Goal: Task Accomplishment & Management: Manage account settings

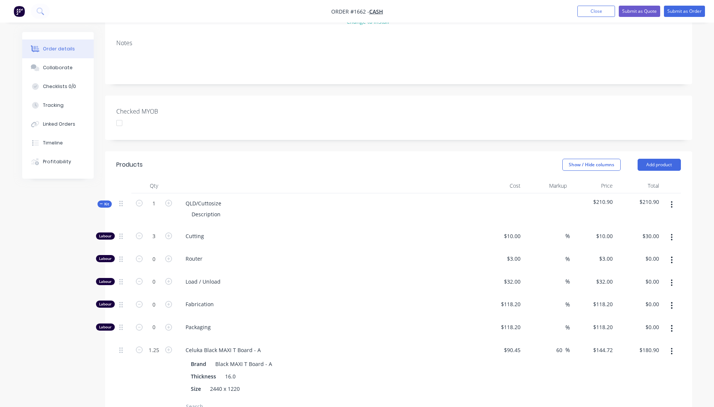
scroll to position [113, 0]
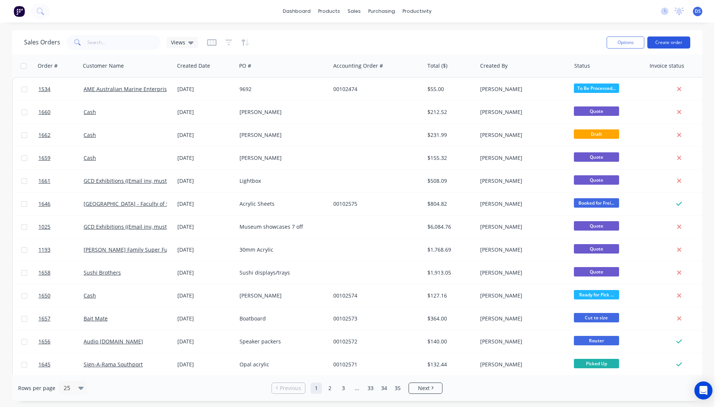
click at [663, 41] on button "Create order" at bounding box center [668, 43] width 43 height 12
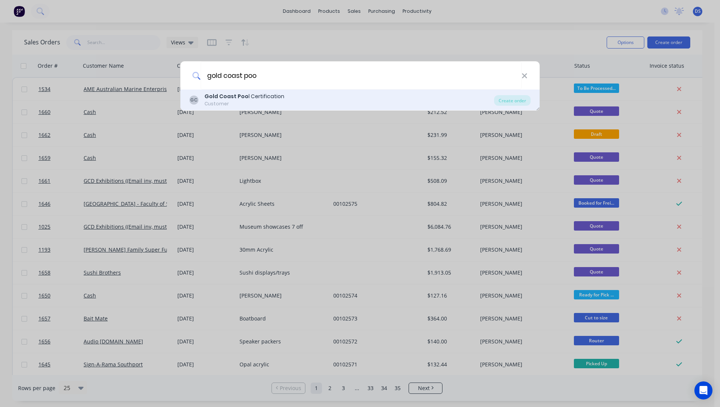
type input "gold coast poo"
click at [222, 98] on b "Gold Coast Poo" at bounding box center [226, 97] width 44 height 8
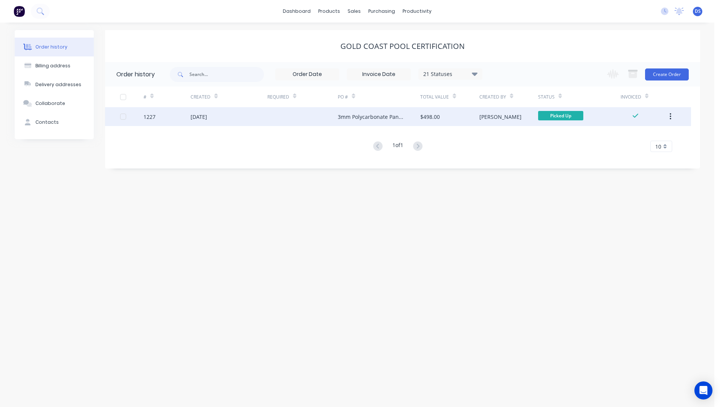
click at [376, 120] on div "3mm Polycarbonate Panels" at bounding box center [371, 117] width 67 height 8
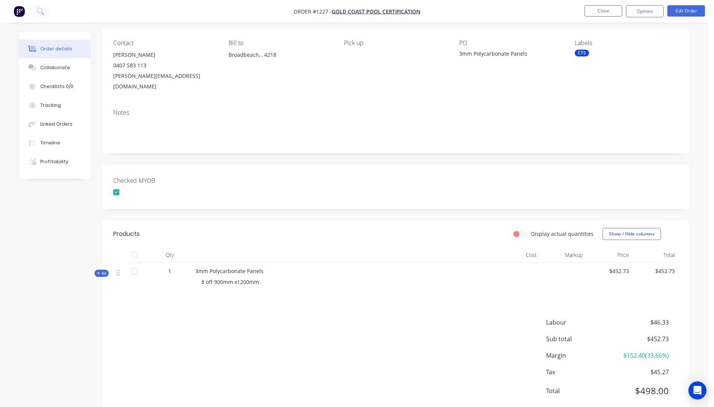
scroll to position [65, 0]
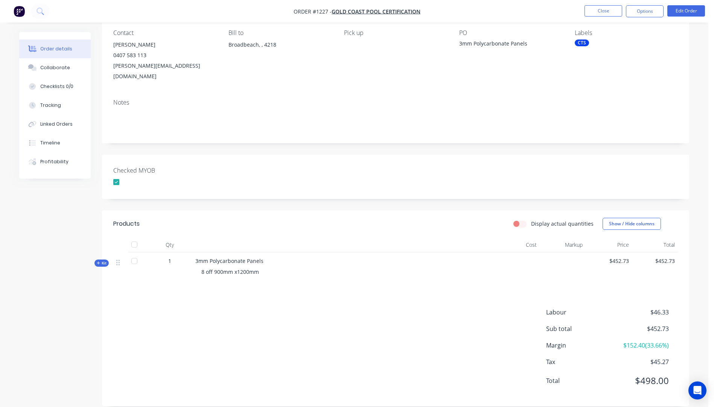
click at [98, 261] on icon at bounding box center [98, 263] width 3 height 4
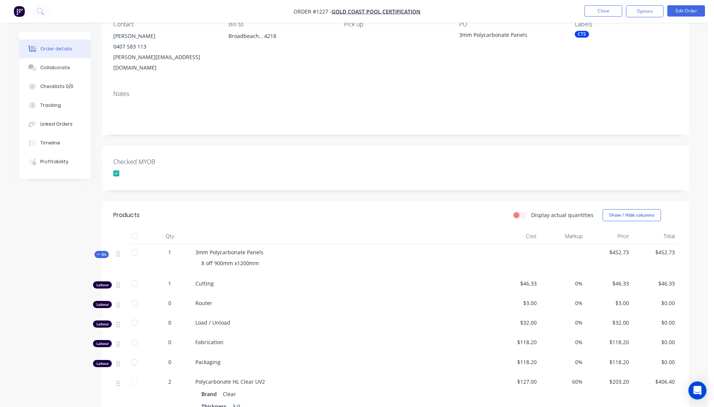
scroll to position [27, 0]
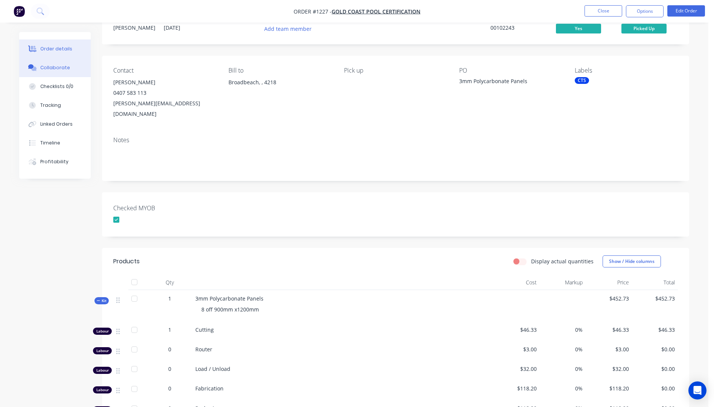
click at [60, 68] on div "Collaborate" at bounding box center [55, 67] width 30 height 7
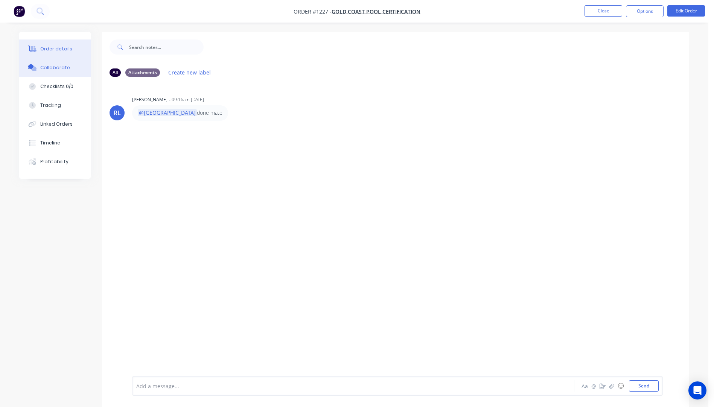
click at [63, 53] on button "Order details" at bounding box center [55, 49] width 72 height 19
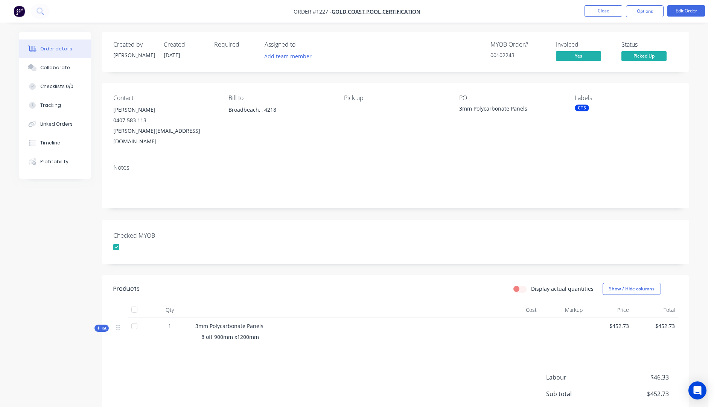
click at [99, 327] on icon at bounding box center [98, 328] width 3 height 3
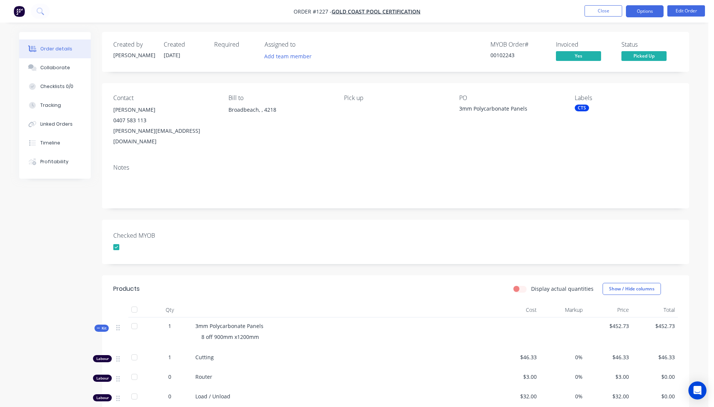
click at [640, 11] on button "Options" at bounding box center [645, 11] width 38 height 12
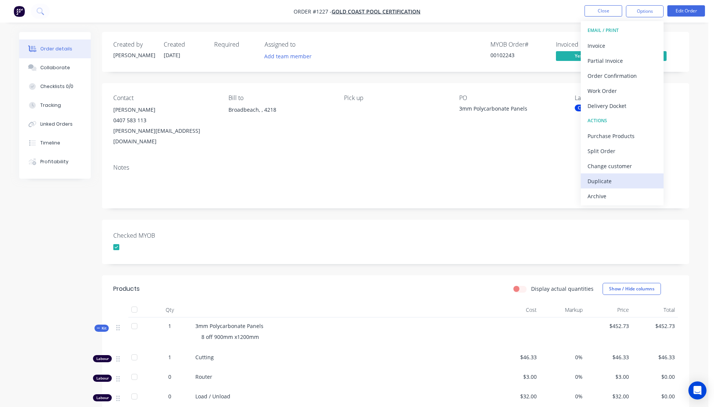
click at [597, 184] on div "Duplicate" at bounding box center [621, 181] width 69 height 11
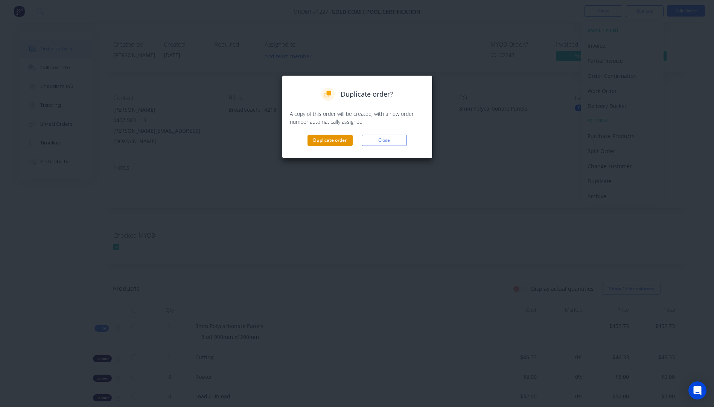
click at [329, 145] on button "Duplicate order" at bounding box center [329, 140] width 45 height 11
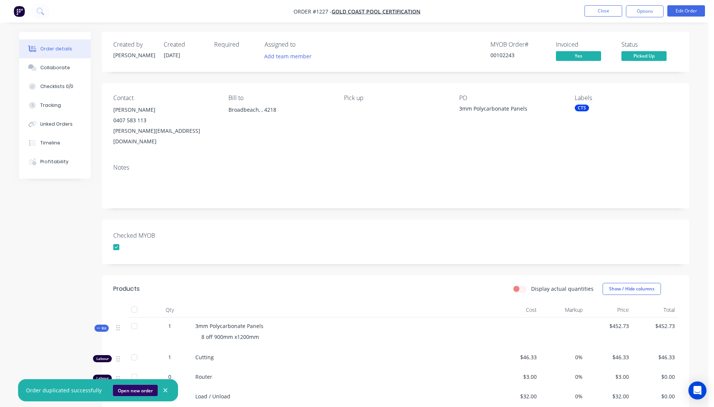
click at [139, 392] on button "Open new order" at bounding box center [135, 390] width 45 height 11
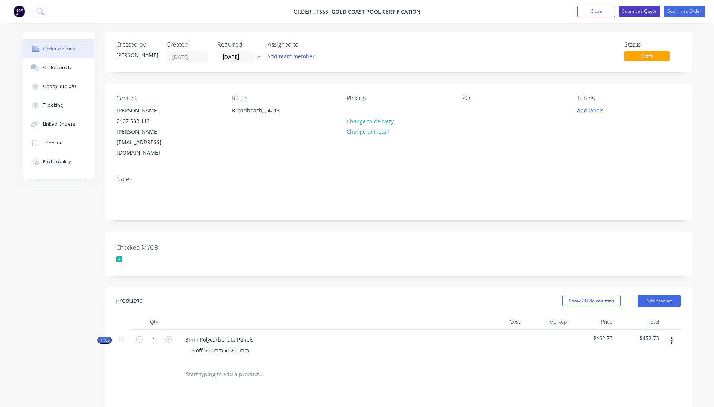
click at [636, 14] on button "Submit as Quote" at bounding box center [639, 11] width 41 height 11
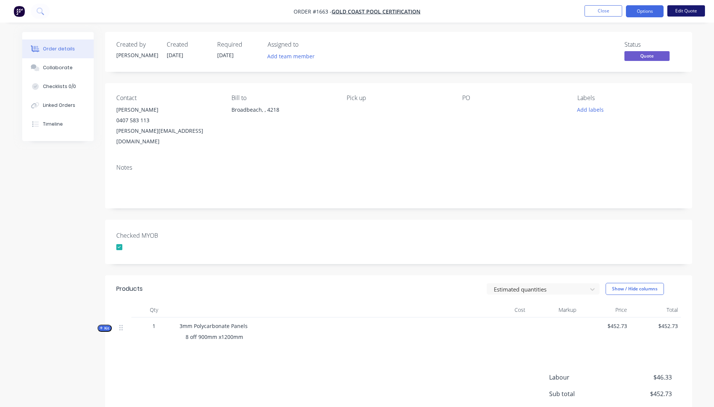
click at [682, 11] on button "Edit Quote" at bounding box center [686, 10] width 38 height 11
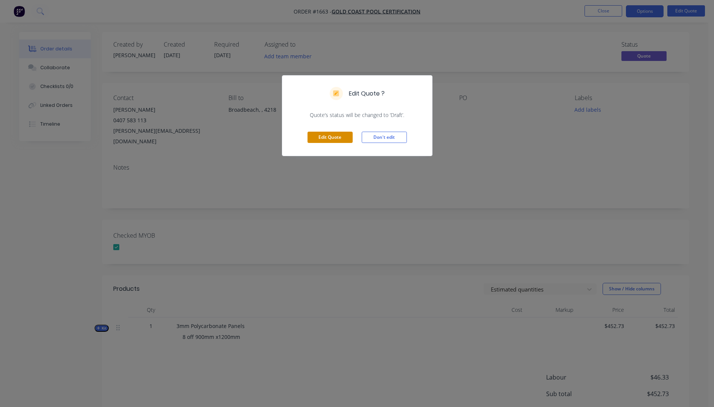
click at [333, 142] on button "Edit Quote" at bounding box center [329, 137] width 45 height 11
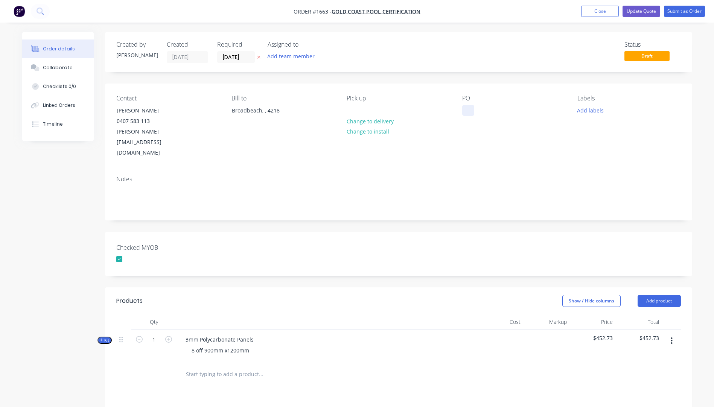
click at [470, 110] on div at bounding box center [468, 110] width 12 height 11
click at [591, 113] on button "Add labels" at bounding box center [590, 110] width 35 height 10
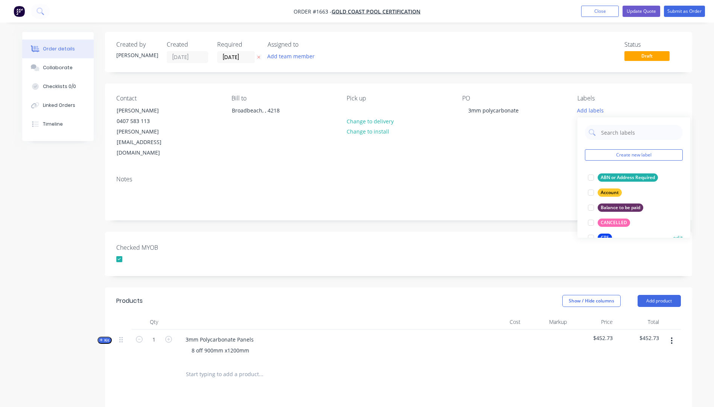
click at [603, 235] on div "CTS" at bounding box center [605, 238] width 14 height 8
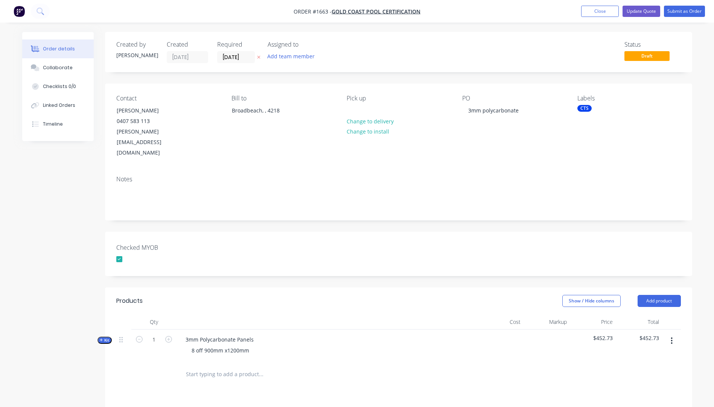
click at [547, 170] on div "Notes" at bounding box center [398, 195] width 587 height 50
click at [639, 13] on button "Update Quote" at bounding box center [641, 11] width 38 height 11
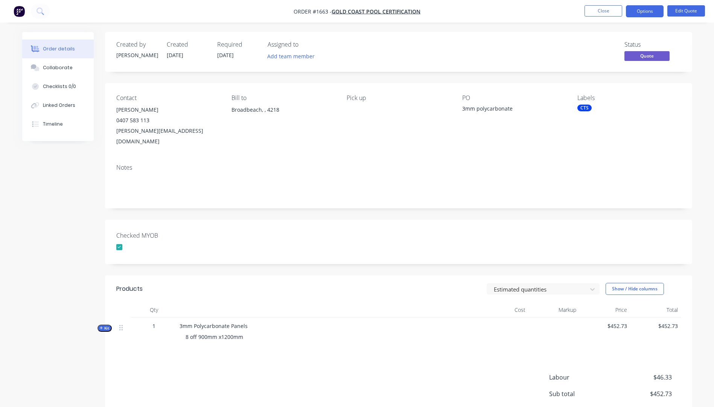
scroll to position [65, 0]
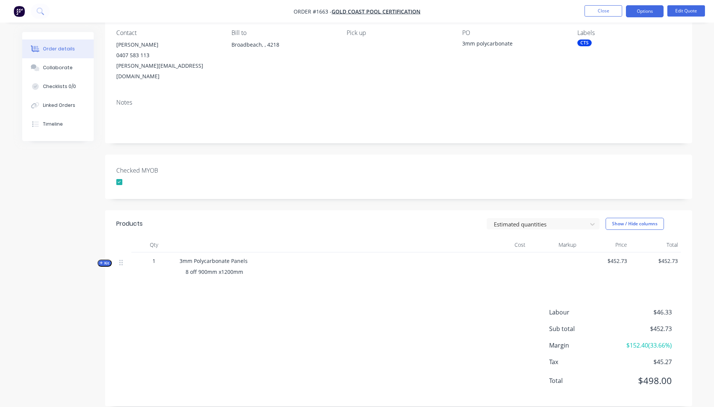
click at [101, 262] on icon "button" at bounding box center [101, 263] width 3 height 3
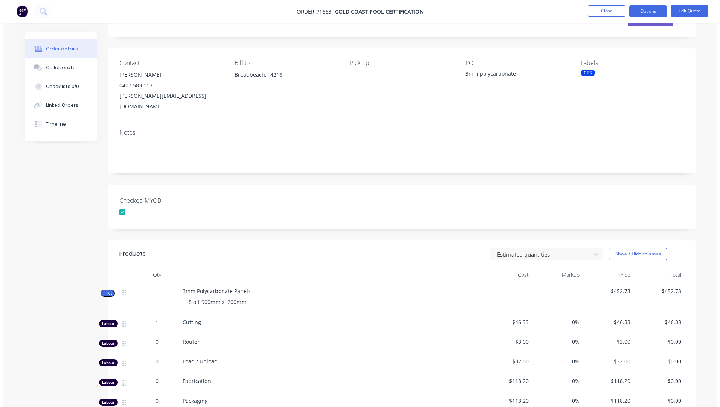
scroll to position [0, 0]
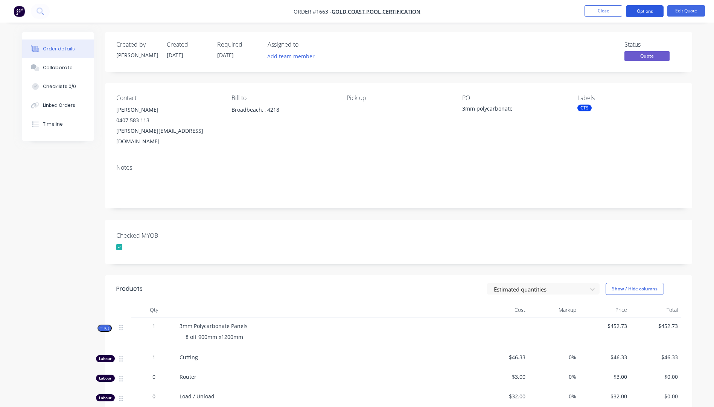
click at [647, 14] on button "Options" at bounding box center [645, 11] width 38 height 12
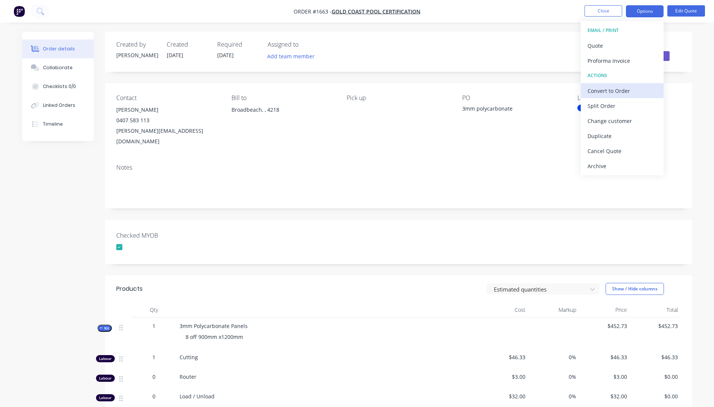
click at [604, 94] on div "Convert to Order" at bounding box center [621, 90] width 69 height 11
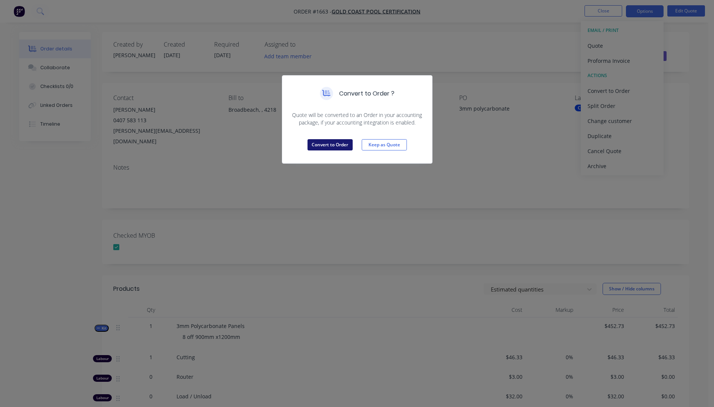
click at [330, 148] on button "Convert to Order" at bounding box center [329, 144] width 45 height 11
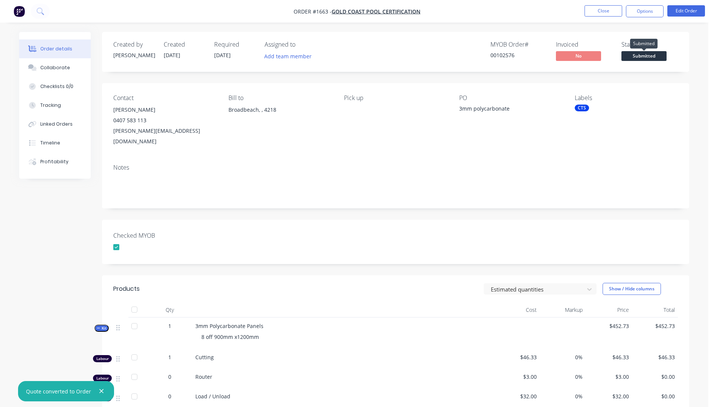
click at [635, 60] on span "Submitted" at bounding box center [643, 55] width 45 height 9
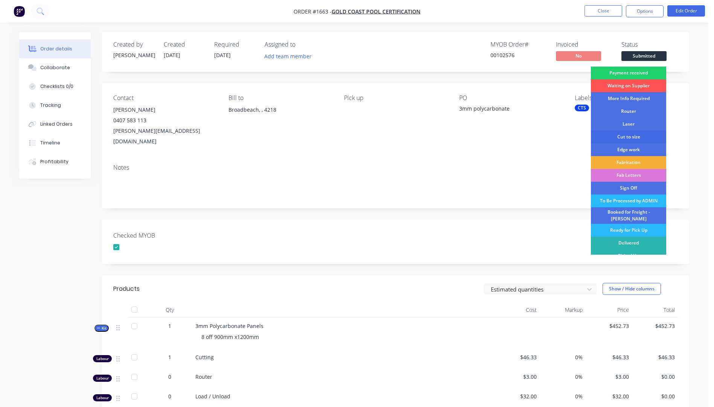
click at [628, 139] on div "Cut to size" at bounding box center [628, 137] width 75 height 13
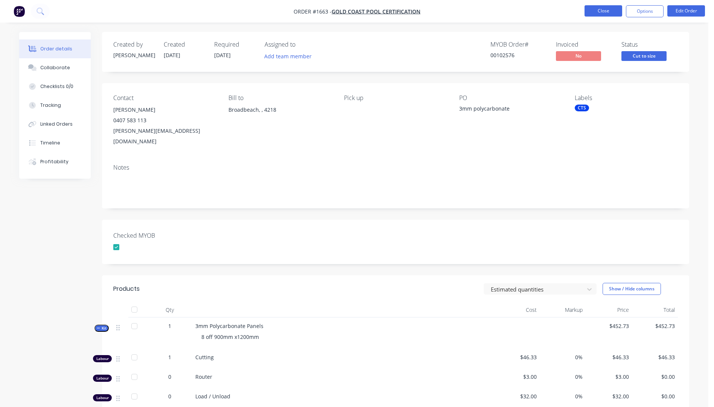
click at [601, 13] on button "Close" at bounding box center [603, 10] width 38 height 11
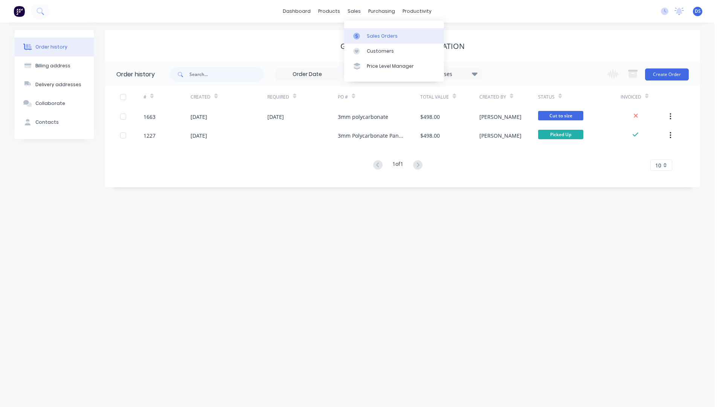
click at [376, 36] on div "Sales Orders" at bounding box center [382, 36] width 31 height 7
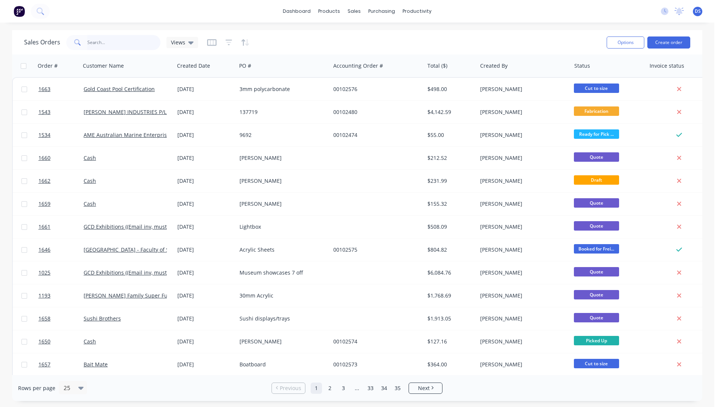
click at [108, 43] on input "text" at bounding box center [123, 42] width 73 height 15
type input "1659"
click at [119, 41] on input "text" at bounding box center [123, 42] width 73 height 15
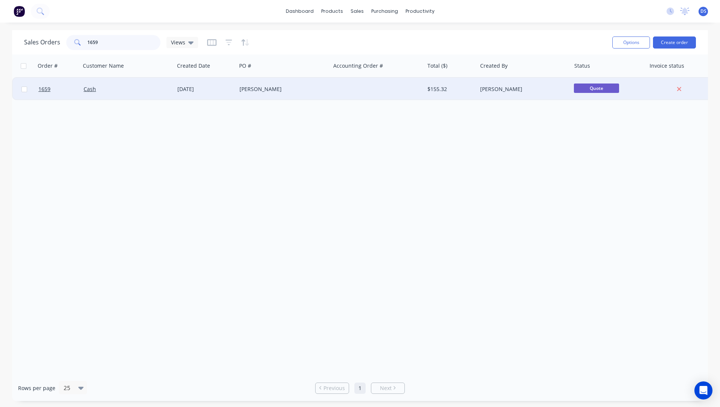
type input "1659"
click at [258, 93] on div "Sherri Durston" at bounding box center [281, 89] width 84 height 8
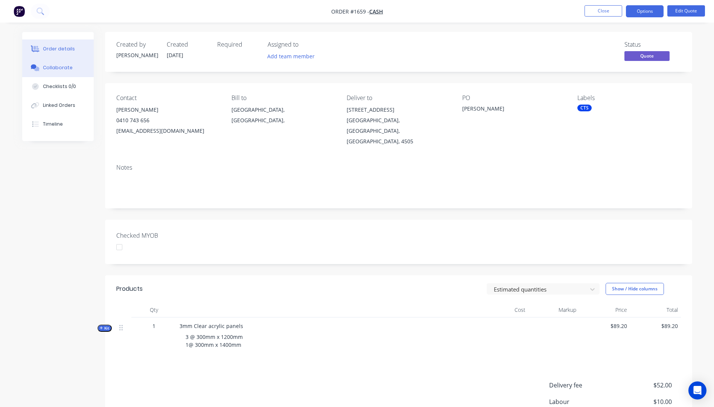
click at [51, 68] on div "Collaborate" at bounding box center [58, 67] width 30 height 7
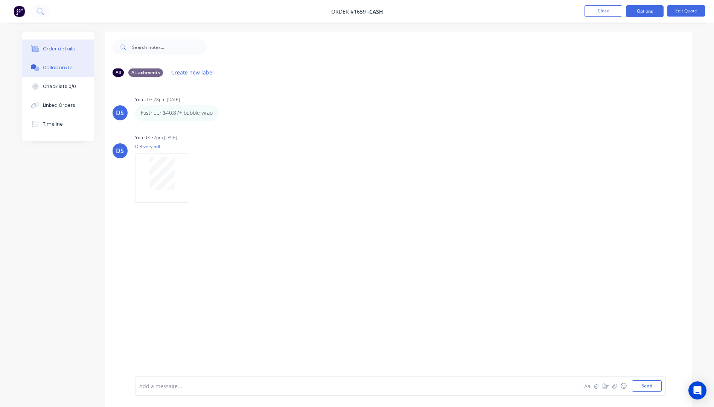
click at [57, 50] on div "Order details" at bounding box center [59, 49] width 32 height 7
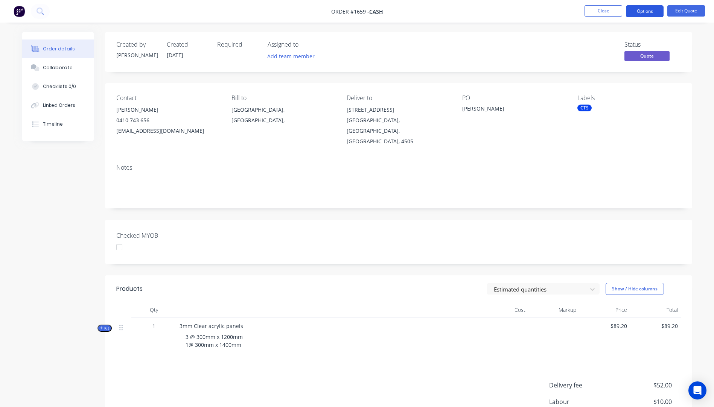
click at [639, 13] on button "Options" at bounding box center [645, 11] width 38 height 12
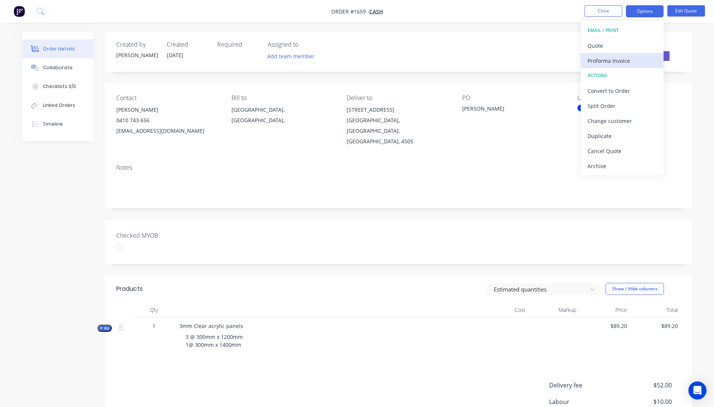
click at [595, 61] on div "Proforma Invoice" at bounding box center [621, 60] width 69 height 11
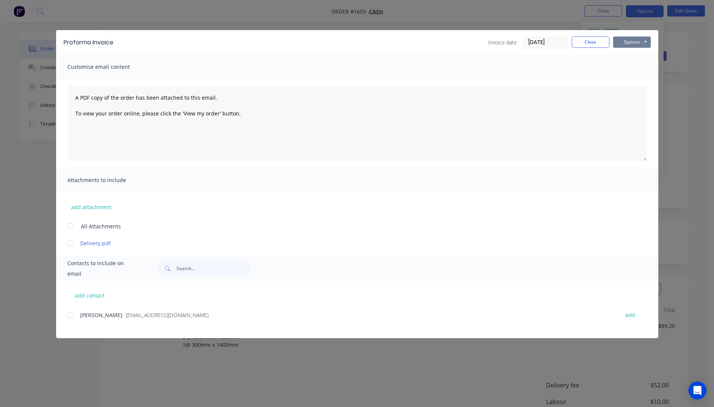
click at [629, 40] on button "Options" at bounding box center [632, 42] width 38 height 11
click at [628, 55] on button "Preview" at bounding box center [637, 55] width 48 height 12
click at [98, 294] on button "add contact" at bounding box center [89, 295] width 45 height 11
select select "AU"
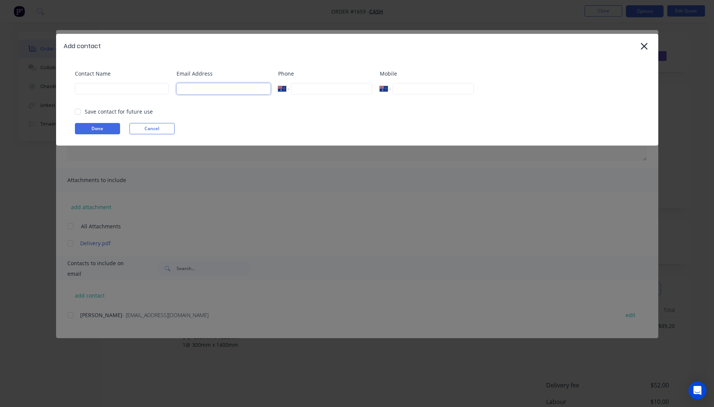
click at [233, 93] on input at bounding box center [224, 88] width 94 height 11
type input "durstosherry@yahoo.com"
type input "Sherri Durston"
click at [105, 132] on button "Done" at bounding box center [97, 128] width 45 height 11
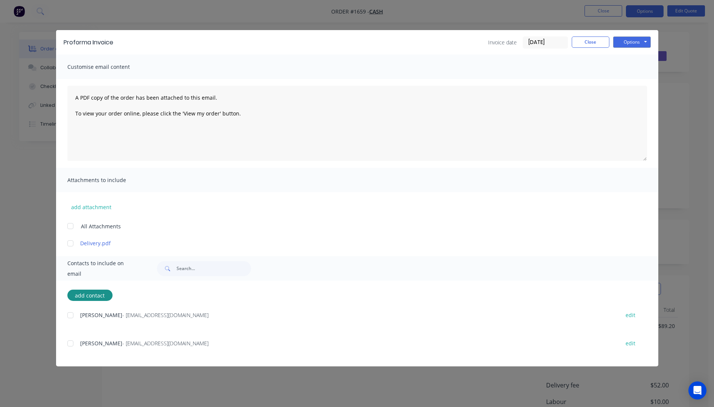
click at [73, 346] on div at bounding box center [70, 343] width 15 height 15
click at [70, 244] on div at bounding box center [70, 243] width 15 height 15
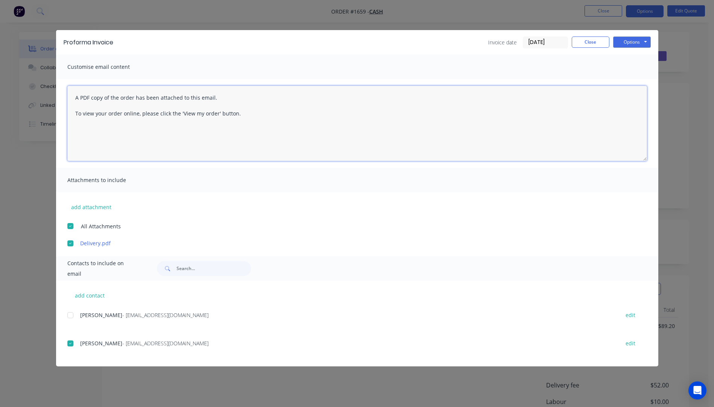
paste textarea "Hi, Please contact us if you have any questions. Regards, Darren sales@allstarp…"
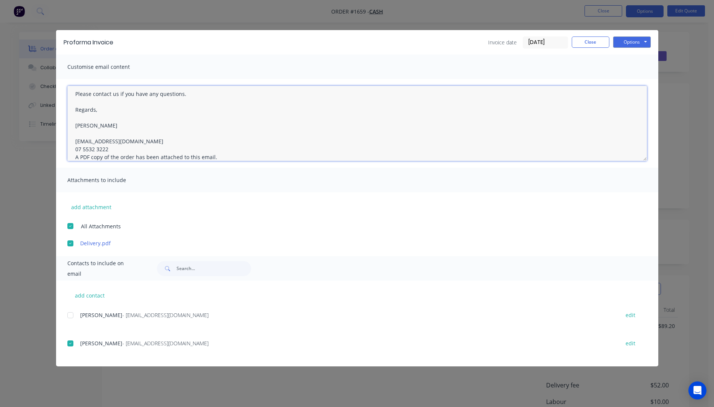
click at [110, 148] on textarea "Hi, Please contact us if you have any questions. Regards, Darren sales@allstarp…" at bounding box center [357, 123] width 580 height 75
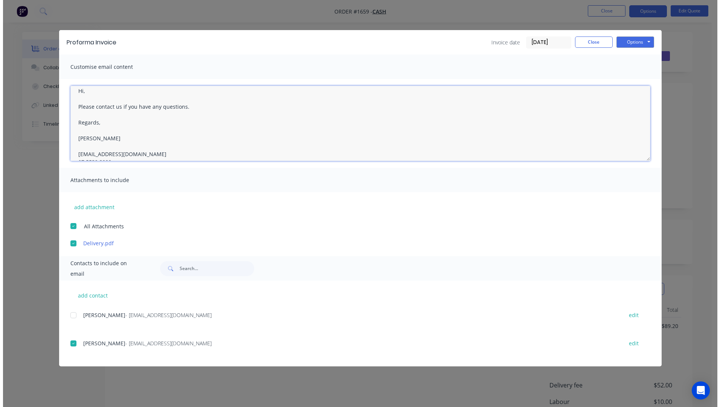
scroll to position [0, 0]
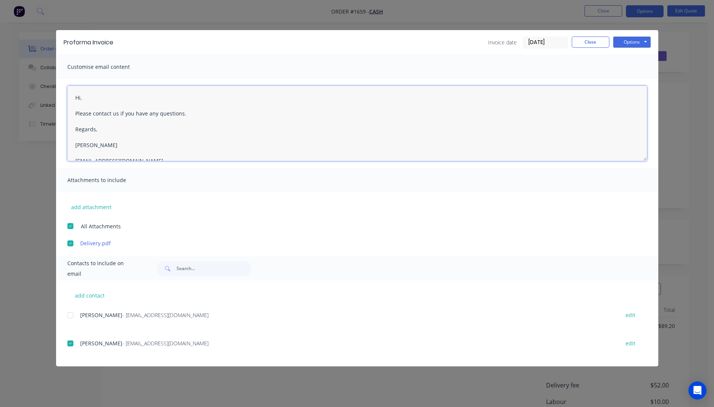
click at [93, 99] on textarea "Hi, Please contact us if you have any questions. Regards, Darren sales@allstarp…" at bounding box center [357, 123] width 580 height 75
type textarea "Hi Sherri, Please see attached Pro Forma invoice. Please contact us if you have…"
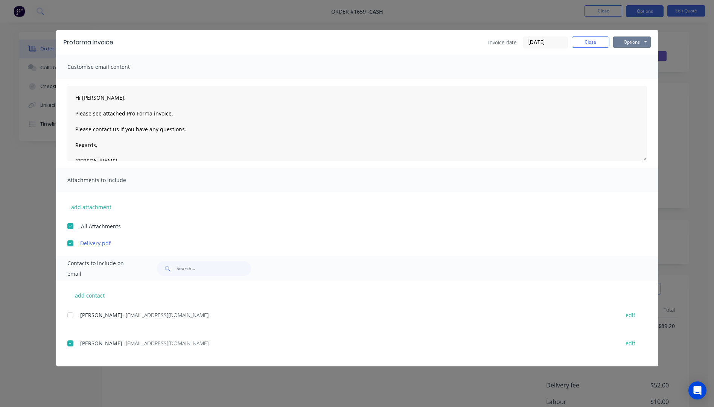
click at [624, 43] on button "Options" at bounding box center [632, 42] width 38 height 11
click at [625, 80] on button "Email" at bounding box center [637, 80] width 48 height 12
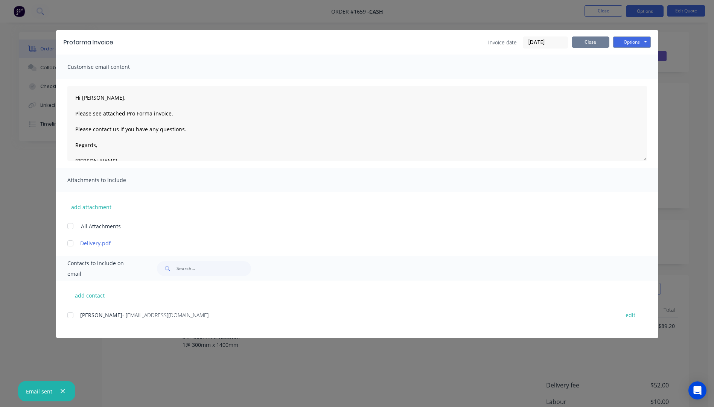
click at [598, 47] on button "Close" at bounding box center [591, 42] width 38 height 11
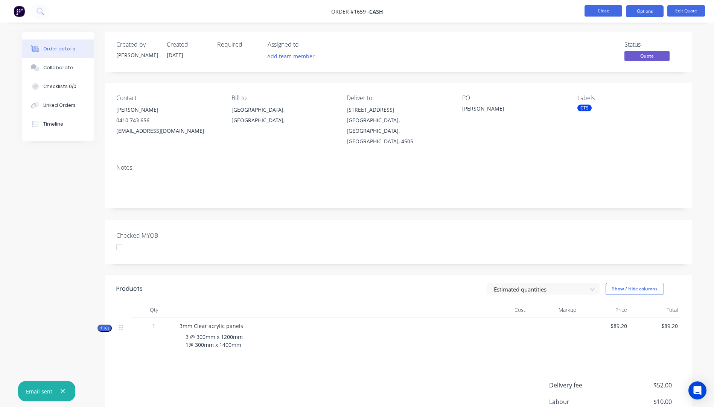
click at [604, 14] on button "Close" at bounding box center [603, 10] width 38 height 11
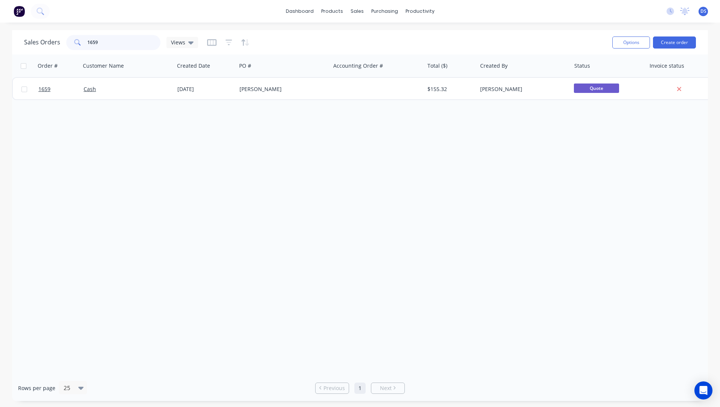
drag, startPoint x: 103, startPoint y: 44, endPoint x: 85, endPoint y: 43, distance: 17.8
click at [85, 43] on div "1659" at bounding box center [113, 42] width 94 height 15
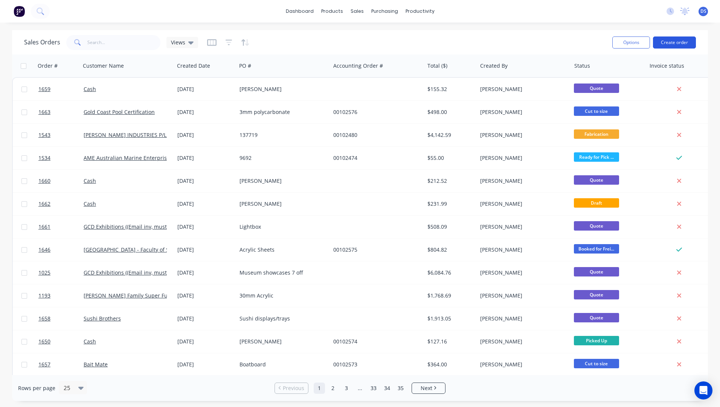
click at [670, 43] on button "Create order" at bounding box center [674, 43] width 43 height 12
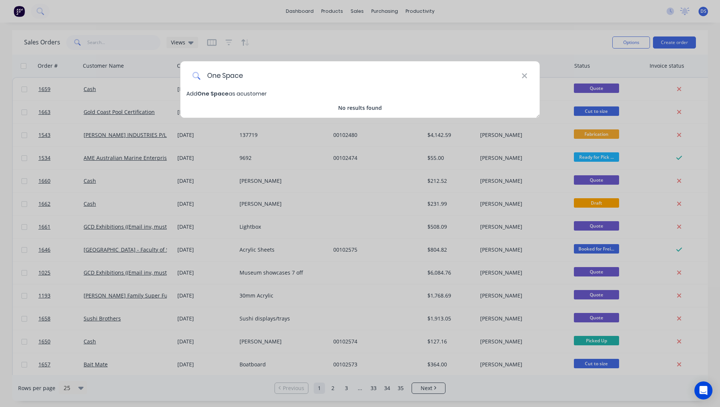
drag, startPoint x: 245, startPoint y: 75, endPoint x: 221, endPoint y: 75, distance: 24.1
click at [221, 75] on input "One Space" at bounding box center [361, 75] width 321 height 28
type input "Onespace"
click at [215, 93] on span "Onespace" at bounding box center [212, 94] width 30 height 8
select select "AU"
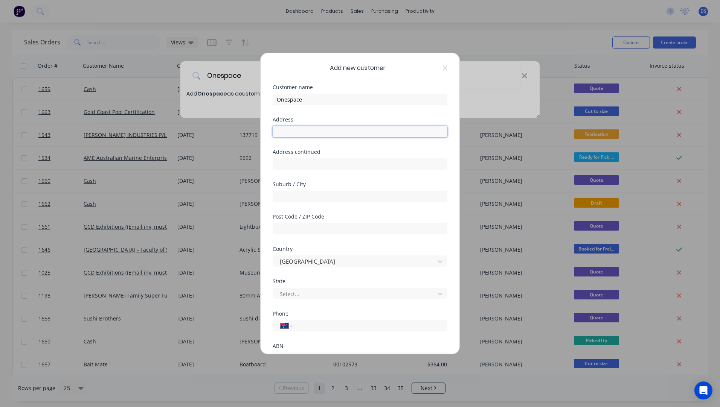
paste input "South Brisbane Qld 4101 Australia"
type input "South Brisbane Qld 4101 Australia"
click at [314, 226] on input "text" at bounding box center [359, 228] width 175 height 11
type input "4101"
drag, startPoint x: 313, startPoint y: 132, endPoint x: 277, endPoint y: 135, distance: 36.6
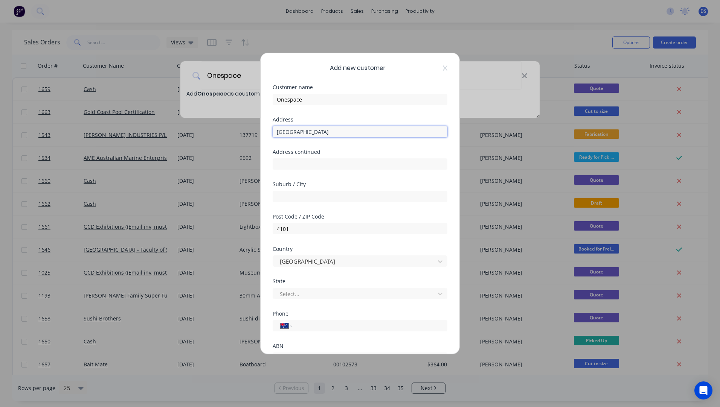
click at [277, 135] on input "South Brisbane Qld 4101 Australia" at bounding box center [359, 131] width 175 height 11
type input "Qld 4101 Australia"
paste input "South Brisbane"
type input "South Brisbane"
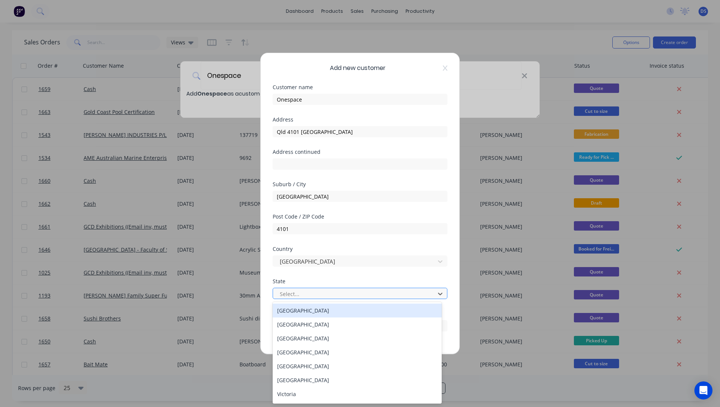
click at [315, 294] on div at bounding box center [355, 293] width 152 height 9
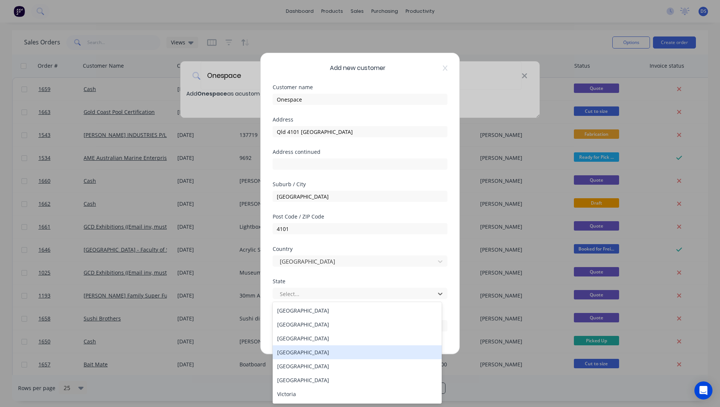
click at [292, 356] on div "[GEOGRAPHIC_DATA]" at bounding box center [356, 352] width 169 height 14
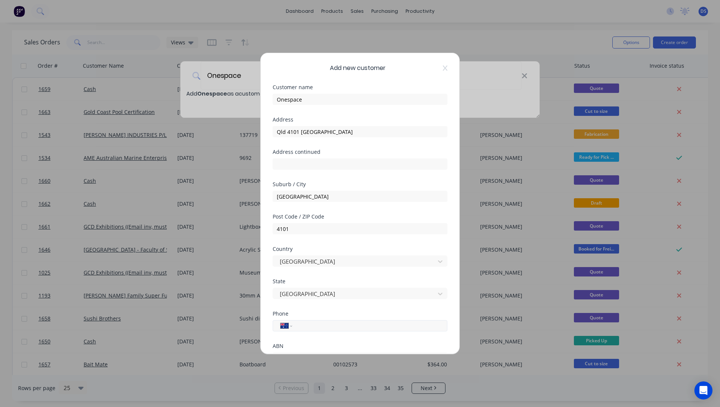
paste input "0403 726 210"
type input "0403 726 210"
drag, startPoint x: 330, startPoint y: 131, endPoint x: 268, endPoint y: 138, distance: 62.4
click at [268, 138] on div "Add new customer Customer name Onespace Address Qld 4101 Australia Address cont…" at bounding box center [359, 203] width 199 height 301
paste input "25A Bouquet Street"
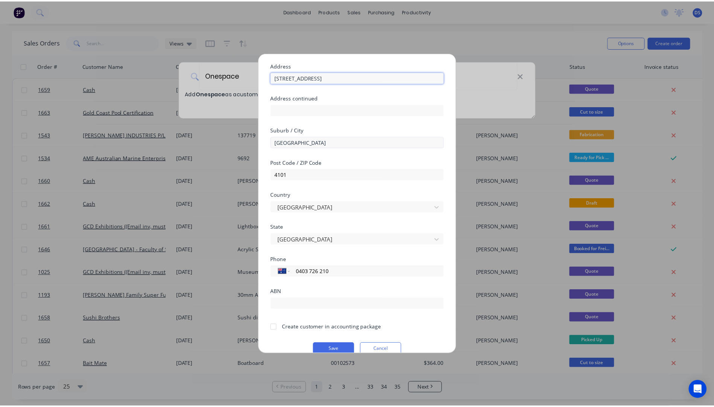
scroll to position [66, 0]
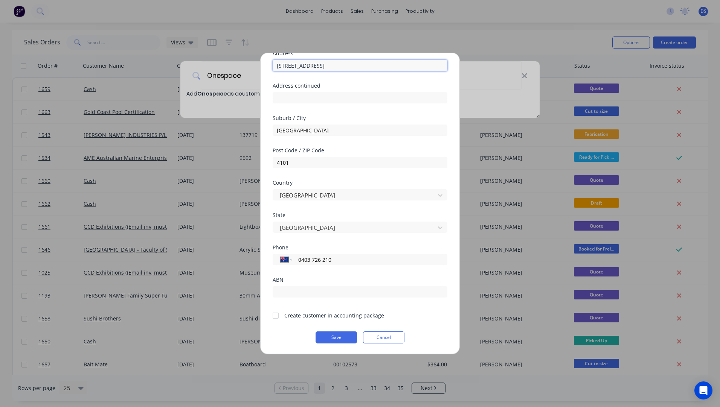
type input "25A Bouquet Street"
drag, startPoint x: 276, startPoint y: 316, endPoint x: 275, endPoint y: 324, distance: 8.3
click at [277, 317] on div at bounding box center [275, 315] width 15 height 15
click at [329, 340] on button "Save" at bounding box center [335, 338] width 41 height 12
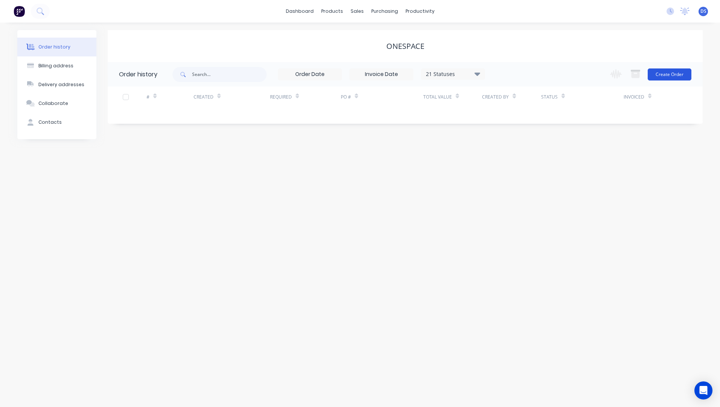
click at [670, 76] on button "Create Order" at bounding box center [669, 74] width 44 height 12
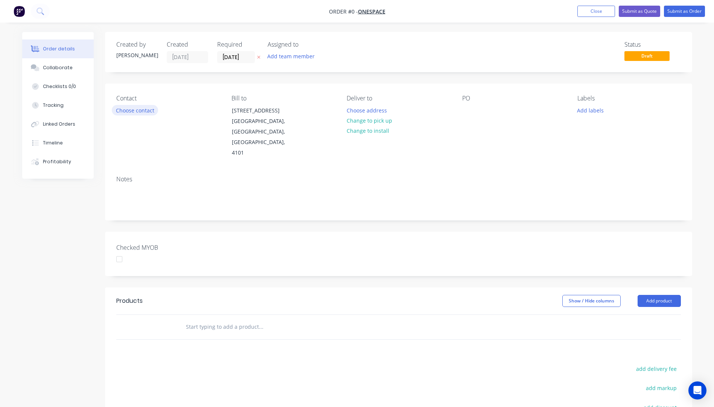
click at [140, 111] on button "Choose contact" at bounding box center [135, 110] width 46 height 10
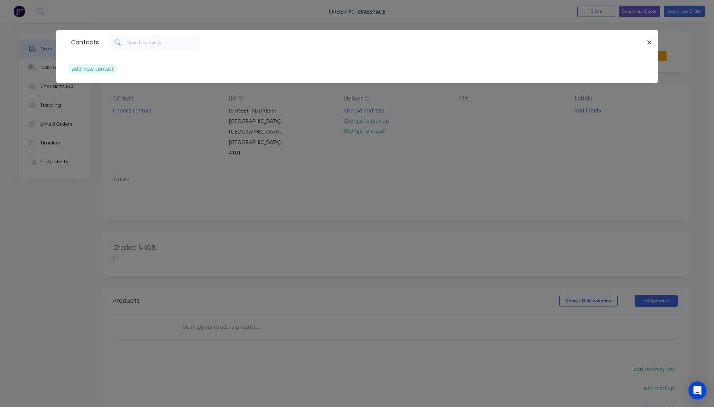
click at [108, 68] on button "add new contact" at bounding box center [93, 69] width 50 height 10
select select "AU"
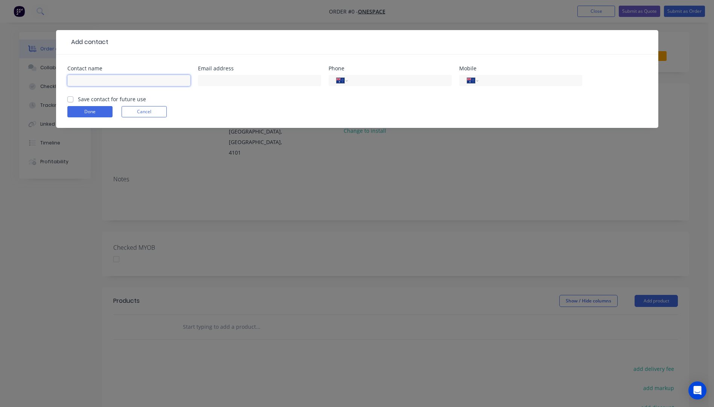
paste input "Tamika Grant-Iramu"
type input "Tamika Grant-Iramu"
paste input "0403 726 210"
type input "0403 726 210"
click at [267, 80] on input "text" at bounding box center [259, 80] width 123 height 11
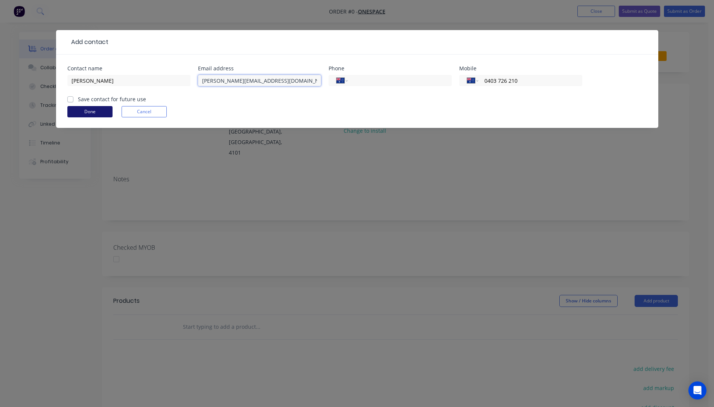
type input "Tamika@onespace.com.au"
click at [86, 115] on button "Done" at bounding box center [89, 111] width 45 height 11
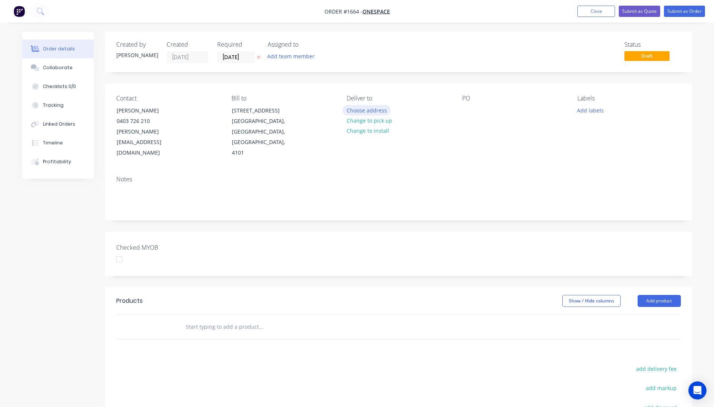
click at [373, 110] on button "Choose address" at bounding box center [366, 110] width 48 height 10
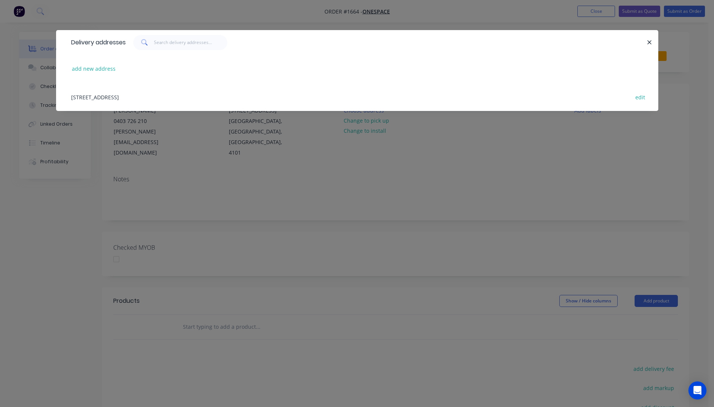
click at [152, 96] on div "25A Bouquet Street, South Brisbane, Queensland, Australia, 4101 edit" at bounding box center [357, 97] width 580 height 28
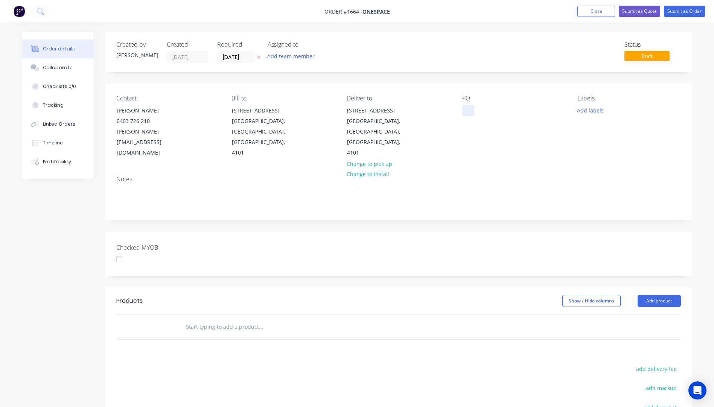
click at [463, 110] on div at bounding box center [468, 110] width 12 height 11
click at [586, 109] on button "Add labels" at bounding box center [590, 110] width 35 height 10
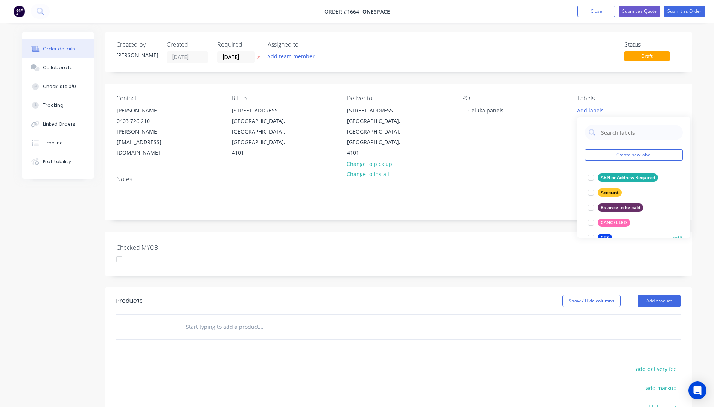
click at [606, 236] on div "CTS" at bounding box center [605, 238] width 14 height 8
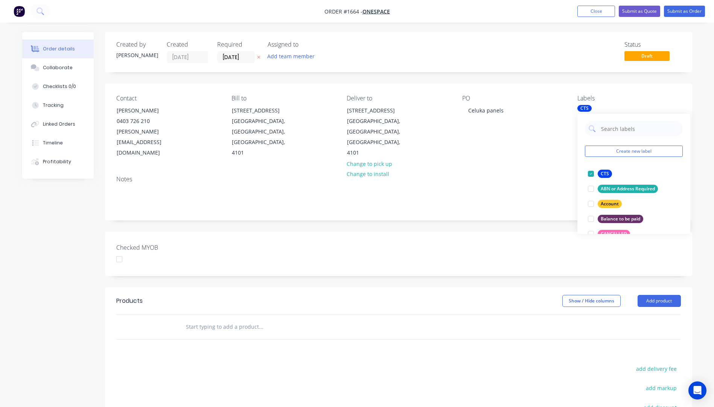
click at [546, 170] on div "Notes" at bounding box center [398, 195] width 587 height 50
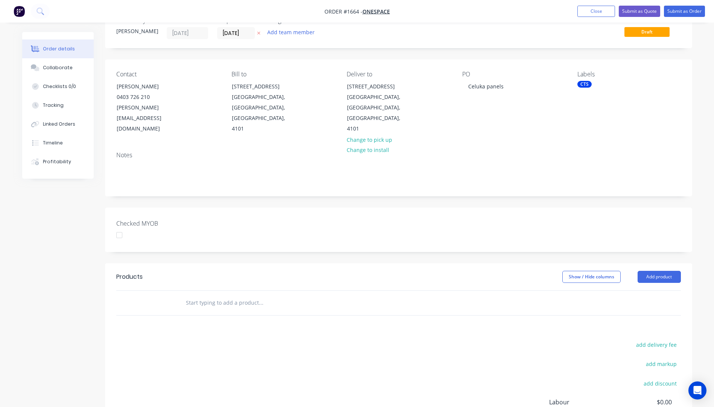
scroll to position [38, 0]
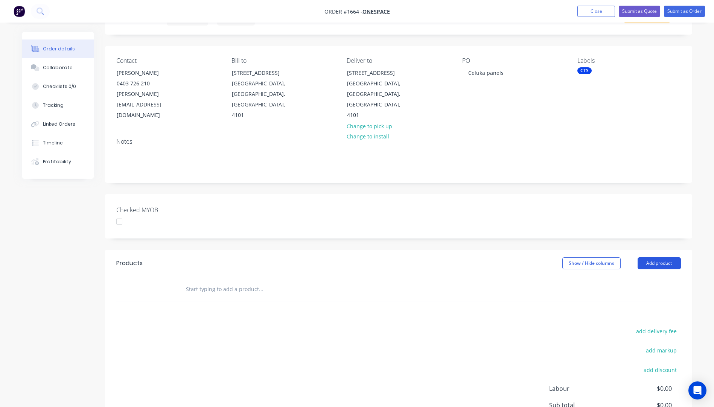
click at [669, 257] on button "Add product" at bounding box center [659, 263] width 43 height 12
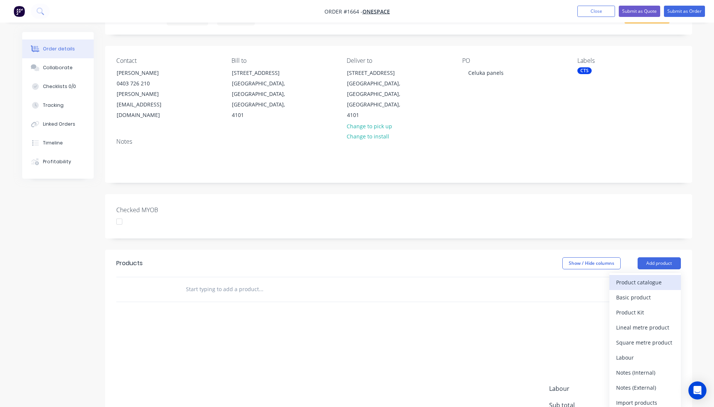
click at [643, 277] on div "Product catalogue" at bounding box center [645, 282] width 58 height 11
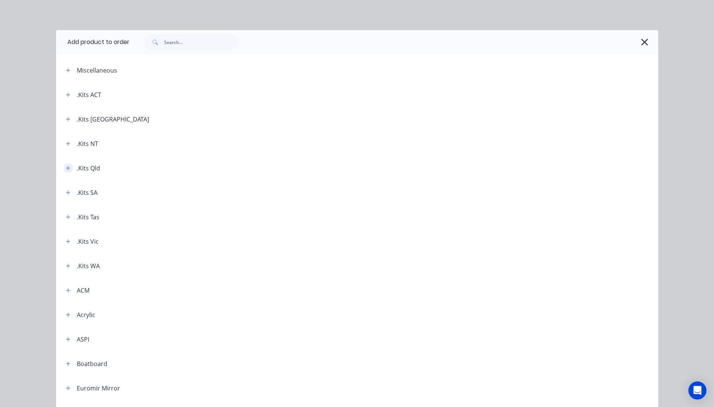
click at [67, 170] on icon "button" at bounding box center [68, 168] width 5 height 5
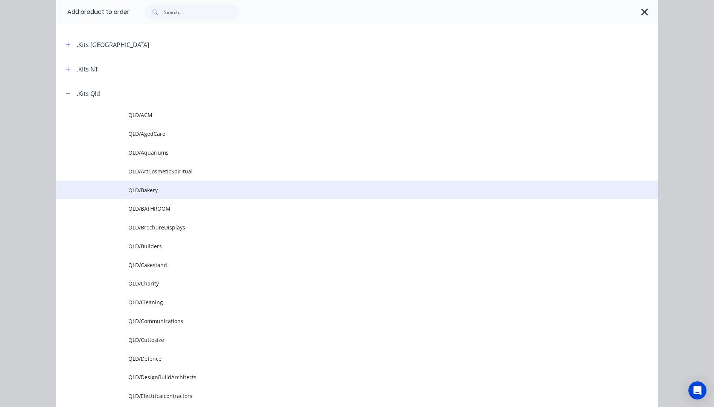
scroll to position [75, 0]
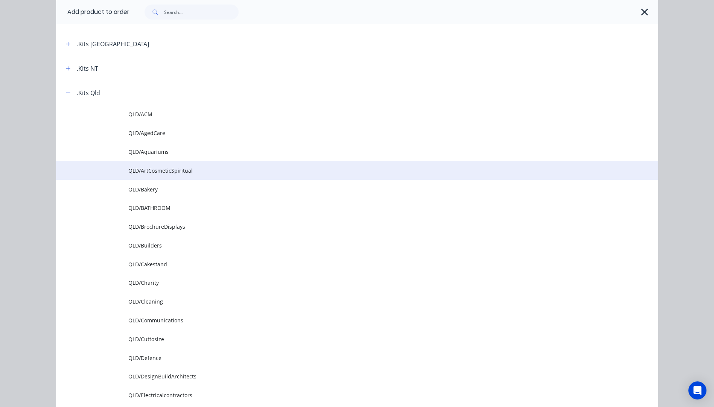
click at [164, 173] on span "QLD/ArtCosmeticSpiritual" at bounding box center [340, 171] width 424 height 8
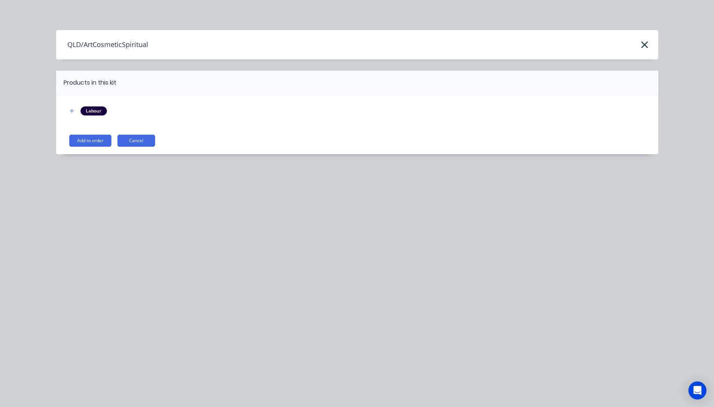
scroll to position [0, 0]
click at [95, 142] on button "Add to order" at bounding box center [90, 141] width 42 height 12
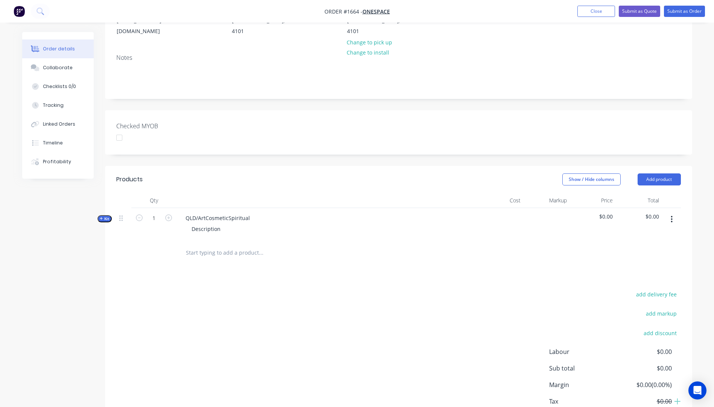
scroll to position [161, 0]
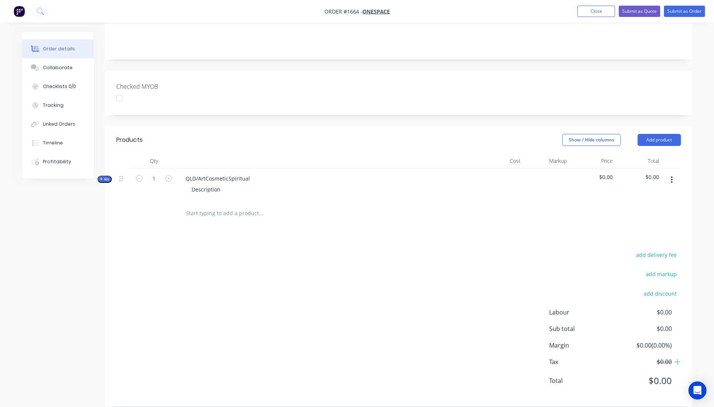
click at [100, 177] on icon "button" at bounding box center [101, 179] width 3 height 4
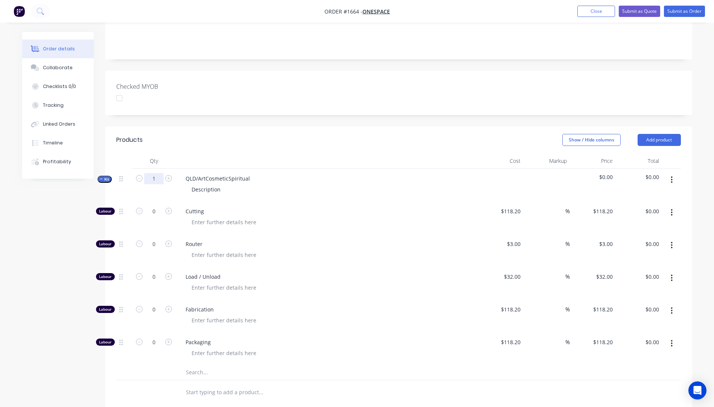
click at [156, 173] on input "1" at bounding box center [154, 178] width 20 height 11
type input "10"
drag, startPoint x: 285, startPoint y: 172, endPoint x: 280, endPoint y: 172, distance: 4.9
click at [285, 172] on div "QLD/ArtCosmeticSpiritual Description" at bounding box center [327, 185] width 301 height 33
drag, startPoint x: 253, startPoint y: 167, endPoint x: 184, endPoint y: 167, distance: 68.9
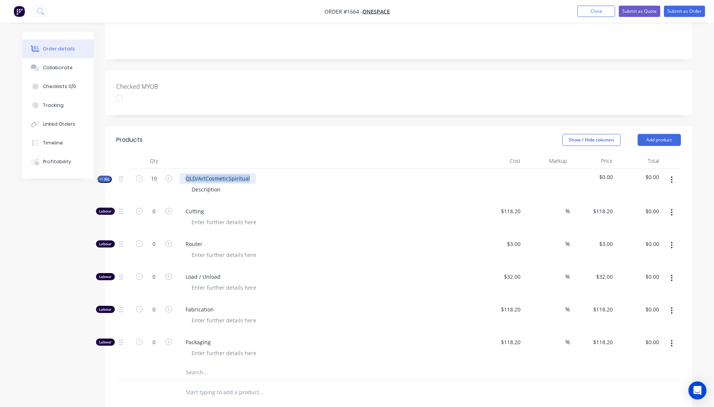
click at [184, 173] on div "QLD/ArtCosmeticSpiritual" at bounding box center [218, 178] width 76 height 11
drag, startPoint x: 208, startPoint y: 180, endPoint x: 190, endPoint y: 179, distance: 18.4
click at [190, 184] on div "Description" at bounding box center [206, 189] width 41 height 11
click at [170, 208] on icon "button" at bounding box center [168, 211] width 7 height 7
type input "1"
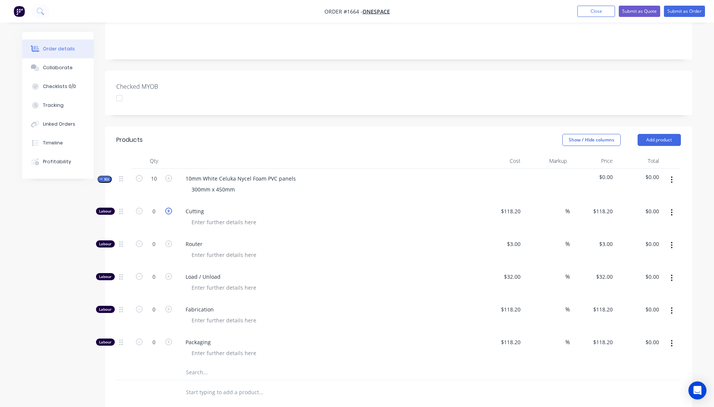
type input "$118.20"
click at [513, 206] on input "118.2" at bounding box center [514, 211] width 17 height 11
type input "$10.00"
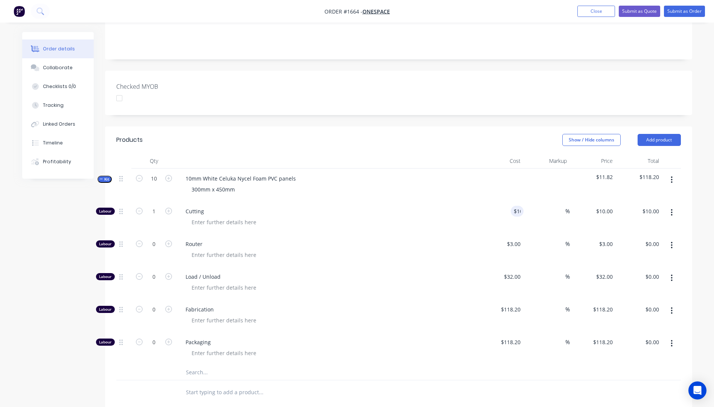
click at [442, 217] on div at bounding box center [330, 222] width 289 height 11
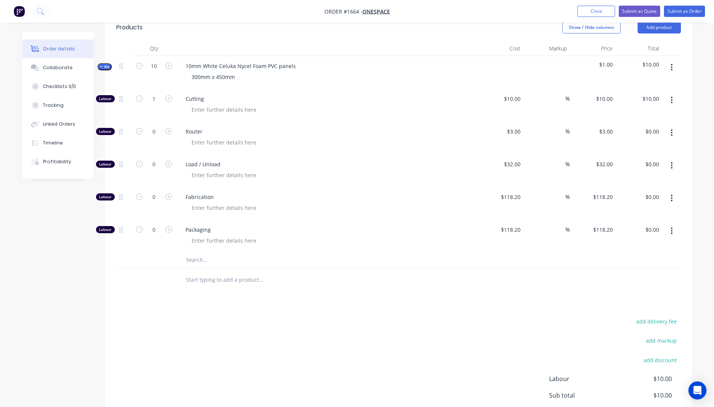
scroll to position [274, 0]
click at [197, 252] on input "text" at bounding box center [261, 259] width 151 height 15
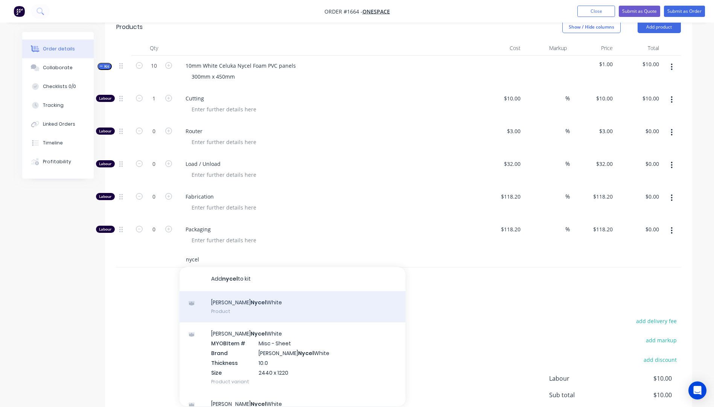
type input "nycel"
click at [240, 296] on div "Celuka Nycel White Product" at bounding box center [293, 307] width 226 height 32
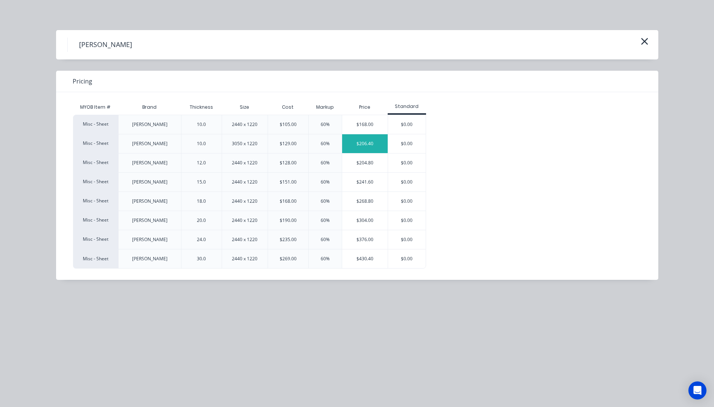
click at [360, 146] on div "$206.40" at bounding box center [365, 143] width 46 height 19
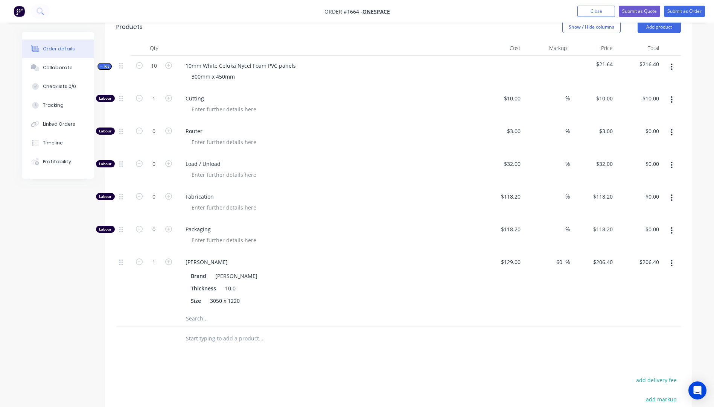
click at [354, 176] on div "Labour 1 Cutting $10.00 $10.00 % $10.00 $10.00 $10.00 $10.00 Labour 0 Router $3…" at bounding box center [398, 199] width 565 height 223
click at [160, 257] on input "1" at bounding box center [154, 262] width 20 height 11
type input "0.55"
type input "$113.52"
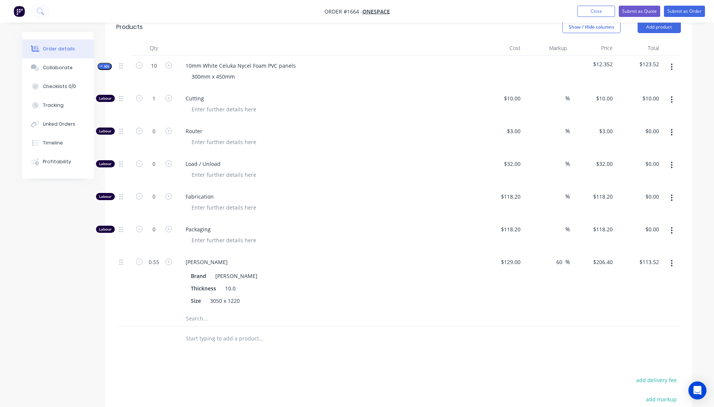
click at [341, 202] on div at bounding box center [330, 207] width 289 height 11
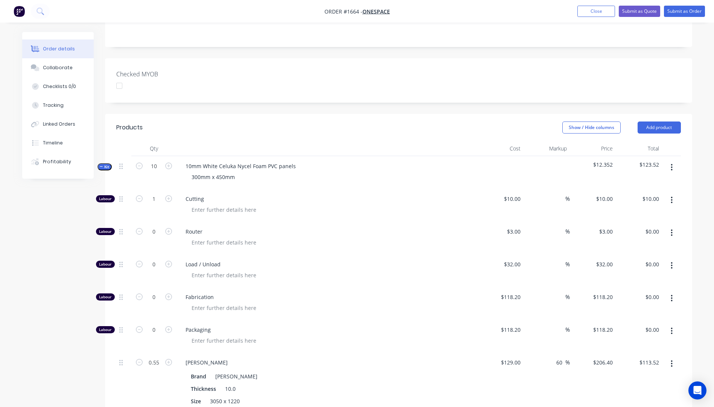
scroll to position [399, 0]
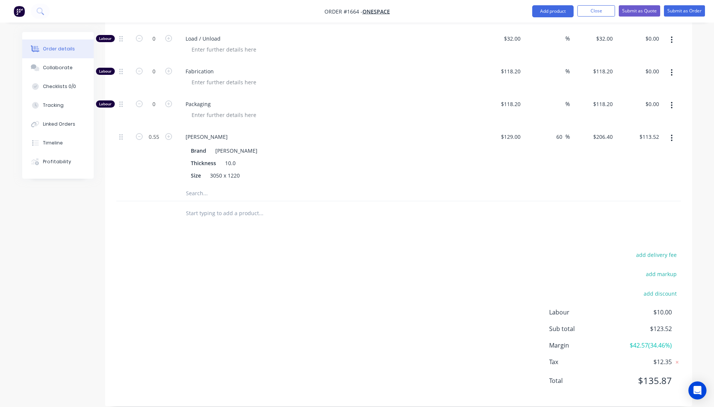
click at [201, 186] on input "text" at bounding box center [261, 193] width 151 height 15
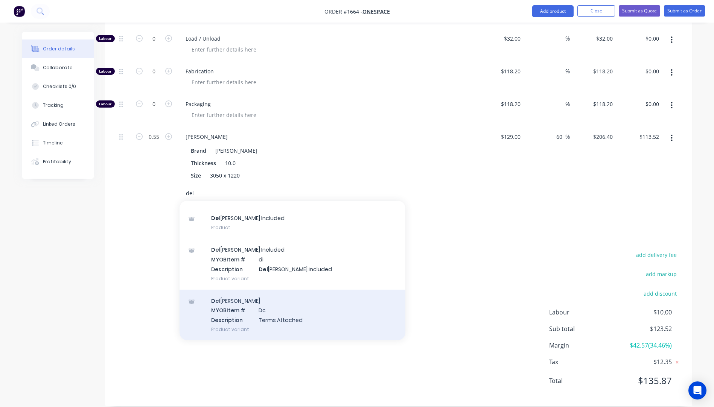
scroll to position [50, 0]
type input "del"
click at [263, 300] on div "Del ivery MYOB Item # Dc Description Terms Attached Product variant" at bounding box center [293, 314] width 226 height 51
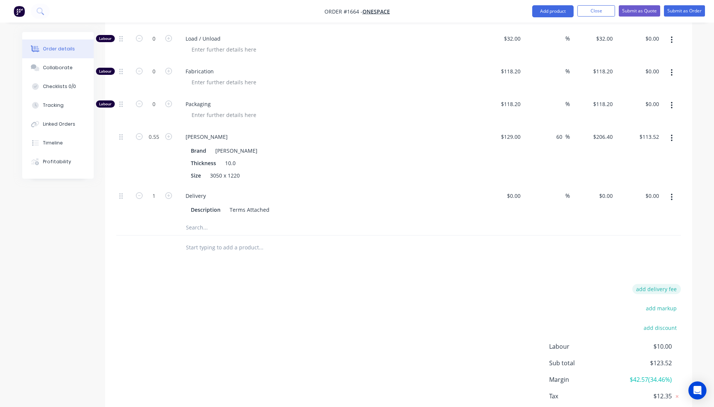
click at [665, 284] on button "add delivery fee" at bounding box center [656, 289] width 49 height 10
type input "31.82"
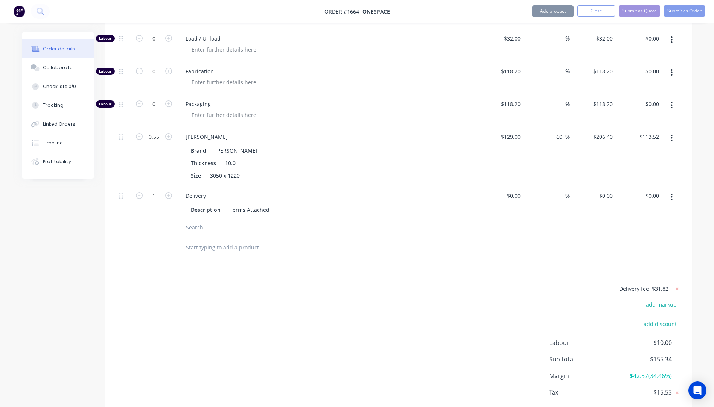
click at [517, 296] on div "Delivery fee $31.82 add markup add discount Labour $10.00 Sub total $155.34 Mar…" at bounding box center [398, 355] width 565 height 142
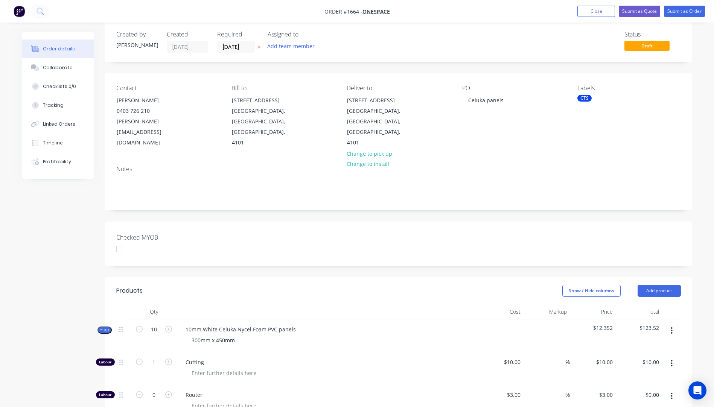
scroll to position [0, 0]
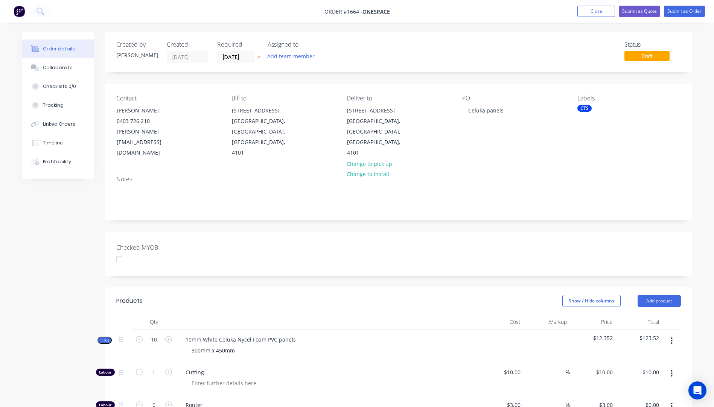
click at [259, 57] on icon "button" at bounding box center [258, 57] width 3 height 3
click at [60, 67] on div "Collaborate" at bounding box center [58, 67] width 30 height 7
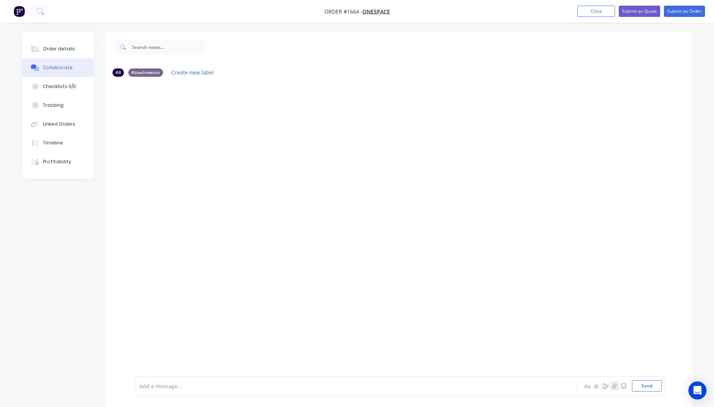
click at [615, 385] on icon "button" at bounding box center [614, 385] width 4 height 5
click at [647, 387] on button "Send" at bounding box center [647, 385] width 30 height 11
click at [201, 382] on div "Add a message..." at bounding box center [335, 385] width 392 height 11
click at [645, 386] on button "Send" at bounding box center [647, 385] width 30 height 11
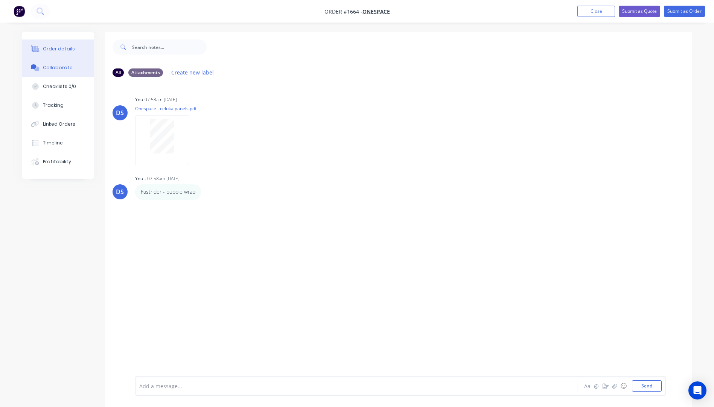
click at [64, 51] on div "Order details" at bounding box center [59, 49] width 32 height 7
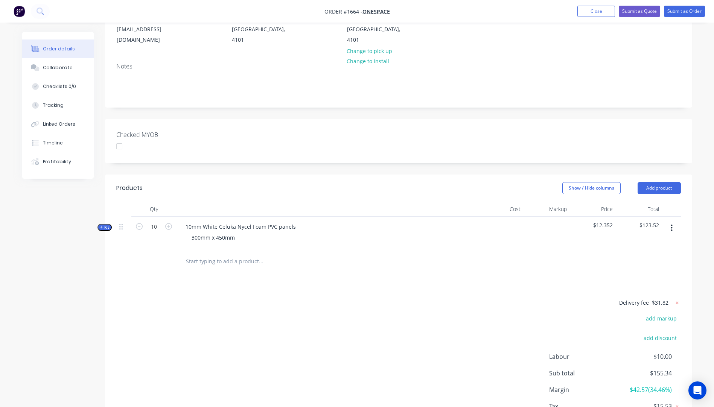
scroll to position [151, 0]
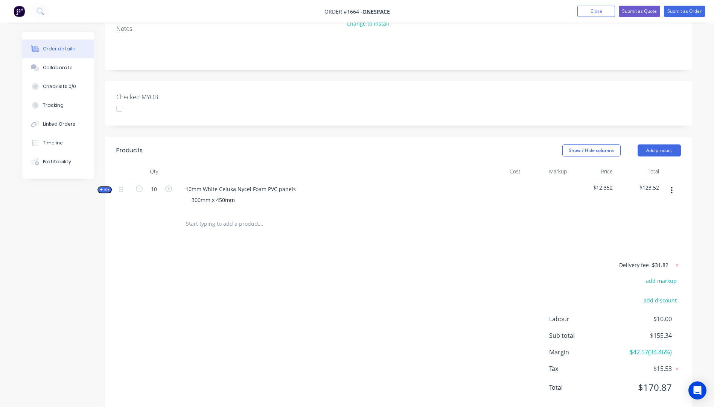
click at [99, 186] on button "Kit" at bounding box center [104, 189] width 14 height 7
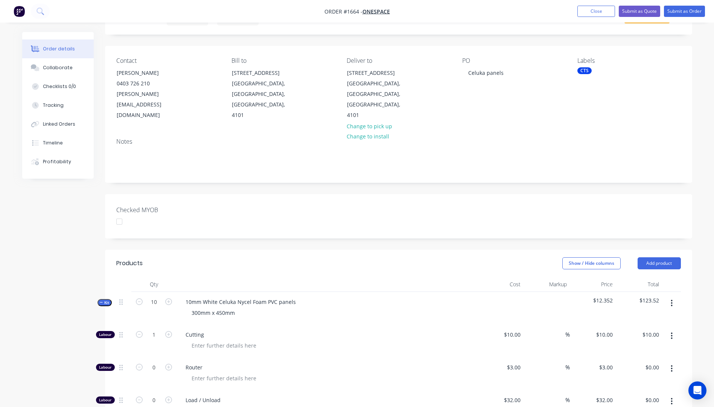
scroll to position [0, 0]
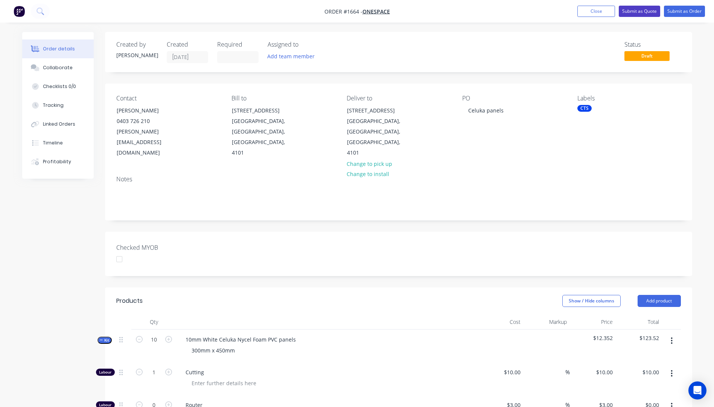
click at [636, 13] on button "Submit as Quote" at bounding box center [639, 11] width 41 height 11
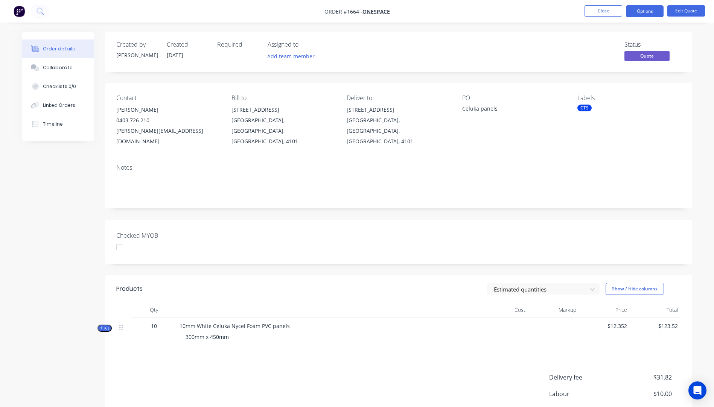
click at [636, 13] on button "Options" at bounding box center [645, 11] width 38 height 12
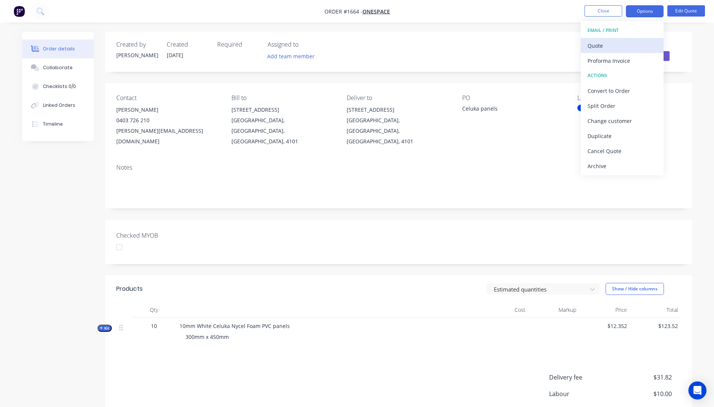
click at [601, 47] on div "Quote" at bounding box center [621, 45] width 69 height 11
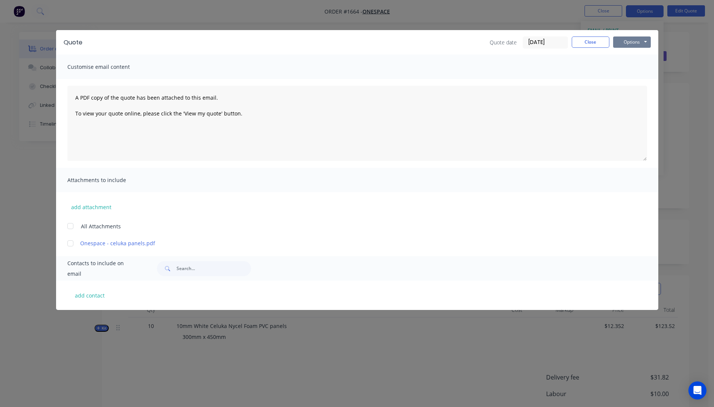
click at [628, 44] on button "Options" at bounding box center [632, 42] width 38 height 11
click at [631, 59] on button "Preview" at bounding box center [637, 55] width 48 height 12
click at [97, 300] on button "add contact" at bounding box center [89, 295] width 45 height 11
select select "AU"
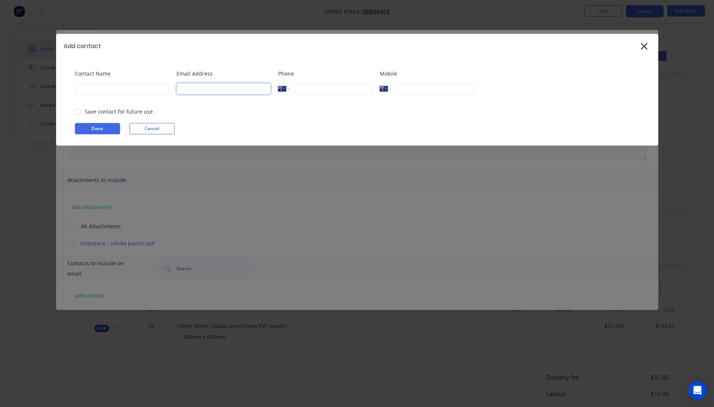
click at [204, 92] on input at bounding box center [224, 88] width 94 height 11
type input "Tamika@onespace.com.au"
click at [113, 87] on input at bounding box center [122, 88] width 94 height 11
type input "Tamika Grant-Iramu"
click at [100, 132] on button "Done" at bounding box center [97, 128] width 45 height 11
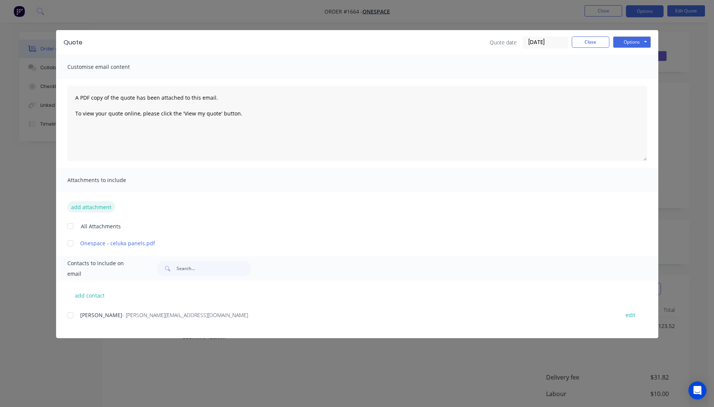
click at [98, 212] on button "add attachment" at bounding box center [91, 206] width 48 height 11
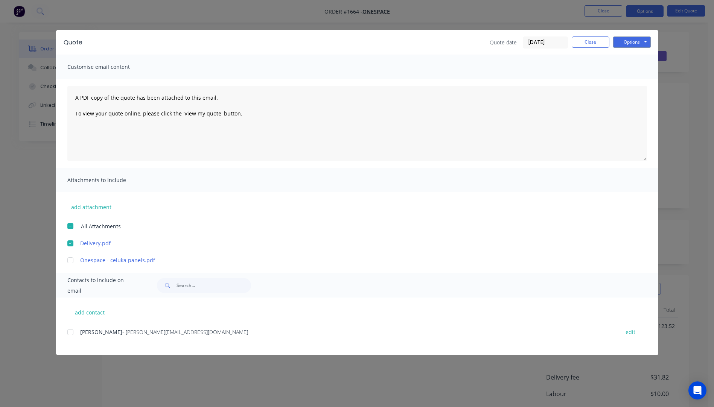
click at [72, 335] on div at bounding box center [70, 332] width 15 height 15
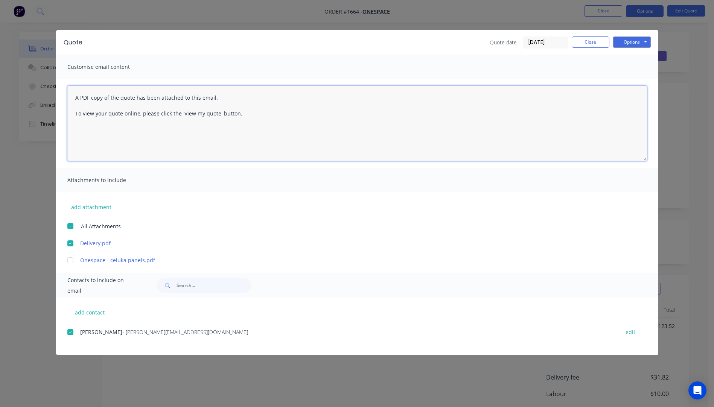
paste textarea "Hi, Please contact us if you have any questions. Regards, Darren sales@allstarp…"
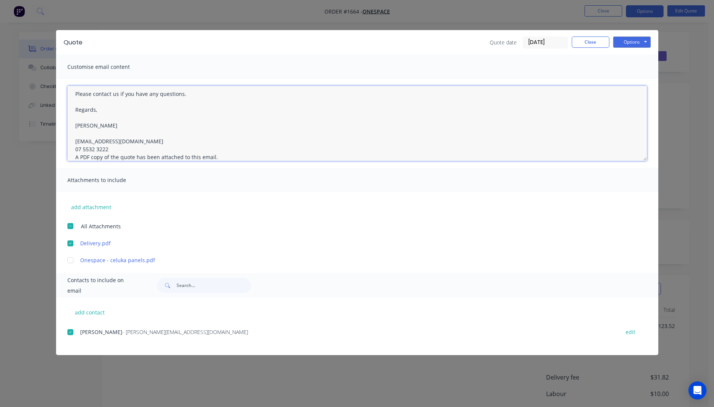
click at [110, 150] on textarea "Hi, Please contact us if you have any questions. Regards, Darren sales@allstarp…" at bounding box center [357, 123] width 580 height 75
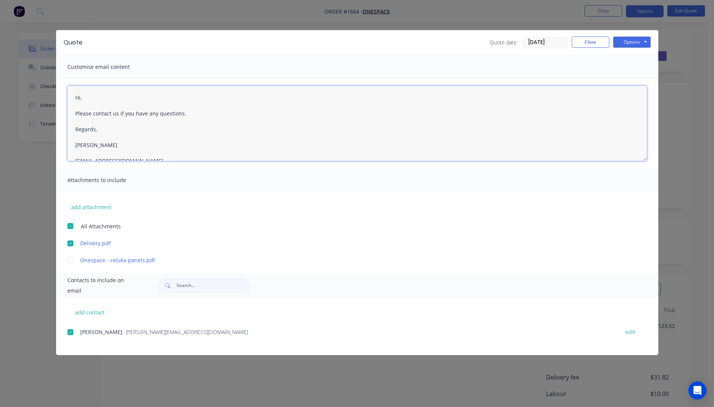
click at [99, 100] on textarea "Hi, Please contact us if you have any questions. Regards, Darren sales@allstarp…" at bounding box center [357, 123] width 580 height 75
type textarea "Hi Tamika, Please see attached quote. Please contact us if you have any questio…"
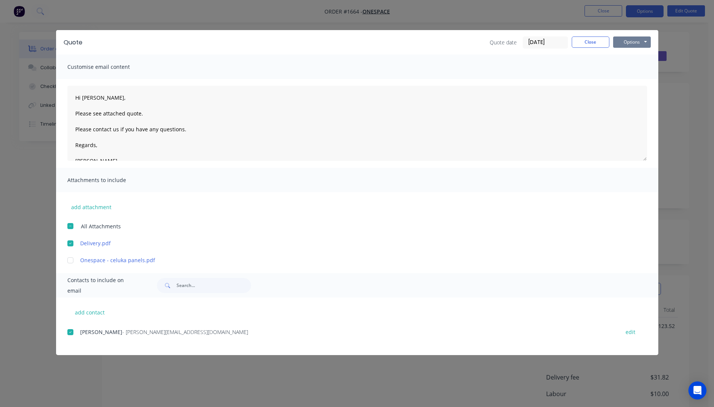
click at [626, 46] on button "Options" at bounding box center [632, 42] width 38 height 11
click at [631, 81] on button "Email" at bounding box center [637, 80] width 48 height 12
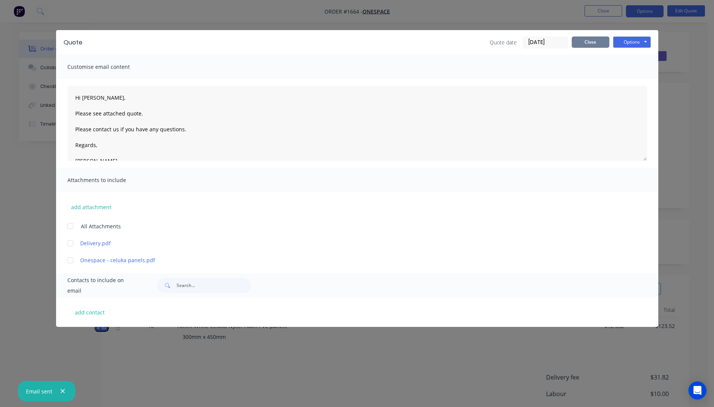
click at [591, 43] on button "Close" at bounding box center [591, 42] width 38 height 11
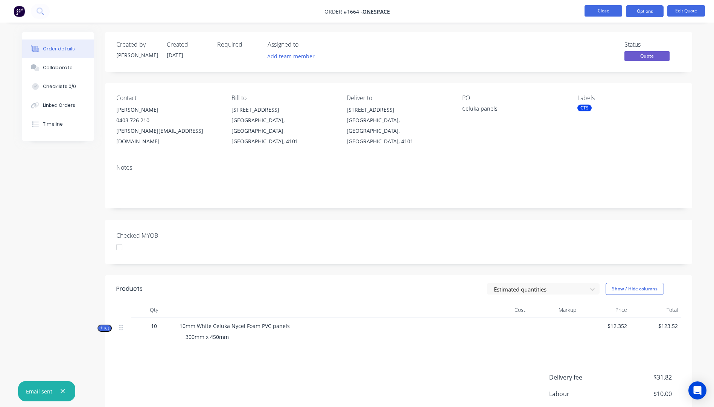
click at [591, 11] on button "Close" at bounding box center [603, 10] width 38 height 11
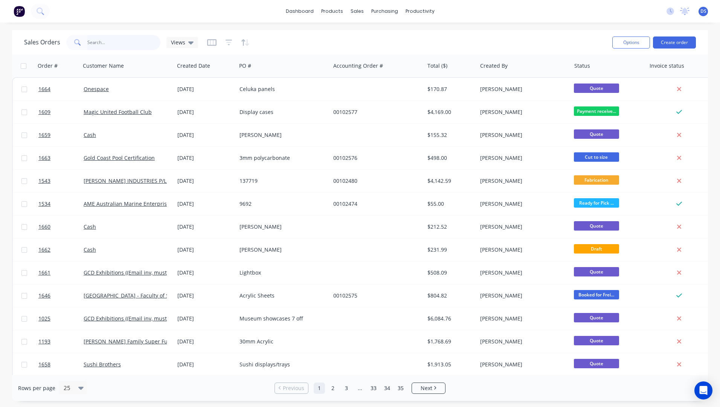
click at [97, 43] on input "text" at bounding box center [123, 42] width 73 height 15
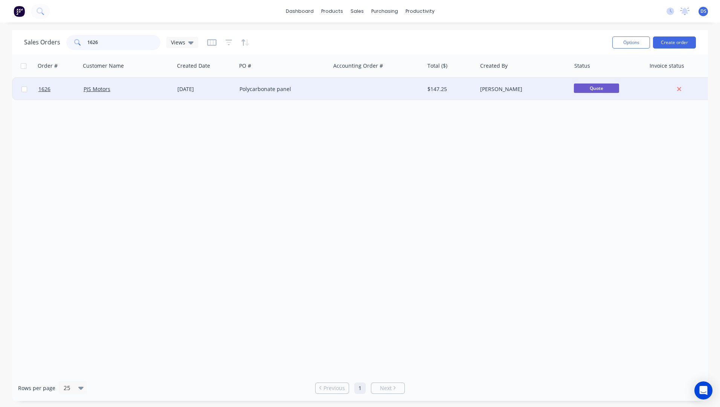
type input "1626"
click at [242, 96] on div "Polycarbonate panel" at bounding box center [283, 89] width 94 height 23
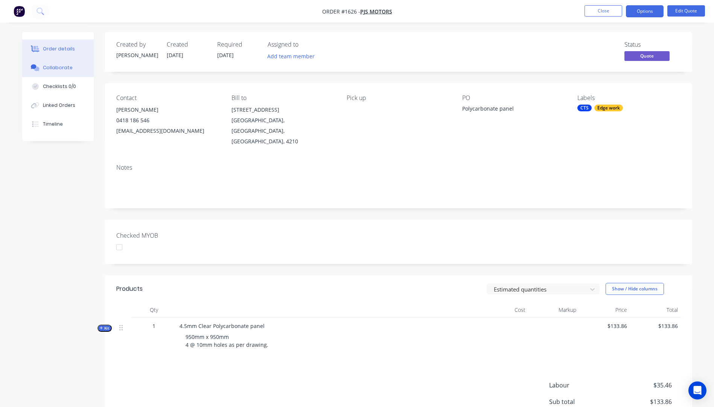
click at [58, 66] on div "Collaborate" at bounding box center [58, 67] width 30 height 7
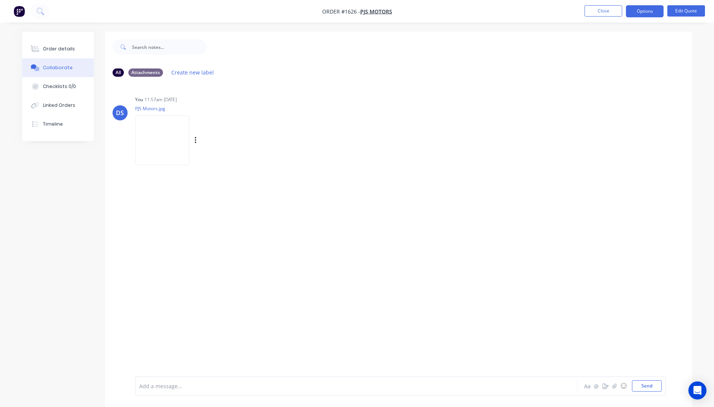
click at [165, 144] on img at bounding box center [162, 140] width 54 height 49
click at [160, 133] on img at bounding box center [162, 140] width 54 height 49
click at [58, 67] on div "Collaborate" at bounding box center [58, 67] width 30 height 7
click at [615, 385] on icon "button" at bounding box center [614, 385] width 5 height 5
click at [644, 384] on button "Send" at bounding box center [647, 385] width 30 height 11
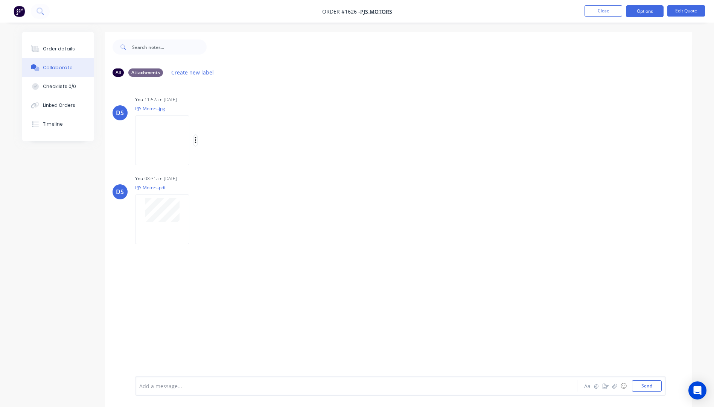
click at [197, 138] on button "button" at bounding box center [195, 140] width 3 height 11
click at [169, 133] on img at bounding box center [162, 140] width 54 height 49
click at [56, 53] on button "Order details" at bounding box center [58, 49] width 72 height 19
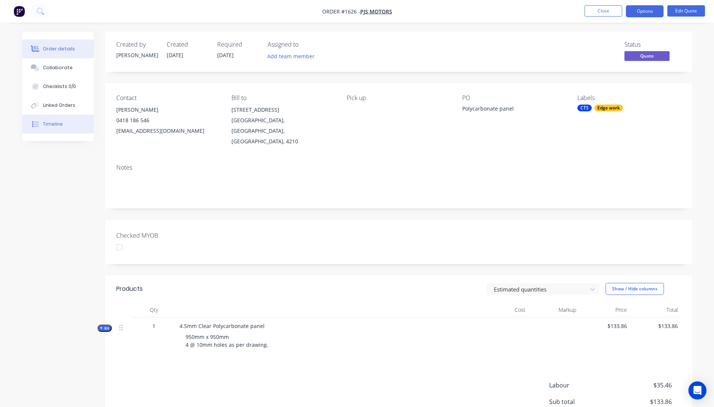
click at [52, 124] on div "Timeline" at bounding box center [53, 124] width 20 height 7
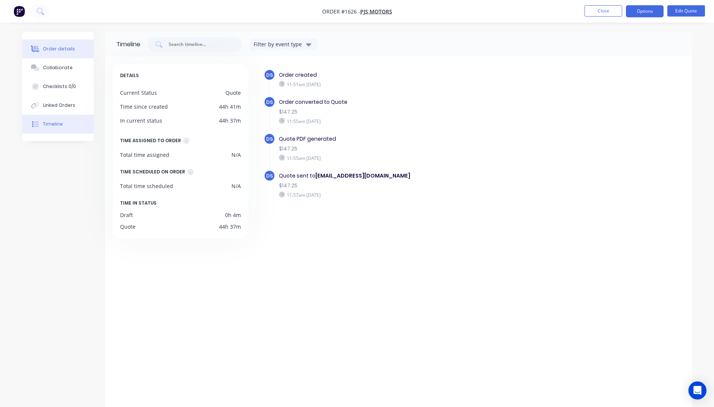
click at [54, 46] on div "Order details" at bounding box center [59, 49] width 32 height 7
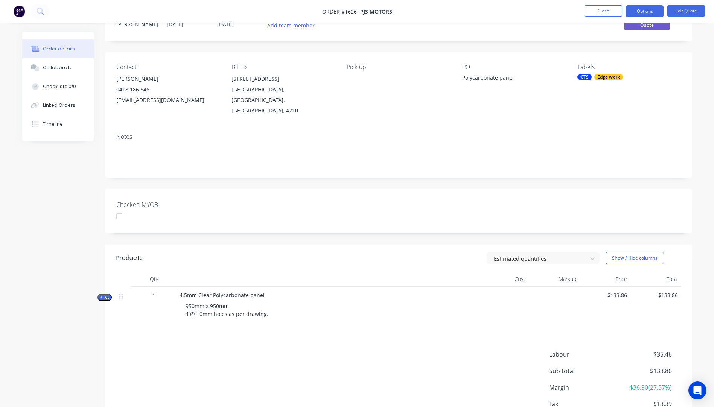
scroll to position [73, 0]
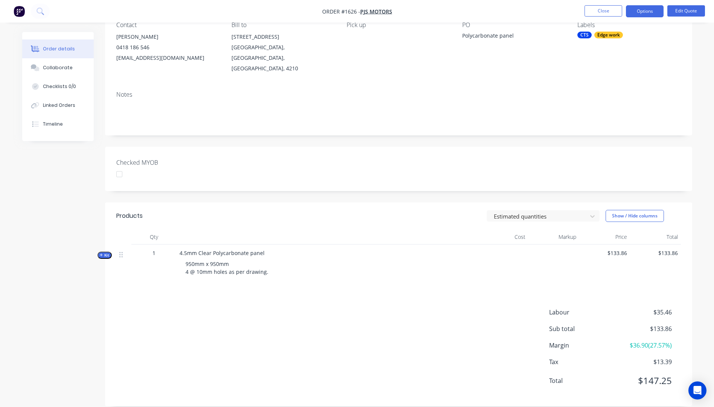
click at [100, 253] on icon "button" at bounding box center [101, 255] width 3 height 4
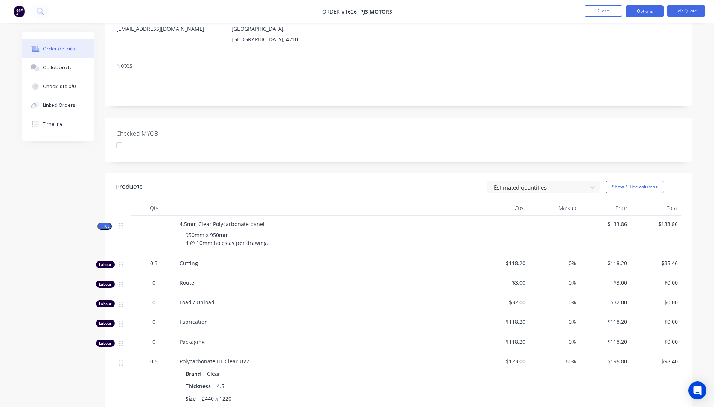
scroll to position [0, 0]
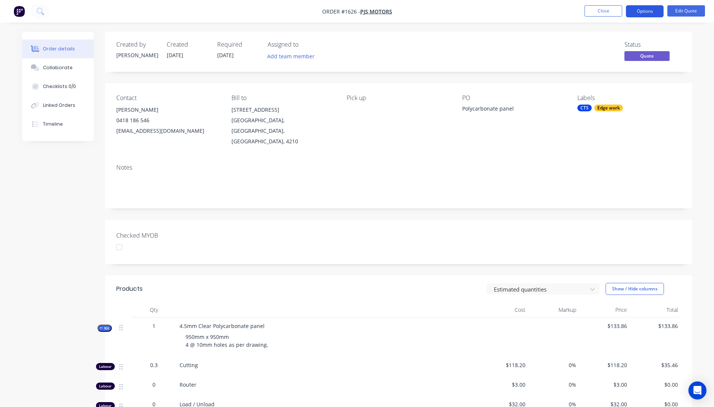
click at [638, 14] on button "Options" at bounding box center [645, 11] width 38 height 12
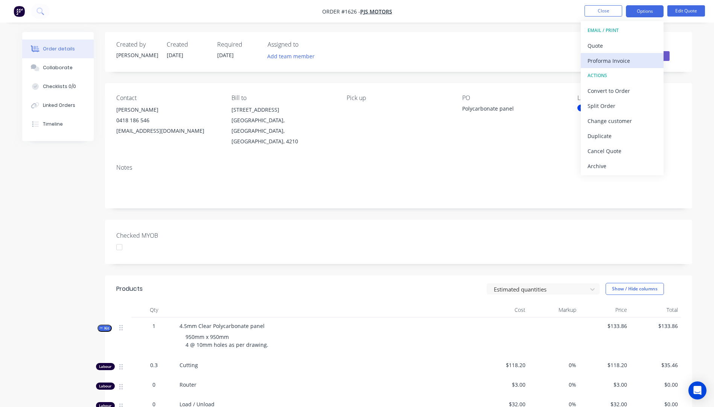
click at [608, 63] on div "Proforma Invoice" at bounding box center [621, 60] width 69 height 11
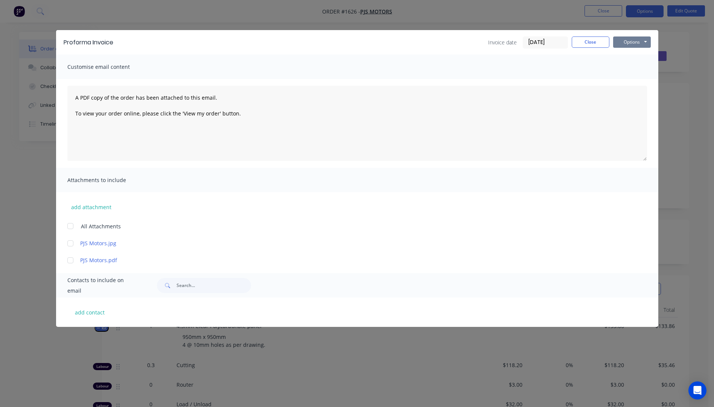
click at [626, 44] on button "Options" at bounding box center [632, 42] width 38 height 11
click at [629, 57] on button "Preview" at bounding box center [637, 55] width 48 height 12
click at [89, 312] on button "add contact" at bounding box center [89, 312] width 45 height 11
select select "AU"
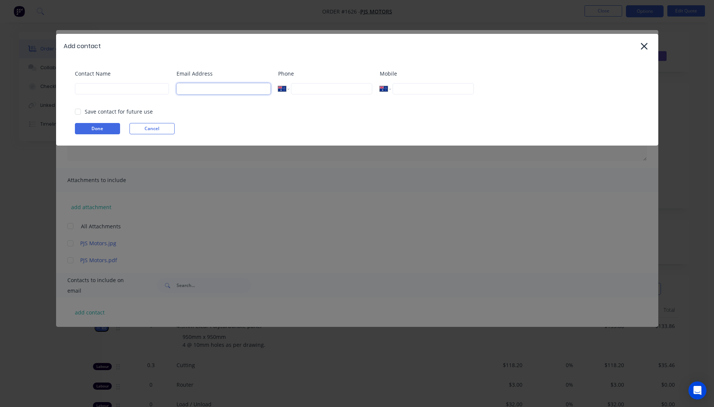
click at [192, 90] on input at bounding box center [224, 88] width 94 height 11
type input "pjsmotors@outlook.com"
type input "Peter"
click at [97, 132] on button "Done" at bounding box center [97, 128] width 45 height 11
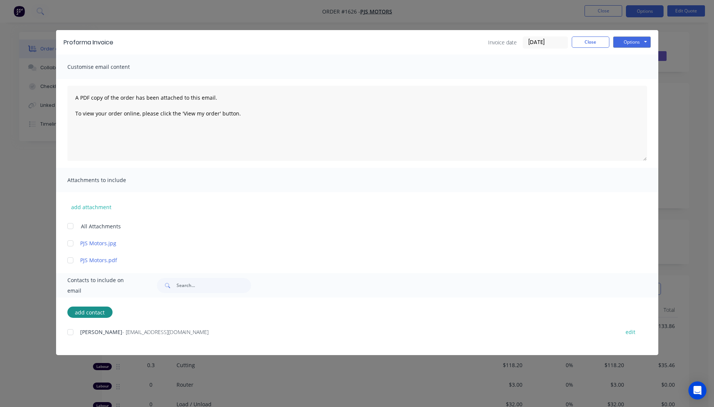
click at [71, 332] on div at bounding box center [70, 332] width 15 height 15
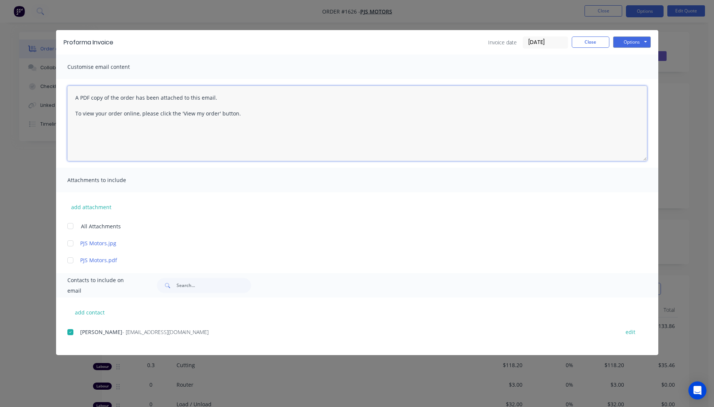
paste textarea "Hi, Please contact us if you have any questions. Regards, Darren sales@allstarp…"
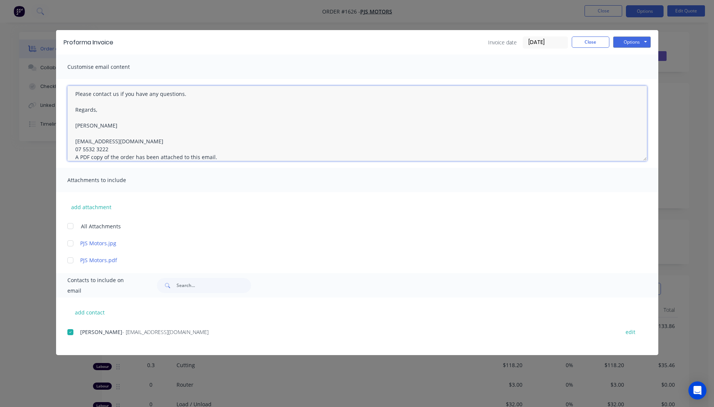
click at [114, 146] on textarea "Hi, Please contact us if you have any questions. Regards, Darren sales@allstarp…" at bounding box center [357, 123] width 580 height 75
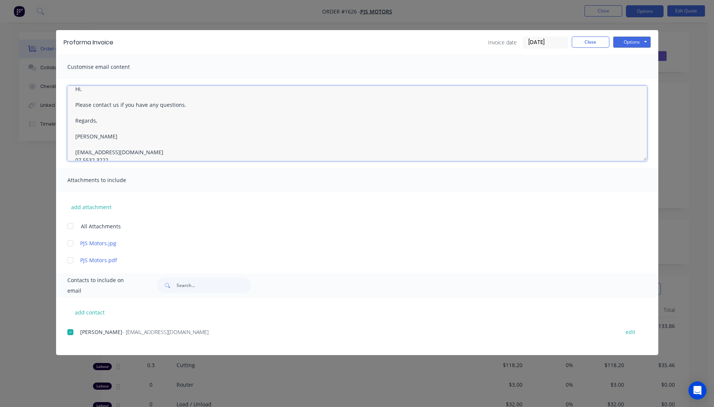
scroll to position [0, 0]
click at [84, 97] on textarea "Hi, Please contact us if you have any questions. Regards, Darren sales@allstarp…" at bounding box center [357, 123] width 580 height 75
click at [174, 115] on textarea "Hi Peter, Please see attached Pro Forma invoice Please contact us if you have a…" at bounding box center [357, 123] width 580 height 75
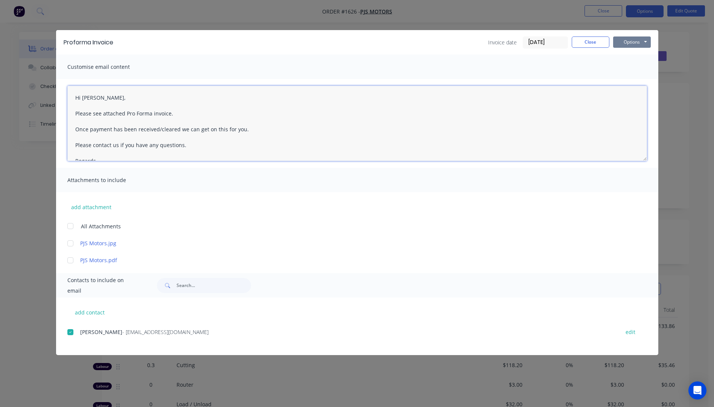
type textarea "Hi Peter, Please see attached Pro Forma invoice. Once payment has been received…"
click at [624, 46] on button "Options" at bounding box center [632, 42] width 38 height 11
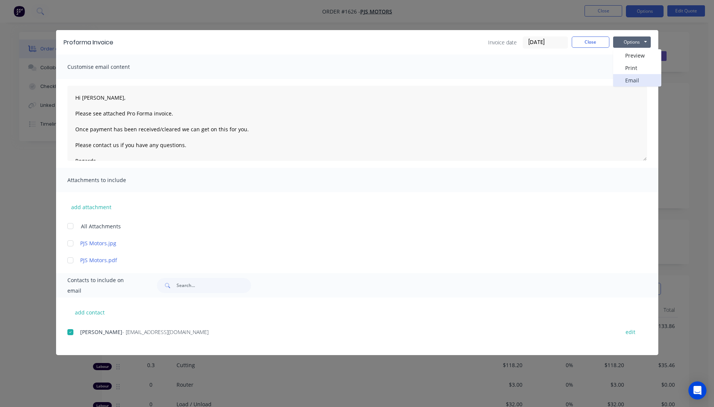
click at [633, 80] on button "Email" at bounding box center [637, 80] width 48 height 12
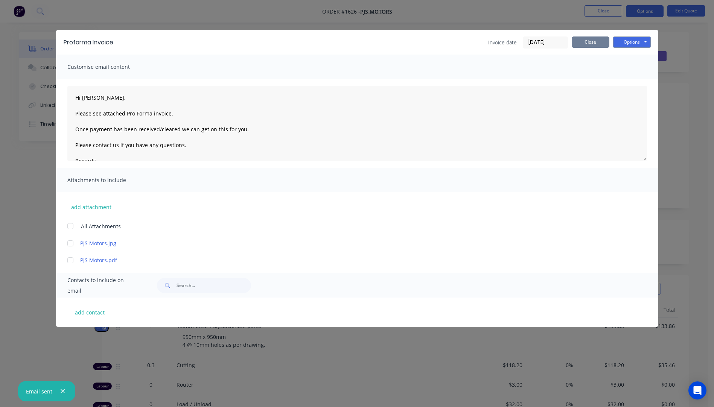
click at [582, 41] on button "Close" at bounding box center [591, 42] width 38 height 11
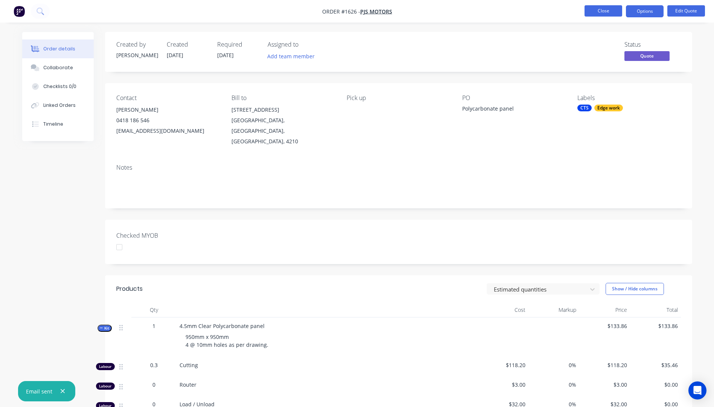
click at [595, 16] on button "Close" at bounding box center [603, 10] width 38 height 11
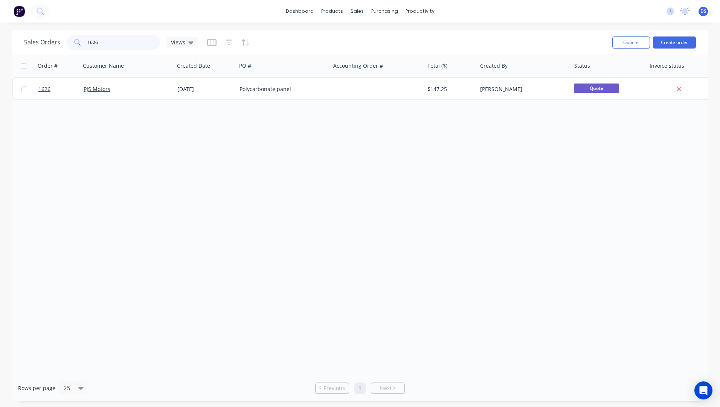
drag, startPoint x: 108, startPoint y: 44, endPoint x: 72, endPoint y: 38, distance: 37.1
click at [72, 38] on div "1626" at bounding box center [113, 42] width 94 height 15
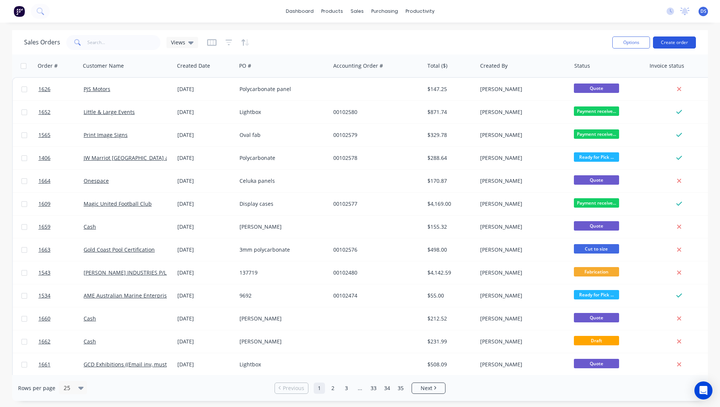
click at [680, 43] on button "Create order" at bounding box center [674, 43] width 43 height 12
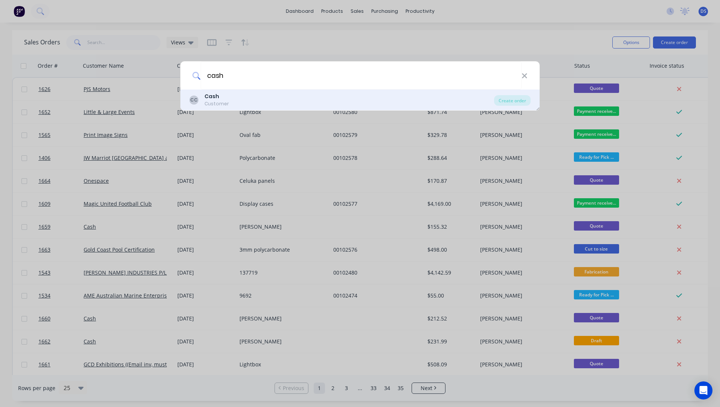
type input "cash"
click at [216, 101] on div "Customer" at bounding box center [216, 103] width 24 height 7
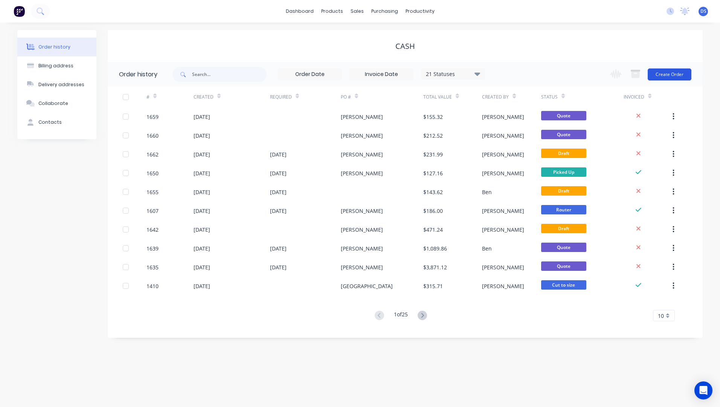
click at [676, 76] on button "Create Order" at bounding box center [669, 74] width 44 height 12
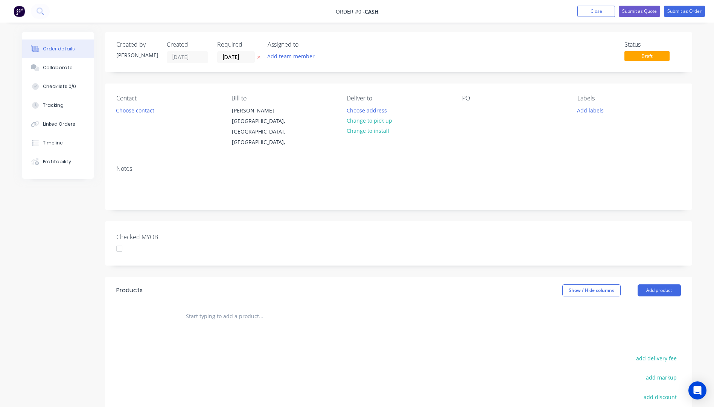
click at [258, 59] on icon "button" at bounding box center [258, 57] width 3 height 5
click at [125, 112] on button "Choose contact" at bounding box center [135, 110] width 46 height 10
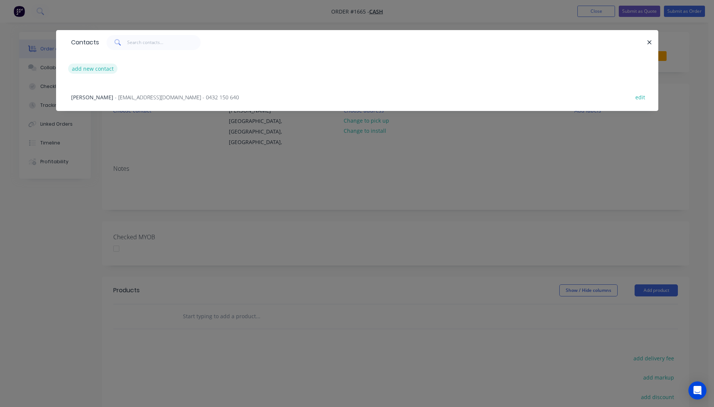
click at [95, 71] on button "add new contact" at bounding box center [93, 69] width 50 height 10
select select "AU"
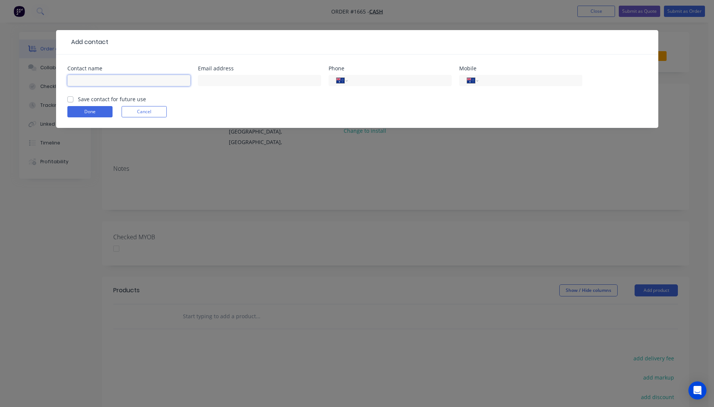
paste input "Simon Martin simonmartin504@yahoo.com +61460703208"
drag, startPoint x: 186, startPoint y: 80, endPoint x: 151, endPoint y: 82, distance: 35.0
click at [151, 82] on input "Simon Martin simonmartin504@yahoo.com +61460703208" at bounding box center [128, 80] width 123 height 11
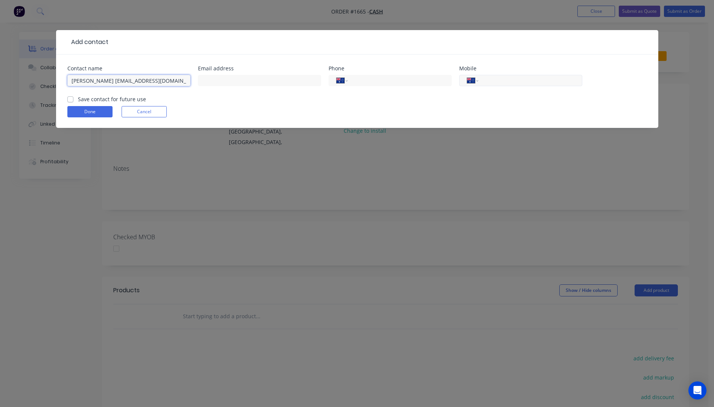
type input "Simon Martin simonmartin504@yahoo.com"
paste input "0460 703 208"
type input "0460 703 208"
drag, startPoint x: 179, startPoint y: 81, endPoint x: 106, endPoint y: 78, distance: 73.1
click at [106, 78] on input "Simon Martin simonmartin504@yahoo.com" at bounding box center [128, 80] width 123 height 11
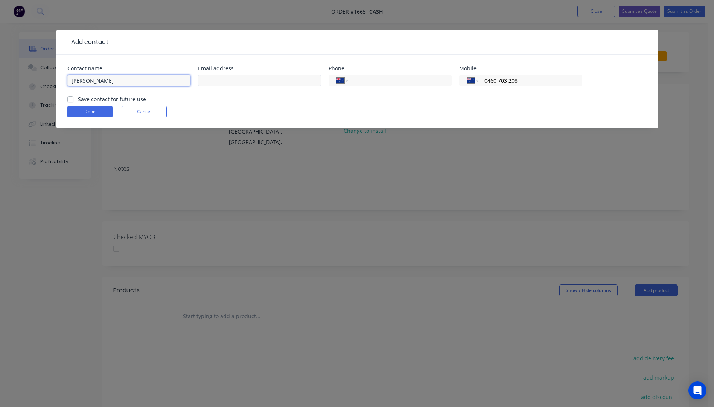
type input "Simon Martin"
paste input "simonmartin504@yahoo.com"
type input "simonmartin504@yahoo.com"
click at [94, 114] on button "Done" at bounding box center [89, 111] width 45 height 11
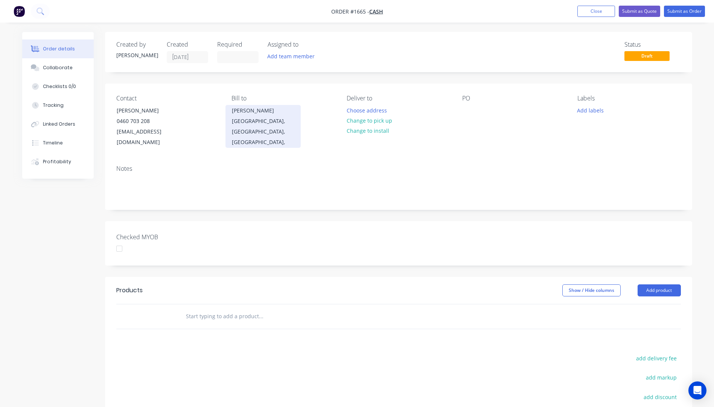
click at [249, 112] on div "Anthony" at bounding box center [263, 110] width 62 height 11
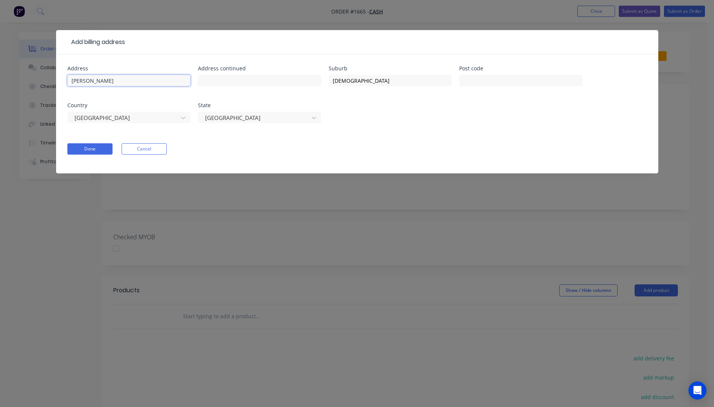
drag, startPoint x: 105, startPoint y: 82, endPoint x: 66, endPoint y: 79, distance: 38.5
click at [66, 79] on div "Address Anthony Address continued Suburb Mt Isa Post code Country Australia Sta…" at bounding box center [357, 114] width 602 height 119
drag, startPoint x: 368, startPoint y: 76, endPoint x: 320, endPoint y: 79, distance: 48.7
click at [320, 79] on div "Address Address continued Suburb Mt Isa Post code Country Australia State Queen…" at bounding box center [357, 99] width 580 height 66
click at [98, 150] on button "Done" at bounding box center [89, 148] width 45 height 11
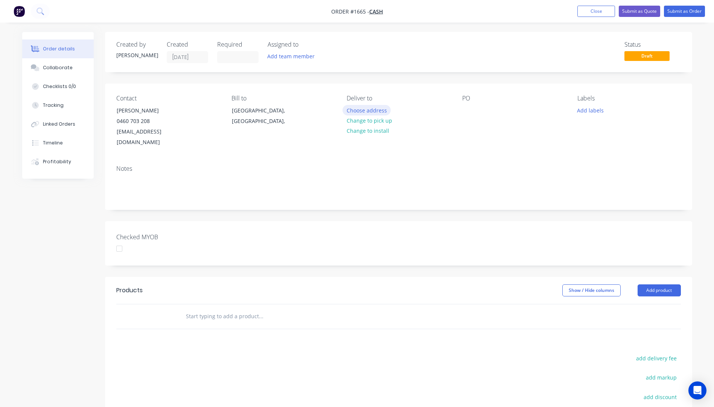
click at [367, 113] on button "Choose address" at bounding box center [366, 110] width 48 height 10
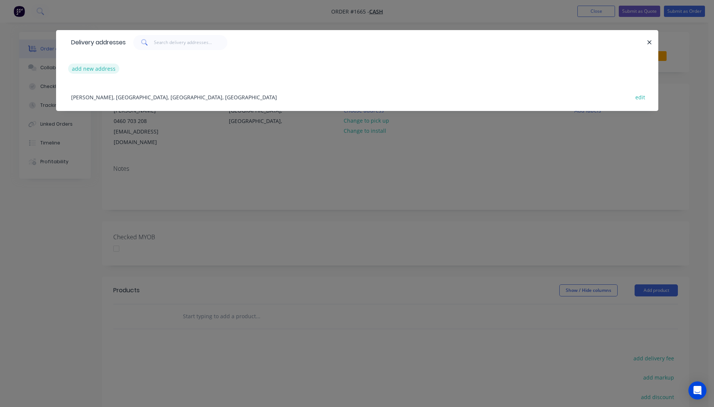
click at [99, 68] on button "add new address" at bounding box center [94, 69] width 52 height 10
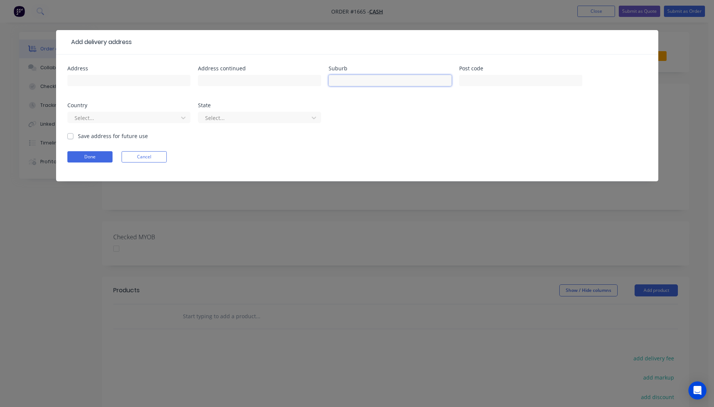
click at [342, 79] on input "text" at bounding box center [390, 80] width 123 height 11
type input "El Arish"
click at [479, 82] on input "text" at bounding box center [520, 80] width 123 height 11
type input "4855"
click at [114, 116] on div at bounding box center [124, 117] width 100 height 9
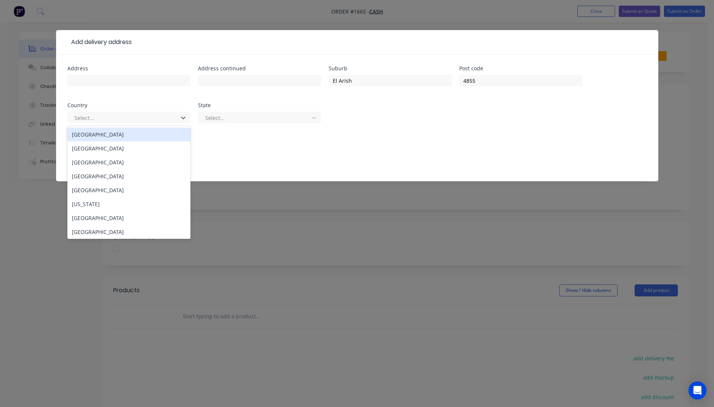
click at [98, 139] on div "Australia" at bounding box center [128, 135] width 123 height 14
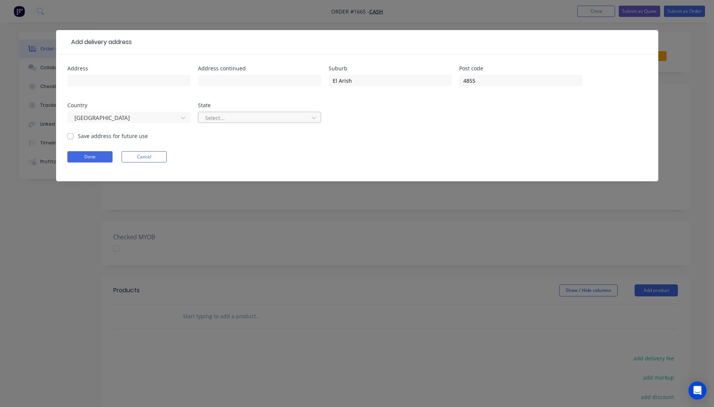
click at [237, 123] on div "Select..." at bounding box center [254, 117] width 105 height 11
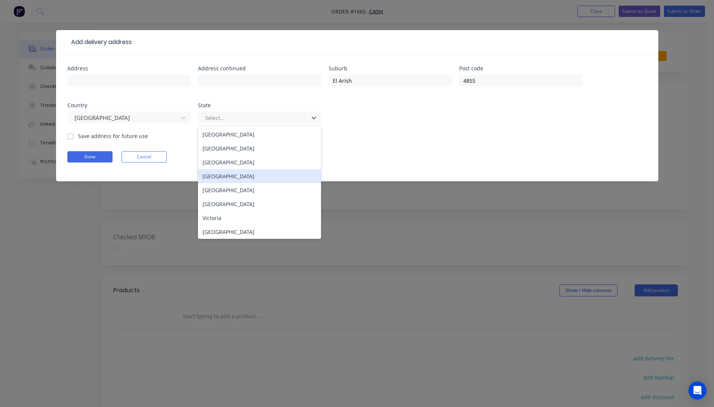
click at [213, 177] on div "Queensland" at bounding box center [259, 176] width 123 height 14
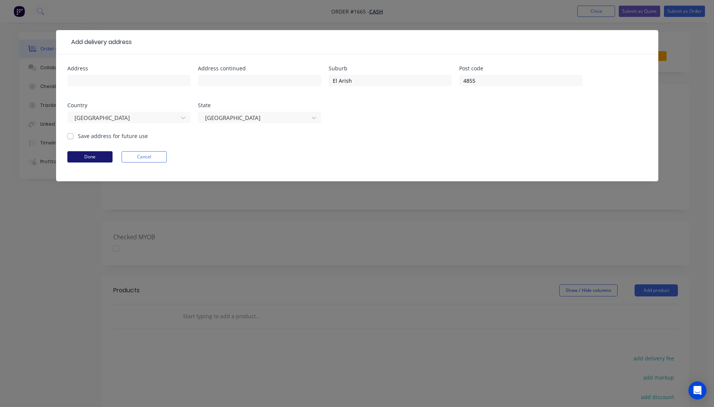
click at [85, 159] on button "Done" at bounding box center [89, 156] width 45 height 11
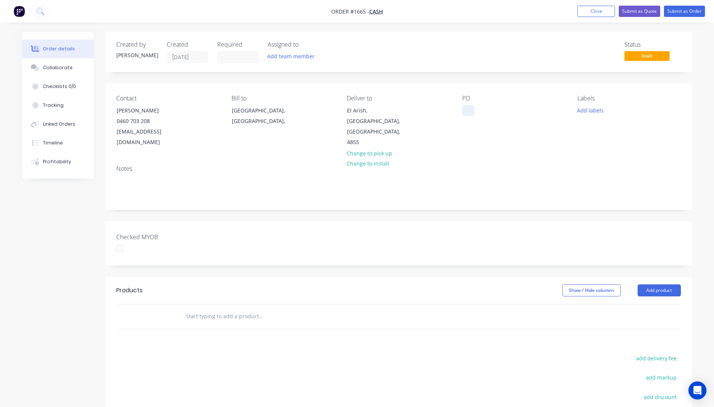
click at [466, 113] on div at bounding box center [468, 110] width 12 height 11
click at [597, 114] on button "Add labels" at bounding box center [590, 110] width 35 height 10
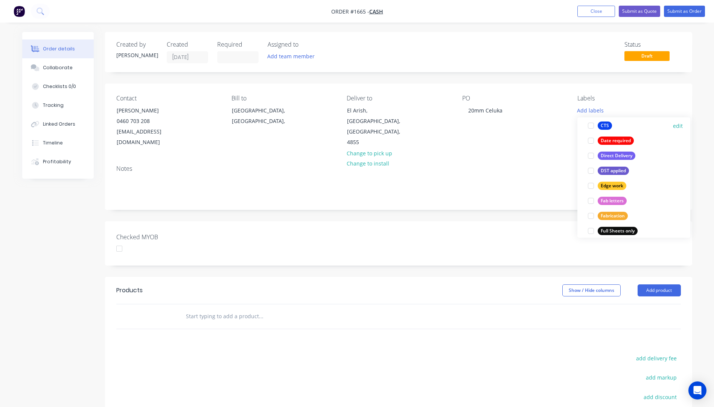
scroll to position [113, 0]
click at [616, 230] on div "Full Sheets only" at bounding box center [618, 230] width 40 height 8
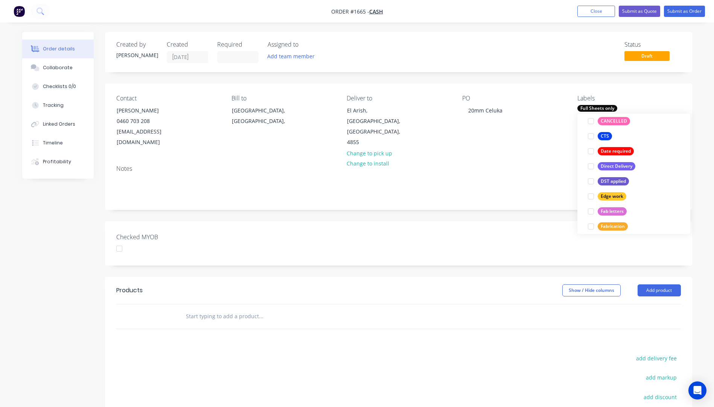
scroll to position [0, 0]
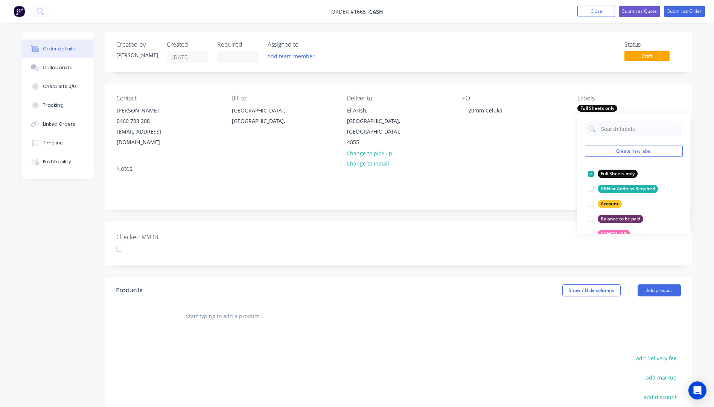
click at [554, 148] on div "Contact Simon Martin 0460 703 208 simonmartin504@yahoo.com Bill to Queensland, …" at bounding box center [398, 122] width 587 height 76
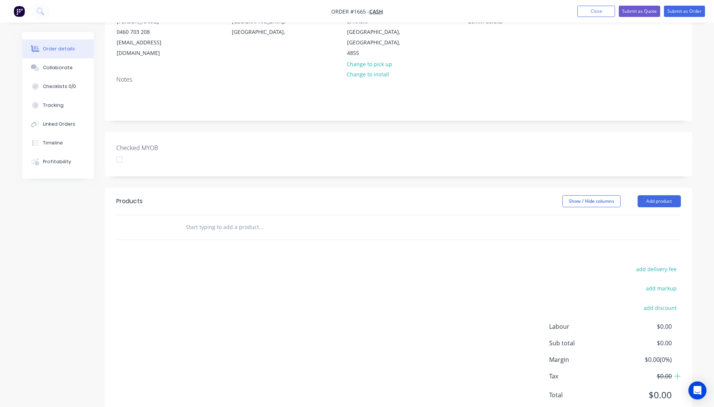
scroll to position [103, 0]
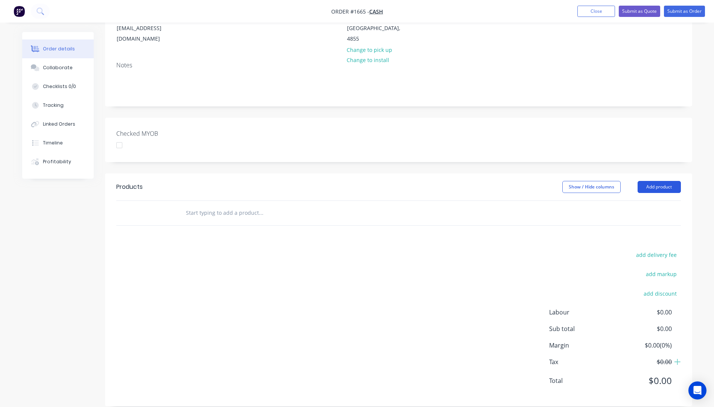
click at [659, 181] on button "Add product" at bounding box center [659, 187] width 43 height 12
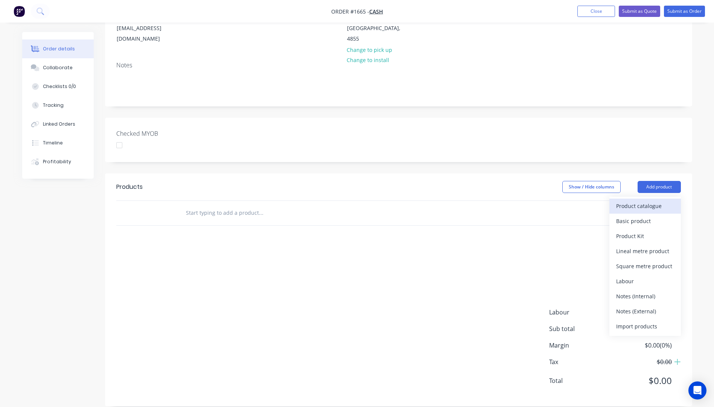
click at [641, 201] on div "Product catalogue" at bounding box center [645, 206] width 58 height 11
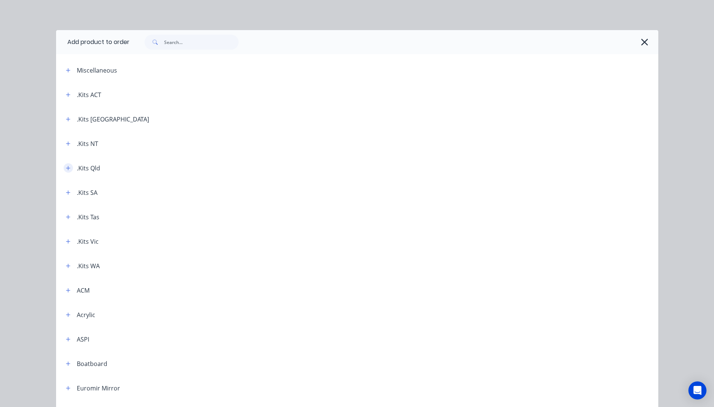
click at [68, 168] on button "button" at bounding box center [68, 167] width 9 height 9
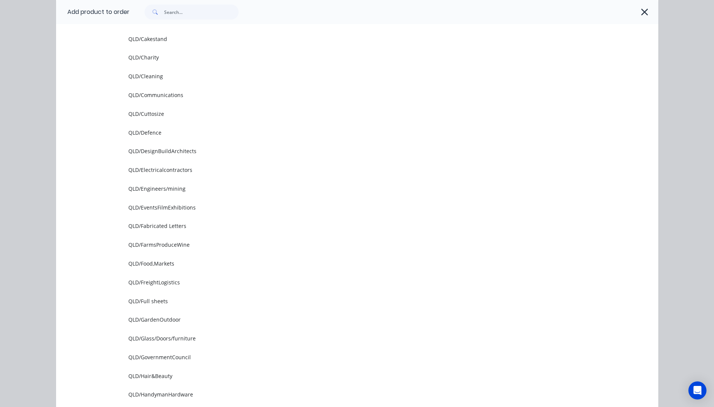
scroll to position [301, 0]
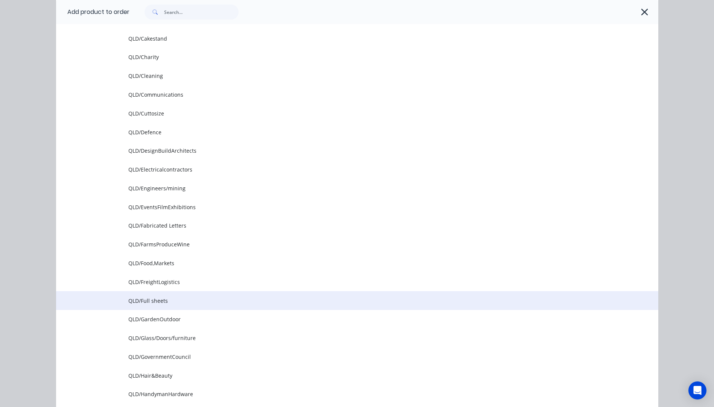
click at [137, 301] on span "QLD/Full sheets" at bounding box center [340, 301] width 424 height 8
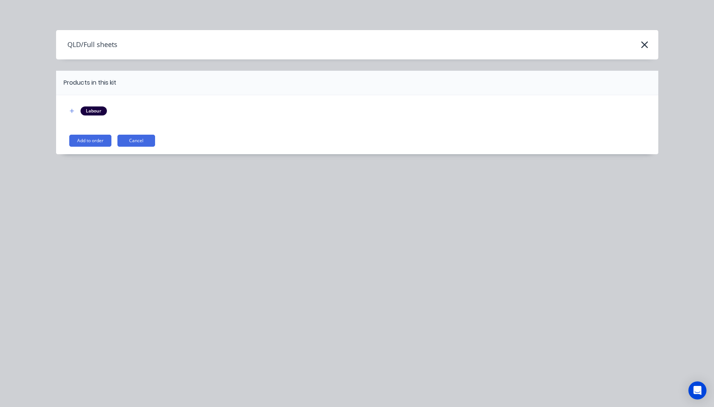
scroll to position [0, 0]
click at [105, 143] on button "Add to order" at bounding box center [90, 141] width 42 height 12
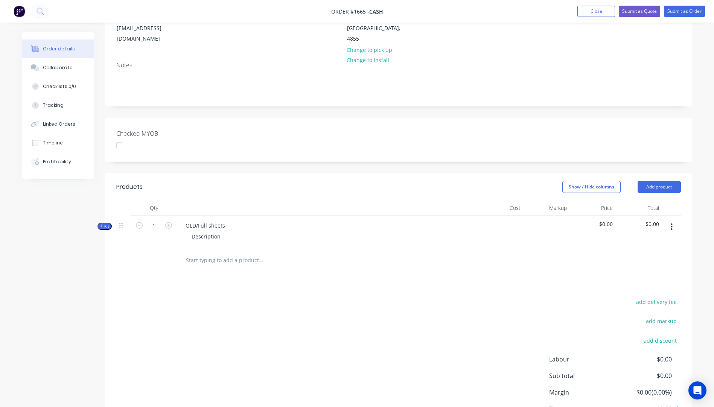
click at [100, 224] on icon "button" at bounding box center [101, 226] width 3 height 4
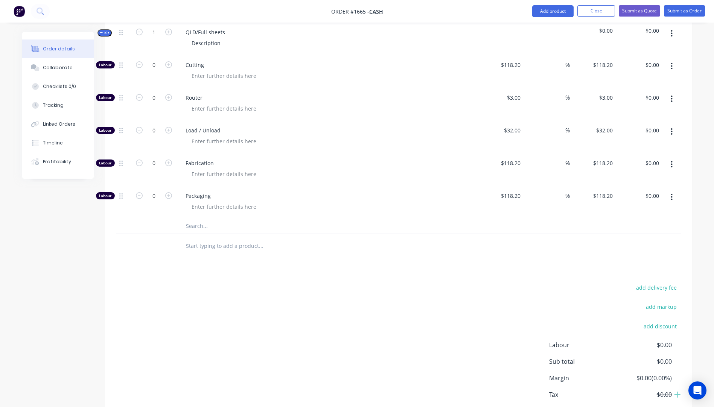
scroll to position [330, 0]
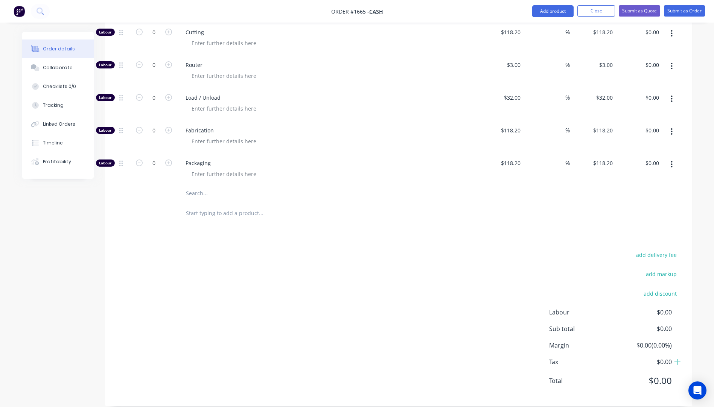
click at [195, 186] on input "text" at bounding box center [261, 193] width 151 height 15
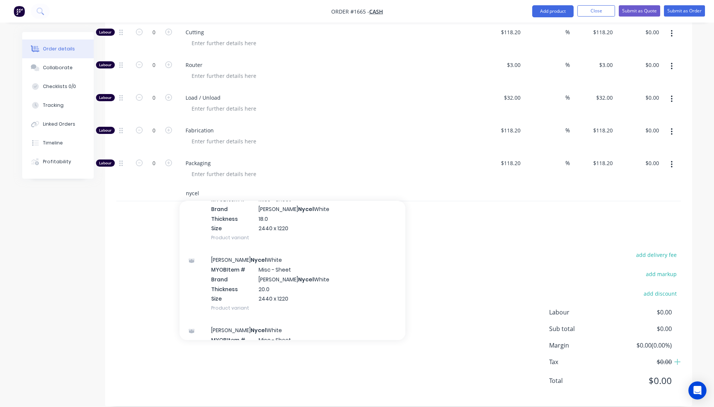
scroll to position [376, 0]
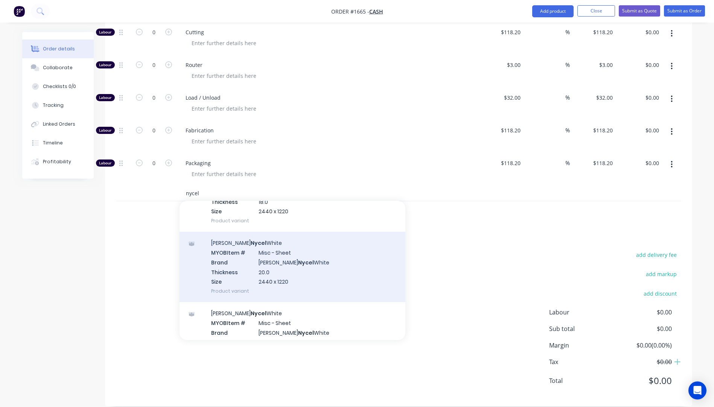
type input "nycel"
click at [253, 266] on div "Celuka Nycel White MYOB Item # Misc - Sheet Brand Celuka Nycel White Thickness …" at bounding box center [293, 267] width 226 height 70
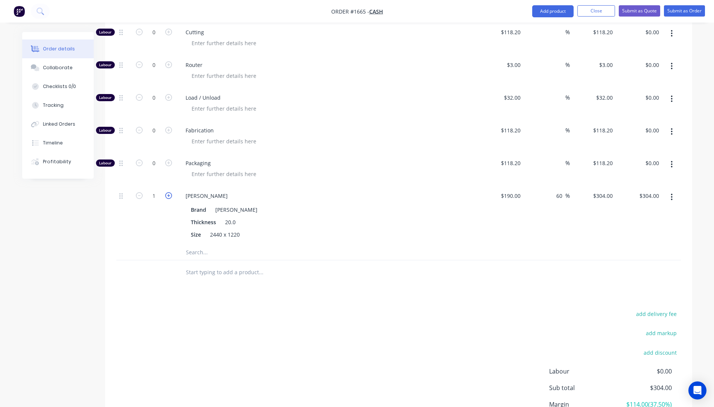
click at [168, 192] on icon "button" at bounding box center [168, 195] width 7 height 7
type input "2"
type input "$608.00"
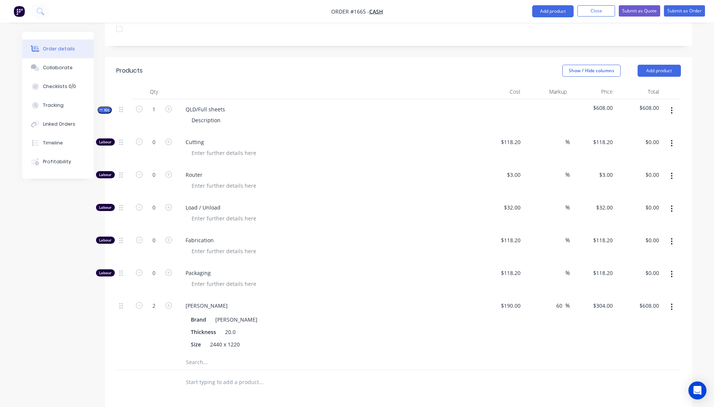
scroll to position [217, 0]
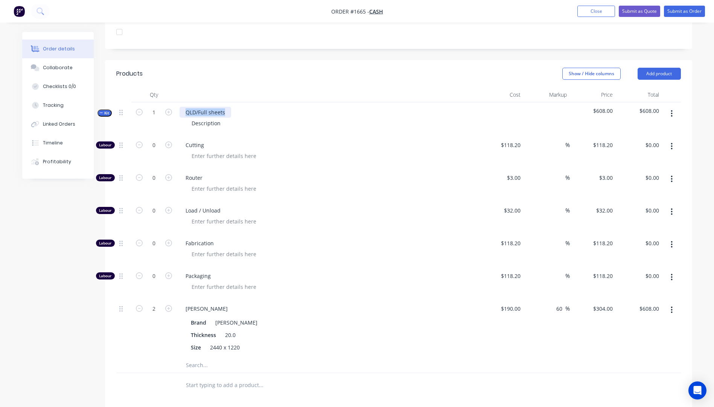
drag, startPoint x: 228, startPoint y: 100, endPoint x: 186, endPoint y: 96, distance: 41.9
click at [186, 107] on div "QLD/Full sheets" at bounding box center [206, 112] width 52 height 11
click at [170, 109] on icon "button" at bounding box center [168, 112] width 7 height 7
type input "2"
type input "4"
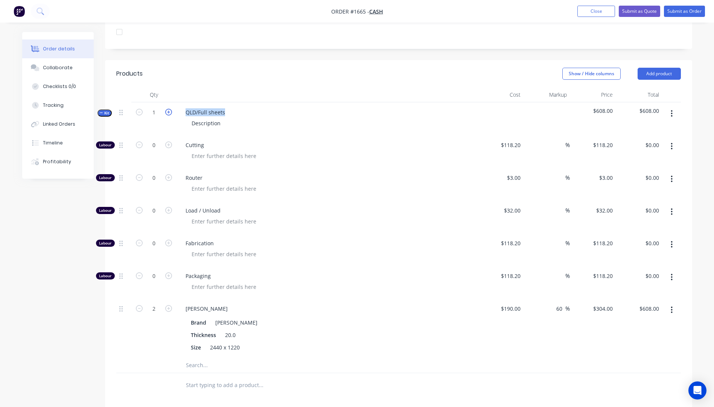
type input "$1,216.00"
click at [139, 305] on icon "button" at bounding box center [139, 308] width 7 height 7
type input "3"
type input "$912.00"
click at [139, 305] on icon "button" at bounding box center [139, 308] width 7 height 7
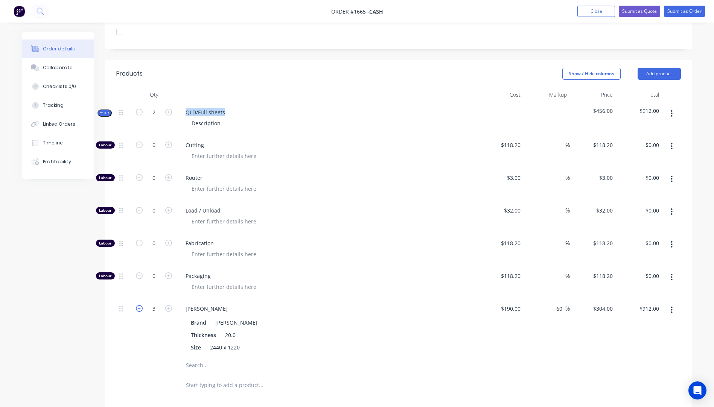
type input "2"
type input "$608.00"
drag, startPoint x: 221, startPoint y: 116, endPoint x: 193, endPoint y: 114, distance: 28.3
click at [193, 118] on div "Description" at bounding box center [206, 123] width 41 height 11
click at [284, 151] on div at bounding box center [330, 156] width 289 height 11
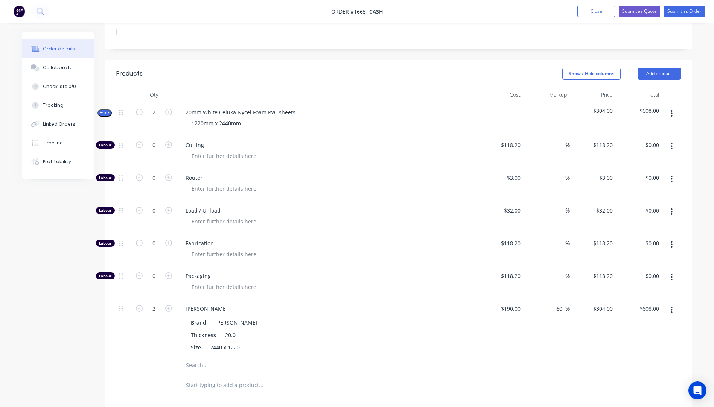
click at [196, 358] on input "text" at bounding box center [261, 365] width 151 height 15
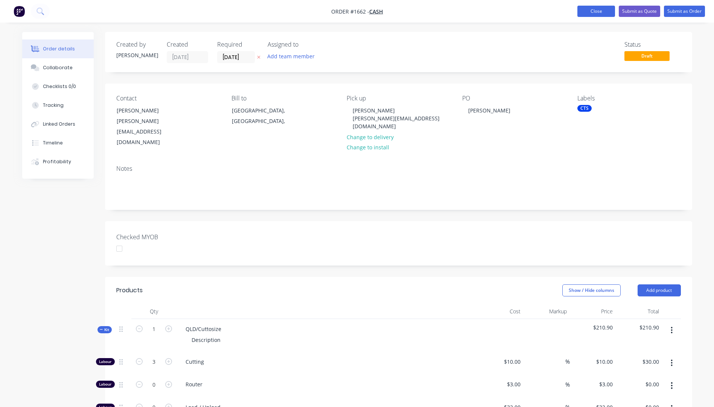
click at [590, 11] on button "Close" at bounding box center [596, 11] width 38 height 11
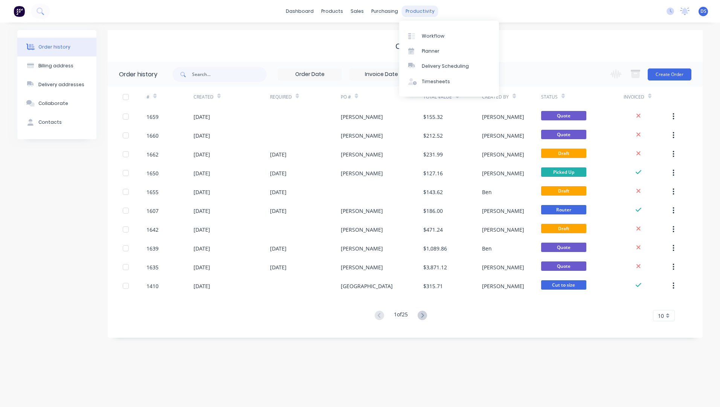
click at [414, 12] on div "productivity" at bounding box center [420, 11] width 37 height 11
click at [428, 36] on div "Workflow" at bounding box center [432, 36] width 23 height 7
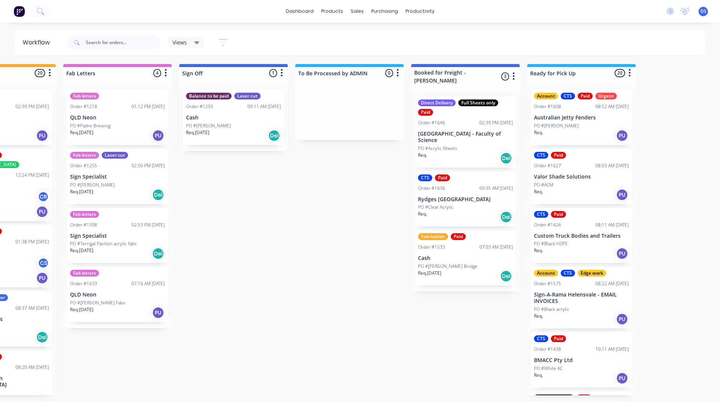
click at [581, 180] on div "CTS Paid Order #1627 08:03 AM 23/09/25 Valor Shade Solutions PO #ACM Req. PU" at bounding box center [581, 176] width 101 height 55
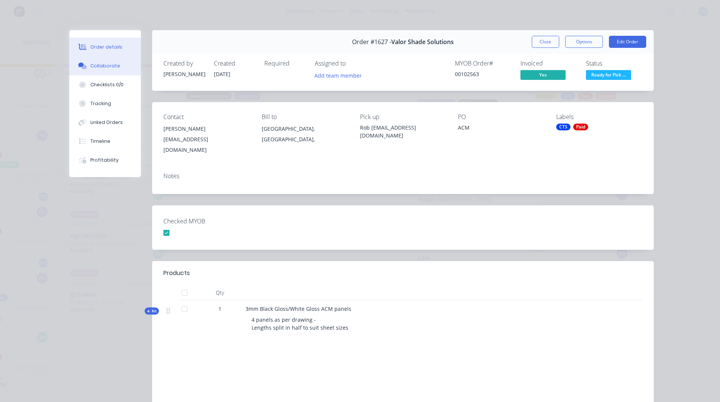
click at [97, 65] on div "Collaborate" at bounding box center [105, 65] width 30 height 7
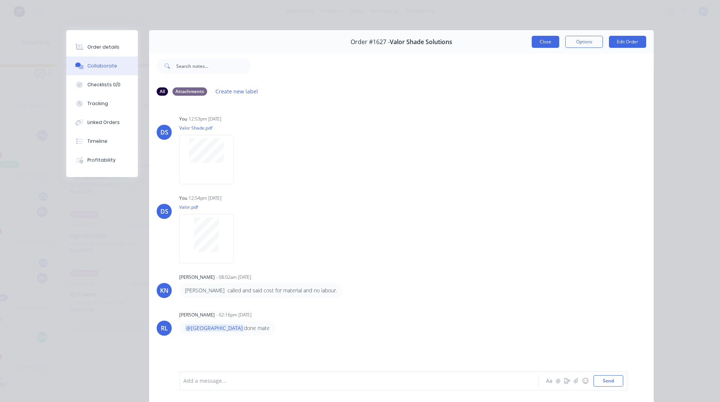
click at [539, 45] on button "Close" at bounding box center [544, 42] width 27 height 12
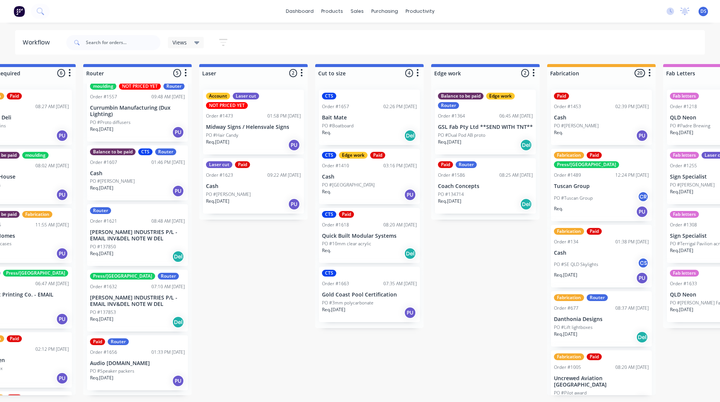
scroll to position [15, 0]
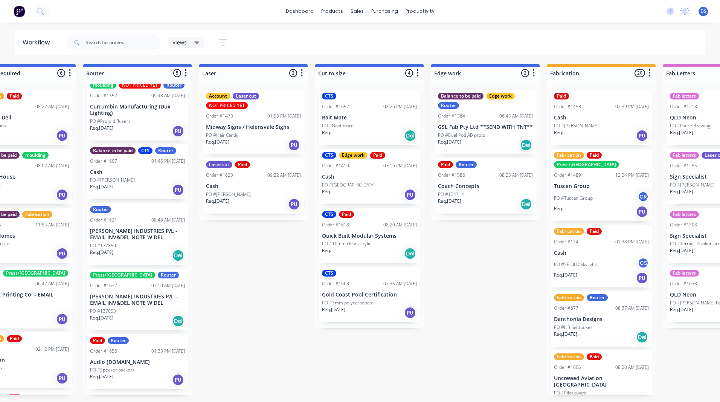
click at [106, 365] on p "Audio Video.net.au" at bounding box center [137, 362] width 95 height 6
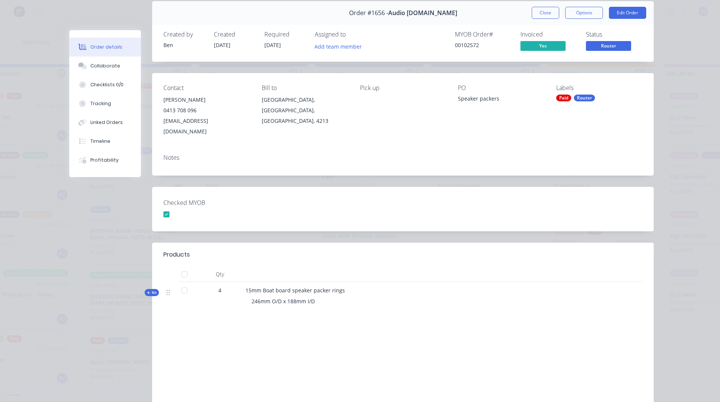
scroll to position [0, 0]
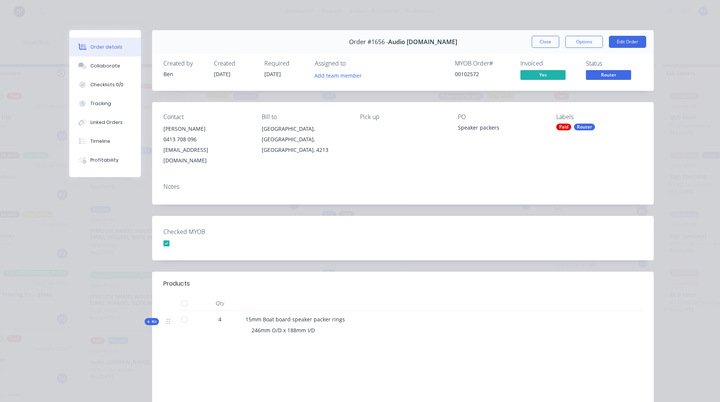
click at [543, 48] on div "Order #1656 - Audio Video.net.au Close Options Edit Order" at bounding box center [402, 42] width 501 height 24
click at [544, 47] on button "Close" at bounding box center [544, 42] width 27 height 12
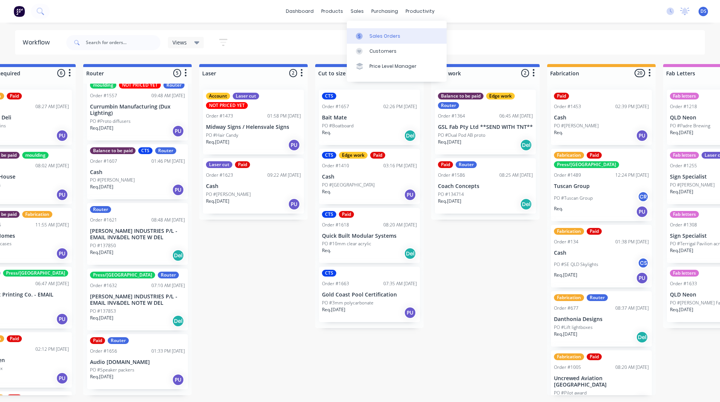
click at [382, 37] on div "Sales Orders" at bounding box center [384, 36] width 31 height 7
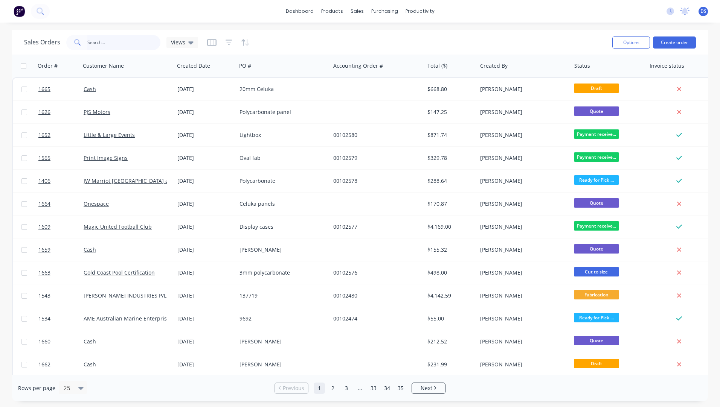
click at [114, 46] on input "text" at bounding box center [123, 42] width 73 height 15
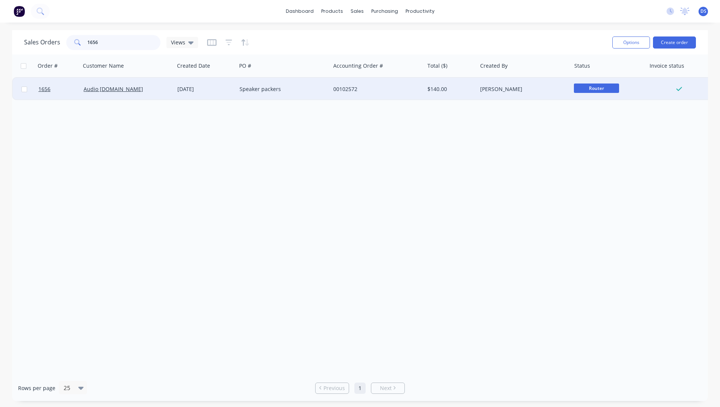
type input "1656"
click at [203, 94] on div "23 Sep 2025" at bounding box center [205, 89] width 62 height 23
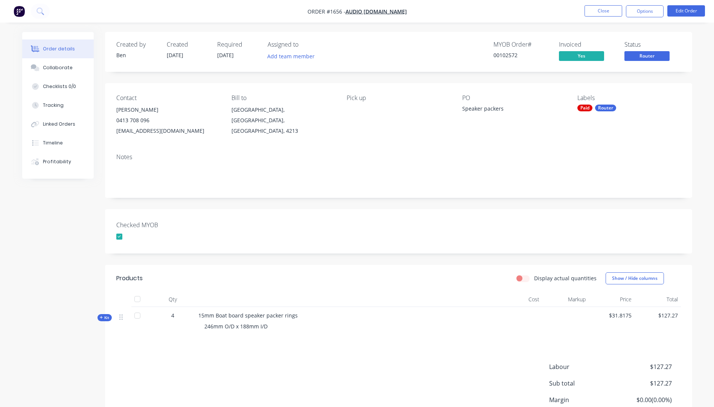
drag, startPoint x: 100, startPoint y: 318, endPoint x: 281, endPoint y: 268, distance: 187.1
click at [102, 316] on icon at bounding box center [101, 318] width 3 height 4
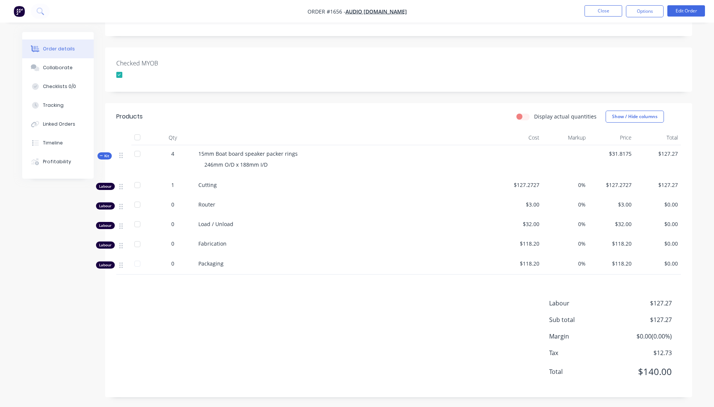
scroll to position [163, 0]
click at [58, 147] on button "Timeline" at bounding box center [58, 143] width 72 height 19
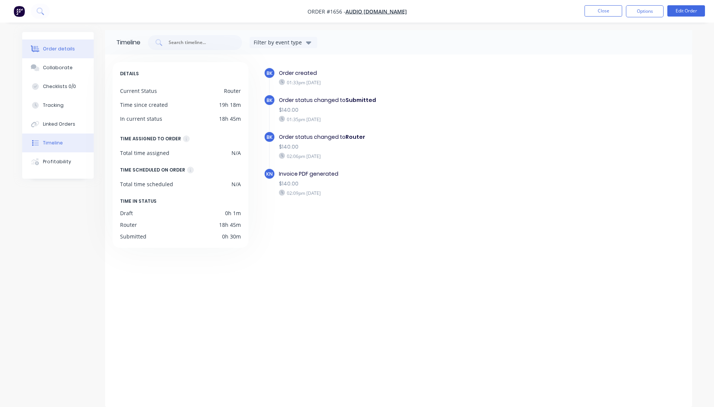
click at [56, 52] on div "Order details" at bounding box center [59, 49] width 32 height 7
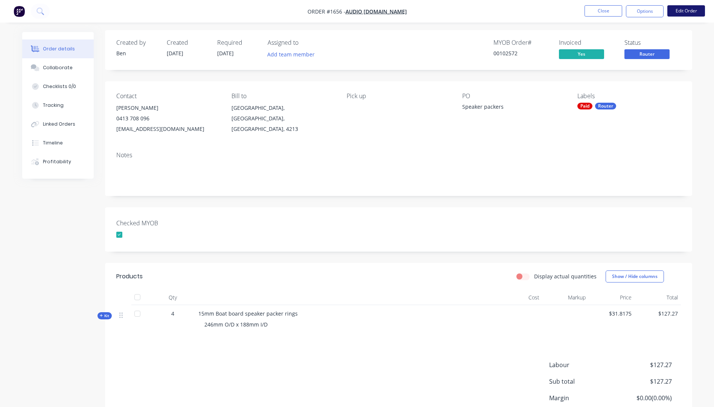
click at [677, 11] on button "Edit Order" at bounding box center [686, 10] width 38 height 11
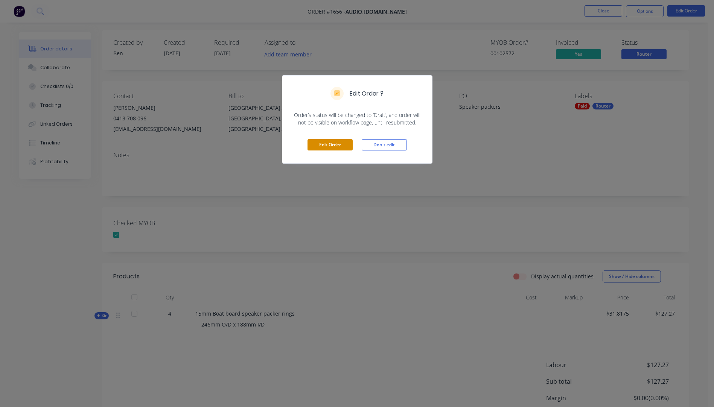
click at [327, 143] on button "Edit Order" at bounding box center [329, 144] width 45 height 11
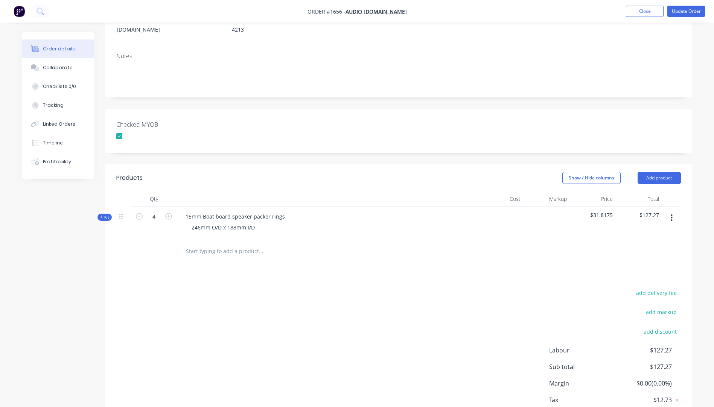
scroll to position [113, 0]
click at [100, 215] on icon at bounding box center [101, 217] width 3 height 4
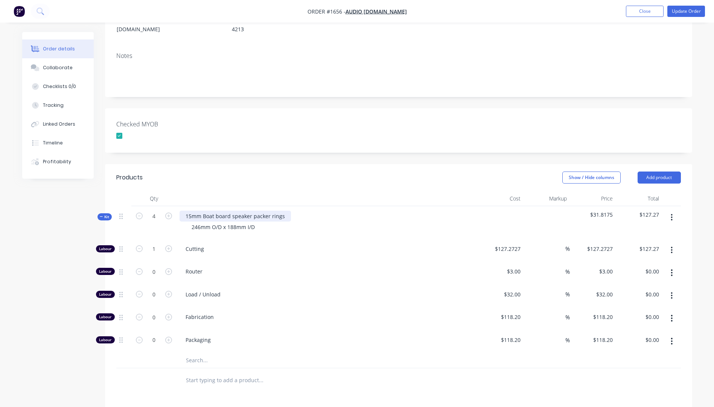
click at [193, 211] on div "15mm Boat board speaker packer rings" at bounding box center [235, 216] width 111 height 11
click at [256, 247] on div "Cutting" at bounding box center [327, 250] width 301 height 23
click at [513, 243] on input "127.2727" at bounding box center [510, 248] width 26 height 11
type input "$194.55"
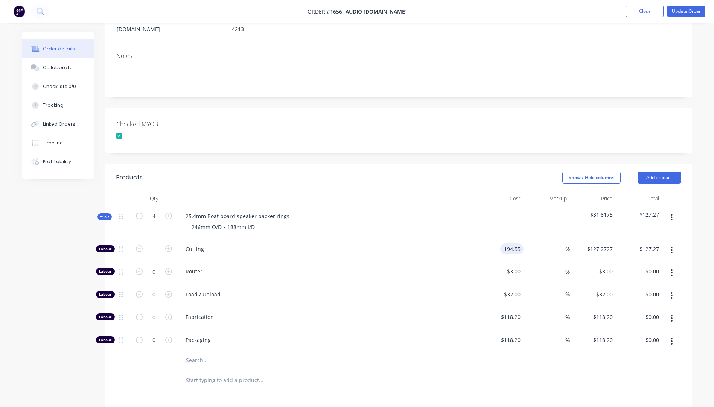
type input "$194.55"
click at [466, 245] on span "Cutting" at bounding box center [330, 249] width 289 height 8
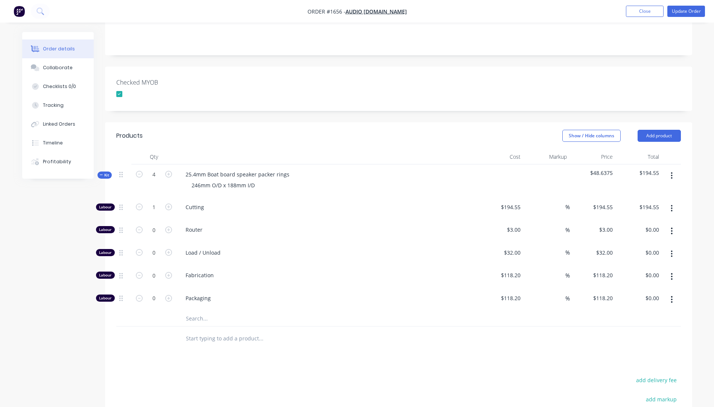
scroll to position [129, 0]
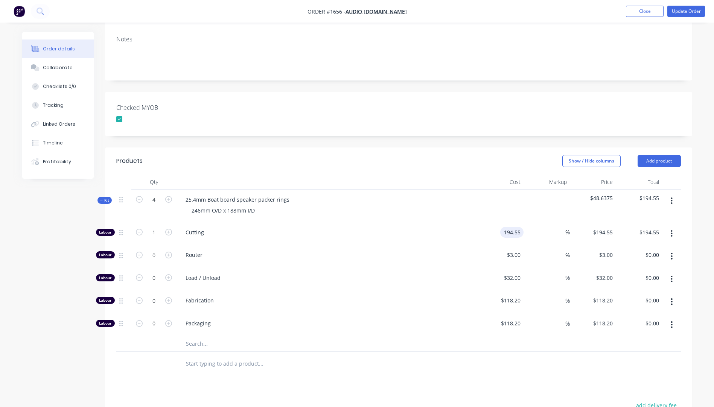
click at [522, 227] on input "194.55" at bounding box center [513, 232] width 20 height 11
click at [520, 227] on input "194.55" at bounding box center [513, 232] width 20 height 11
type input "$194.54"
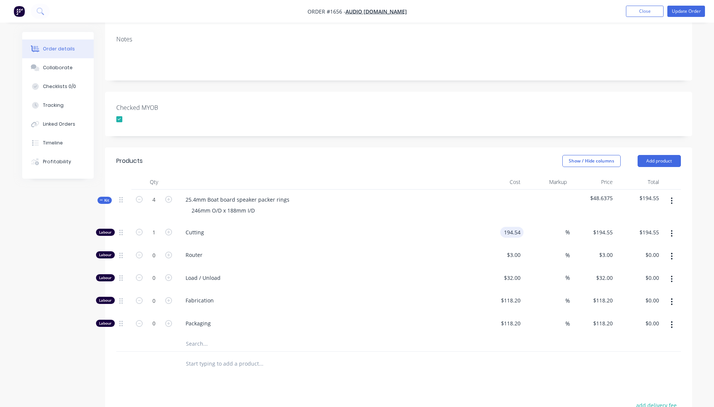
type input "$194.54"
click at [469, 251] on span "Router" at bounding box center [330, 255] width 289 height 8
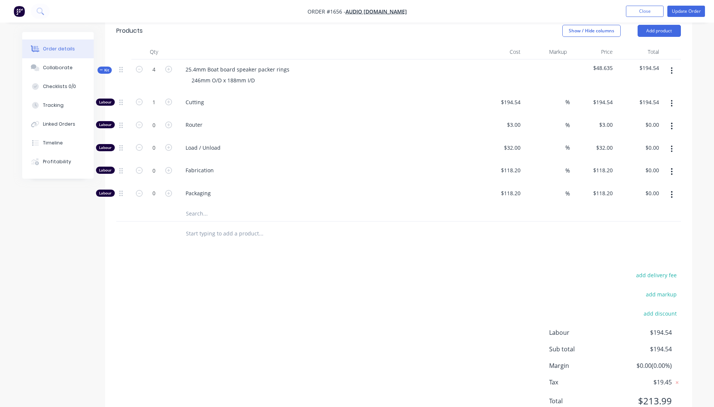
scroll to position [242, 0]
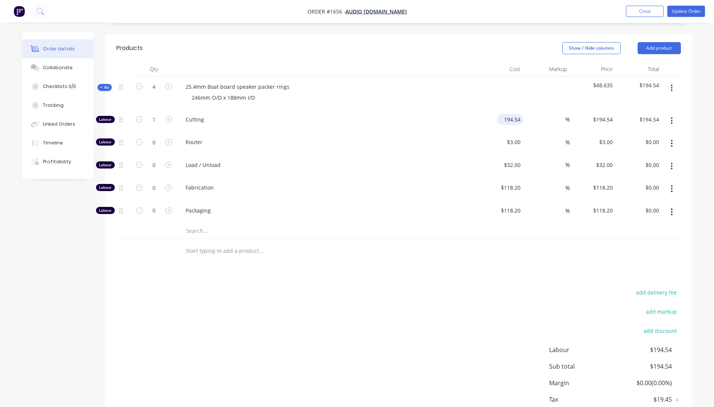
click at [522, 114] on input "194.54" at bounding box center [511, 119] width 23 height 11
type input "$194.545"
type input "$194.55"
click at [451, 142] on div "Router" at bounding box center [327, 143] width 301 height 23
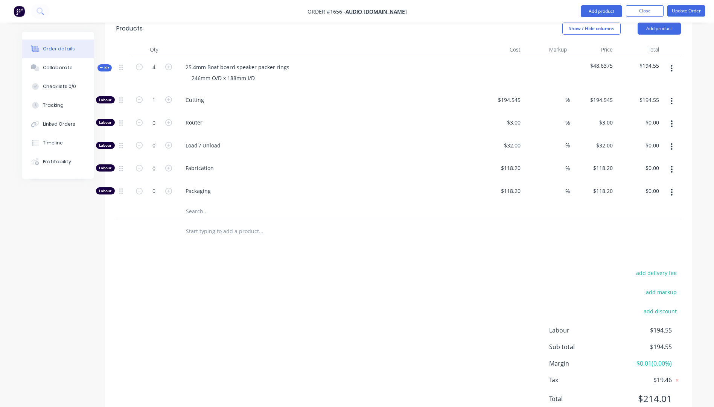
scroll to position [280, 0]
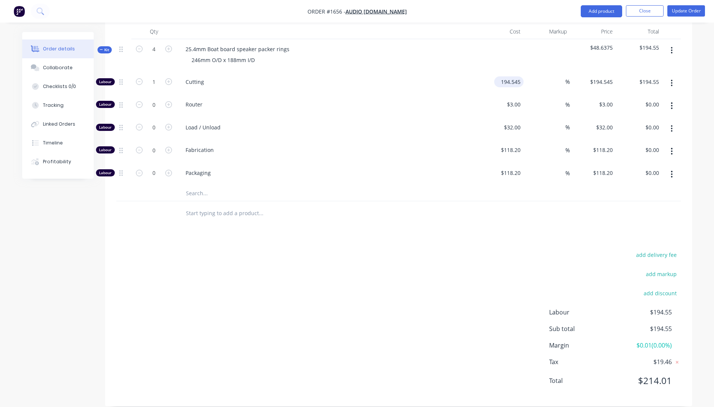
click at [523, 76] on input "194.545" at bounding box center [510, 81] width 26 height 11
click at [490, 299] on div "add delivery fee add markup add discount Labour $194.55 Sub total $194.55 Margi…" at bounding box center [398, 322] width 565 height 145
click at [522, 76] on input "194.545" at bounding box center [510, 81] width 26 height 11
type input "$194.55"
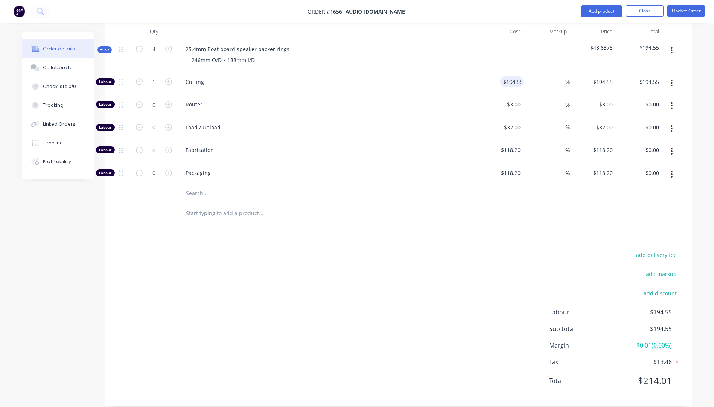
click at [507, 210] on div at bounding box center [398, 213] width 565 height 24
type input "194.55"
click at [519, 76] on input "194.55" at bounding box center [511, 81] width 23 height 11
type input "$194.54"
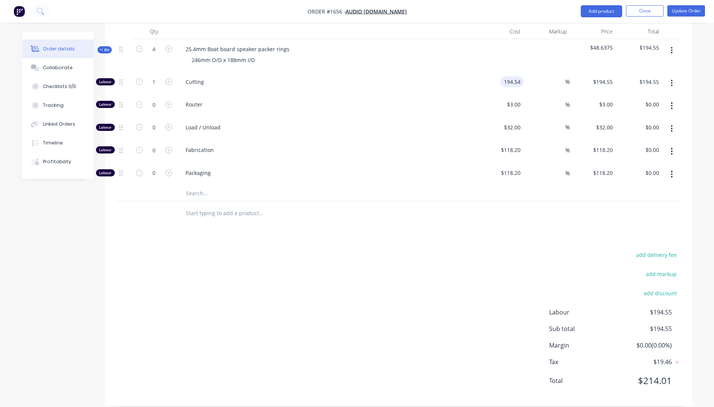
type input "$194.54"
click at [465, 229] on div "Products Show / Hide columns Add product Qty Cost Markup Price Total Kit 4 25.4…" at bounding box center [398, 201] width 587 height 409
click at [521, 76] on input "194.54" at bounding box center [511, 81] width 23 height 11
type input "$194.545"
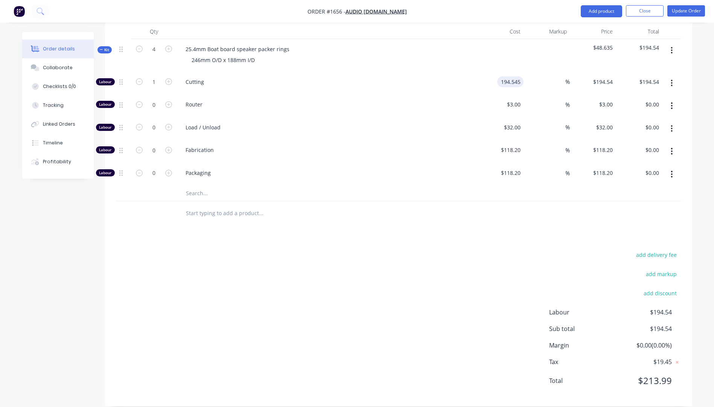
type input "$194.55"
click at [440, 219] on div "Products Show / Hide columns Add product Qty Cost Markup Price Total Kit 4 25.4…" at bounding box center [398, 201] width 587 height 409
click at [520, 76] on input "194.545" at bounding box center [511, 81] width 23 height 11
type input "$194.541"
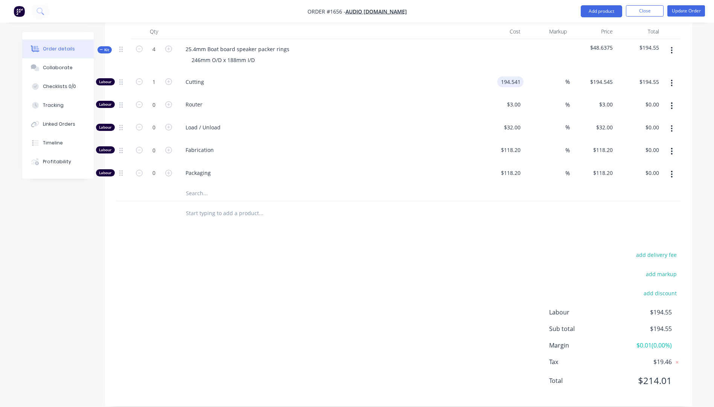
type input "$194.54"
click at [450, 239] on div "Products Show / Hide columns Add product Qty Cost Markup Price Total Kit 4 25.4…" at bounding box center [398, 201] width 587 height 409
click at [521, 76] on input "194.541" at bounding box center [510, 81] width 26 height 11
type input "$194.542"
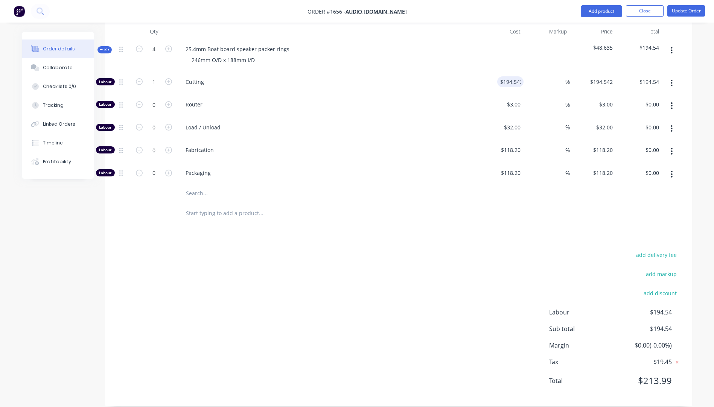
click at [482, 213] on div at bounding box center [398, 213] width 565 height 24
click at [463, 268] on div "add delivery fee add markup add discount Labour $194.54 Sub total $194.54 Margi…" at bounding box center [398, 322] width 565 height 145
click at [523, 76] on input "194.542" at bounding box center [511, 81] width 23 height 11
type input "$194.543"
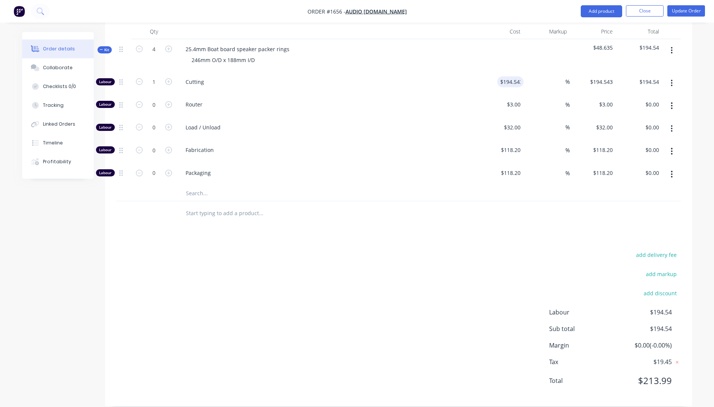
click at [470, 215] on div at bounding box center [398, 213] width 565 height 24
click at [463, 250] on div "add delivery fee add markup add discount Labour $194.54 Sub total $194.54 Margi…" at bounding box center [398, 322] width 565 height 145
drag, startPoint x: 463, startPoint y: 249, endPoint x: 465, endPoint y: 243, distance: 6.0
click at [463, 250] on div "add delivery fee add markup add discount Labour $194.54 Sub total $194.54 Margi…" at bounding box center [398, 322] width 565 height 145
click at [520, 76] on input "194.543" at bounding box center [511, 81] width 23 height 11
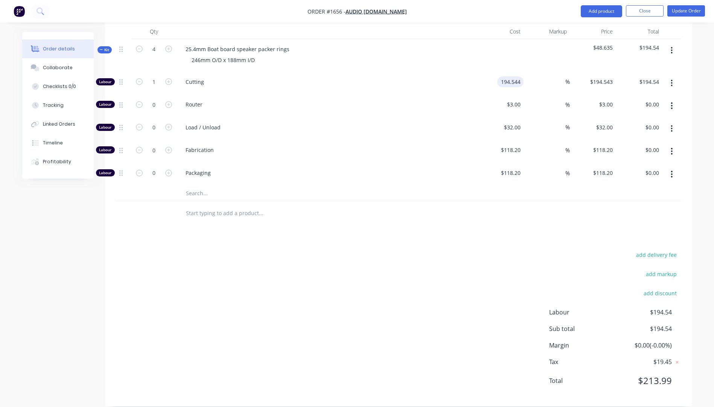
type input "$194.544"
click at [480, 231] on div "Products Show / Hide columns Add product Qty Cost Markup Price Total Kit 4 25.4…" at bounding box center [398, 201] width 587 height 409
click at [517, 76] on input "194.544" at bounding box center [511, 81] width 23 height 11
type input "$193.63"
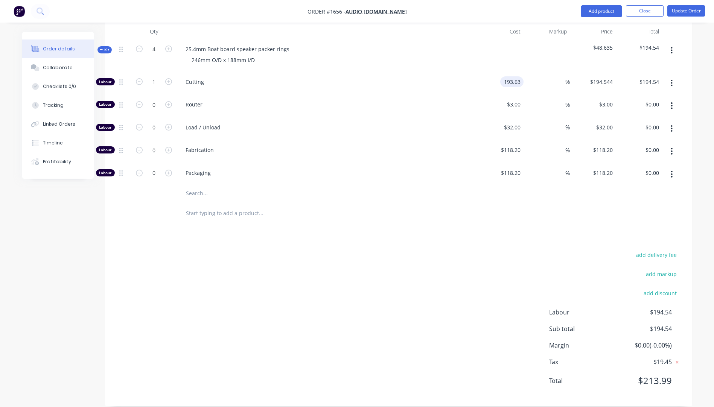
type input "$193.63"
click at [507, 204] on div at bounding box center [398, 213] width 565 height 24
click at [519, 76] on input "193.63" at bounding box center [511, 81] width 23 height 11
type input "$193.64"
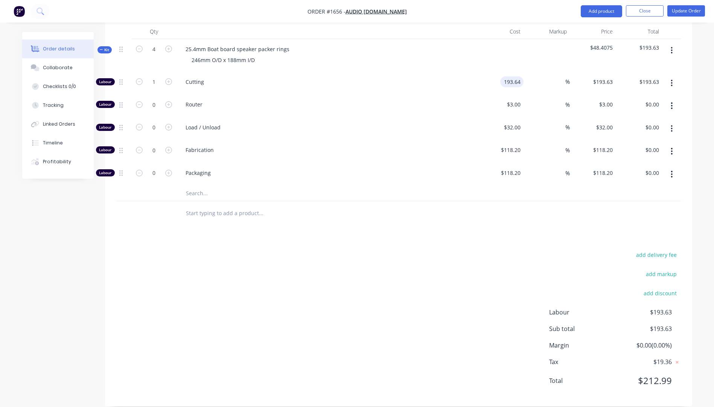
type input "$193.64"
click at [470, 213] on div at bounding box center [398, 213] width 565 height 24
click at [418, 250] on div "add delivery fee add markup add discount Labour $193.64 Sub total $193.64 Margi…" at bounding box center [398, 322] width 565 height 145
click at [55, 142] on div "Timeline" at bounding box center [53, 143] width 20 height 7
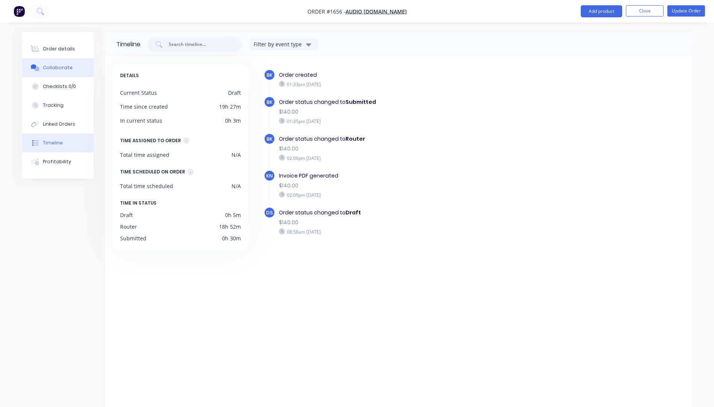
click at [58, 67] on div "Collaborate" at bounding box center [58, 67] width 30 height 7
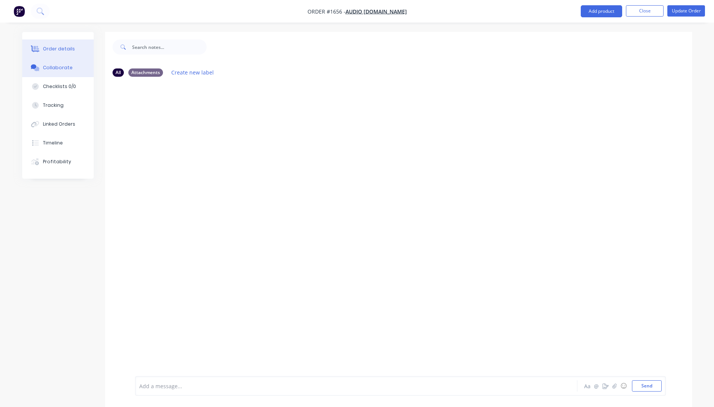
click at [62, 48] on div "Order details" at bounding box center [59, 49] width 32 height 7
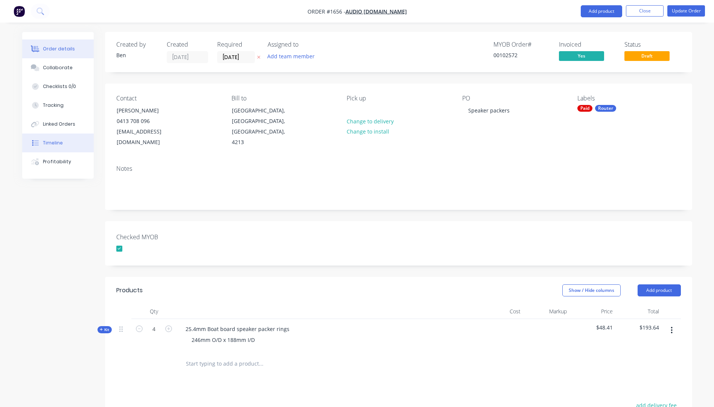
click at [55, 146] on div "Timeline" at bounding box center [53, 143] width 20 height 7
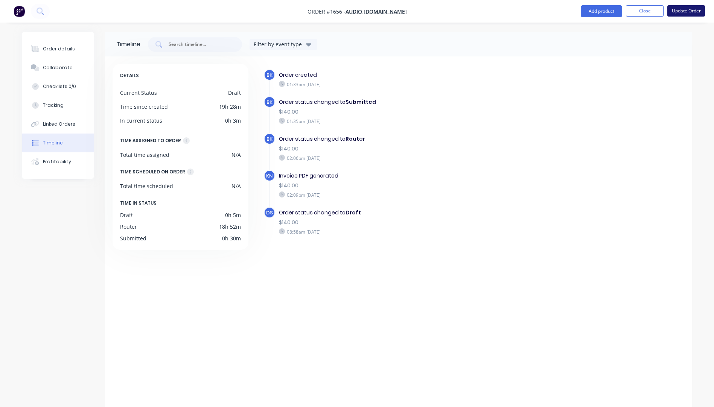
click at [680, 12] on button "Update Order" at bounding box center [686, 10] width 38 height 11
click at [50, 52] on div "Order details" at bounding box center [59, 49] width 32 height 7
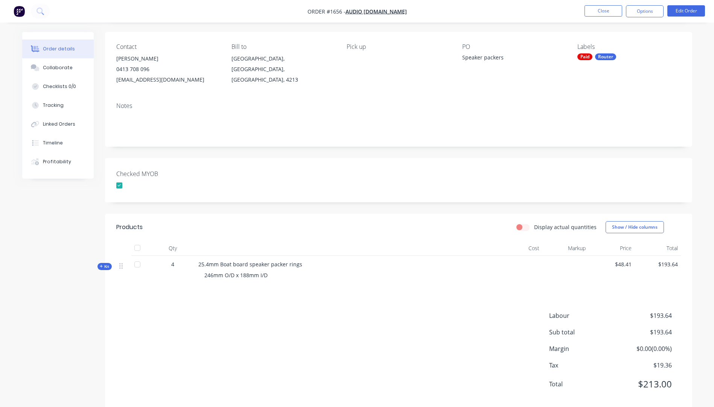
scroll to position [65, 0]
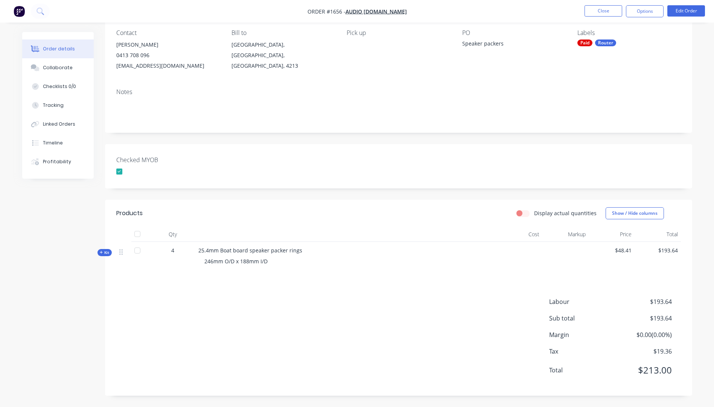
click at [606, 46] on div "Router" at bounding box center [605, 43] width 21 height 7
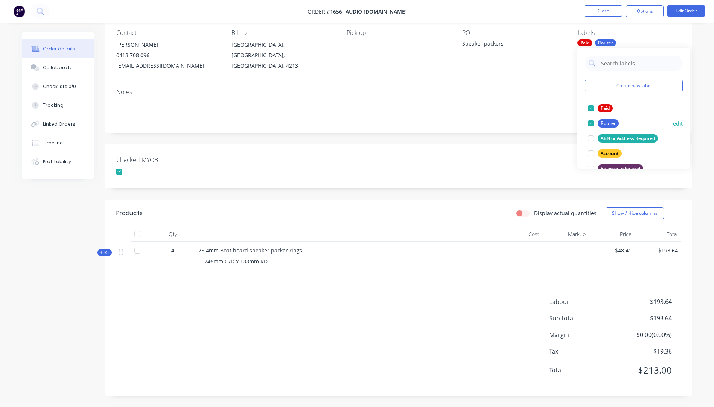
scroll to position [38, 0]
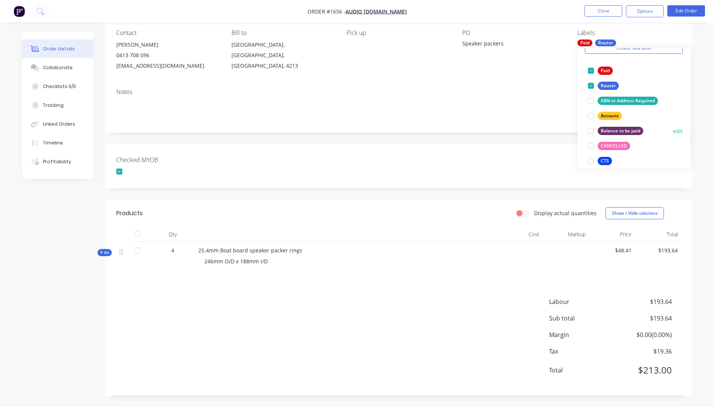
click at [635, 130] on div "Balance to be paid" at bounding box center [621, 131] width 46 height 8
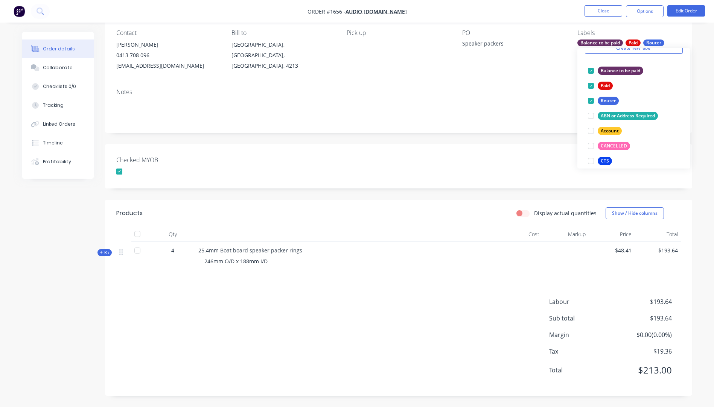
click at [556, 94] on div "Notes" at bounding box center [398, 91] width 565 height 7
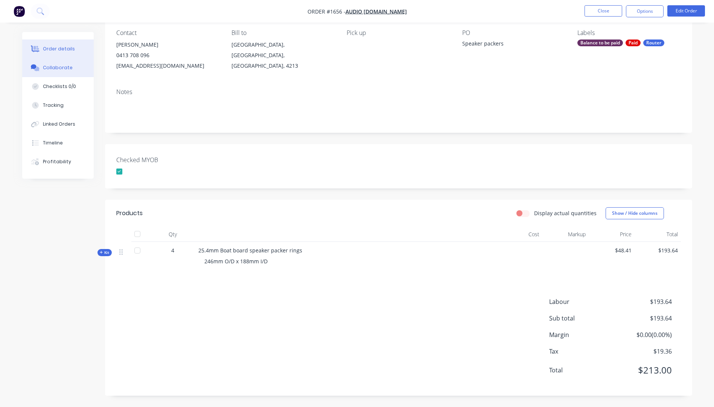
click at [57, 71] on button "Collaborate" at bounding box center [58, 67] width 72 height 19
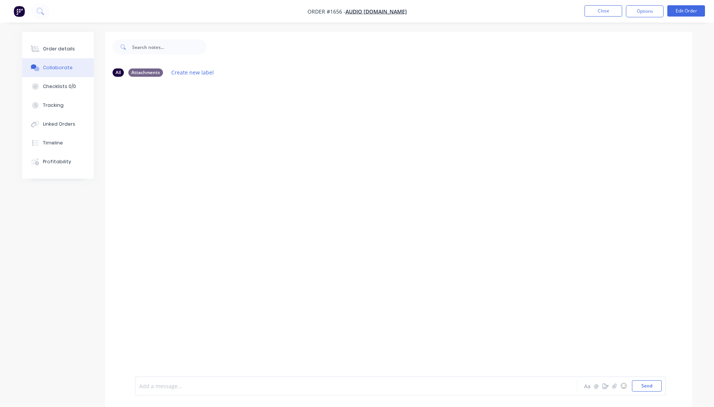
click at [207, 383] on div at bounding box center [335, 386] width 391 height 8
click at [397, 385] on span "Customer phoned to change from 15mm to 25.4mm boatboard. Coming in today to pay…" at bounding box center [281, 386] width 282 height 7
click at [406, 357] on div at bounding box center [398, 230] width 587 height 294
drag, startPoint x: 139, startPoint y: 386, endPoint x: 315, endPoint y: 318, distance: 187.9
click at [315, 318] on div at bounding box center [398, 230] width 587 height 294
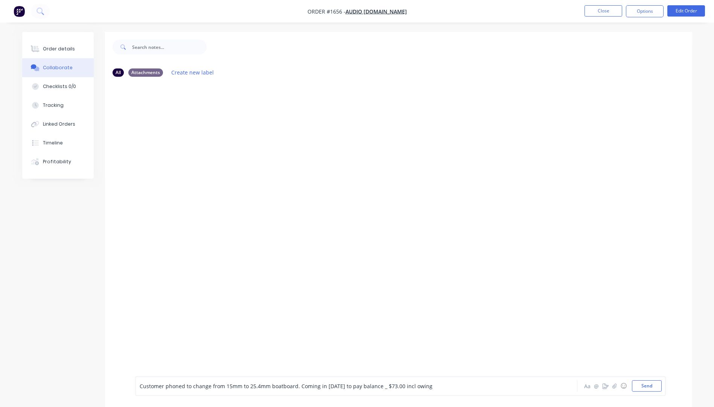
drag, startPoint x: 140, startPoint y: 390, endPoint x: 326, endPoint y: 282, distance: 214.3
click at [326, 282] on div at bounding box center [398, 230] width 587 height 294
click at [140, 383] on span "Customer phoned to change from 15mm to 25.4mm boatboard. Coming in today to pay…" at bounding box center [286, 386] width 293 height 7
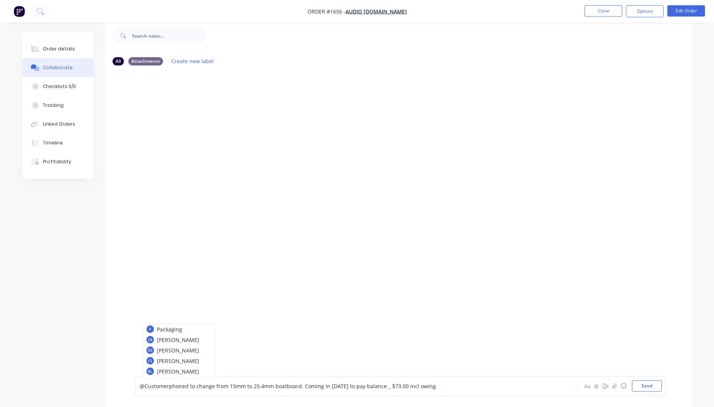
scroll to position [0, 0]
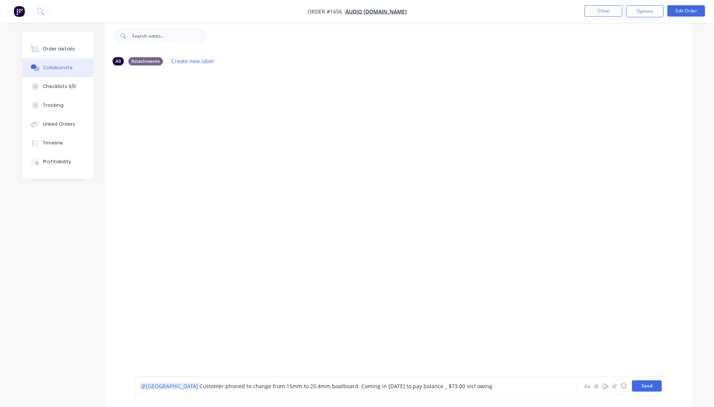
click at [648, 388] on button "Send" at bounding box center [647, 385] width 30 height 11
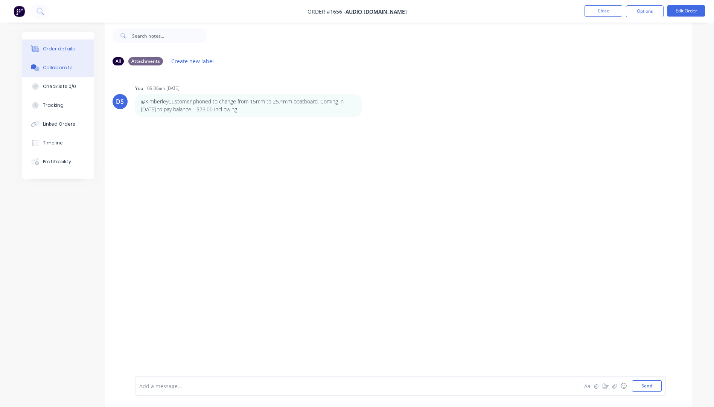
click at [61, 52] on div "Order details" at bounding box center [59, 49] width 32 height 7
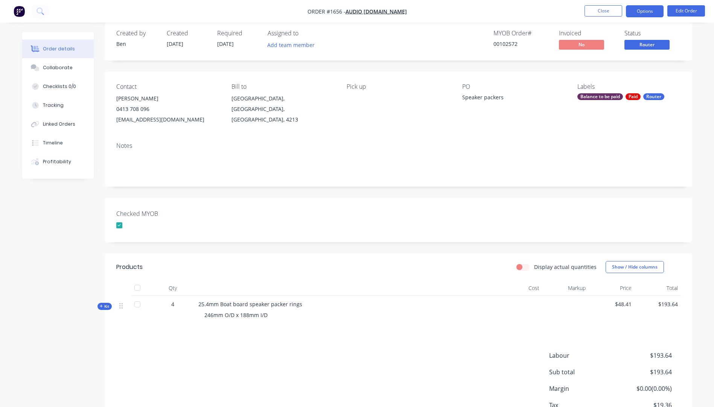
click at [639, 16] on button "Options" at bounding box center [645, 11] width 38 height 12
click at [552, 133] on div "Contact Brett 0413 708 096 info@audiovideo.net.au Bill to Mudgeeraba, Queenslan…" at bounding box center [398, 104] width 587 height 64
click at [636, 12] on button "Options" at bounding box center [645, 11] width 38 height 12
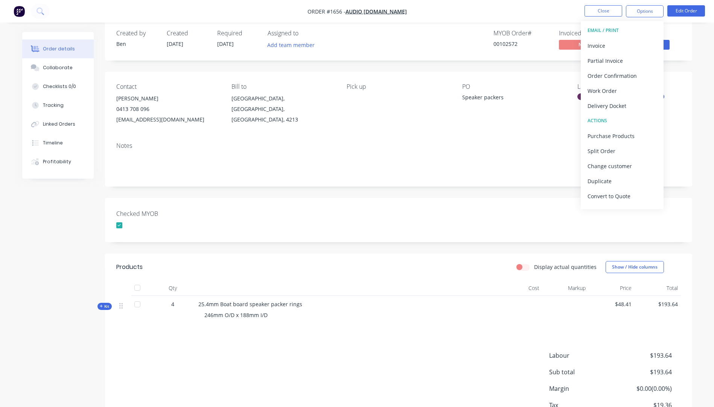
click at [516, 143] on div "Notes" at bounding box center [398, 145] width 565 height 7
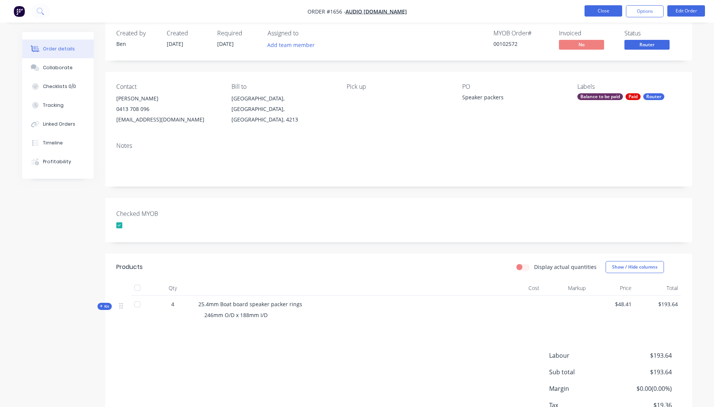
click at [602, 15] on button "Close" at bounding box center [603, 10] width 38 height 11
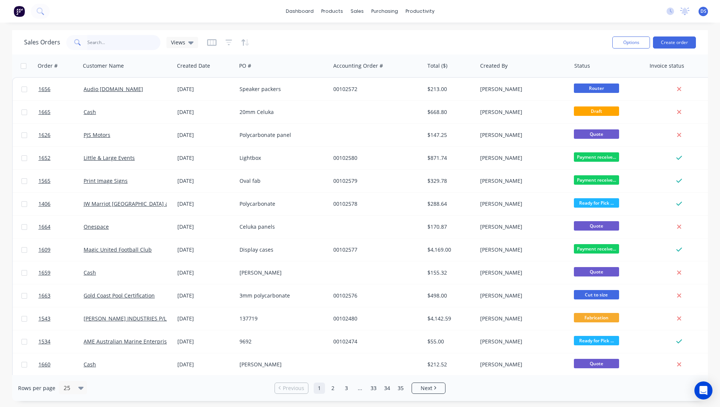
click at [115, 48] on input "text" at bounding box center [123, 42] width 73 height 15
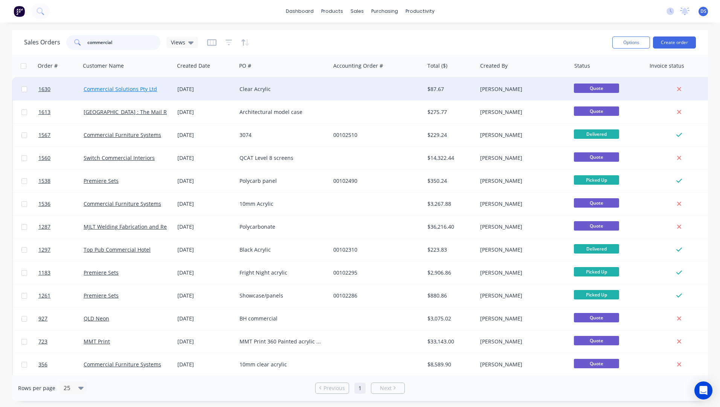
type input "commercial"
click at [116, 88] on link "Commercial Solutions Pty Ltd" at bounding box center [120, 88] width 73 height 7
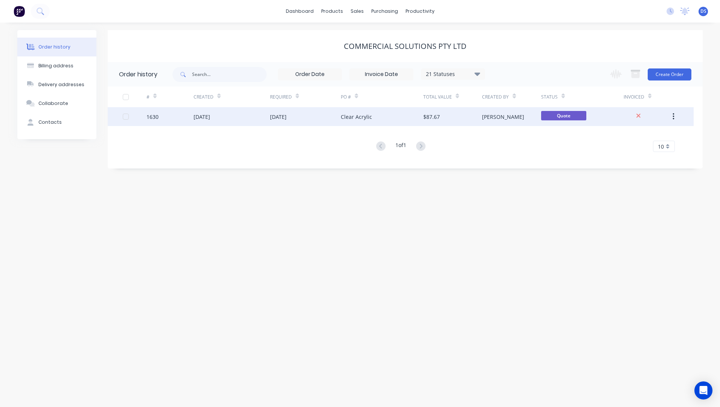
click at [234, 122] on div "[DATE]" at bounding box center [231, 116] width 76 height 19
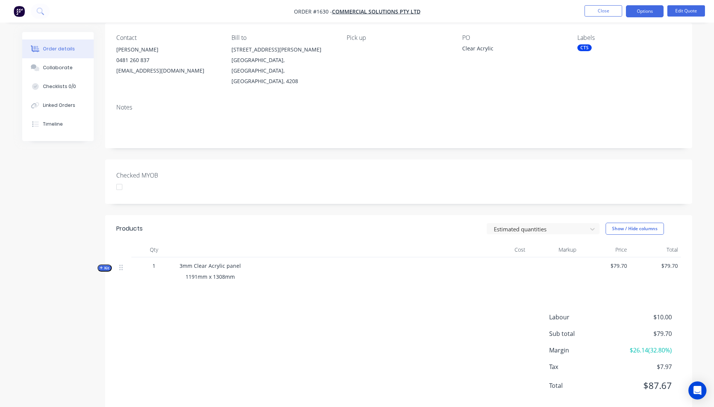
scroll to position [65, 0]
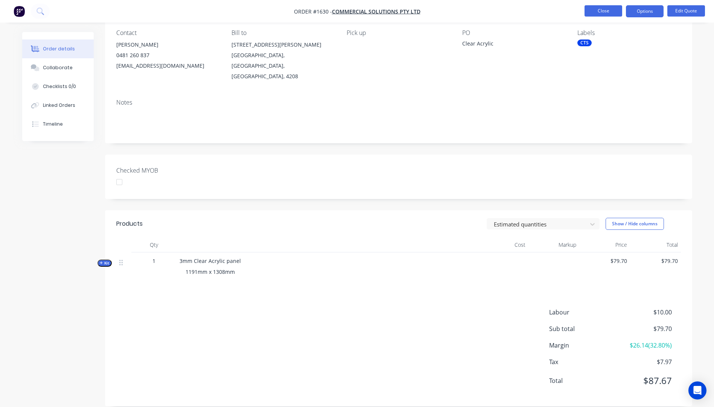
click at [611, 13] on button "Close" at bounding box center [603, 10] width 38 height 11
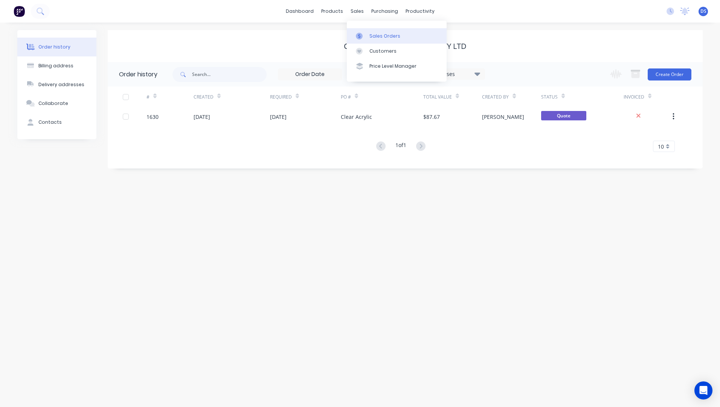
click at [380, 36] on div "Sales Orders" at bounding box center [384, 36] width 31 height 7
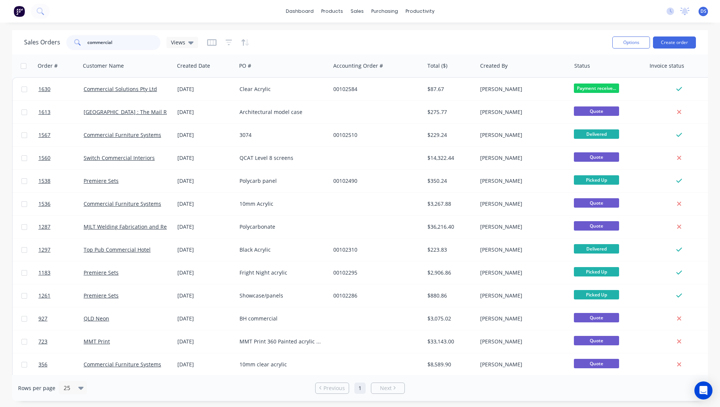
drag, startPoint x: 144, startPoint y: 44, endPoint x: 56, endPoint y: 42, distance: 87.7
click at [56, 42] on div "Sales Orders commercial Views" at bounding box center [111, 42] width 174 height 15
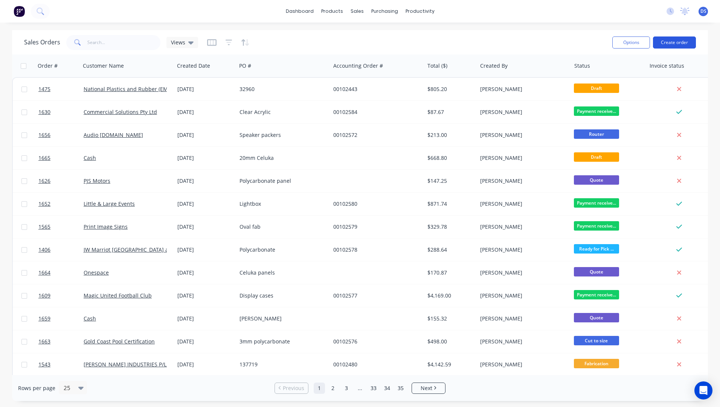
click at [667, 44] on button "Create order" at bounding box center [674, 43] width 43 height 12
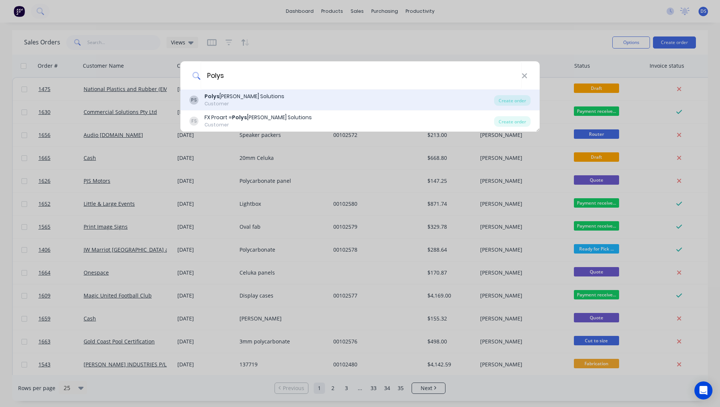
type input "Polys"
click at [221, 102] on div "Customer" at bounding box center [244, 103] width 80 height 7
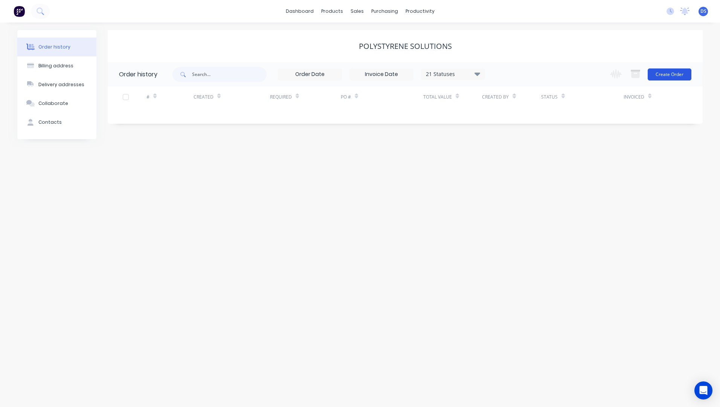
click at [669, 77] on button "Create Order" at bounding box center [669, 74] width 44 height 12
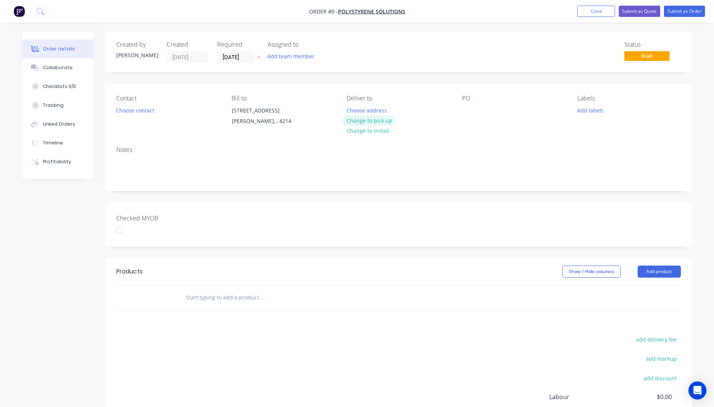
click at [366, 124] on button "Change to pick up" at bounding box center [368, 121] width 53 height 10
click at [136, 110] on button "Choose contact" at bounding box center [135, 110] width 46 height 10
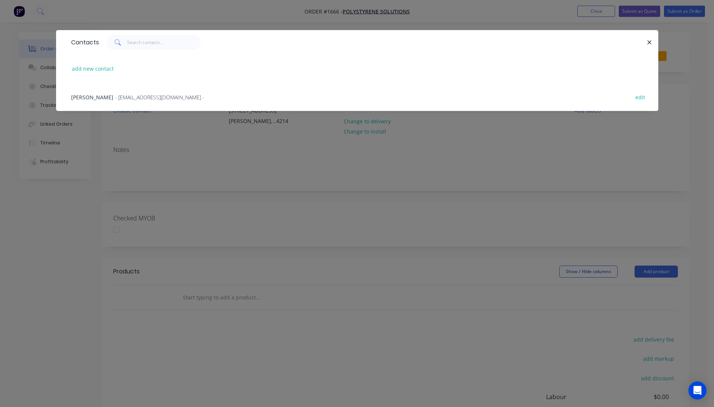
click at [115, 100] on span "- info@polystyrenesolutions.com.au -" at bounding box center [160, 97] width 90 height 7
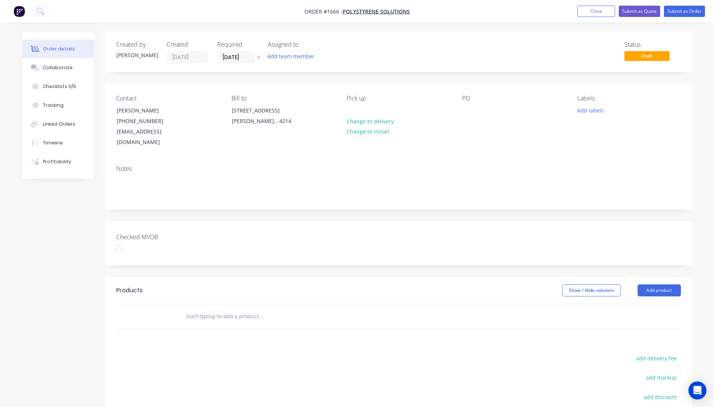
click at [260, 58] on icon "button" at bounding box center [258, 57] width 3 height 5
click at [647, 285] on button "Add product" at bounding box center [659, 291] width 43 height 12
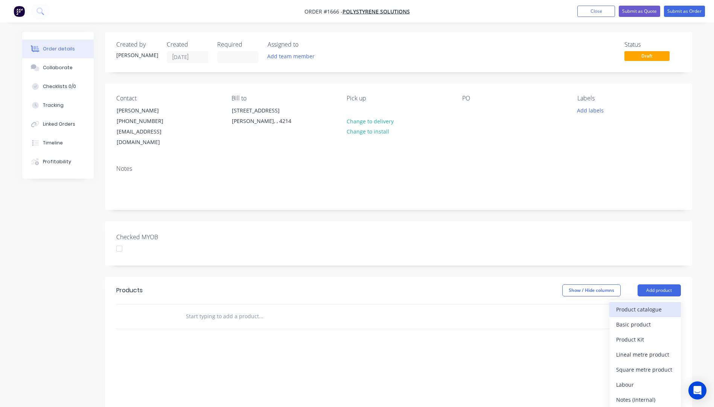
click at [642, 306] on button "Product catalogue" at bounding box center [645, 309] width 72 height 15
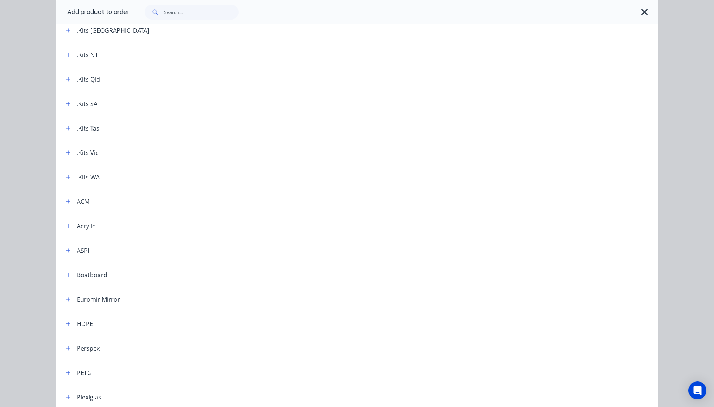
scroll to position [75, 0]
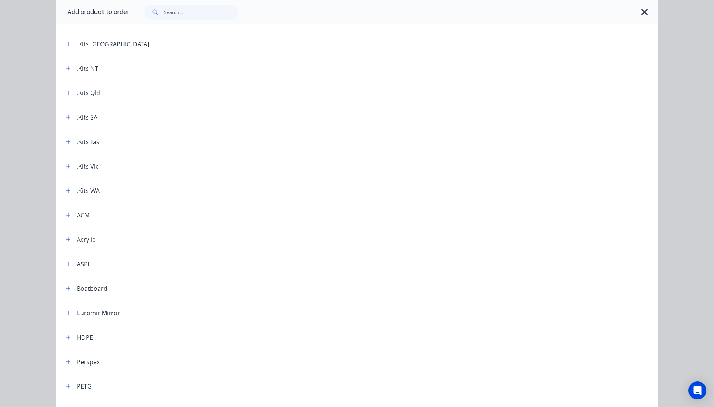
click at [67, 97] on header ".Kits Qld" at bounding box center [357, 93] width 602 height 24
click at [67, 94] on icon "button" at bounding box center [68, 92] width 5 height 5
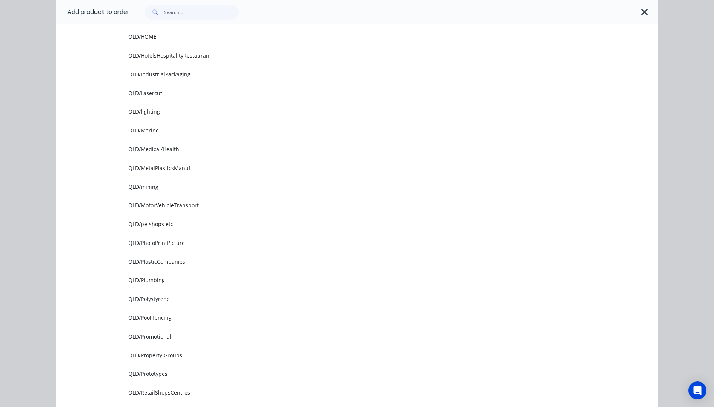
scroll to position [903, 0]
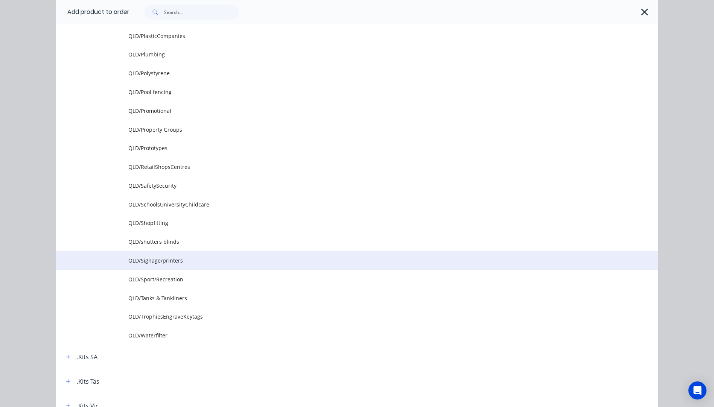
click at [153, 265] on td "QLD/Signage/printers" at bounding box center [393, 260] width 530 height 19
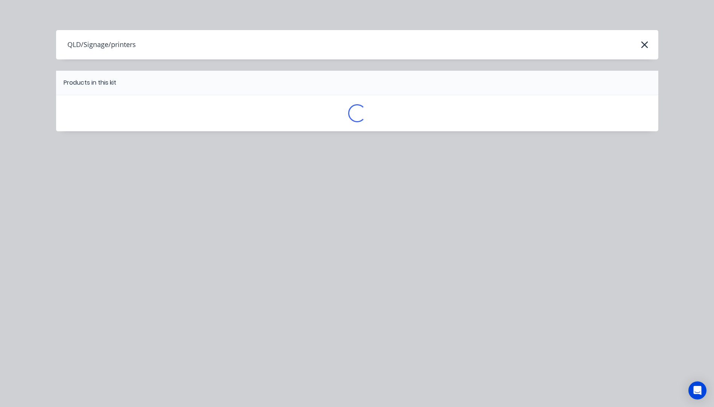
scroll to position [0, 0]
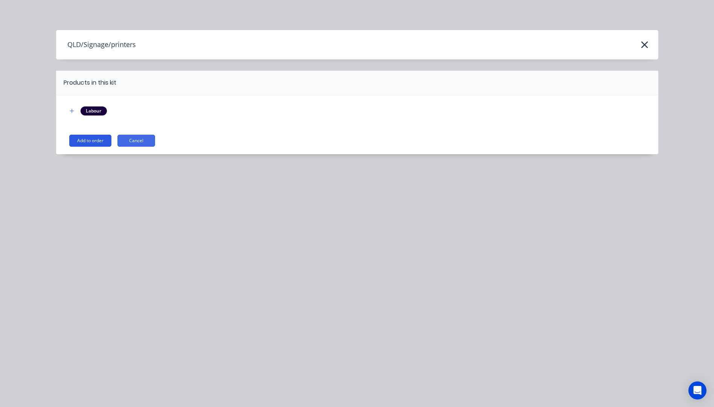
click at [90, 139] on button "Add to order" at bounding box center [90, 141] width 42 height 12
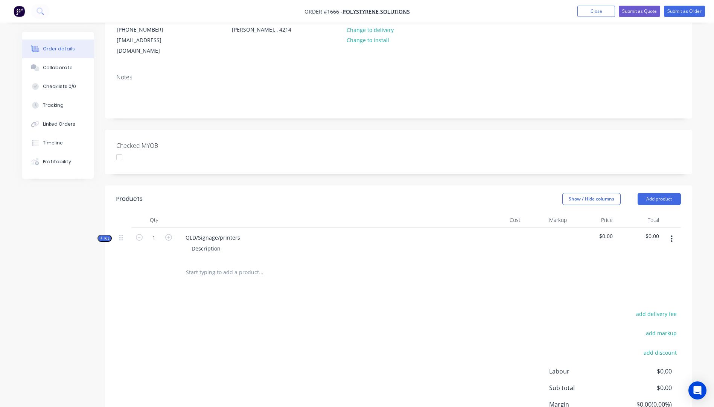
scroll to position [113, 0]
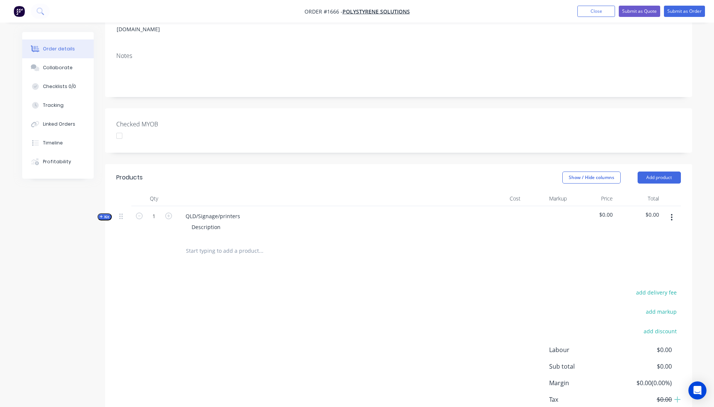
click at [103, 215] on icon "button" at bounding box center [101, 217] width 3 height 4
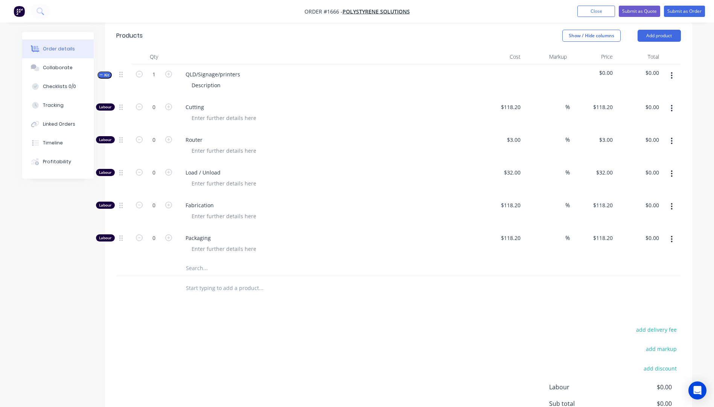
scroll to position [301, 0]
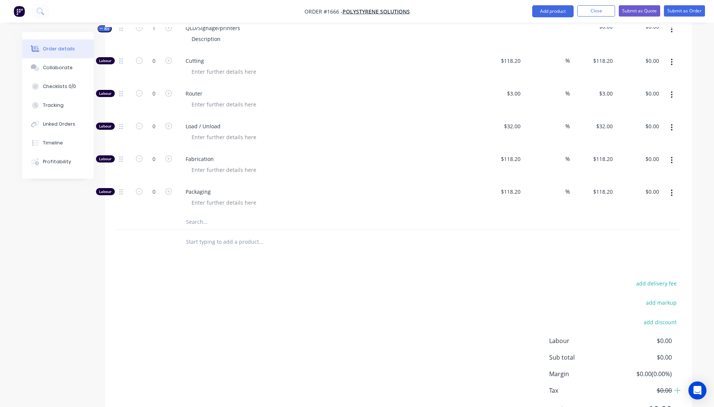
click at [205, 215] on input "text" at bounding box center [261, 222] width 151 height 15
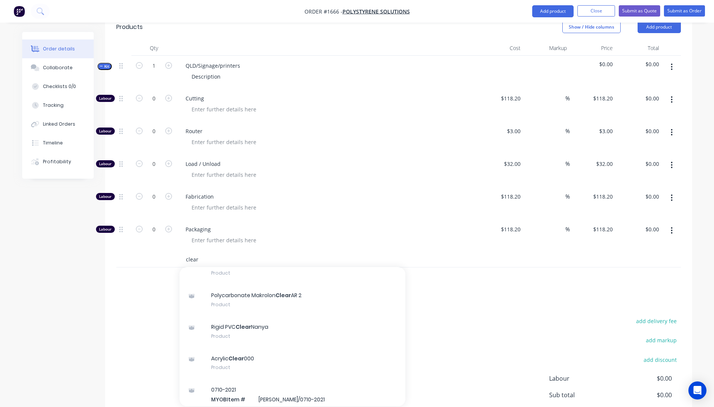
scroll to position [113, 0]
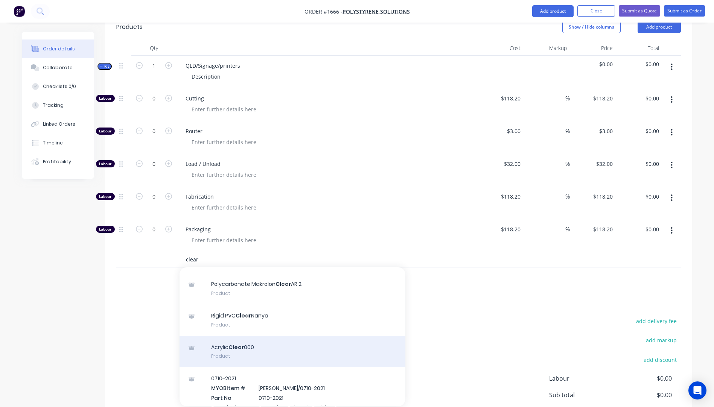
type input "clear"
click at [247, 338] on div "Acrylic Clear 000 Product" at bounding box center [293, 352] width 226 height 32
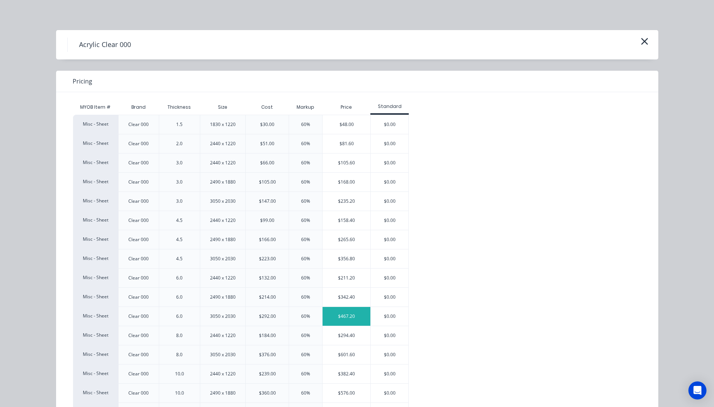
click at [348, 315] on div "$467.20" at bounding box center [347, 316] width 48 height 19
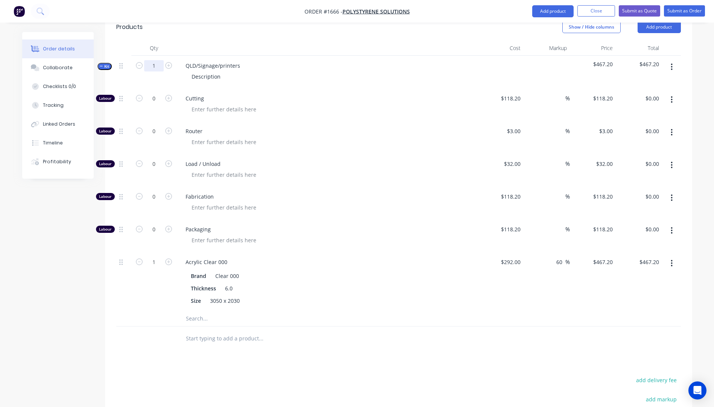
click at [157, 60] on input "1" at bounding box center [154, 65] width 20 height 11
type input "4"
type input "$1,868.80"
click at [304, 94] on span "Cutting" at bounding box center [330, 98] width 289 height 8
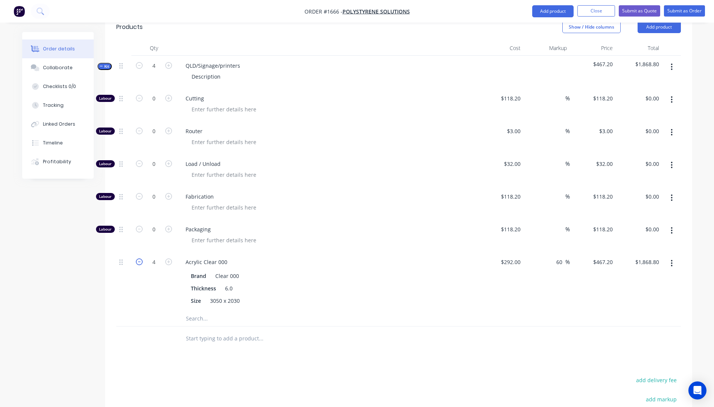
click at [141, 259] on icon "button" at bounding box center [139, 262] width 7 height 7
type input "3"
type input "$1,401.60"
click at [141, 259] on icon "button" at bounding box center [139, 262] width 7 height 7
type input "2"
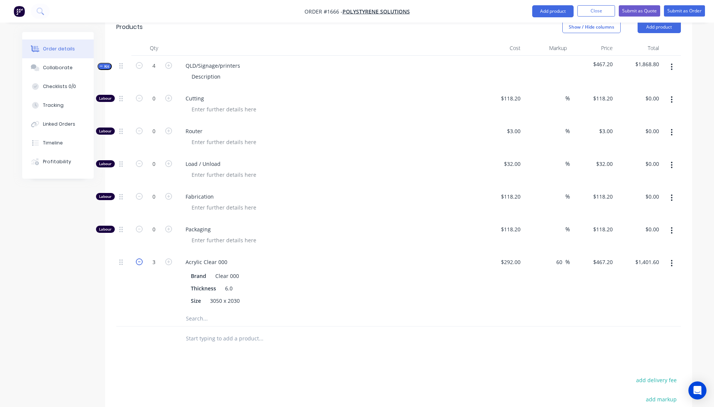
type input "$934.40"
click at [141, 259] on icon "button" at bounding box center [139, 262] width 7 height 7
type input "1"
type input "$467.20"
click at [167, 95] on icon "button" at bounding box center [168, 98] width 7 height 7
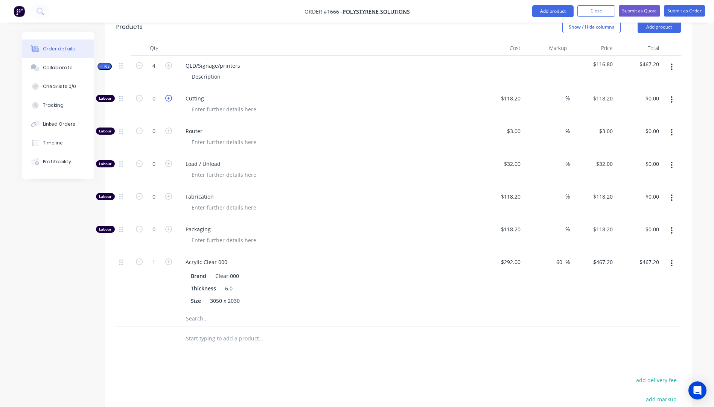
type input "1"
type input "$118.20"
click at [167, 95] on icon "button" at bounding box center [168, 98] width 7 height 7
type input "2"
type input "$236.40"
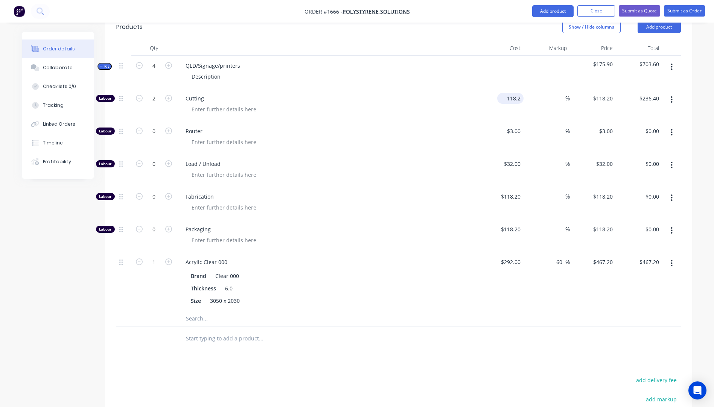
click at [516, 93] on input "118.2" at bounding box center [511, 98] width 23 height 11
type input "$20.00"
type input "$40.00"
click at [420, 108] on div "Cutting" at bounding box center [327, 104] width 301 height 33
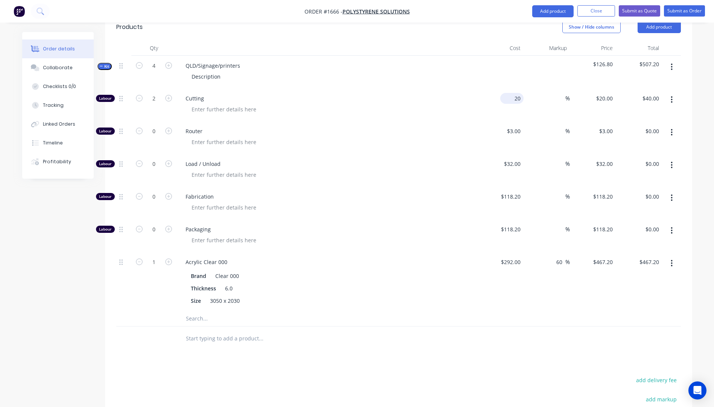
click at [511, 93] on div "20 $20.00" at bounding box center [511, 98] width 23 height 11
type input "$10.00"
type input "$20.00"
click at [469, 104] on div at bounding box center [330, 109] width 289 height 11
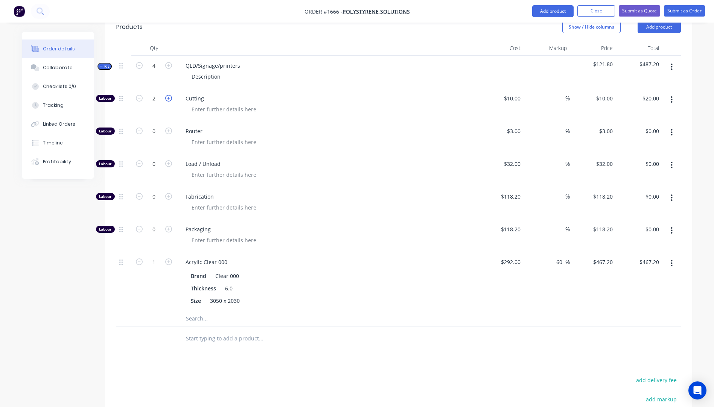
click at [170, 95] on icon "button" at bounding box center [168, 98] width 7 height 7
type input "3"
type input "$30.00"
click at [320, 160] on span "Load / Unload" at bounding box center [330, 164] width 289 height 8
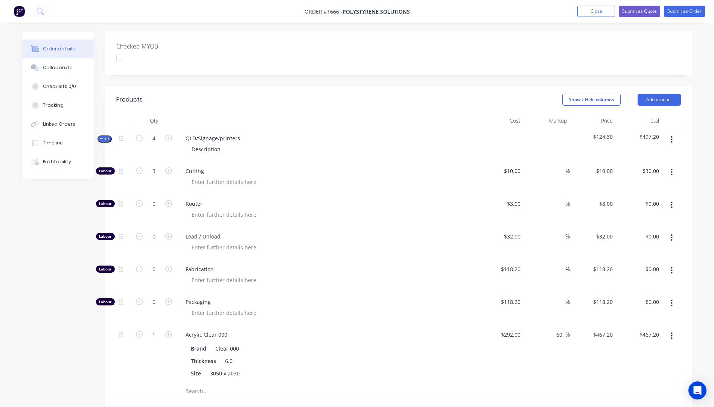
scroll to position [188, 0]
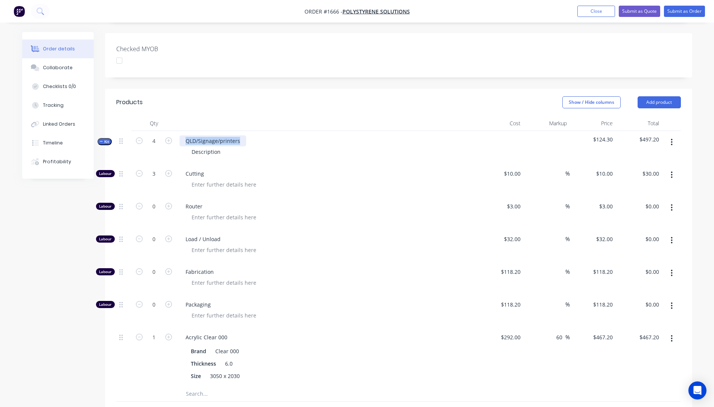
drag, startPoint x: 243, startPoint y: 129, endPoint x: 186, endPoint y: 129, distance: 57.6
click at [186, 135] on div "QLD/Signage/printers" at bounding box center [213, 140] width 67 height 11
drag, startPoint x: 221, startPoint y: 142, endPoint x: 184, endPoint y: 140, distance: 36.6
click at [184, 146] on div "Description" at bounding box center [327, 151] width 295 height 11
click at [321, 179] on div at bounding box center [330, 184] width 289 height 11
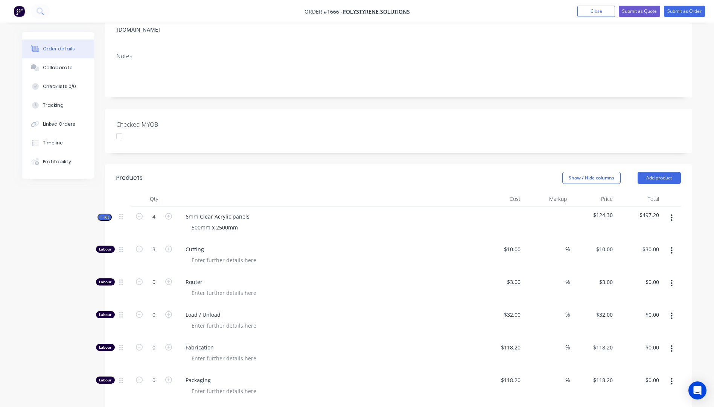
scroll to position [201, 0]
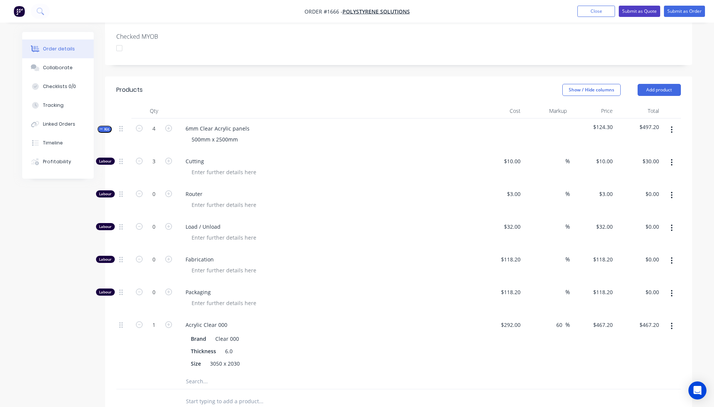
click at [639, 13] on button "Submit as Quote" at bounding box center [639, 11] width 41 height 11
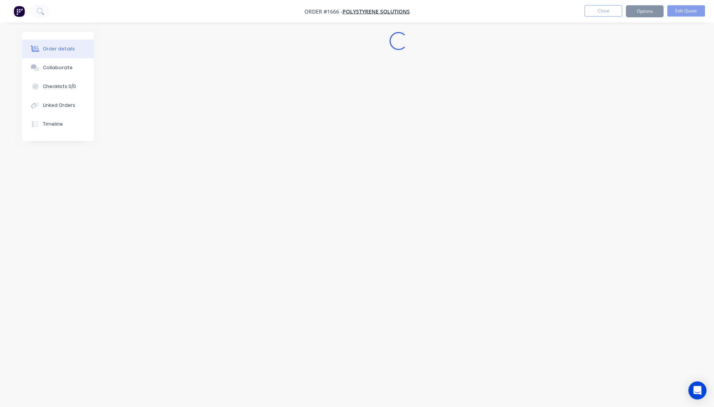
scroll to position [0, 0]
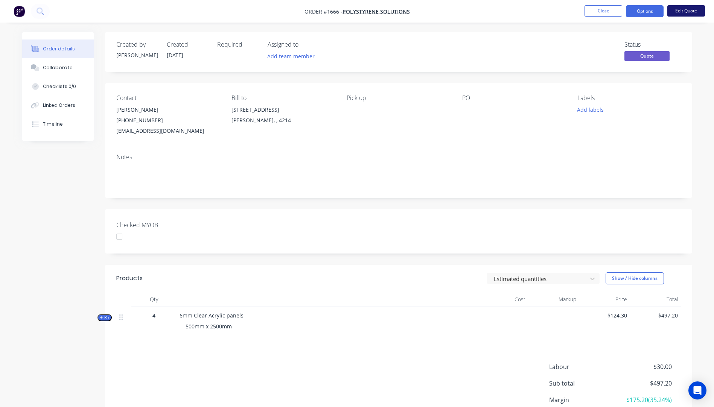
click at [677, 14] on button "Edit Quote" at bounding box center [686, 10] width 38 height 11
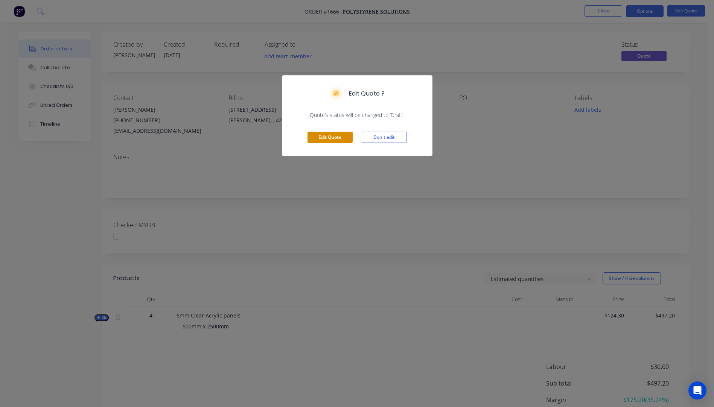
drag, startPoint x: 335, startPoint y: 140, endPoint x: 341, endPoint y: 136, distance: 7.4
click at [336, 138] on button "Edit Quote" at bounding box center [329, 137] width 45 height 11
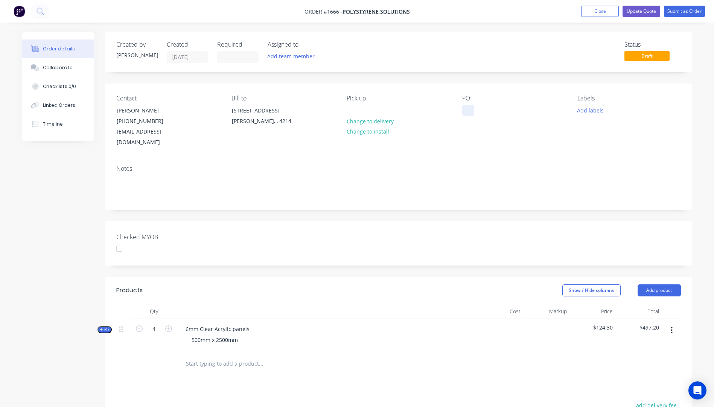
click at [467, 111] on div at bounding box center [468, 110] width 12 height 11
click at [465, 132] on div "PO 6mm acrylic panels" at bounding box center [513, 121] width 103 height 53
click at [591, 113] on button "Add labels" at bounding box center [590, 110] width 35 height 10
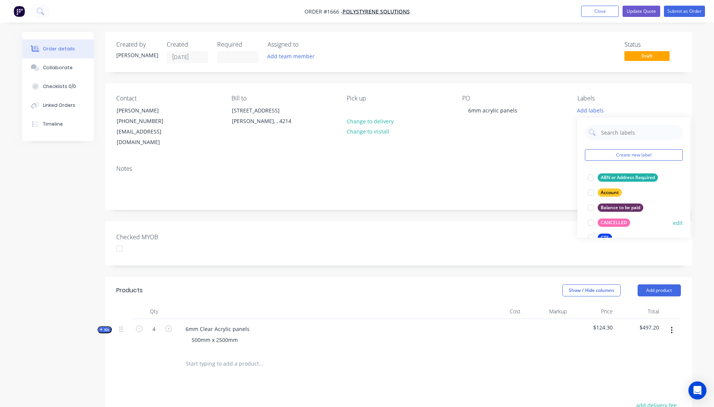
click at [606, 234] on div "CTS" at bounding box center [605, 238] width 14 height 8
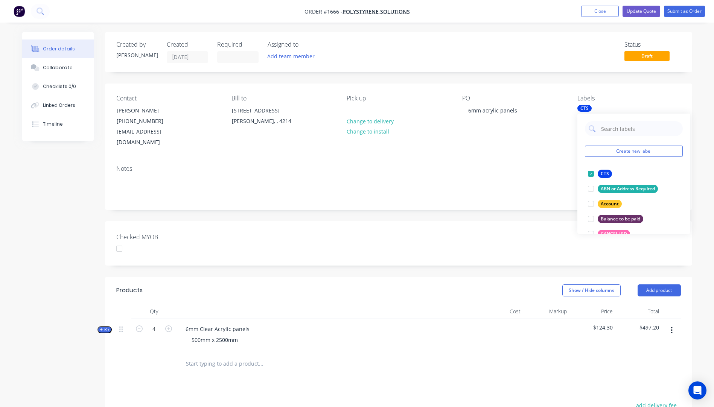
click at [547, 159] on div "Notes" at bounding box center [398, 184] width 587 height 50
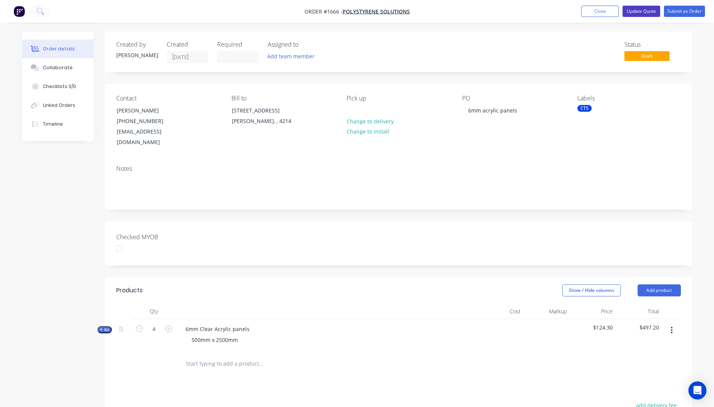
click at [643, 10] on button "Update Quote" at bounding box center [641, 11] width 38 height 11
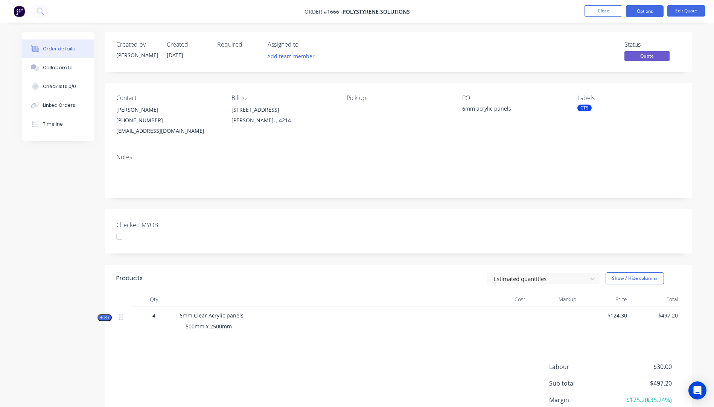
click at [643, 10] on button "Options" at bounding box center [645, 11] width 38 height 12
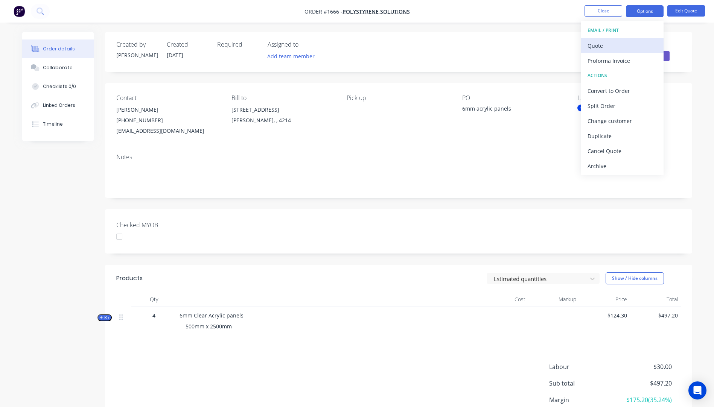
click at [608, 47] on div "Quote" at bounding box center [621, 45] width 69 height 11
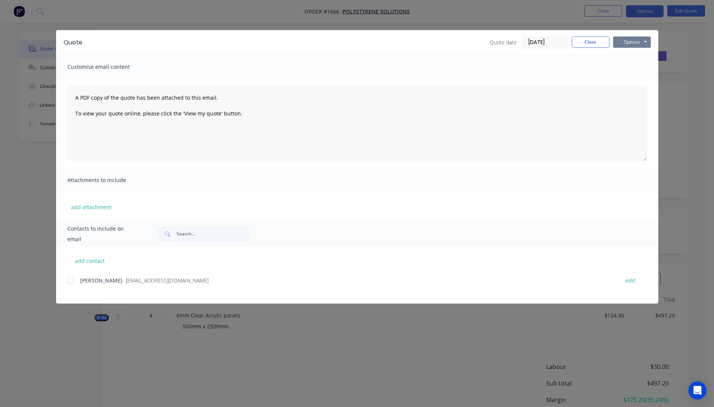
click at [625, 44] on button "Options" at bounding box center [632, 42] width 38 height 11
click at [629, 56] on button "Preview" at bounding box center [637, 55] width 48 height 12
click at [69, 280] on div at bounding box center [70, 280] width 15 height 15
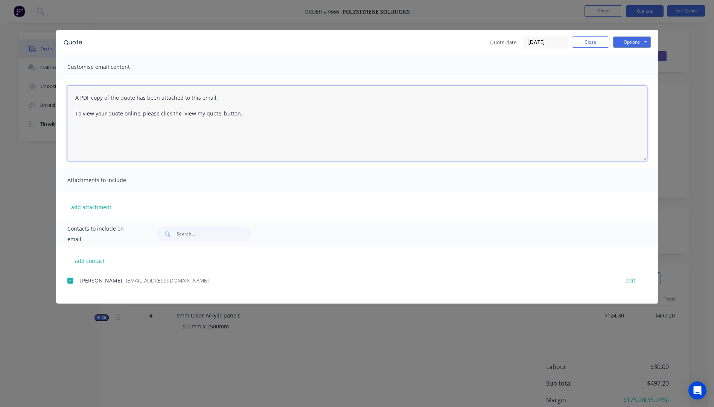
paste textarea "Hi, Please contact us if you have any questions. Regards, Darren sales@allstarp…"
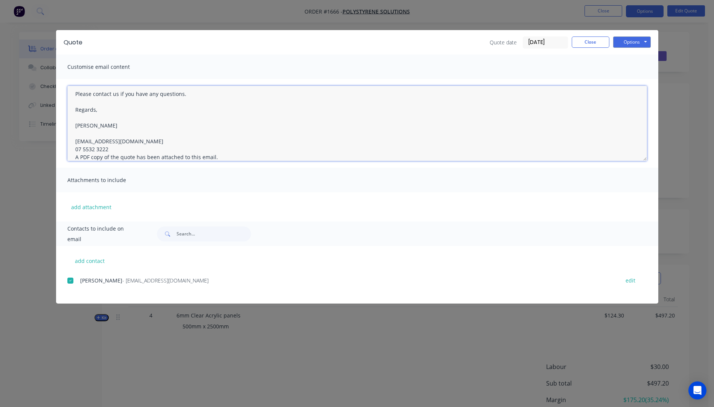
click at [114, 148] on textarea "Hi, Please contact us if you have any questions. Regards, Darren sales@allstarp…" at bounding box center [357, 123] width 580 height 75
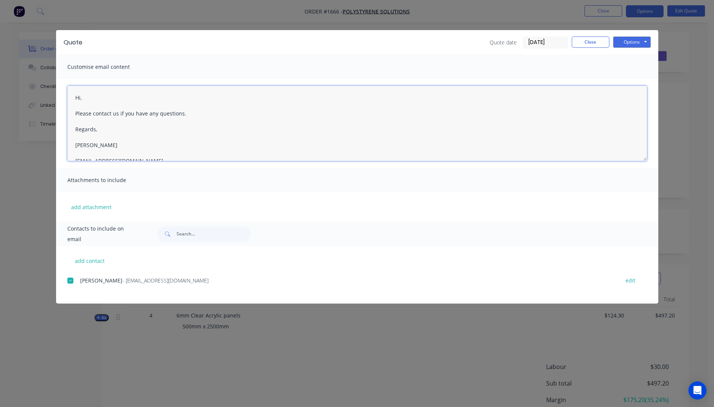
click at [88, 98] on textarea "Hi, Please contact us if you have any questions. Regards, Darren sales@allstarp…" at bounding box center [357, 123] width 580 height 75
click at [146, 114] on textarea "Hi Dean, Please see quote attached Please contact us if you have any questions.…" at bounding box center [357, 123] width 580 height 75
type textarea "Hi Dean, Please see quote attached. Please contact us if you have any questions…"
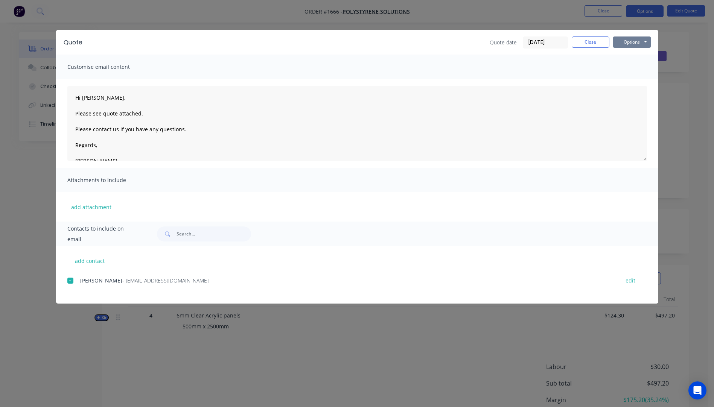
click at [629, 44] on button "Options" at bounding box center [632, 42] width 38 height 11
click at [632, 82] on button "Email" at bounding box center [637, 80] width 48 height 12
click at [592, 45] on button "Close" at bounding box center [591, 42] width 38 height 11
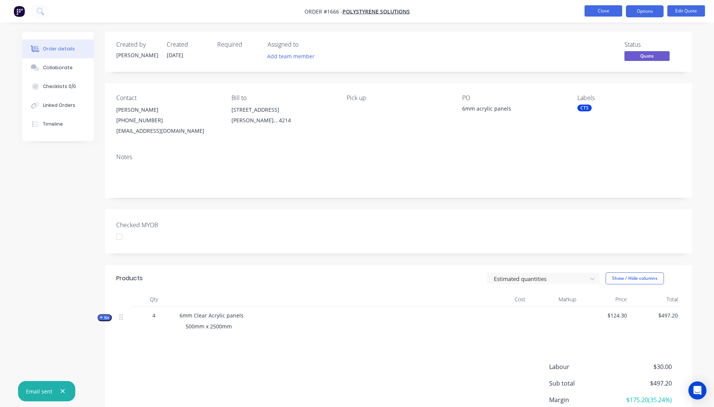
click at [606, 15] on button "Close" at bounding box center [603, 10] width 38 height 11
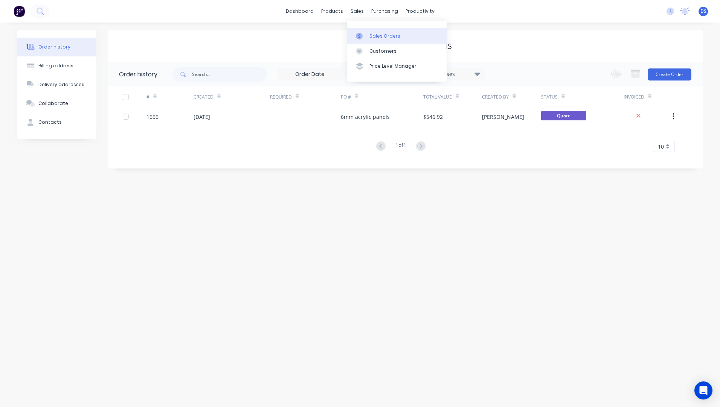
click at [380, 38] on div "Sales Orders" at bounding box center [384, 36] width 31 height 7
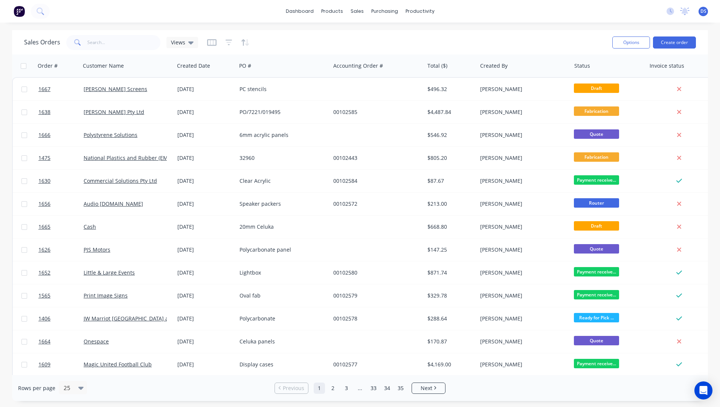
click at [670, 49] on div "Options Create order" at bounding box center [652, 42] width 87 height 18
click at [670, 45] on button "Create order" at bounding box center [674, 43] width 43 height 12
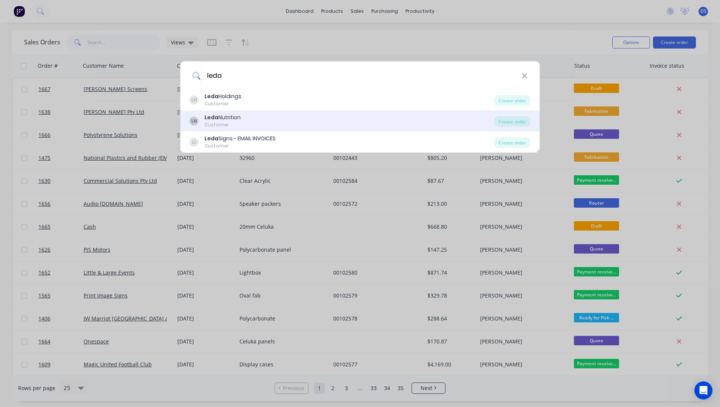
type input "leda"
click at [210, 123] on div "Customer" at bounding box center [222, 125] width 36 height 7
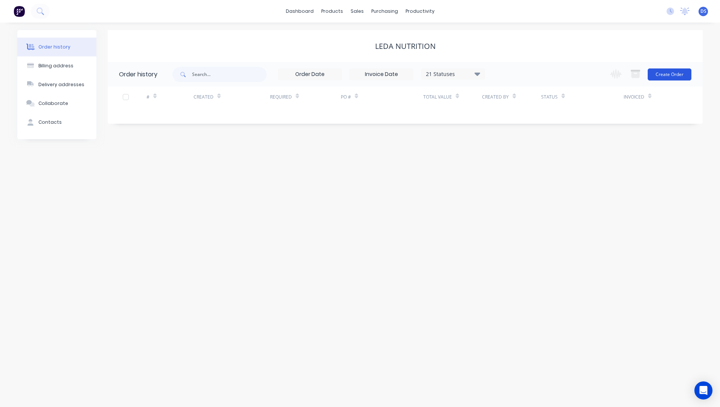
click at [670, 76] on button "Create Order" at bounding box center [669, 74] width 44 height 12
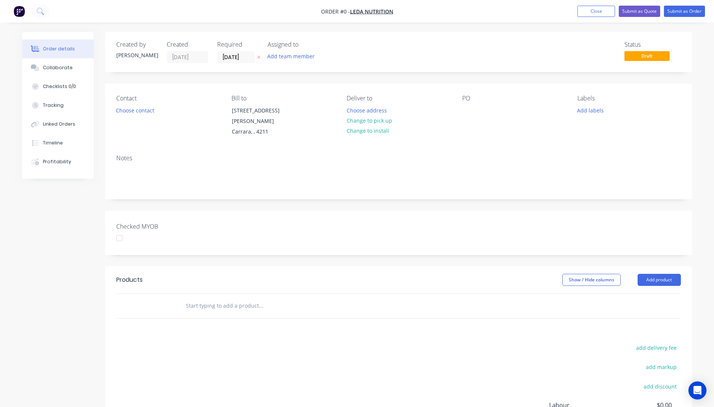
click at [257, 57] on icon "button" at bounding box center [258, 57] width 3 height 5
click at [137, 112] on button "Choose contact" at bounding box center [135, 110] width 46 height 10
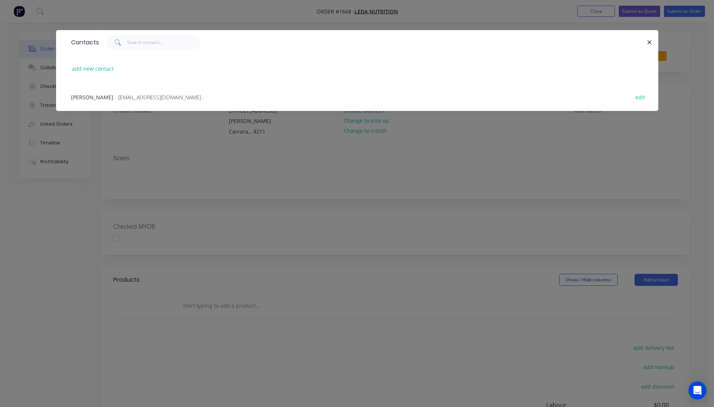
click at [131, 96] on span "- accounts@ledanutrition.com -" at bounding box center [160, 97] width 90 height 7
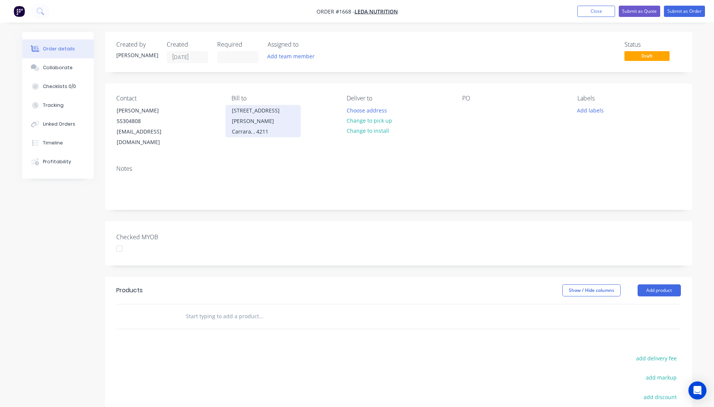
click at [242, 126] on div "Carrara, , 4211" at bounding box center [263, 131] width 62 height 11
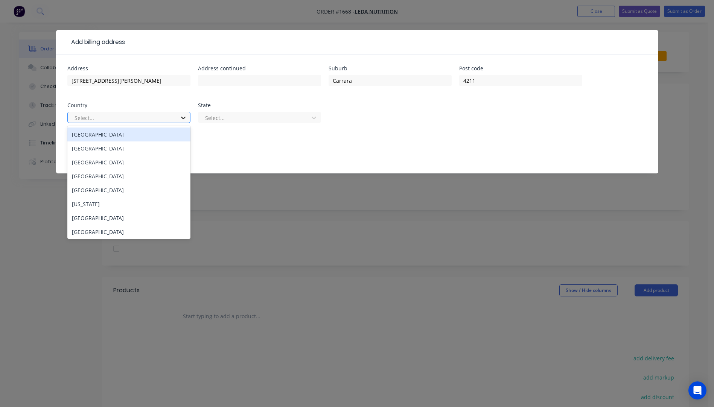
click at [186, 117] on icon at bounding box center [184, 118] width 8 height 8
click at [119, 133] on div "Australia" at bounding box center [128, 135] width 123 height 14
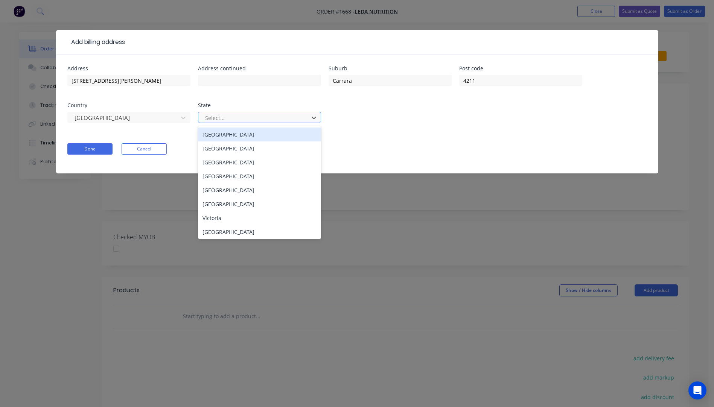
click at [224, 120] on div at bounding box center [254, 117] width 100 height 9
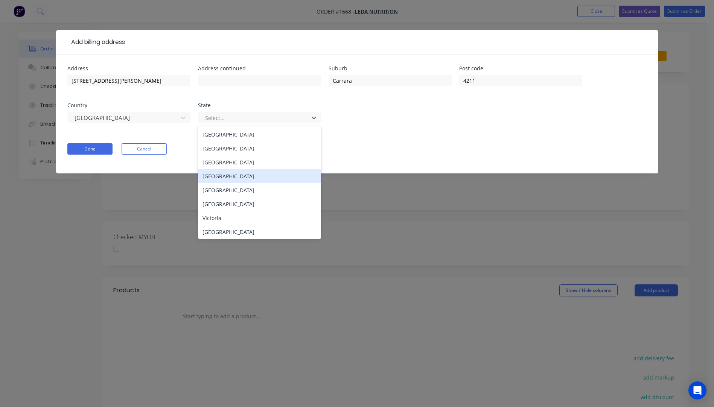
click at [219, 179] on div "Queensland" at bounding box center [259, 176] width 123 height 14
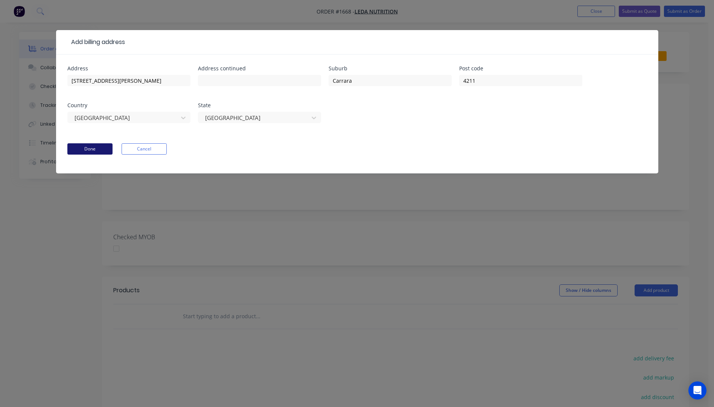
click at [107, 146] on button "Done" at bounding box center [89, 148] width 45 height 11
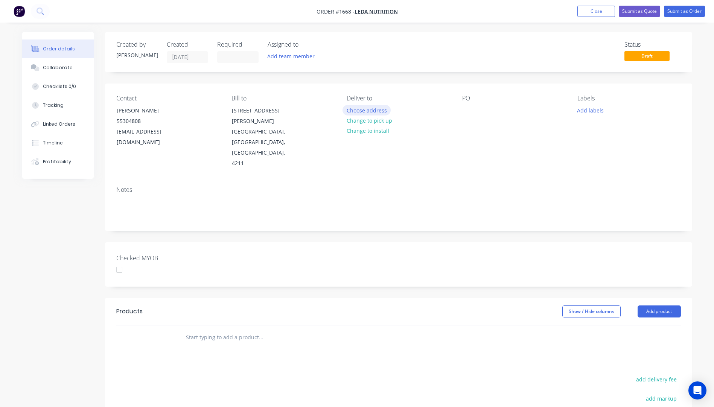
click at [365, 114] on button "Choose address" at bounding box center [366, 110] width 48 height 10
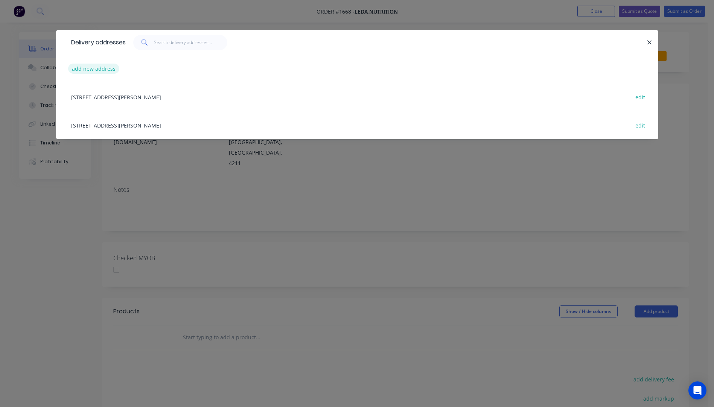
click at [91, 69] on button "add new address" at bounding box center [94, 69] width 52 height 10
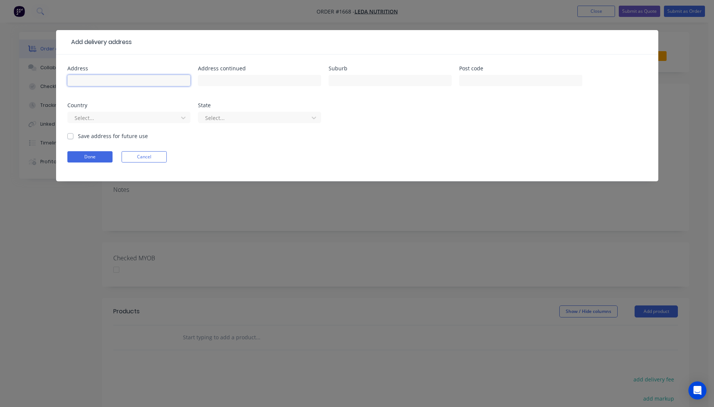
paste input "16 Avatonbell Drive Luscombe Qld 4207"
type input "16 Avatonbell Drive Luscombe Qld 4207"
drag, startPoint x: 492, startPoint y: 82, endPoint x: 496, endPoint y: 79, distance: 4.3
click at [495, 80] on input "text" at bounding box center [520, 80] width 123 height 11
type input "4207"
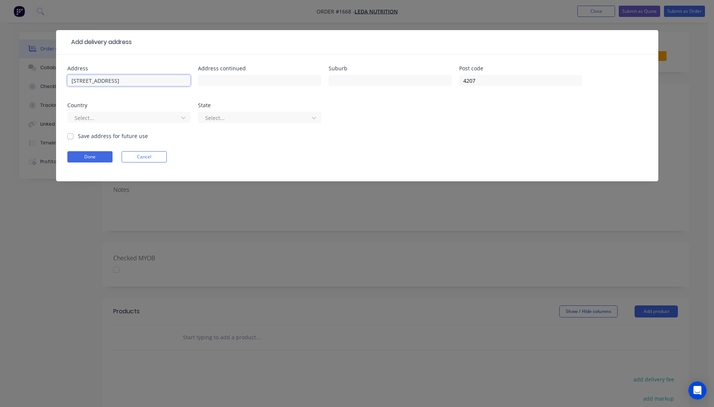
drag, startPoint x: 147, startPoint y: 79, endPoint x: 123, endPoint y: 81, distance: 24.6
click at [123, 81] on input "16 Avatonbell Drive Luscombe Qld 4207" at bounding box center [128, 80] width 123 height 11
type input "16 Avatonbell Drive Qld 4207"
paste input "Luscombe"
type input "Luscombe"
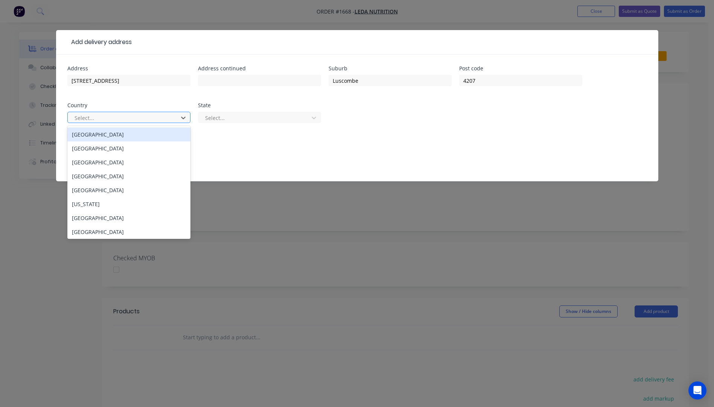
click at [108, 140] on div "Australia" at bounding box center [128, 135] width 123 height 14
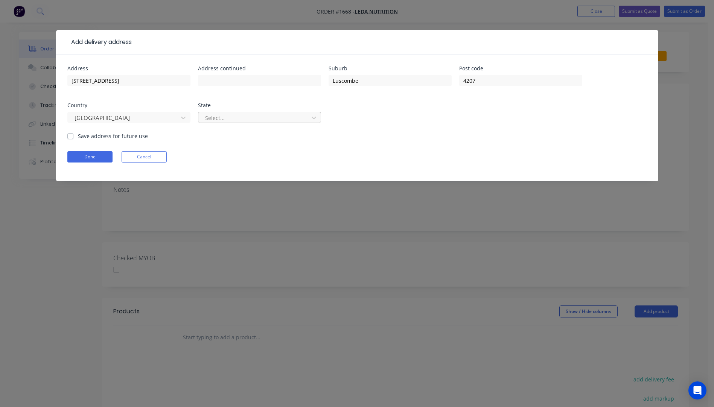
click at [243, 121] on div at bounding box center [254, 117] width 100 height 9
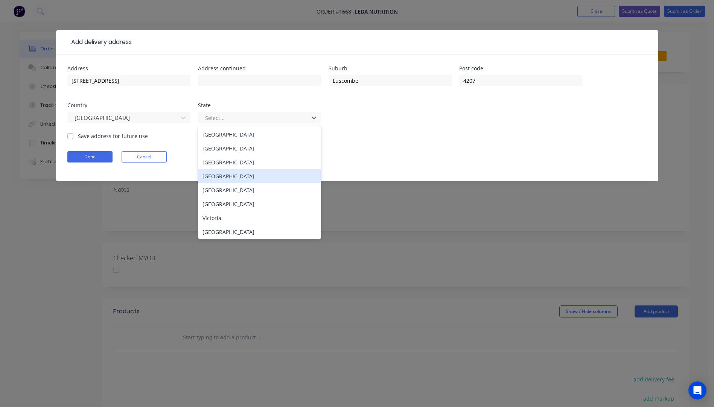
click at [231, 174] on div "Queensland" at bounding box center [259, 176] width 123 height 14
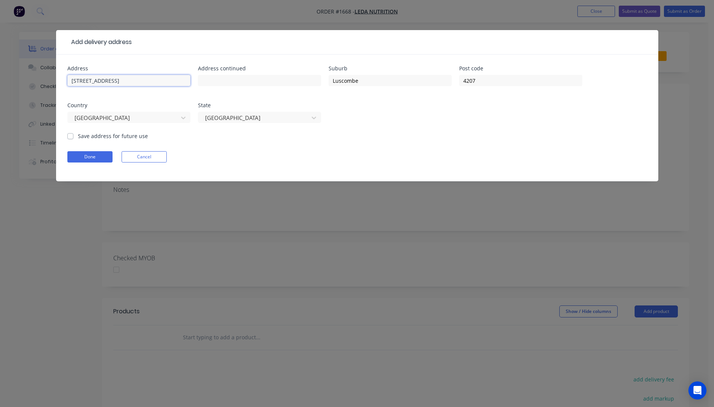
drag, startPoint x: 147, startPoint y: 82, endPoint x: 119, endPoint y: 82, distance: 28.2
click at [119, 82] on input "16 Avatonbell Drive Qld 4207" at bounding box center [128, 80] width 123 height 11
type input "16 Avatonbell Drive"
click at [91, 161] on button "Done" at bounding box center [89, 156] width 45 height 11
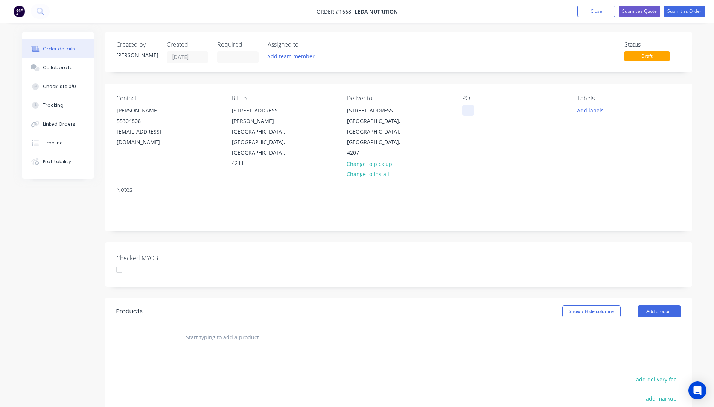
click at [466, 107] on div at bounding box center [468, 110] width 12 height 11
click at [596, 111] on button "Add labels" at bounding box center [590, 110] width 35 height 10
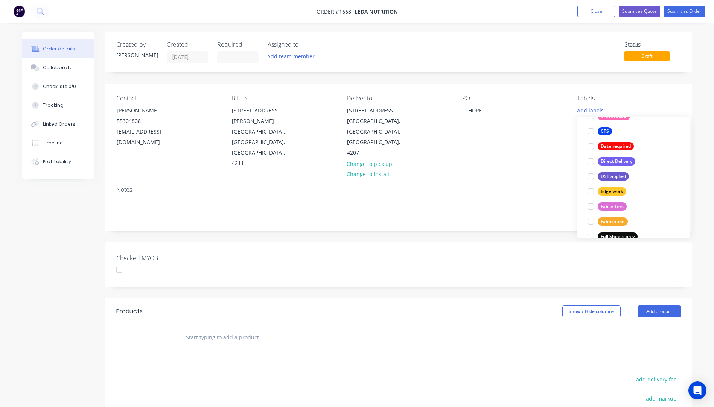
scroll to position [113, 0]
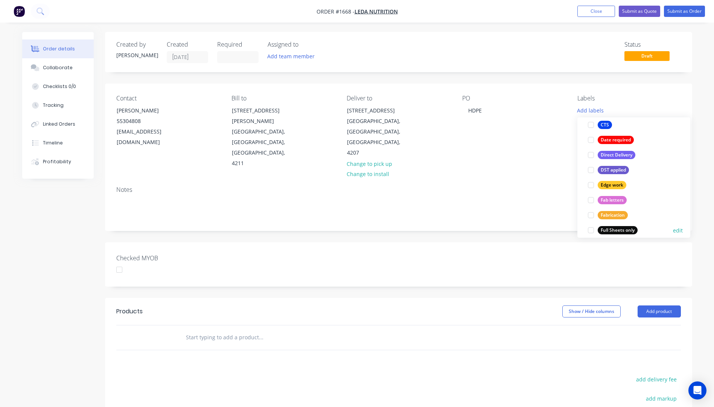
click at [620, 229] on div "Full Sheets only" at bounding box center [618, 230] width 40 height 8
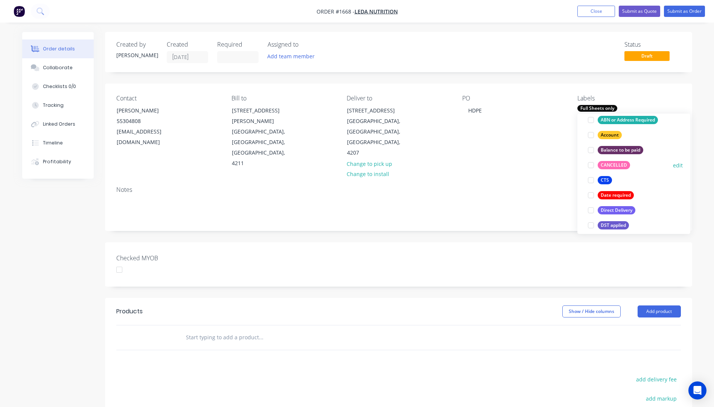
scroll to position [75, 0]
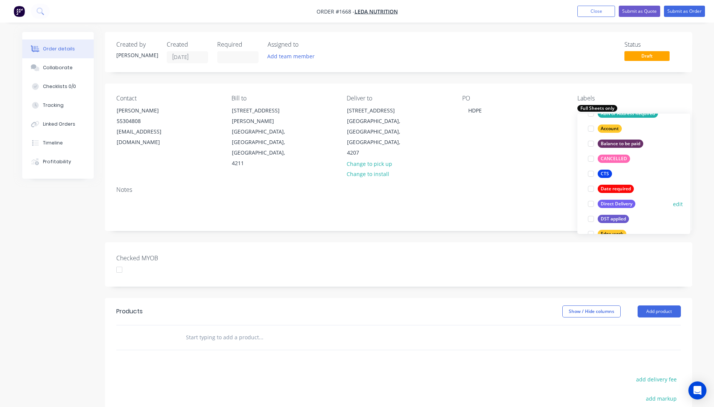
click at [619, 205] on div "Direct Delivery" at bounding box center [617, 204] width 38 height 8
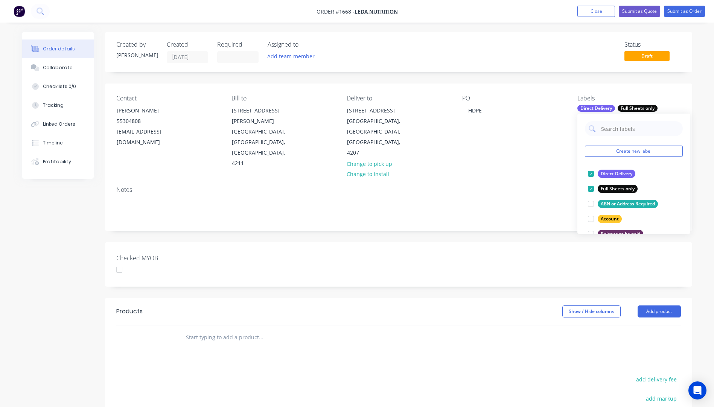
click at [535, 139] on div "Contact Riki J Lanyon 55304808 accounts@ledanutrition.com Bill to No. 12 Keller…" at bounding box center [398, 132] width 587 height 97
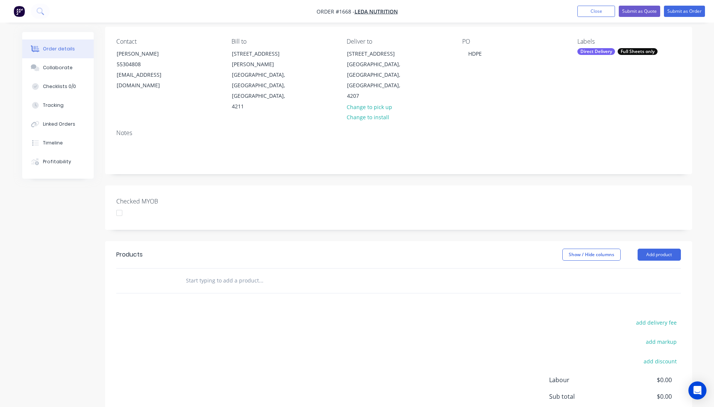
scroll to position [75, 0]
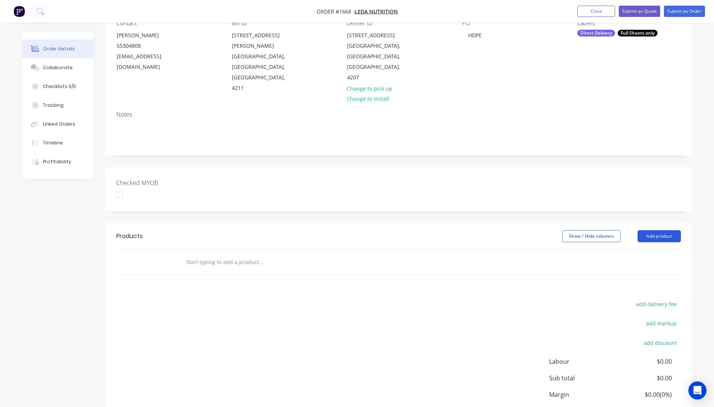
click at [667, 230] on button "Add product" at bounding box center [659, 236] width 43 height 12
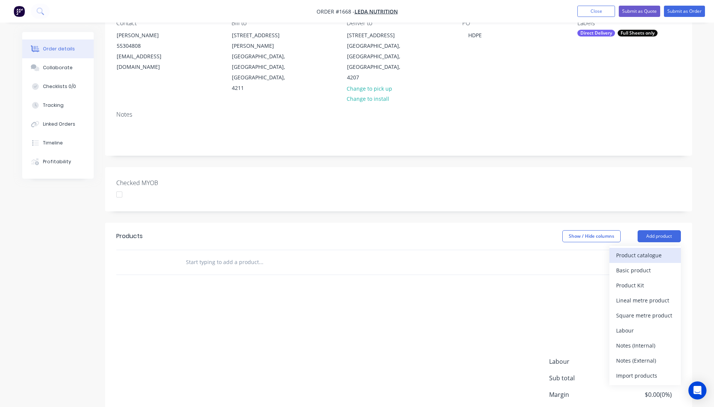
click at [645, 250] on div "Product catalogue" at bounding box center [645, 255] width 58 height 11
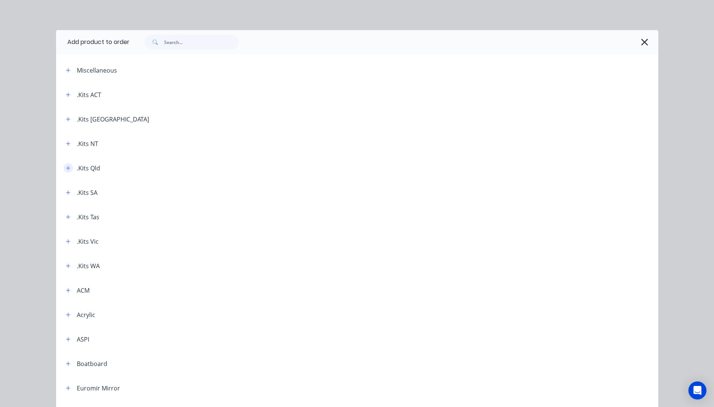
click at [67, 169] on icon "button" at bounding box center [68, 168] width 5 height 5
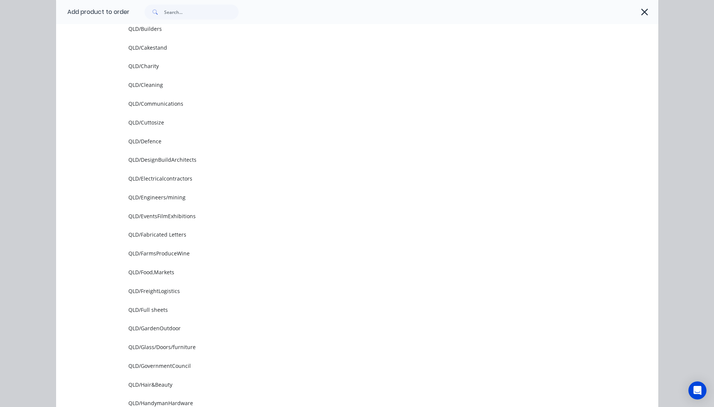
scroll to position [301, 0]
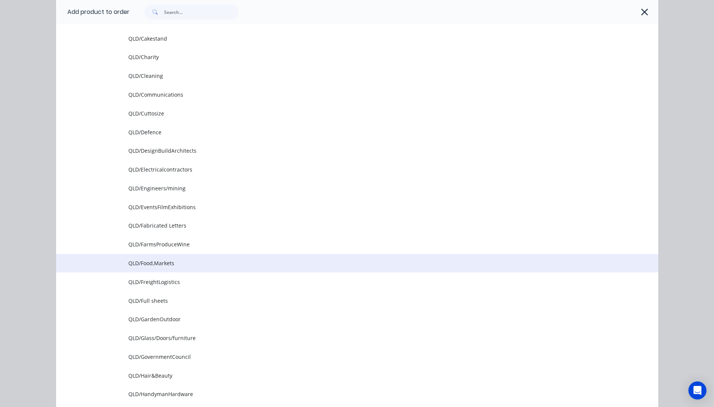
click at [149, 265] on span "QLD/Food,Markets" at bounding box center [340, 263] width 424 height 8
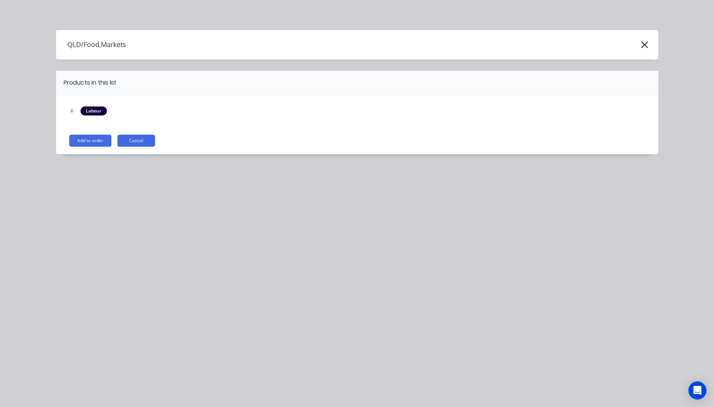
click at [88, 143] on button "Add to order" at bounding box center [90, 141] width 42 height 12
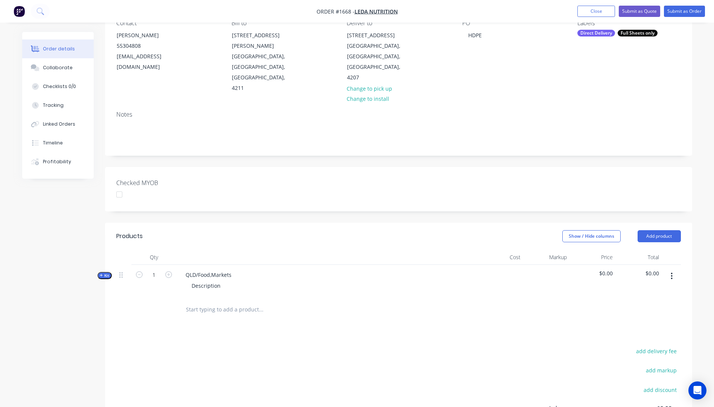
click at [102, 274] on icon "button" at bounding box center [101, 275] width 3 height 3
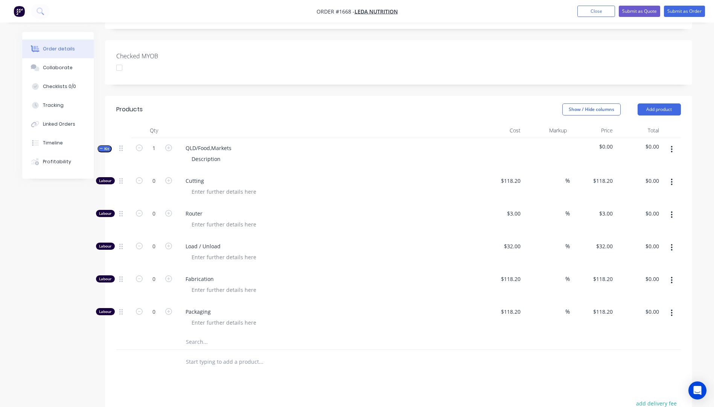
scroll to position [263, 0]
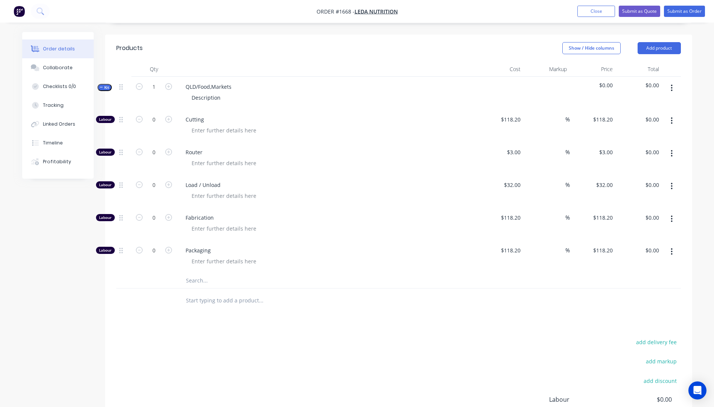
click at [199, 273] on input "text" at bounding box center [261, 280] width 151 height 15
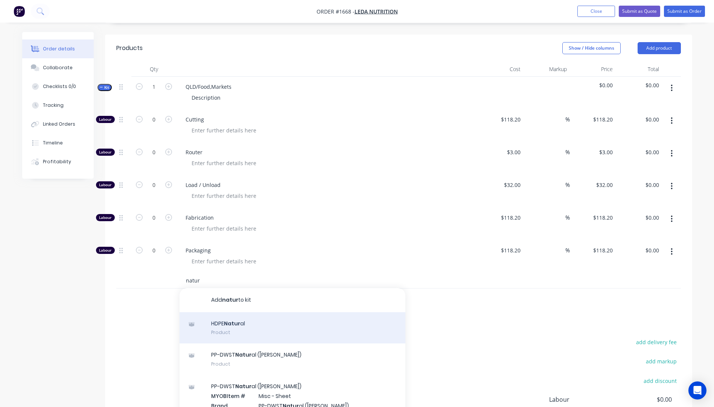
type input "natur"
click at [231, 312] on div "HDPE Natur al Product" at bounding box center [293, 328] width 226 height 32
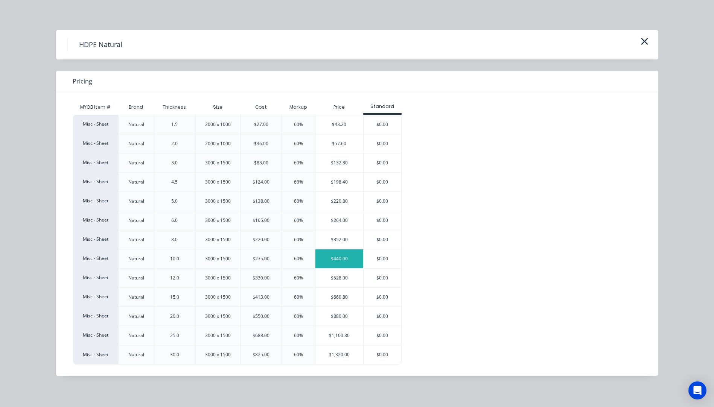
click at [332, 262] on div "$440.00" at bounding box center [339, 259] width 48 height 19
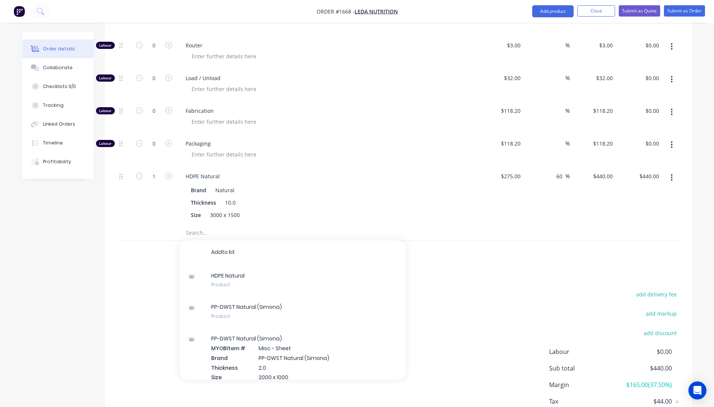
scroll to position [376, 0]
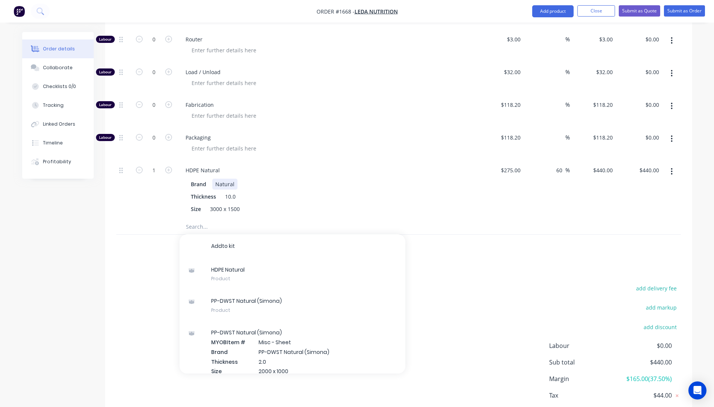
click at [330, 179] on div "Brand Natural" at bounding box center [325, 184] width 275 height 11
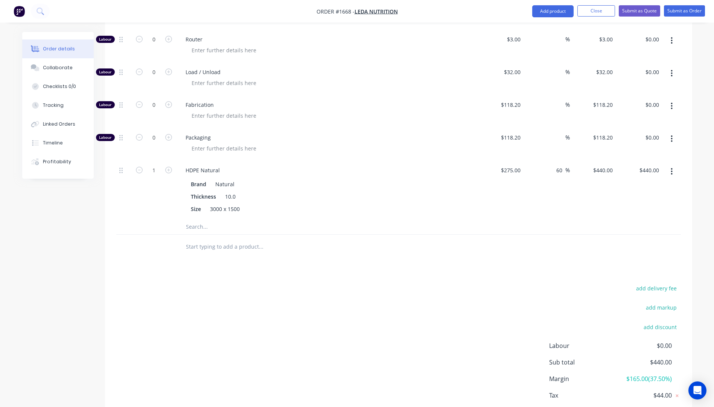
click at [199, 219] on input "text" at bounding box center [261, 226] width 151 height 15
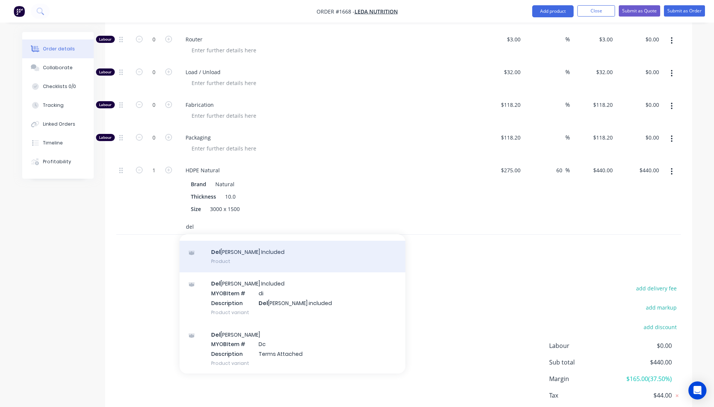
scroll to position [50, 0]
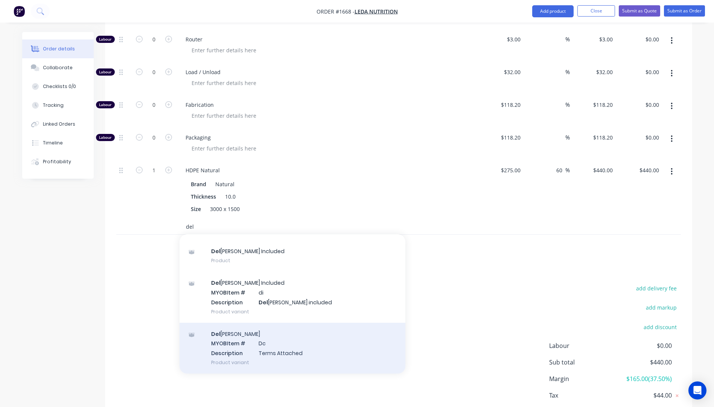
type input "del"
click at [239, 323] on div "Del ivery MYOB Item # Dc Description Terms Attached Product variant" at bounding box center [293, 348] width 226 height 51
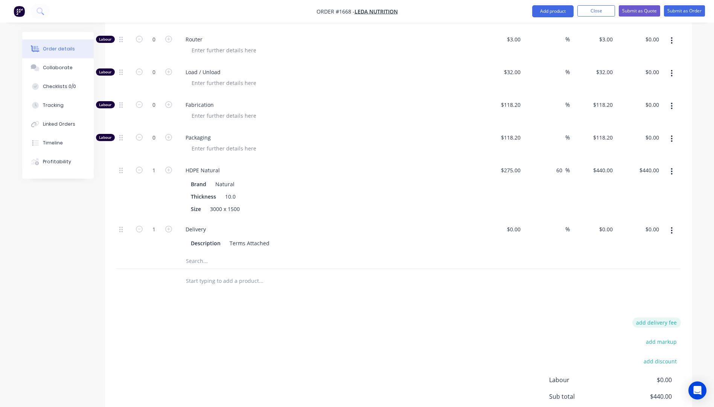
click at [661, 318] on button "add delivery fee" at bounding box center [656, 323] width 49 height 10
type input "70"
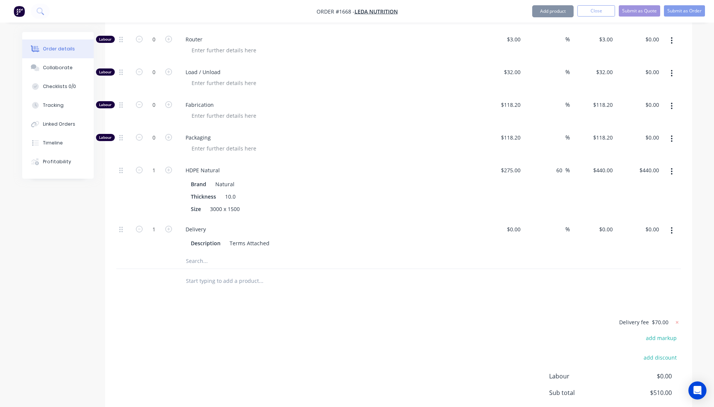
click at [458, 265] on div "Products Show / Hide columns Add product Qty Cost Markup Price Total Kit 1 QLD/…" at bounding box center [398, 196] width 587 height 549
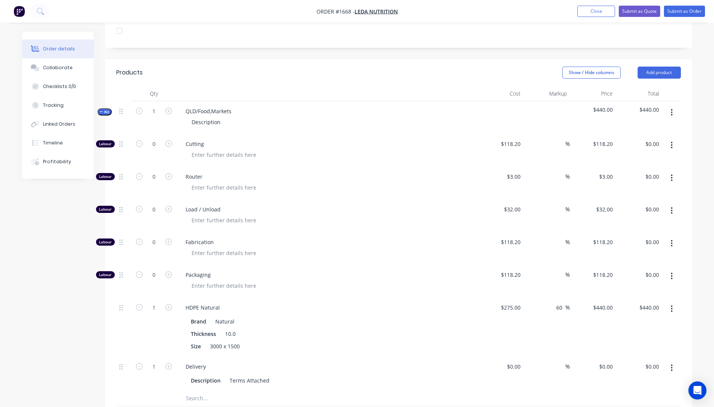
scroll to position [226, 0]
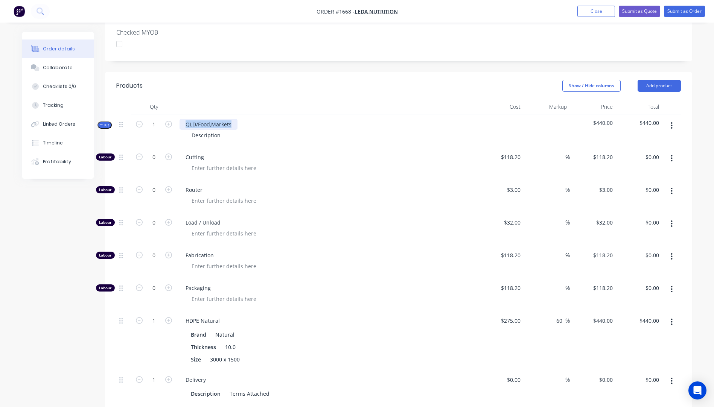
drag, startPoint x: 235, startPoint y: 96, endPoint x: 182, endPoint y: 98, distance: 53.1
click at [182, 114] on div "QLD/Food,Markets Description" at bounding box center [327, 130] width 301 height 33
drag, startPoint x: 221, startPoint y: 104, endPoint x: 185, endPoint y: 113, distance: 36.8
click at [185, 114] on div "10mm Natural HDPE sheet Description" at bounding box center [327, 130] width 301 height 33
click at [317, 114] on div "10mm Natural HDPE sheet 1500mm x 3000mm" at bounding box center [327, 130] width 301 height 33
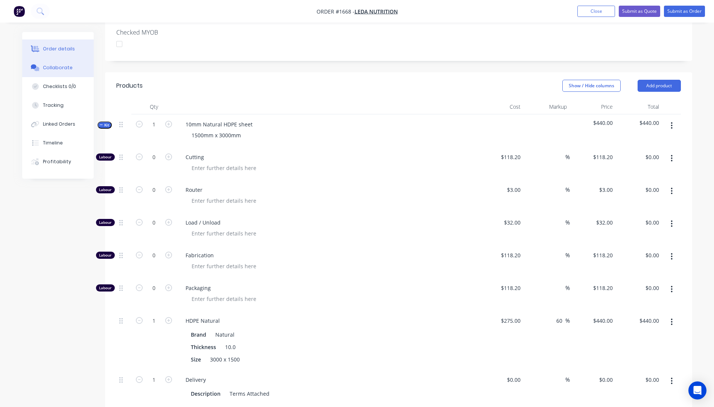
click at [54, 66] on div "Collaborate" at bounding box center [58, 67] width 30 height 7
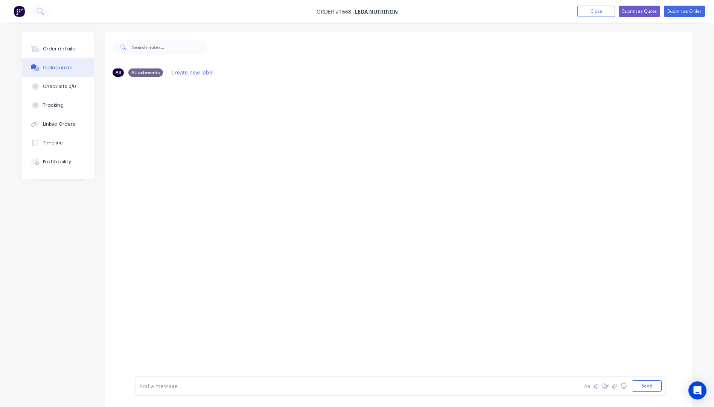
click at [181, 383] on div at bounding box center [335, 386] width 391 height 8
click at [651, 389] on button "Send" at bounding box center [647, 385] width 30 height 11
click at [49, 51] on div "Order details" at bounding box center [59, 49] width 32 height 7
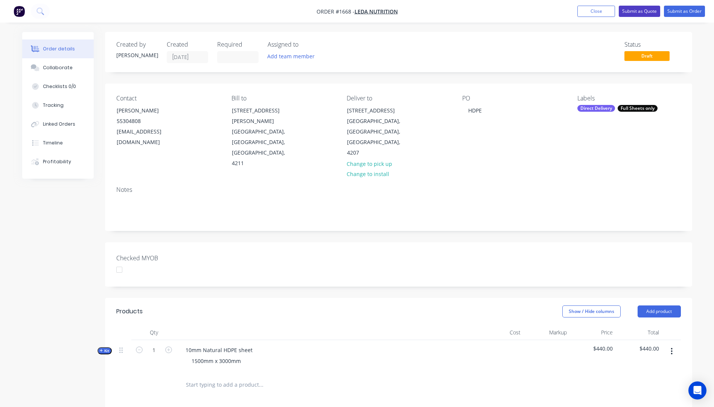
click at [636, 11] on button "Submit as Quote" at bounding box center [639, 11] width 41 height 11
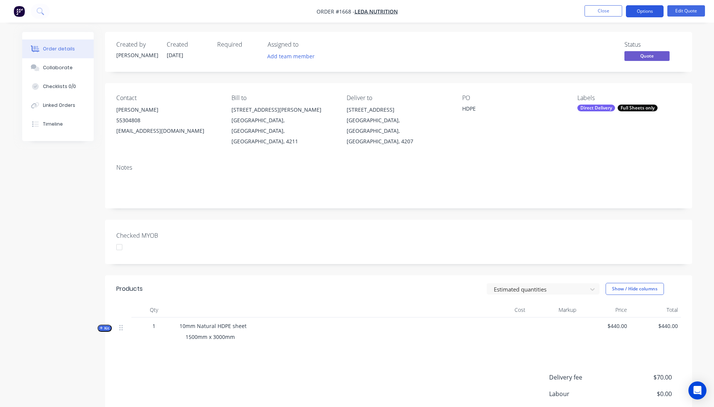
click at [644, 14] on button "Options" at bounding box center [645, 11] width 38 height 12
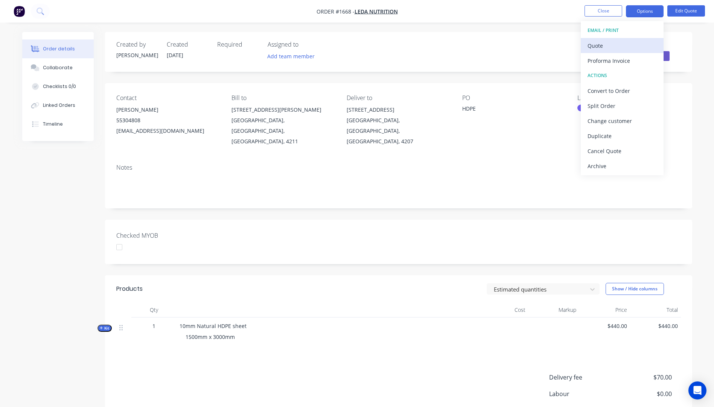
click at [598, 50] on div "Quote" at bounding box center [621, 45] width 69 height 11
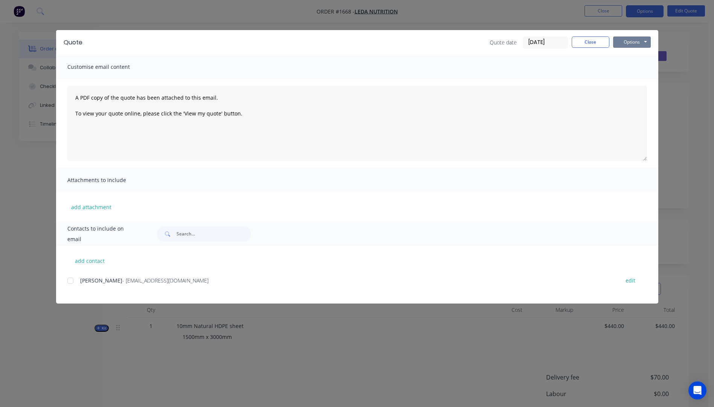
click at [624, 43] on button "Options" at bounding box center [632, 42] width 38 height 11
click at [627, 58] on button "Preview" at bounding box center [637, 55] width 48 height 12
click at [71, 283] on div at bounding box center [70, 280] width 15 height 15
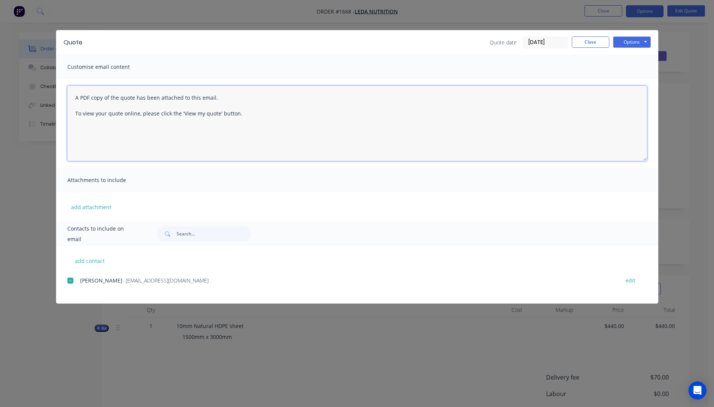
paste textarea "Hi, Please contact us if you have any questions. Regards, Darren sales@allstarp…"
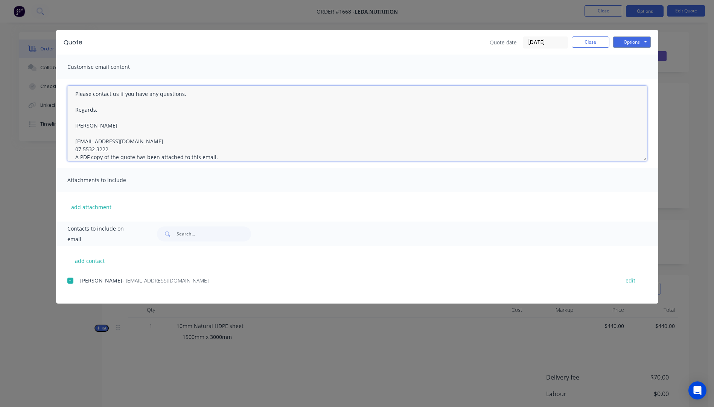
click at [117, 151] on textarea "Hi, Please contact us if you have any questions. Regards, Darren sales@allstarp…" at bounding box center [357, 123] width 580 height 75
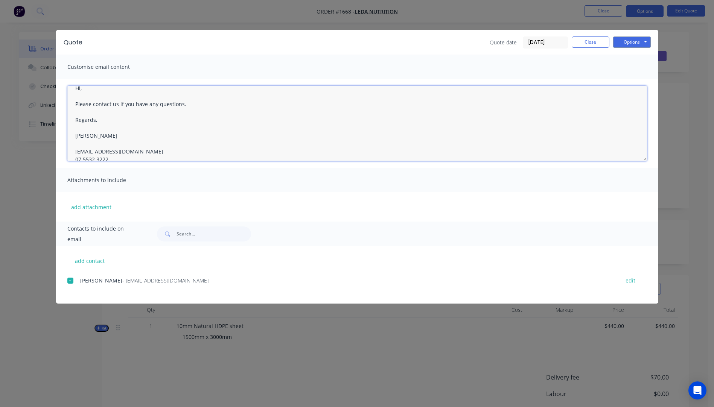
scroll to position [0, 0]
click at [95, 100] on textarea "Hi, Please contact us if you have any questions. Regards, Darren sales@allstarp…" at bounding box center [357, 123] width 580 height 75
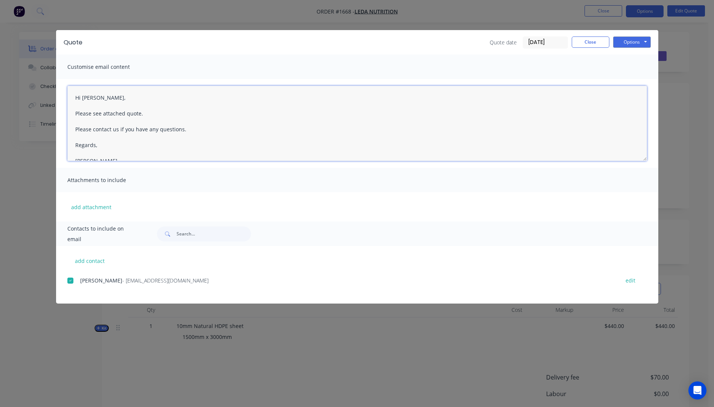
type textarea "Hi Riki, Please see attached quote. Please contact us if you have any questions…"
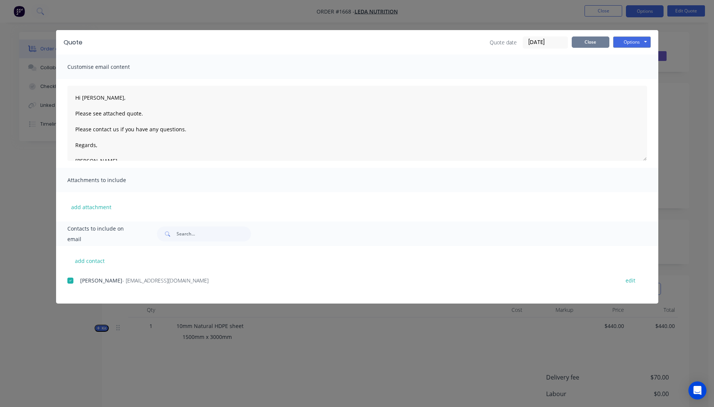
click at [596, 41] on button "Close" at bounding box center [591, 42] width 38 height 11
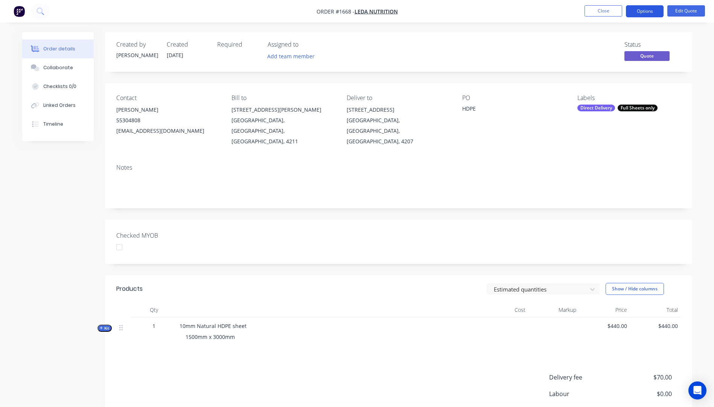
click at [638, 12] on button "Options" at bounding box center [645, 11] width 38 height 12
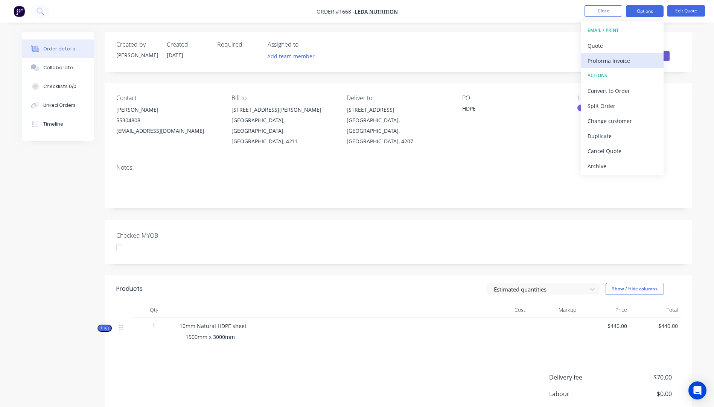
click at [612, 62] on div "Proforma Invoice" at bounding box center [621, 60] width 69 height 11
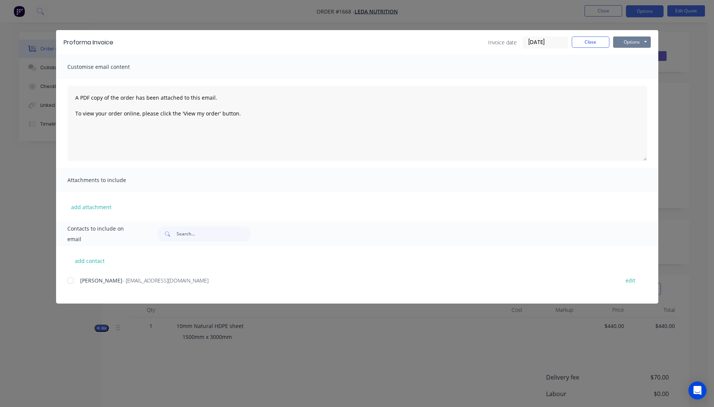
click at [621, 46] on button "Options" at bounding box center [632, 42] width 38 height 11
click at [628, 55] on button "Preview" at bounding box center [637, 55] width 48 height 12
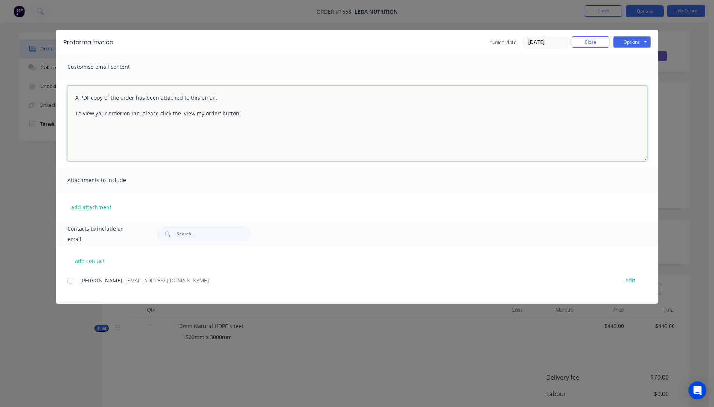
paste textarea "Hi, Please contact us if you have any questions. Regards, Darren sales@allstarp…"
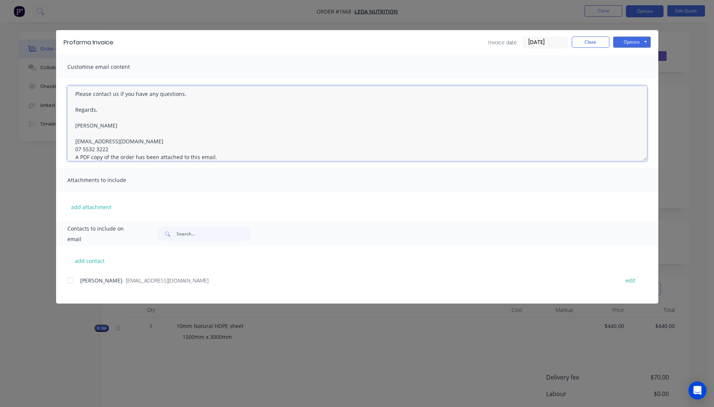
click at [111, 148] on textarea "Hi, Please contact us if you have any questions. Regards, Darren sales@allstarp…" at bounding box center [357, 123] width 580 height 75
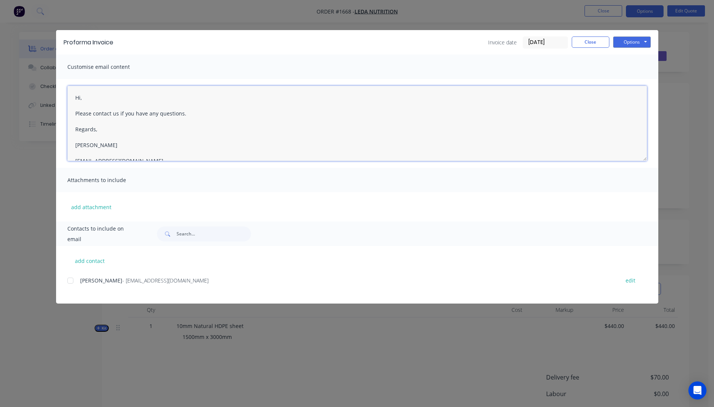
click at [87, 100] on textarea "Hi, Please contact us if you have any questions. Regards, Darren sales@allstarp…" at bounding box center [357, 123] width 580 height 75
click at [133, 115] on textarea "Hi Riki, Please see attached Please contact us if you have any questions. Regar…" at bounding box center [357, 123] width 580 height 75
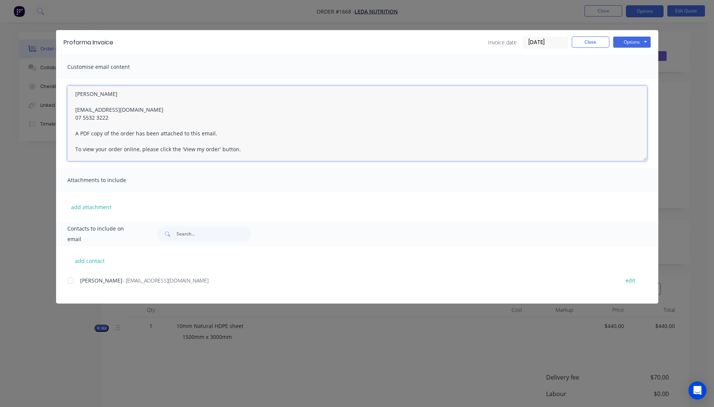
drag, startPoint x: 72, startPoint y: 96, endPoint x: 114, endPoint y: 117, distance: 47.5
click at [114, 117] on textarea "Hi Riki, Please see attached Pro Forma Invoice. Please contact us if you have a…" at bounding box center [357, 123] width 580 height 75
click at [68, 283] on div at bounding box center [70, 280] width 15 height 15
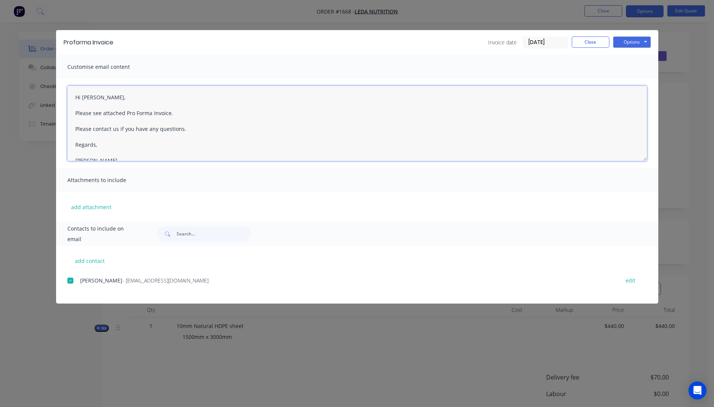
scroll to position [0, 0]
click at [291, 123] on textarea "Hi Riki, Please see attached Pro Forma Invoice. Please contact us if you have a…" at bounding box center [357, 123] width 580 height 75
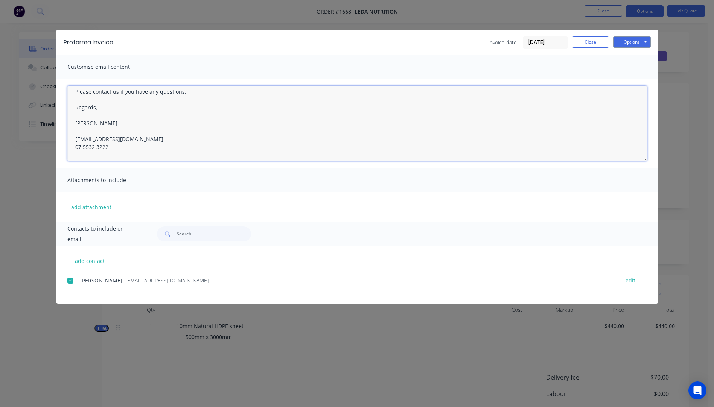
scroll to position [67, 0]
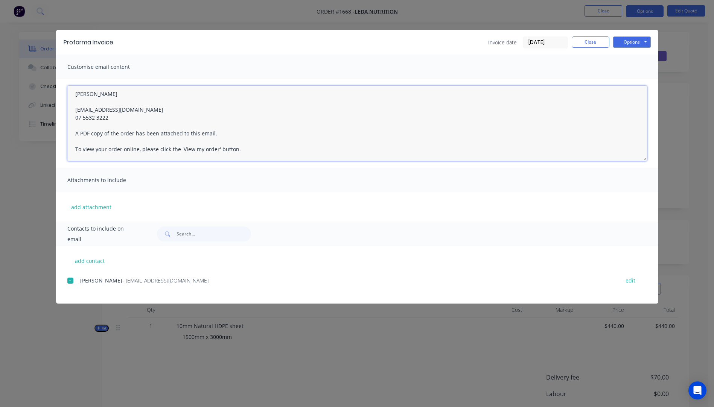
type textarea "Hi Riki, Please see attached Pro Forma Invoice. Please contact us if you have a…"
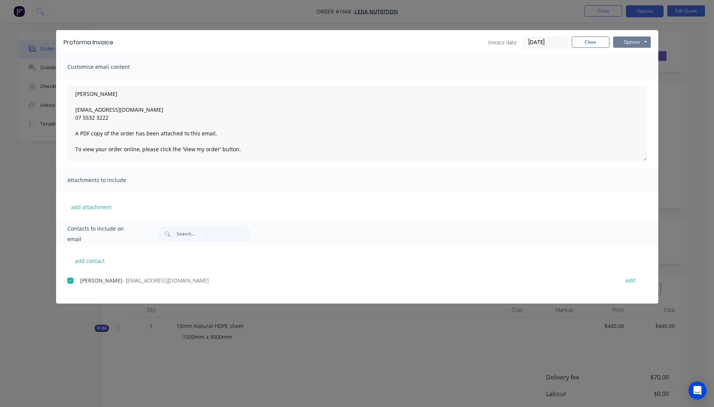
click at [622, 42] on button "Options" at bounding box center [632, 42] width 38 height 11
click at [632, 82] on button "Email" at bounding box center [637, 80] width 48 height 12
click at [594, 41] on button "Close" at bounding box center [591, 42] width 38 height 11
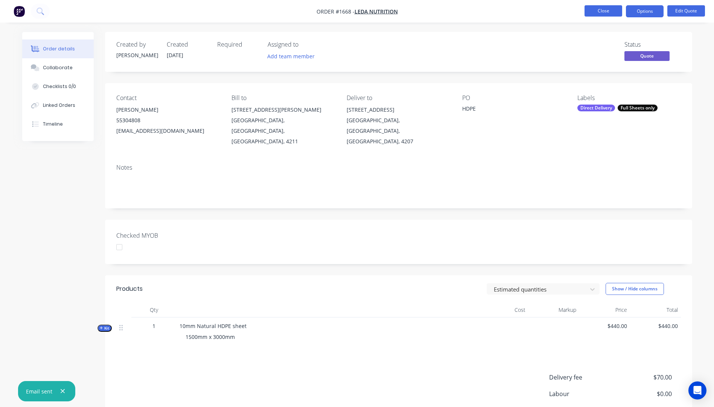
click at [601, 12] on button "Close" at bounding box center [603, 10] width 38 height 11
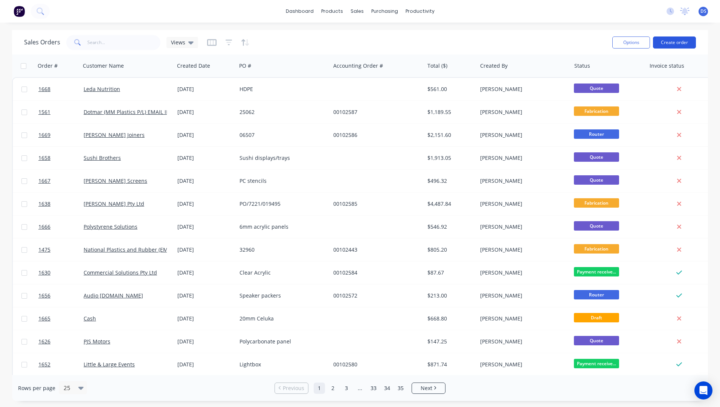
click at [666, 45] on button "Create order" at bounding box center [674, 43] width 43 height 12
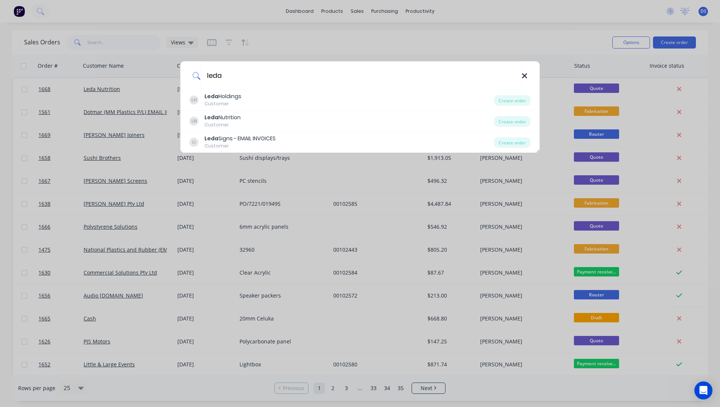
type input "leda"
click at [521, 76] on icon at bounding box center [524, 76] width 6 height 8
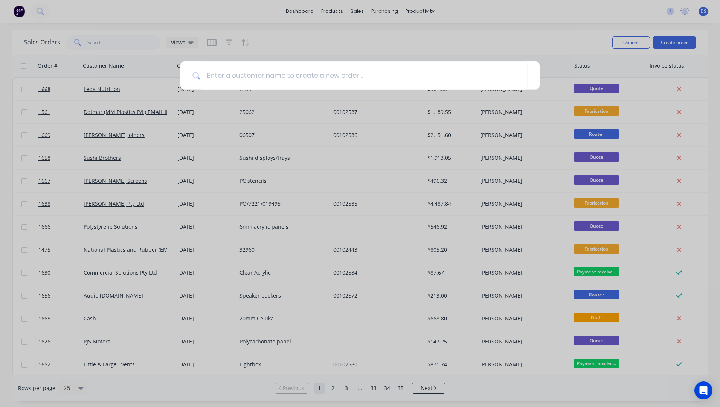
click at [556, 40] on div at bounding box center [360, 203] width 720 height 407
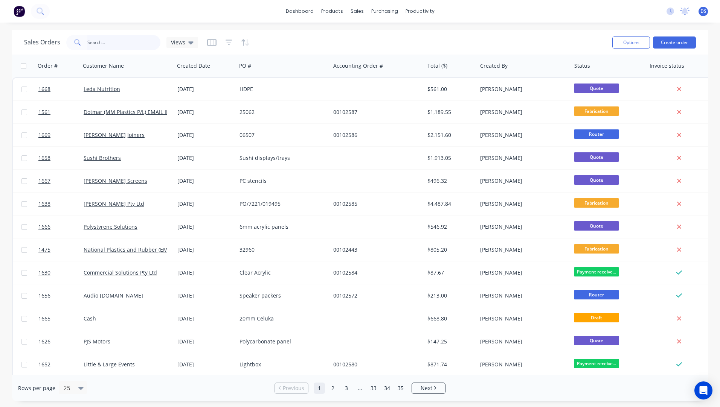
click at [94, 45] on input "text" at bounding box center [123, 42] width 73 height 15
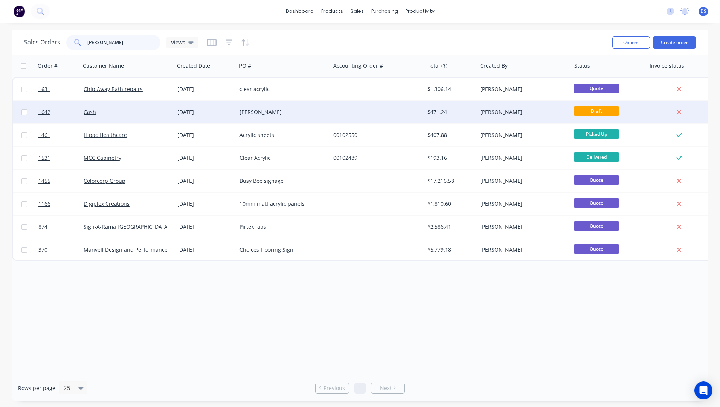
type input "brad"
click at [185, 115] on div "23 Sep 2025" at bounding box center [205, 112] width 56 height 8
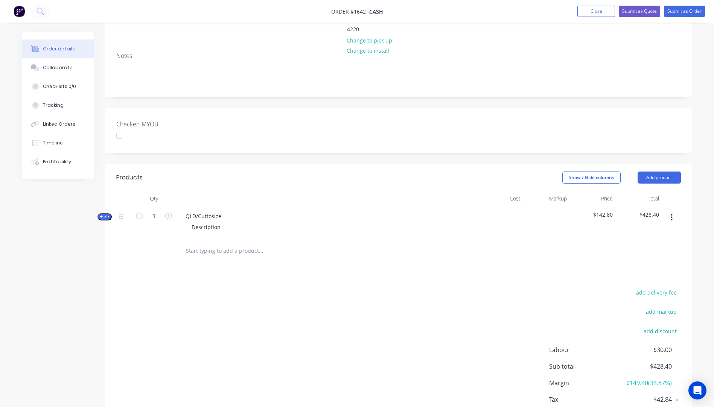
scroll to position [86, 0]
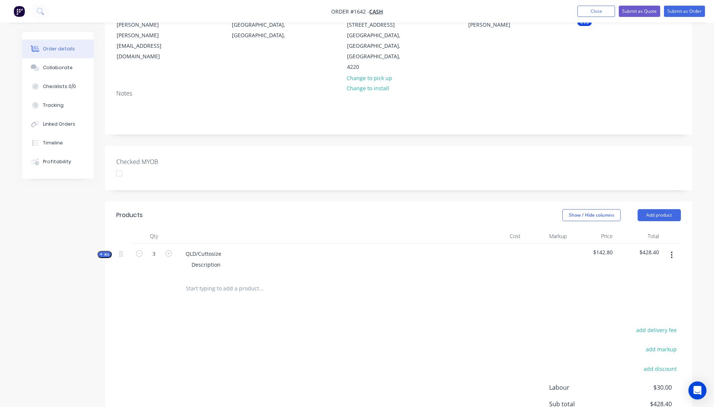
click at [102, 253] on icon "button" at bounding box center [101, 255] width 3 height 4
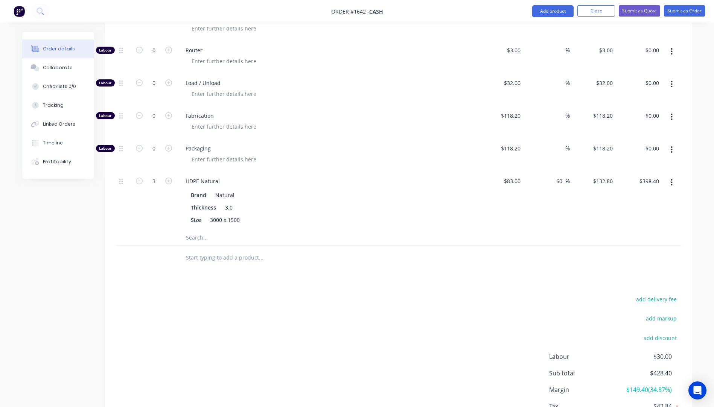
scroll to position [399, 0]
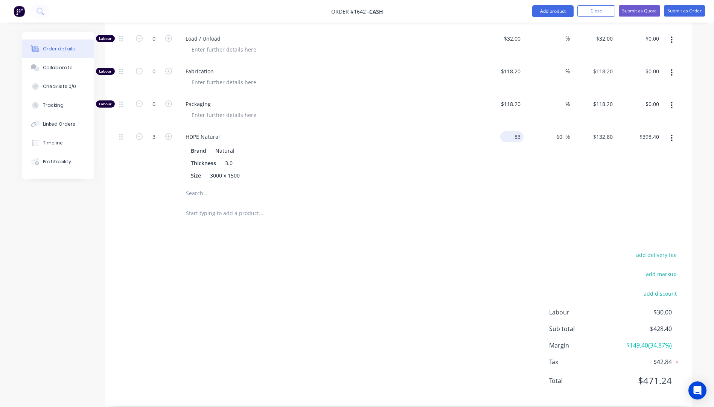
click at [515, 131] on input "83" at bounding box center [513, 136] width 20 height 11
type input "$82.02"
type input "$131.232"
type input "$393.70"
click at [457, 158] on div "Thickness 3.0" at bounding box center [325, 163] width 275 height 11
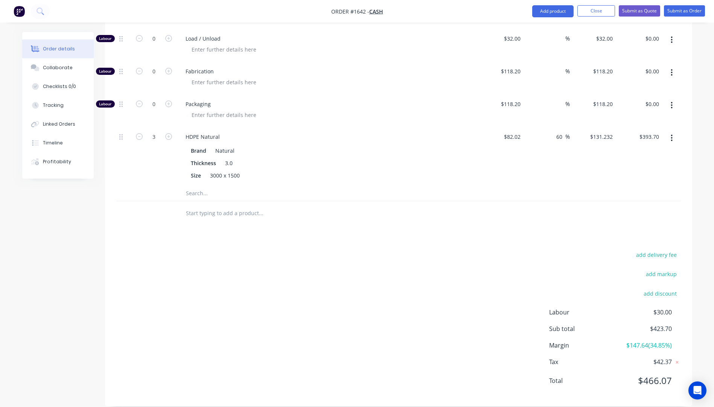
click at [489, 155] on div "$82.02 $82.02" at bounding box center [501, 156] width 46 height 59
click at [520, 131] on input "82.02" at bounding box center [513, 136] width 20 height 11
type input "$82.50"
type input "$132.00"
type input "$396.00"
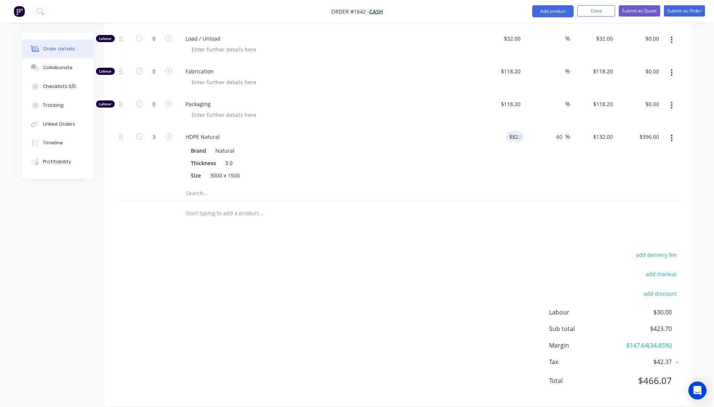
click at [486, 149] on div "$82.50 82.5" at bounding box center [501, 156] width 46 height 59
click at [520, 131] on input "82.5" at bounding box center [513, 136] width 20 height 11
type input "$82.40"
type input "$131.84"
type input "$395.52"
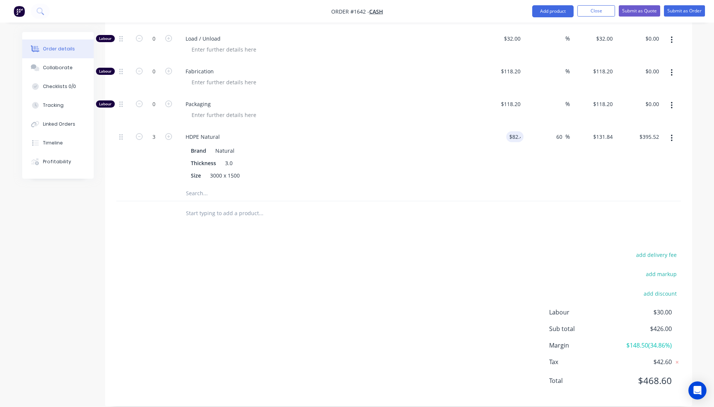
click at [482, 157] on div "$82.40 82.4" at bounding box center [501, 156] width 46 height 59
click at [522, 131] on input "82.4" at bounding box center [513, 136] width 20 height 11
type input "$82.33"
type input "$131.728"
type input "$395.18"
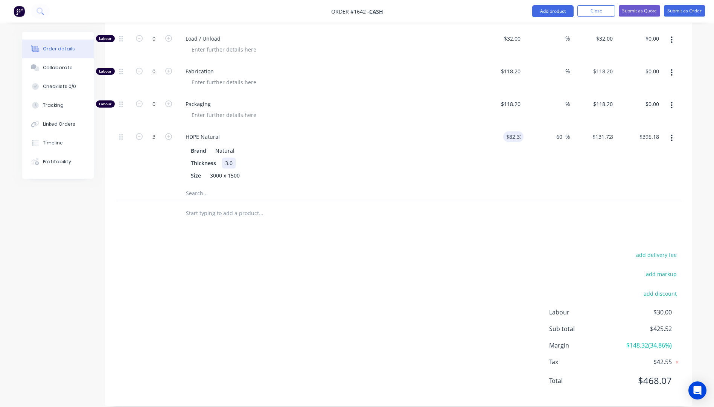
click at [458, 158] on div "Thickness 3.0" at bounding box center [325, 163] width 275 height 11
click at [520, 131] on input "82.33" at bounding box center [513, 136] width 20 height 11
type input "$82.36"
type input "$131.776"
type input "$395.33"
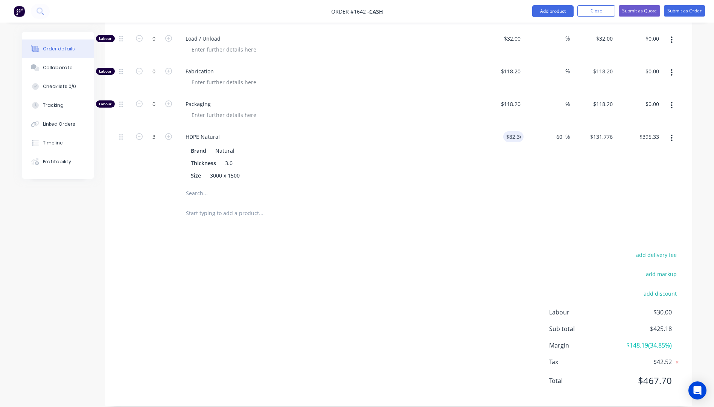
click at [501, 152] on div "$82.36 82.36" at bounding box center [501, 156] width 46 height 59
click at [520, 131] on input "82.36" at bounding box center [513, 136] width 20 height 11
type input "$82.40"
type input "$131.84"
type input "$395.52"
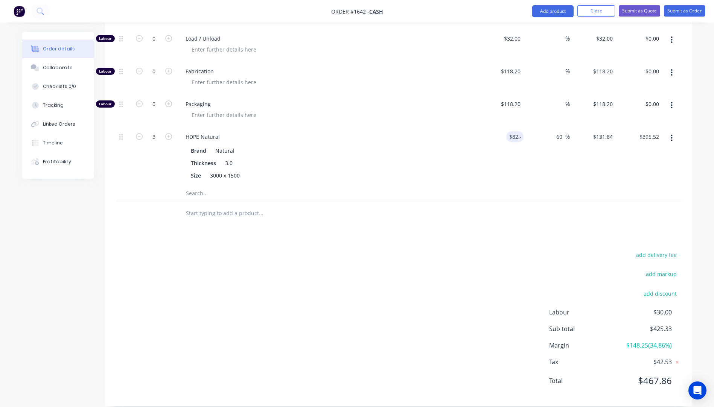
click at [506, 144] on div "$82.40 82.4" at bounding box center [501, 156] width 46 height 59
click at [521, 131] on input "82.4" at bounding box center [513, 136] width 20 height 11
type input "$82.38"
type input "$131.808"
type input "$395.42"
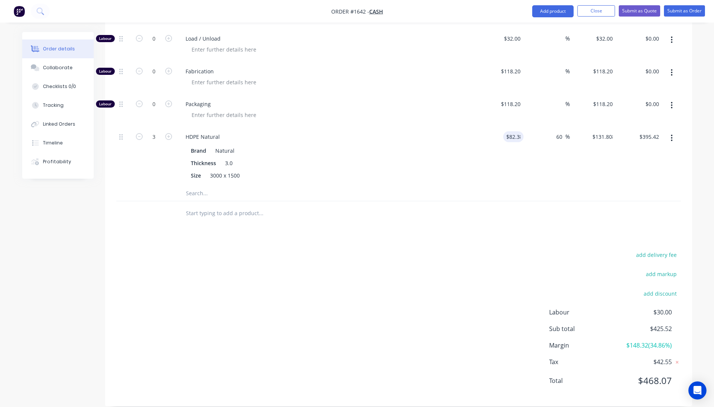
click at [504, 138] on div "$82.38 82.38" at bounding box center [501, 156] width 46 height 59
click at [520, 131] on input "82.38" at bounding box center [514, 136] width 17 height 11
type input "$82.39"
type input "$131.824"
type input "$395.47"
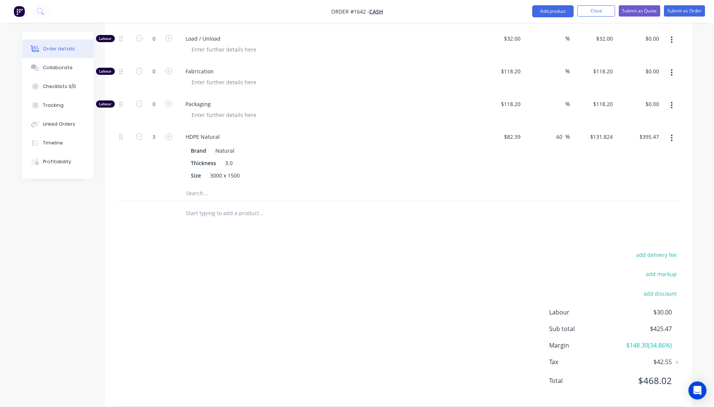
click at [513, 144] on div "$82.39 $82.39" at bounding box center [501, 156] width 46 height 59
click at [520, 131] on input "82.39" at bounding box center [513, 136] width 20 height 11
type input "$82.385"
type input "$131.816"
type input "$395.45"
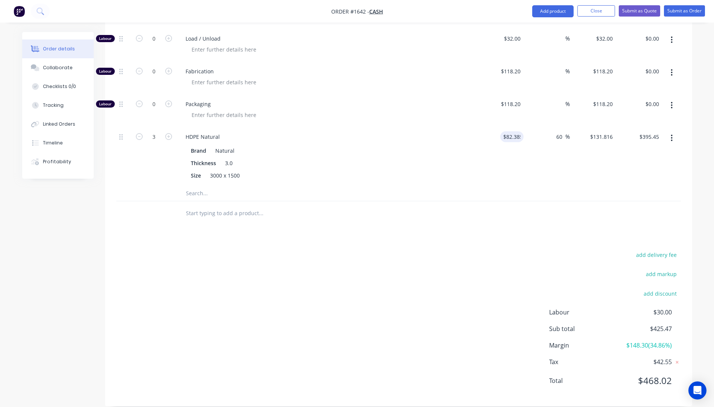
click at [485, 153] on div "$82.385 82.385" at bounding box center [501, 156] width 46 height 59
click at [416, 170] on div "Size 3000 x 1500" at bounding box center [325, 175] width 275 height 11
click at [406, 280] on div "add delivery fee add markup add discount Labour $30.00 Sub total $425.45 Margin…" at bounding box center [398, 322] width 565 height 145
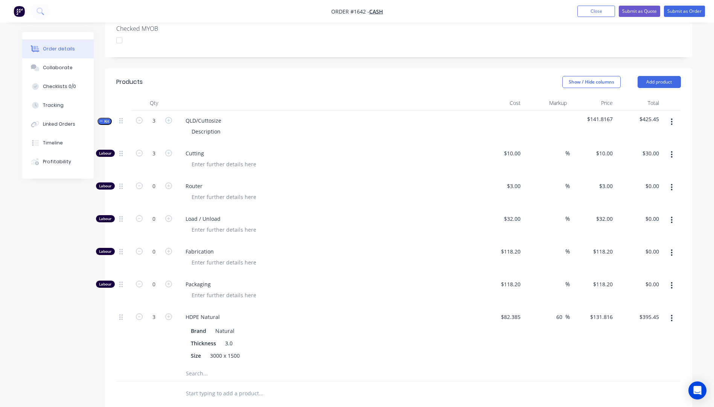
scroll to position [211, 0]
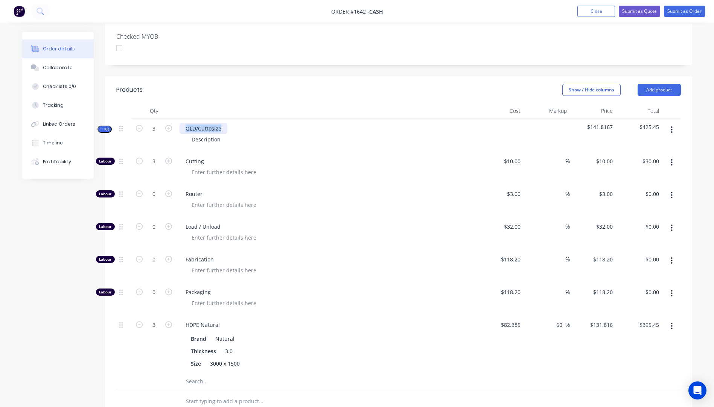
drag, startPoint x: 222, startPoint y: 117, endPoint x: 176, endPoint y: 119, distance: 46.7
click at [176, 119] on div "Kit 3 QLD/Cuttosize Description $141.8167 $425.45" at bounding box center [398, 135] width 565 height 33
click at [207, 134] on div "Description" at bounding box center [206, 139] width 41 height 11
click at [365, 265] on div at bounding box center [330, 270] width 289 height 11
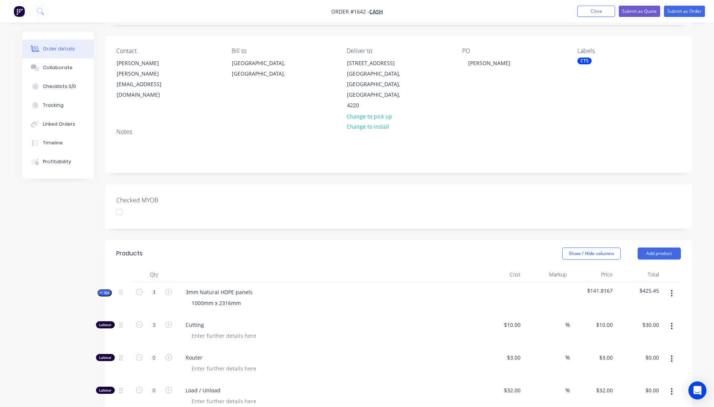
scroll to position [0, 0]
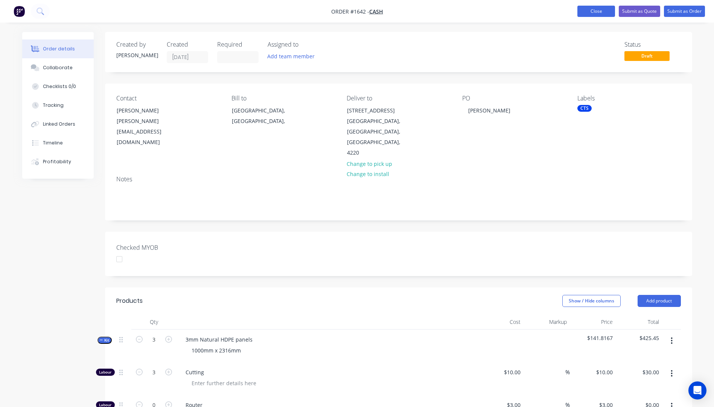
click at [593, 15] on button "Close" at bounding box center [596, 11] width 38 height 11
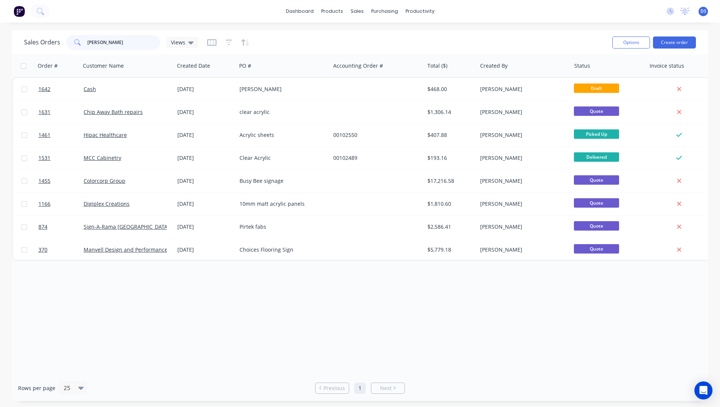
drag, startPoint x: 113, startPoint y: 46, endPoint x: 72, endPoint y: 39, distance: 41.3
click at [72, 39] on div "brad" at bounding box center [113, 42] width 94 height 15
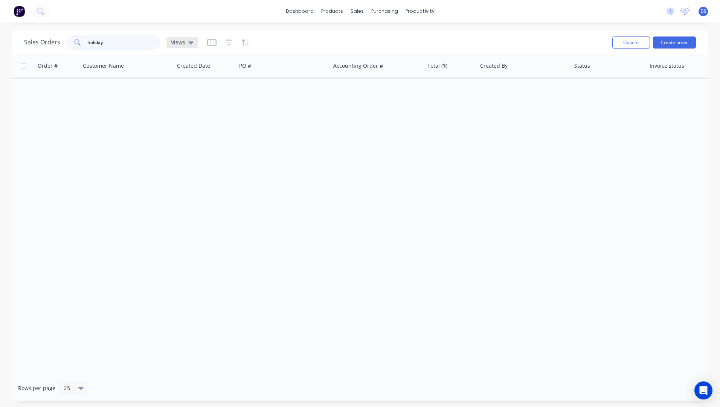
type input "holiday"
click at [188, 43] on icon at bounding box center [190, 42] width 5 height 8
click at [187, 122] on button "Archived Orders" at bounding box center [212, 121] width 86 height 9
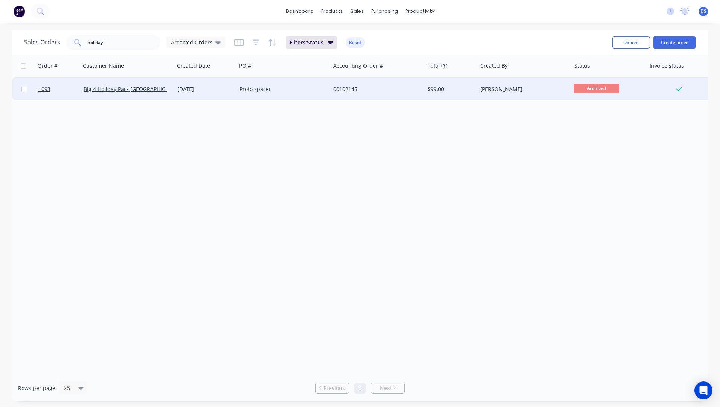
click at [212, 89] on div "13 Aug 2025" at bounding box center [205, 89] width 56 height 8
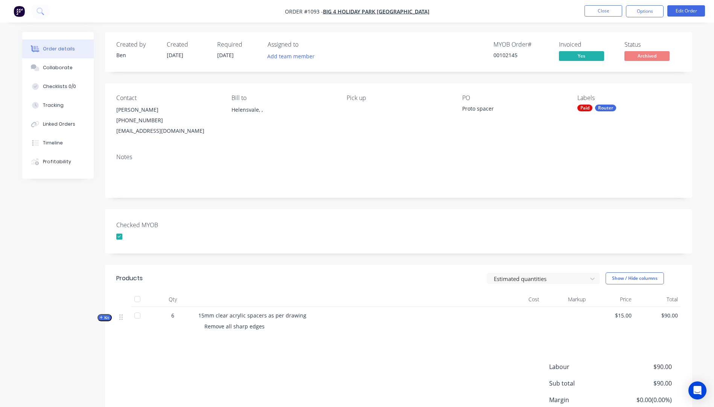
scroll to position [38, 0]
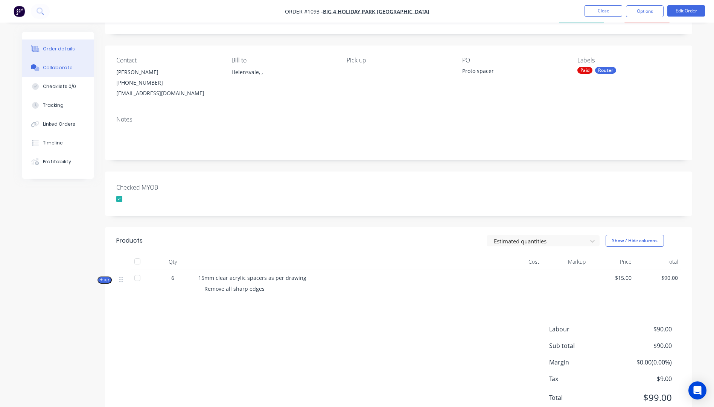
click at [61, 72] on button "Collaborate" at bounding box center [58, 67] width 72 height 19
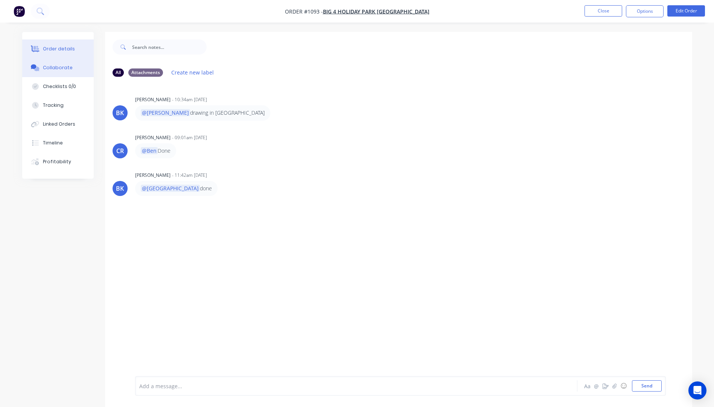
click at [55, 50] on div "Order details" at bounding box center [59, 49] width 32 height 7
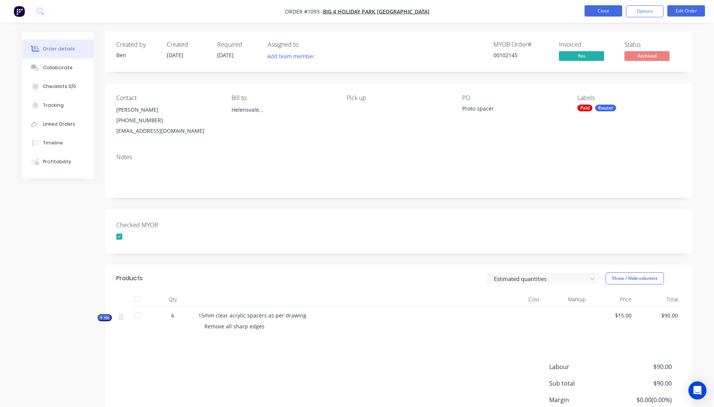
click at [606, 9] on button "Close" at bounding box center [603, 10] width 38 height 11
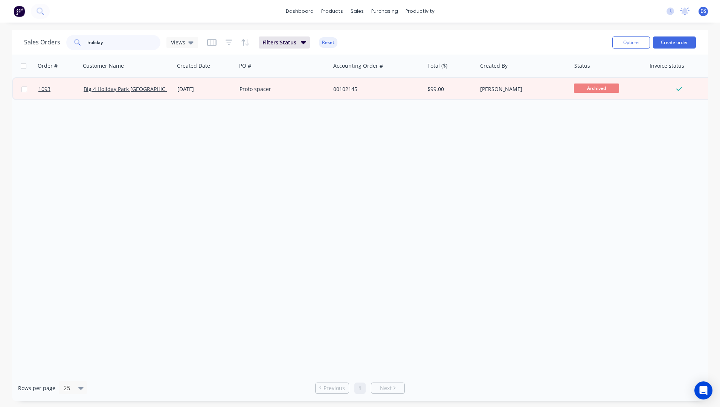
drag, startPoint x: 119, startPoint y: 42, endPoint x: 62, endPoint y: 36, distance: 57.2
click at [62, 36] on div "Sales Orders holiday Views" at bounding box center [111, 42] width 174 height 15
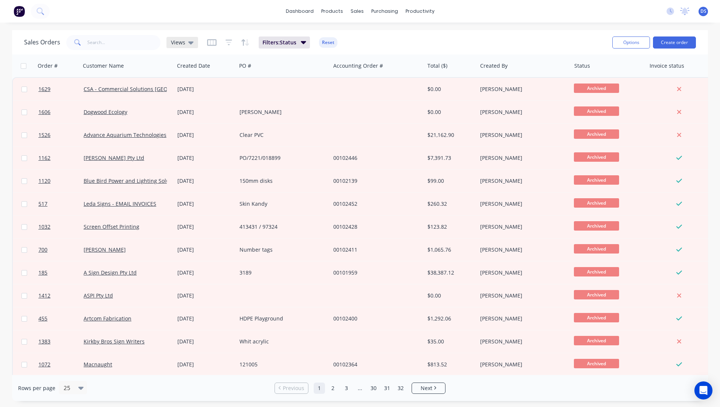
click at [191, 45] on icon at bounding box center [190, 42] width 5 height 8
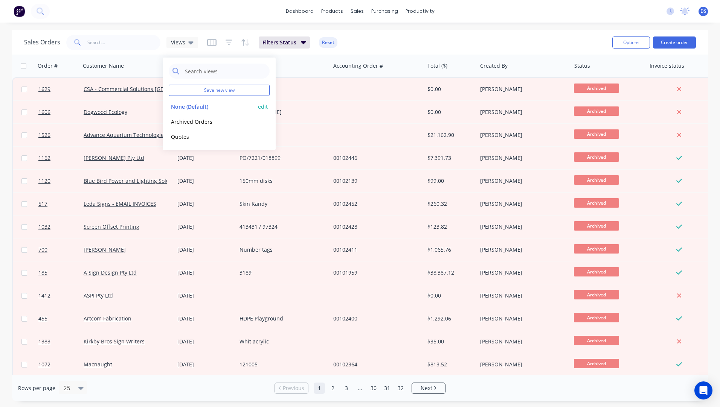
click at [190, 109] on button "None (Default)" at bounding box center [212, 106] width 86 height 9
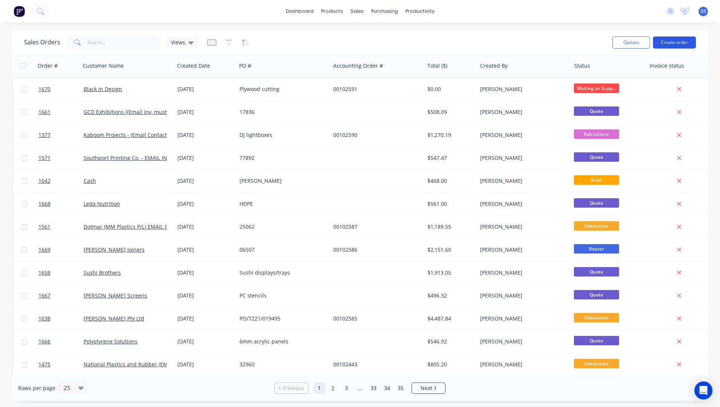
click at [677, 41] on button "Create order" at bounding box center [674, 43] width 43 height 12
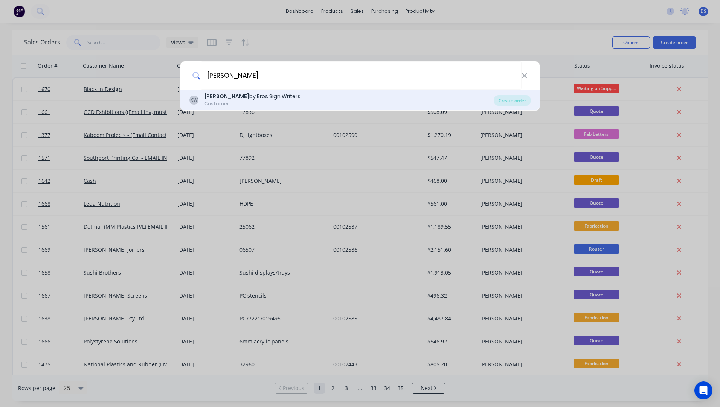
type input "kirk"
click at [214, 96] on b "Kirk" at bounding box center [226, 97] width 45 height 8
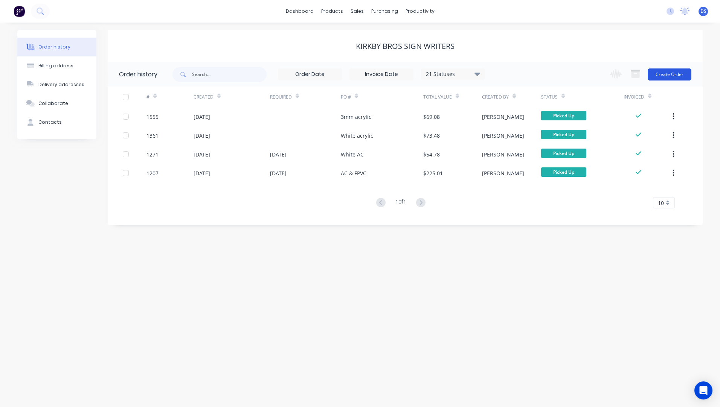
click at [669, 76] on button "Create Order" at bounding box center [669, 74] width 44 height 12
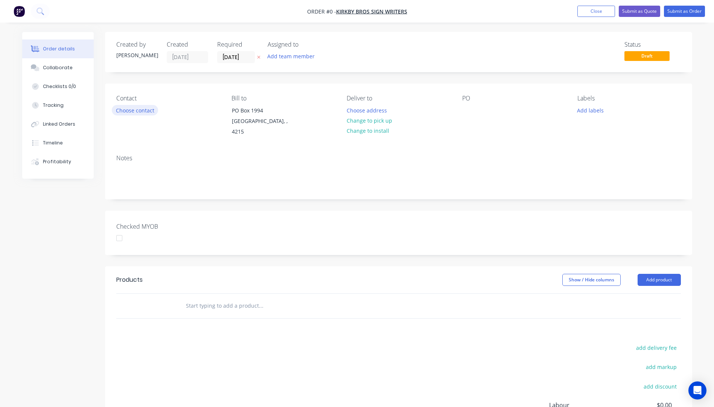
click at [139, 110] on button "Choose contact" at bounding box center [135, 110] width 46 height 10
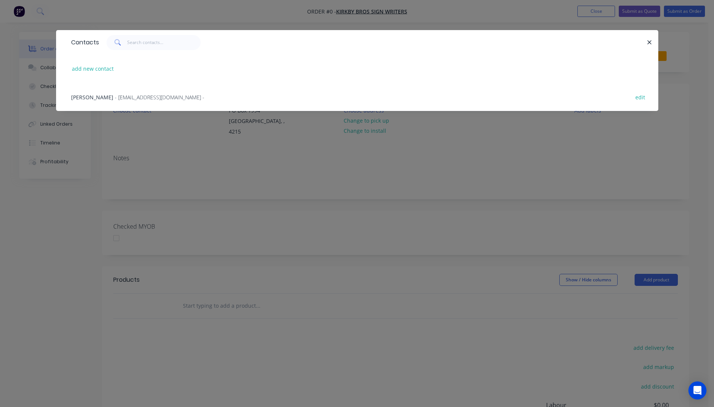
click at [122, 98] on span "- sales@kirkbysigns.com.au -" at bounding box center [160, 97] width 90 height 7
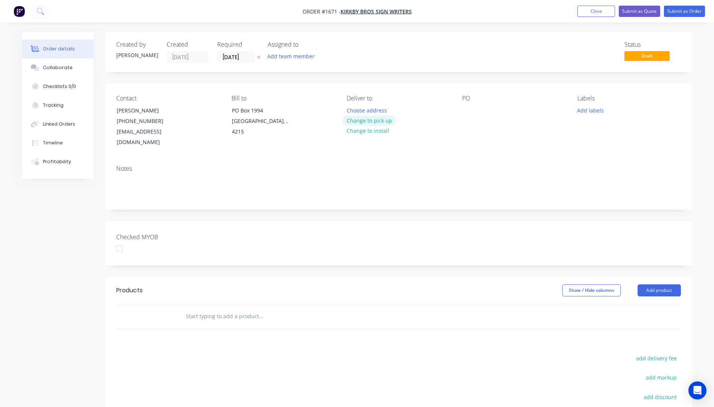
click at [355, 121] on button "Change to pick up" at bounding box center [368, 121] width 53 height 10
click at [466, 112] on div at bounding box center [468, 110] width 12 height 11
click at [589, 114] on button "Add labels" at bounding box center [590, 110] width 35 height 10
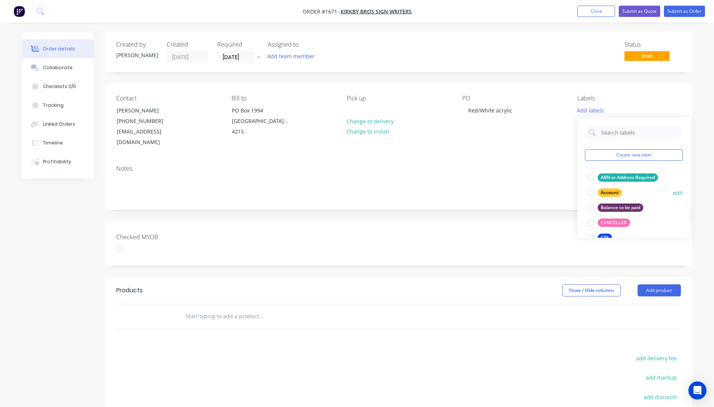
click at [605, 193] on div "Account" at bounding box center [610, 193] width 24 height 8
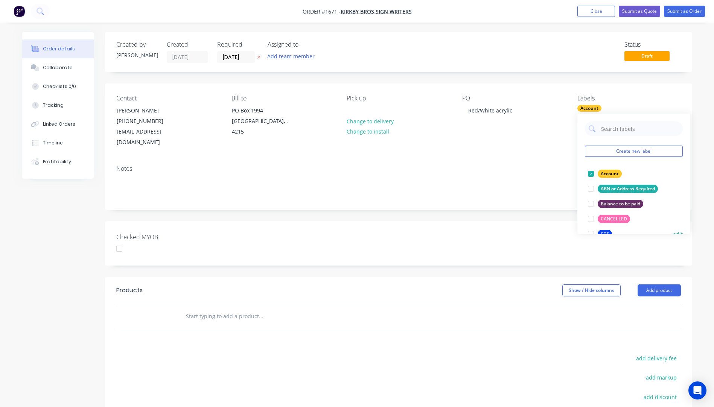
click at [603, 232] on div "CTS" at bounding box center [605, 234] width 14 height 8
click at [559, 164] on div "Notes" at bounding box center [398, 184] width 587 height 50
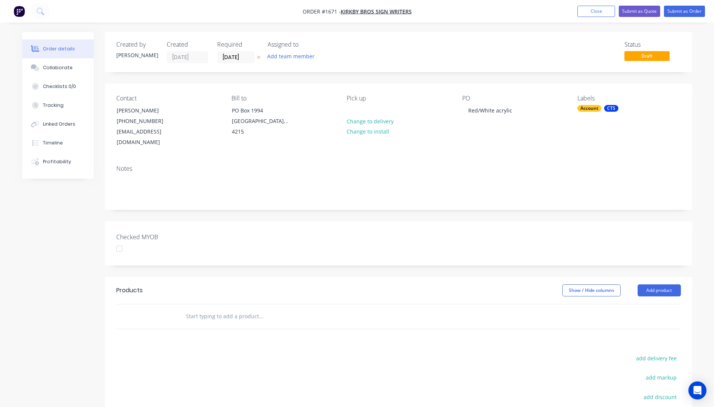
click at [259, 58] on icon "button" at bounding box center [258, 57] width 3 height 3
click at [652, 285] on button "Add product" at bounding box center [659, 291] width 43 height 12
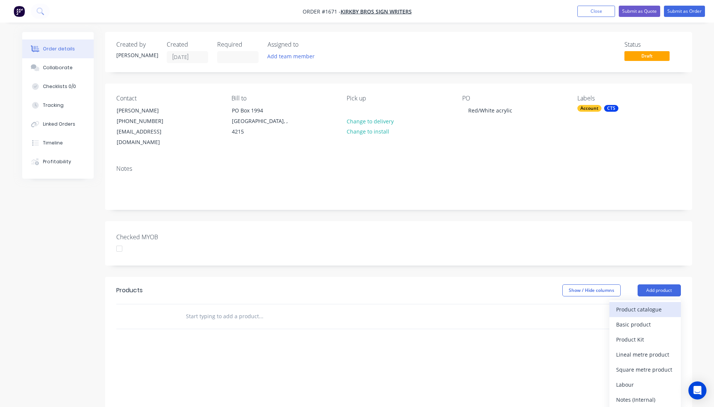
click at [647, 304] on div "Product catalogue" at bounding box center [645, 309] width 58 height 11
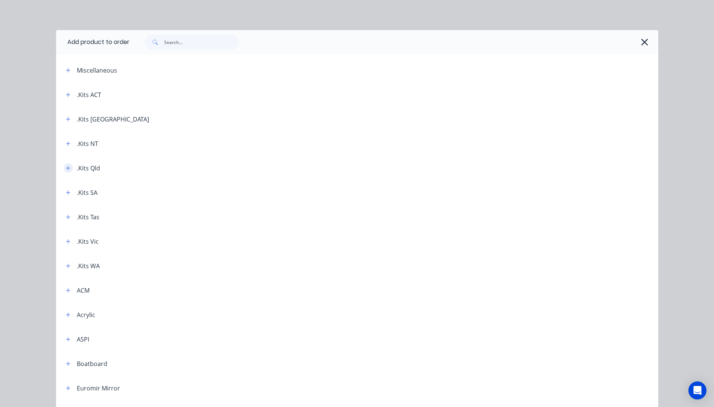
click at [66, 167] on icon "button" at bounding box center [68, 168] width 5 height 5
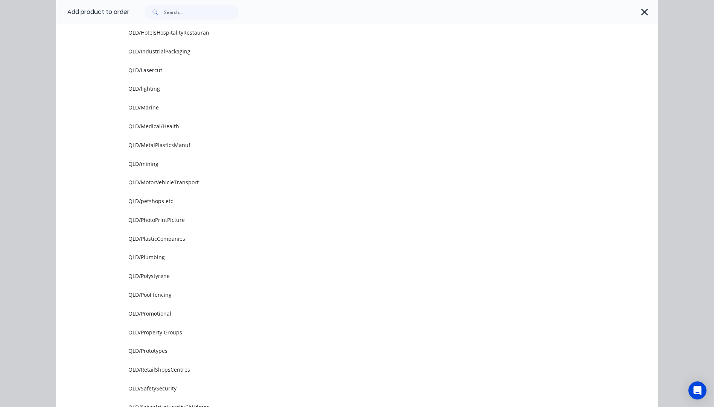
scroll to position [903, 0]
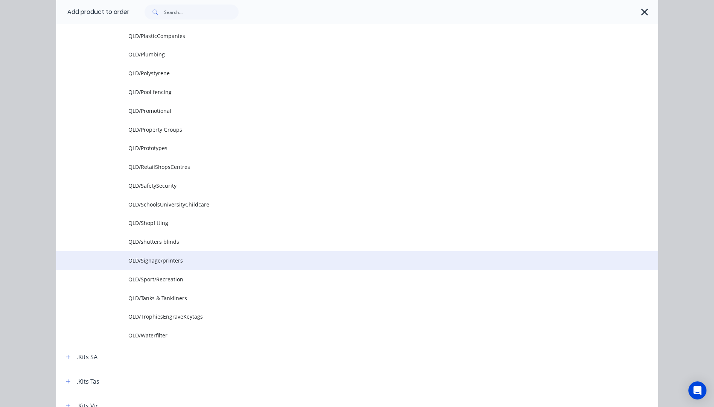
click at [136, 259] on span "QLD/Signage/printers" at bounding box center [340, 261] width 424 height 8
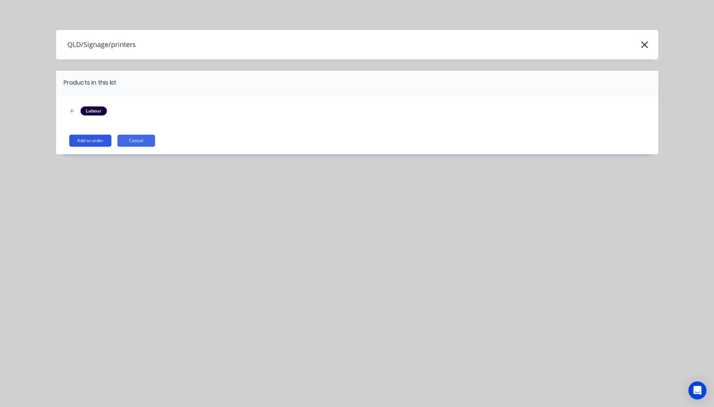
click at [93, 139] on button "Add to order" at bounding box center [90, 141] width 42 height 12
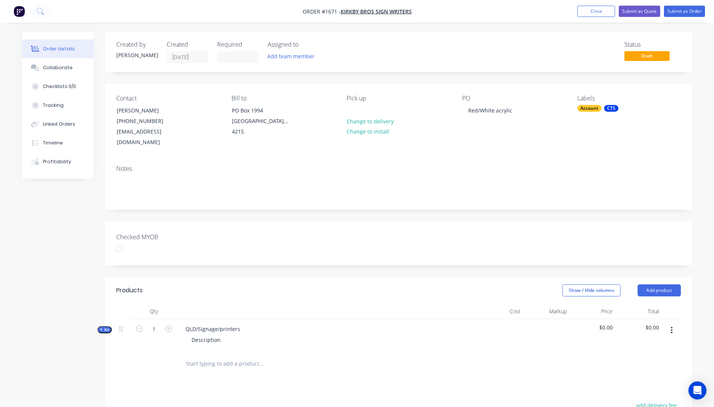
click at [101, 328] on icon "button" at bounding box center [101, 330] width 3 height 4
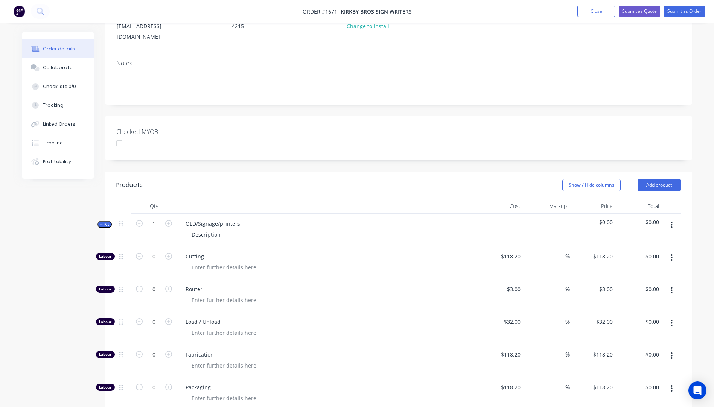
scroll to position [113, 0]
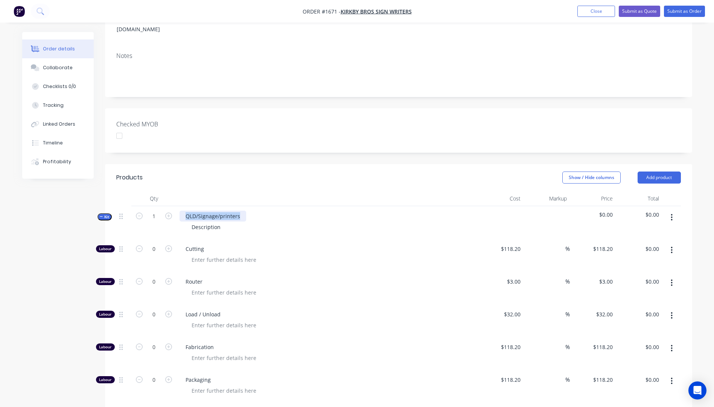
drag, startPoint x: 242, startPoint y: 208, endPoint x: 184, endPoint y: 207, distance: 58.0
click at [184, 211] on div "QLD/Signage/printers" at bounding box center [213, 216] width 67 height 11
drag, startPoint x: 222, startPoint y: 219, endPoint x: 185, endPoint y: 214, distance: 38.0
click at [185, 222] on div "Description" at bounding box center [327, 227] width 295 height 11
click at [210, 222] on div "1 @ 300 x 210mm" at bounding box center [214, 227] width 56 height 11
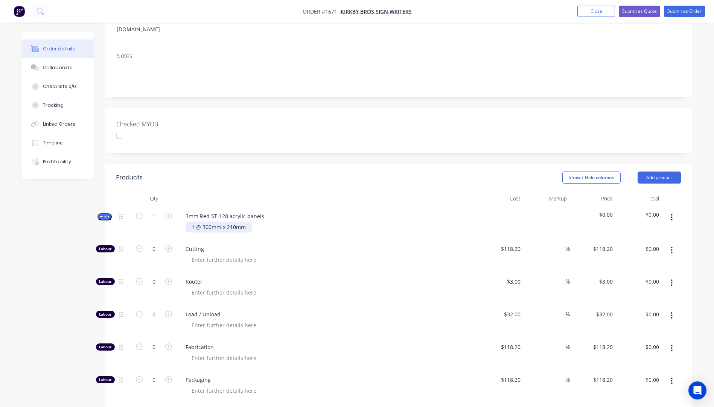
click at [247, 222] on div "1 @ 300mm x 210mm" at bounding box center [219, 227] width 66 height 11
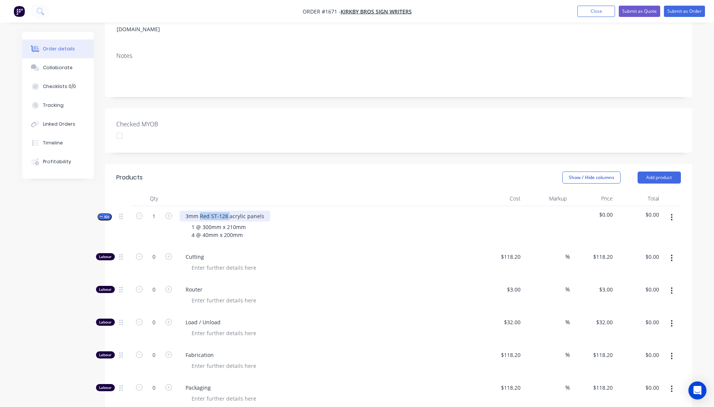
drag, startPoint x: 229, startPoint y: 205, endPoint x: 201, endPoint y: 204, distance: 28.6
click at [201, 211] on div "3mm Red ST-128 acrylic panels" at bounding box center [225, 216] width 91 height 11
click at [250, 222] on div "1 @ 300mm x 210mm 4 @ 40mm x 200mm" at bounding box center [219, 231] width 66 height 19
click at [246, 224] on div "1 @ 300mm x 210mm Red ST-128 4 @ 40mm x 200mm" at bounding box center [234, 231] width 96 height 19
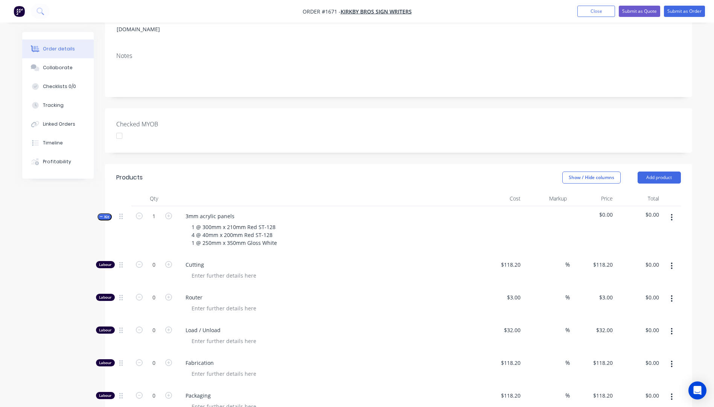
click at [444, 270] on div at bounding box center [330, 275] width 289 height 11
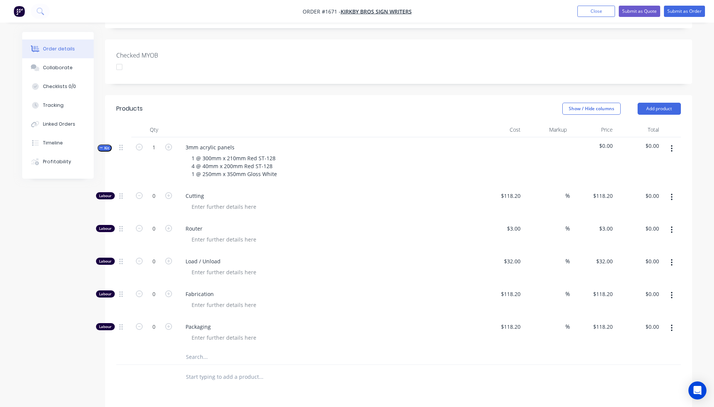
scroll to position [188, 0]
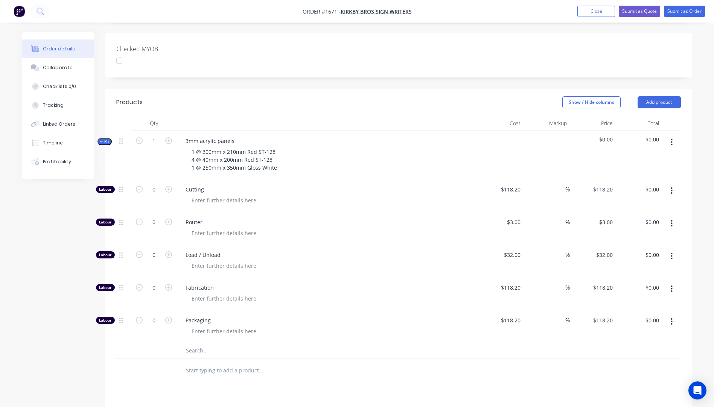
click at [193, 343] on input "text" at bounding box center [261, 350] width 151 height 15
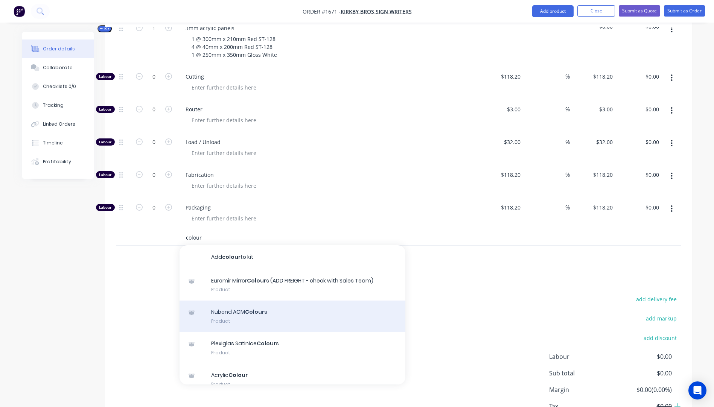
scroll to position [38, 0]
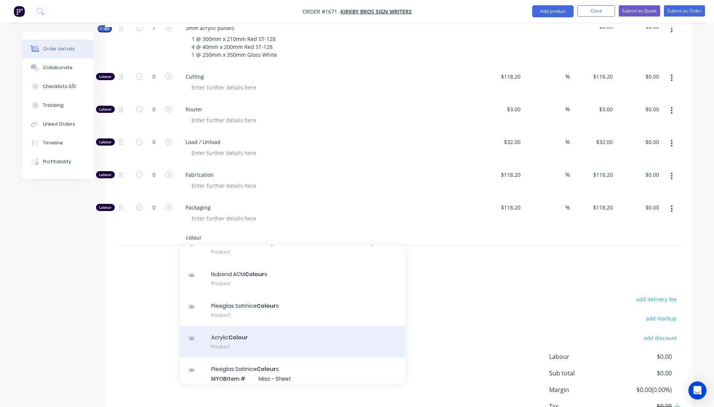
type input "colour"
click at [225, 329] on div "Acrylic Colour Product" at bounding box center [293, 342] width 226 height 32
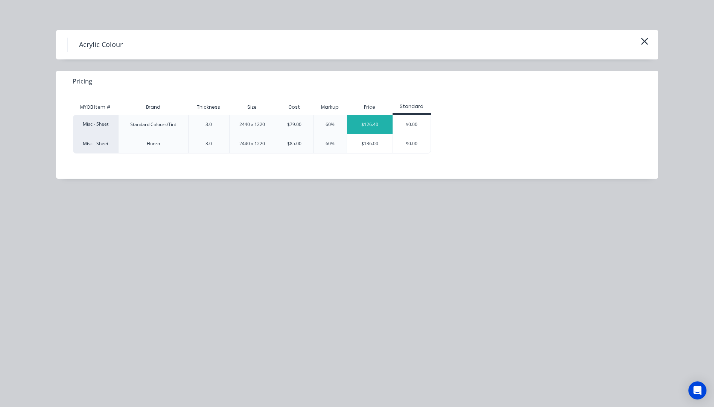
click at [367, 124] on div "$126.40" at bounding box center [370, 124] width 46 height 19
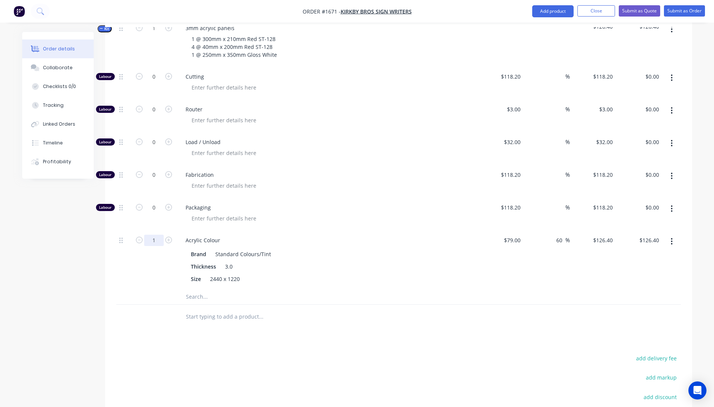
click at [156, 235] on input "1" at bounding box center [154, 240] width 20 height 11
type input "0.1"
type input "$12.64"
click at [323, 204] on span "Packaging" at bounding box center [330, 208] width 289 height 8
click at [189, 289] on input "text" at bounding box center [261, 296] width 151 height 15
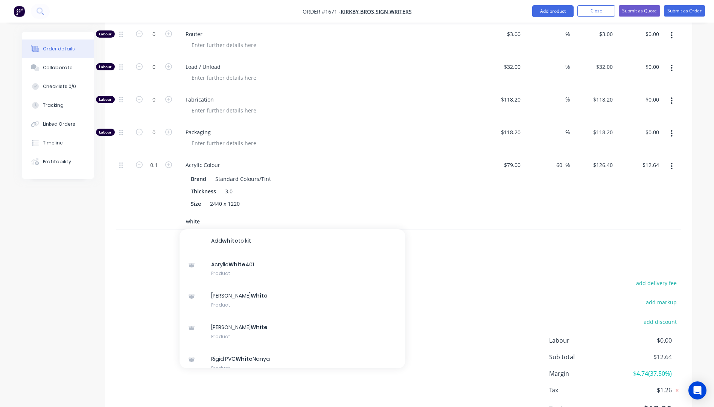
scroll to position [405, 0]
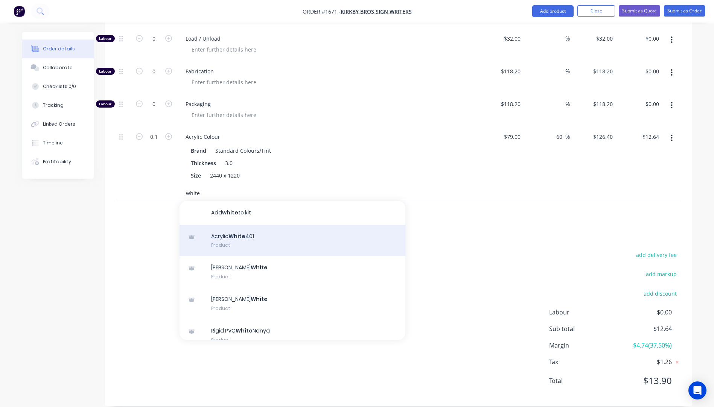
type input "white"
click at [233, 231] on div "Acrylic White 401 Product" at bounding box center [293, 241] width 226 height 32
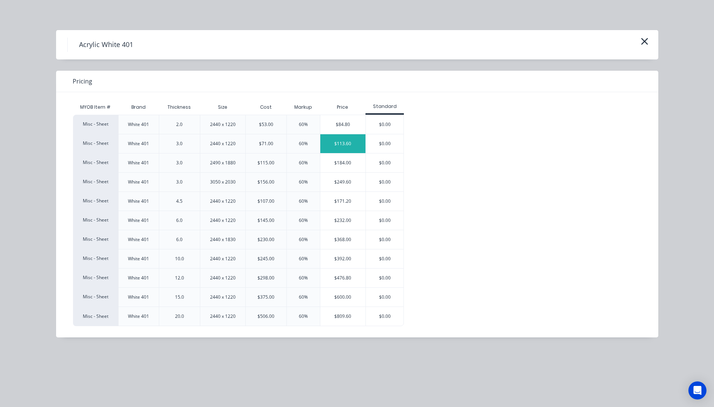
click at [341, 142] on div "$113.60" at bounding box center [343, 143] width 46 height 19
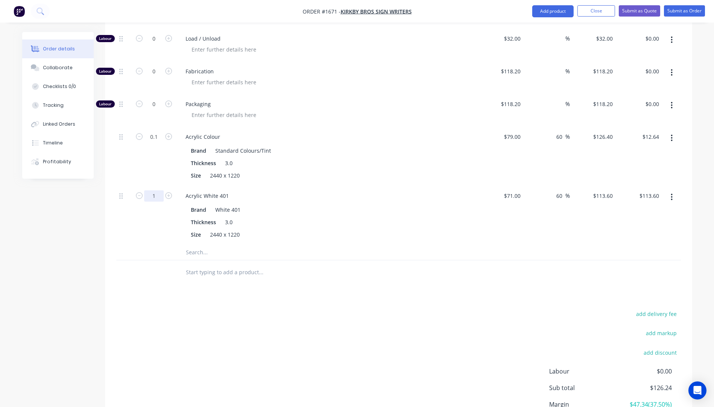
click at [159, 190] on input "1" at bounding box center [154, 195] width 20 height 11
type input "0.1"
type input "$11.36"
click at [406, 145] on div "Brand Standard Colours/Tint" at bounding box center [325, 150] width 275 height 11
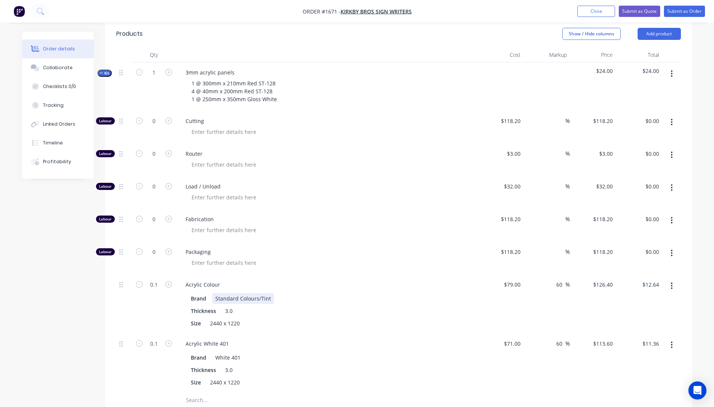
scroll to position [254, 0]
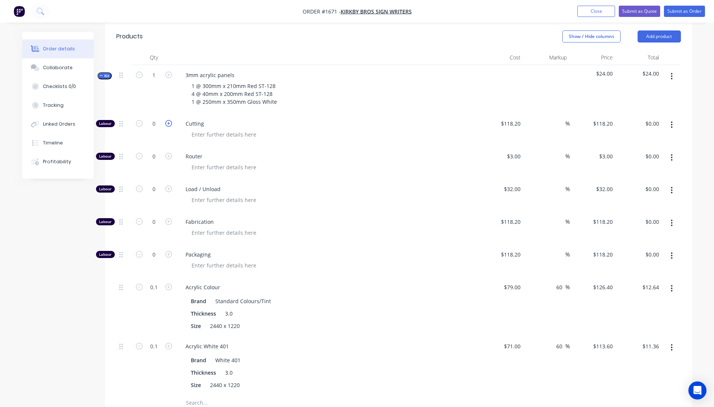
click at [170, 120] on icon "button" at bounding box center [168, 123] width 7 height 7
type input "1"
type input "$118.20"
click at [170, 120] on icon "button" at bounding box center [168, 123] width 7 height 7
type input "2"
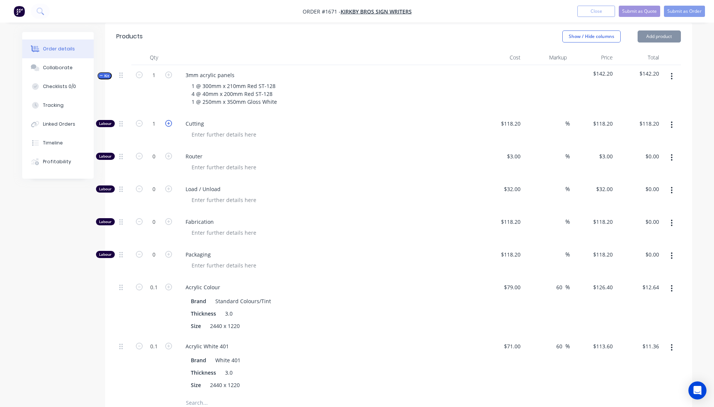
type input "$236.40"
click at [505, 118] on div "118.2 $118.20" at bounding box center [510, 123] width 26 height 11
type input "$10.00"
type input "$20.00"
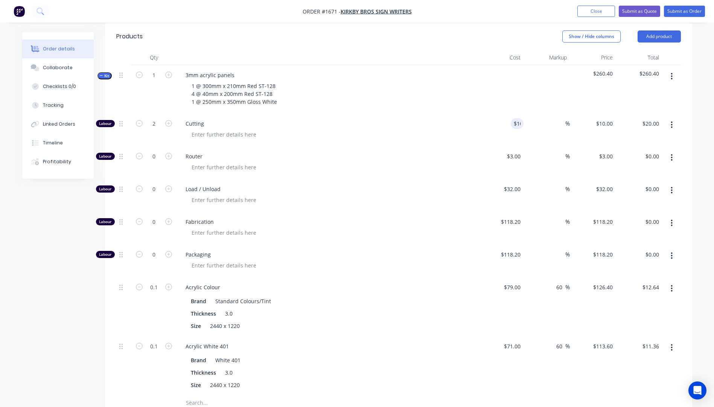
click at [433, 146] on div "Router" at bounding box center [327, 162] width 301 height 33
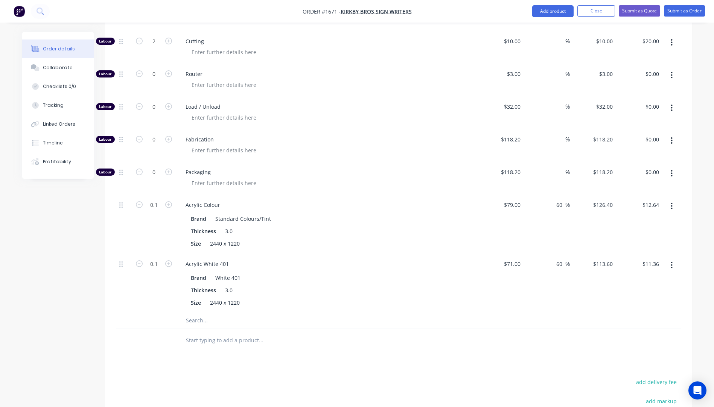
scroll to position [388, 0]
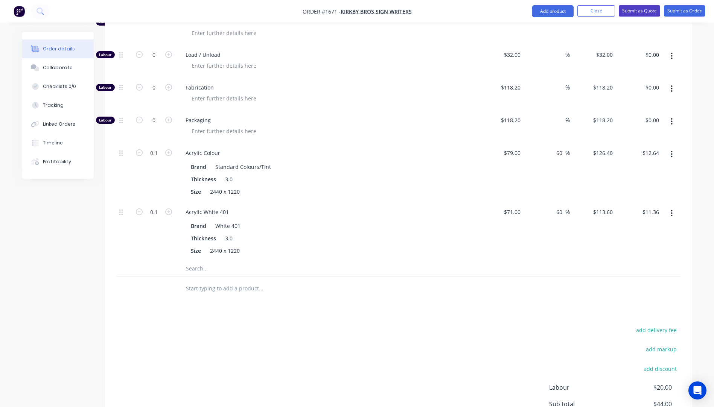
click at [647, 12] on button "Submit as Quote" at bounding box center [639, 10] width 41 height 11
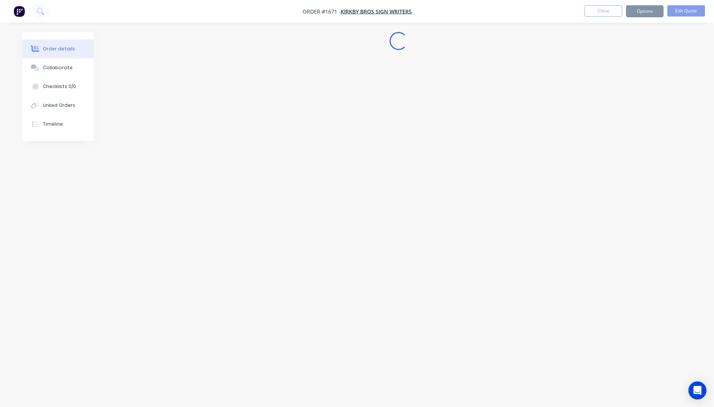
scroll to position [0, 0]
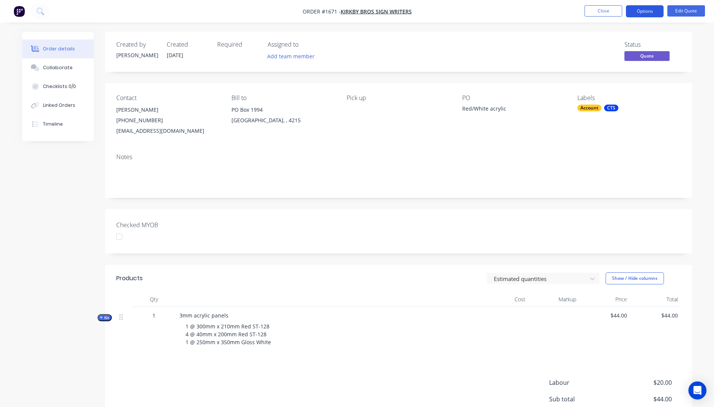
click at [646, 14] on button "Options" at bounding box center [645, 11] width 38 height 12
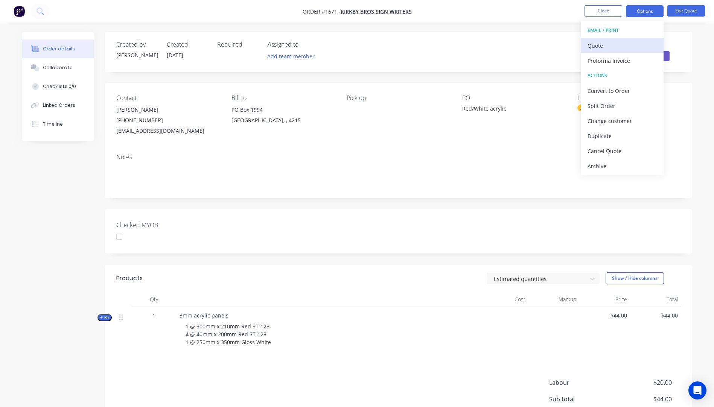
click at [597, 48] on div "Quote" at bounding box center [621, 45] width 69 height 11
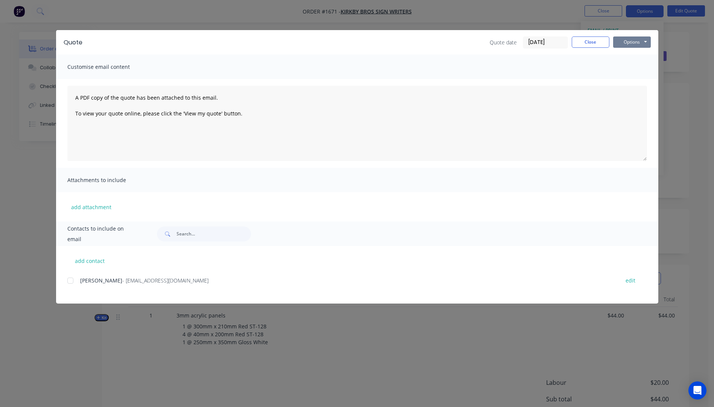
click at [630, 42] on button "Options" at bounding box center [632, 42] width 38 height 11
click at [636, 55] on button "Preview" at bounding box center [637, 55] width 48 height 12
click at [71, 280] on div at bounding box center [70, 280] width 15 height 15
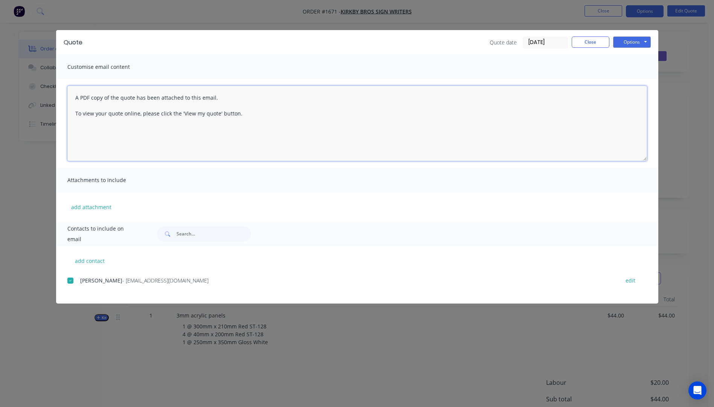
paste textarea "Hi, Please contact us if you have any questions. Regards, Darren sales@allstarp…"
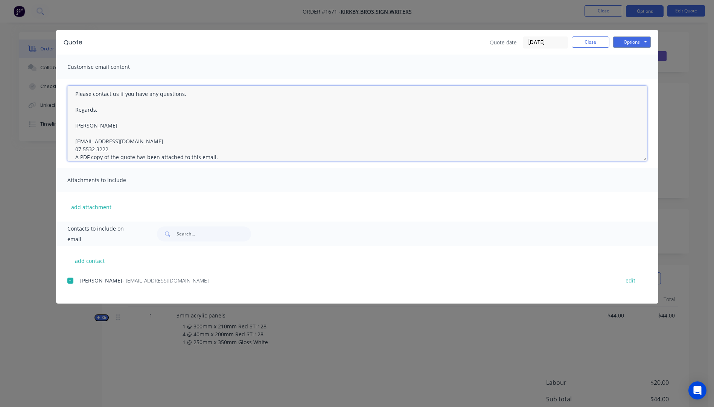
click at [114, 149] on textarea "Hi, Please contact us if you have any questions. Regards, Darren sales@allstarp…" at bounding box center [357, 123] width 580 height 75
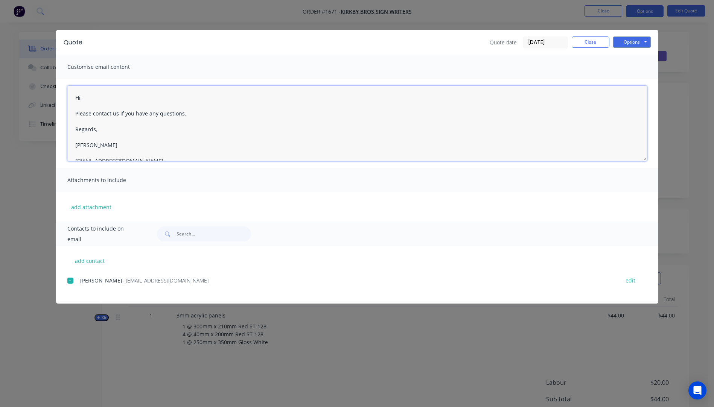
click at [96, 101] on textarea "Hi, Please contact us if you have any questions. Regards, Darren sales@allstarp…" at bounding box center [357, 123] width 580 height 75
type textarea "Hi Jason, Can you please check and confirm the sizes are correct on the attache…"
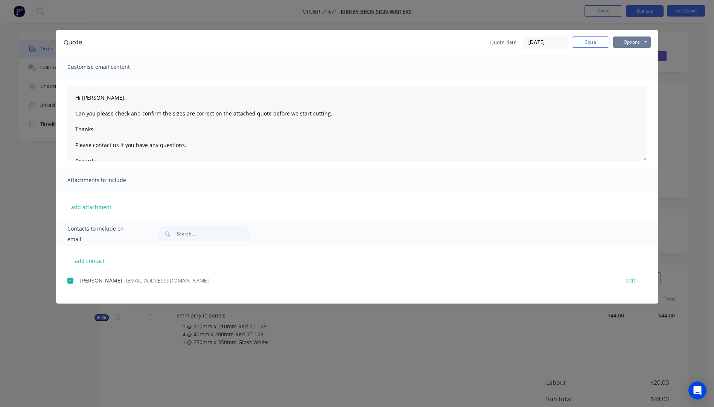
click at [630, 43] on button "Options" at bounding box center [632, 42] width 38 height 11
click at [631, 79] on button "Email" at bounding box center [637, 80] width 48 height 12
click at [590, 44] on button "Close" at bounding box center [591, 42] width 38 height 11
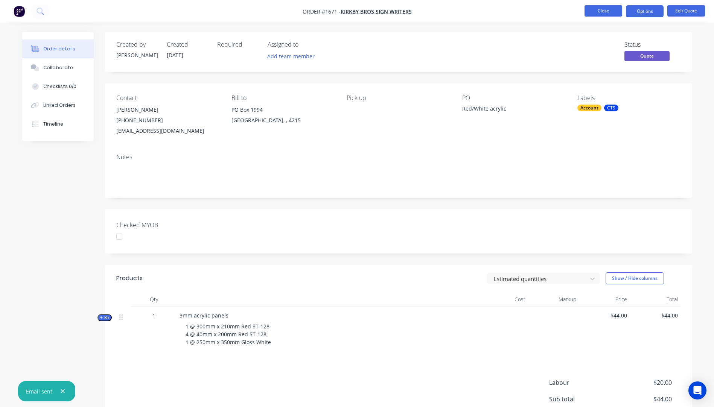
click at [604, 9] on button "Close" at bounding box center [603, 10] width 38 height 11
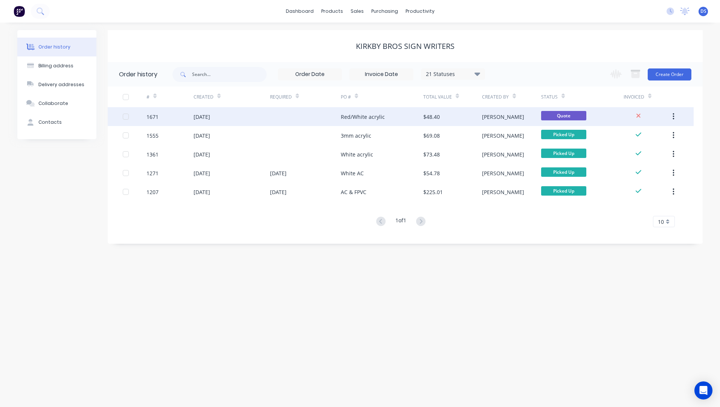
click at [360, 121] on div "Red/White acrylic" at bounding box center [382, 116] width 82 height 19
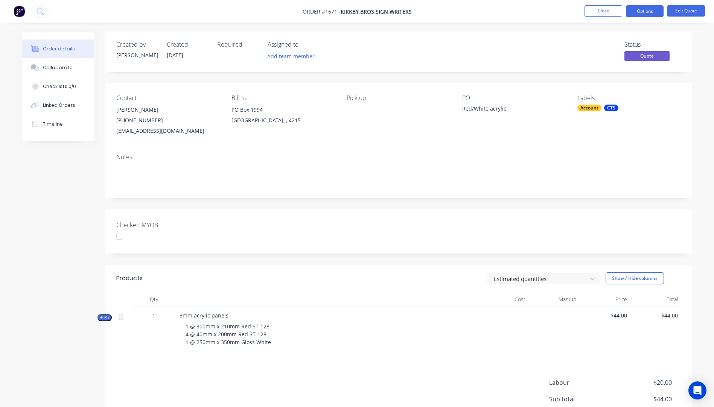
click at [612, 108] on div "CTS" at bounding box center [611, 108] width 14 height 7
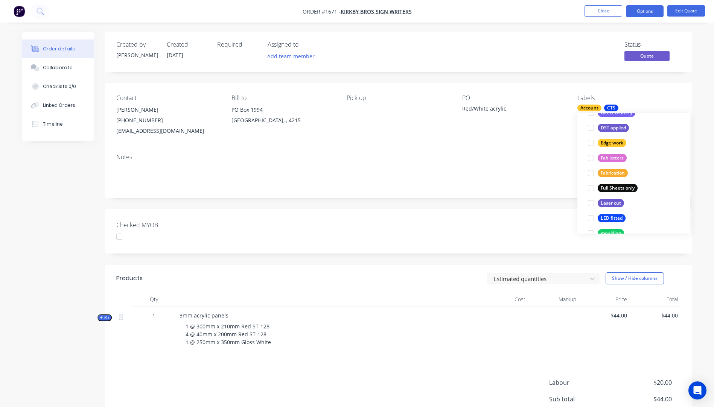
scroll to position [151, 0]
click at [562, 140] on div "Contact Jason Kirkby (07) 5597 4098 sales@kirkbysigns.com.au Bill to PO Box 199…" at bounding box center [398, 115] width 587 height 64
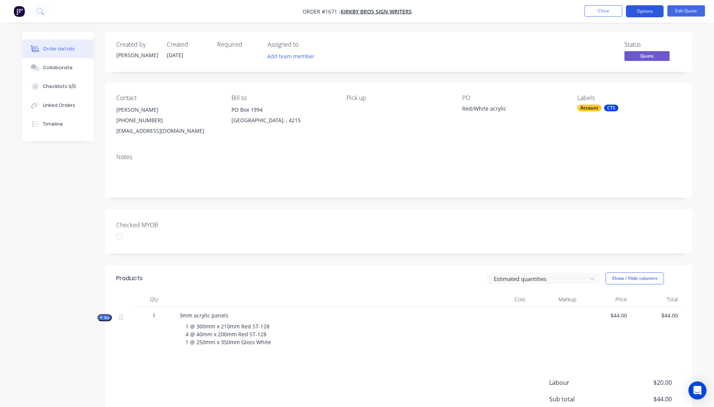
click at [638, 12] on button "Options" at bounding box center [645, 11] width 38 height 12
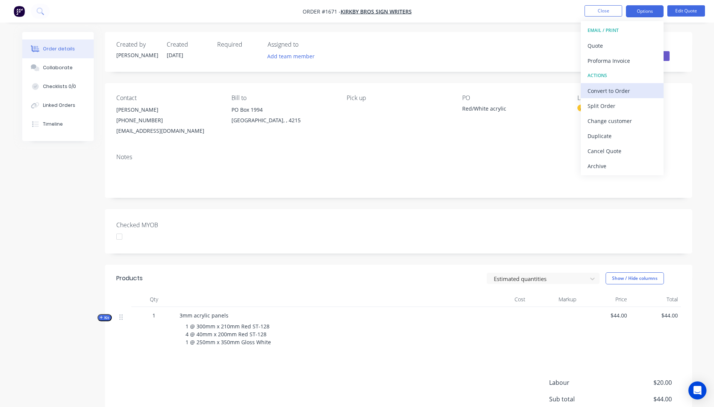
click at [618, 93] on div "Convert to Order" at bounding box center [621, 90] width 69 height 11
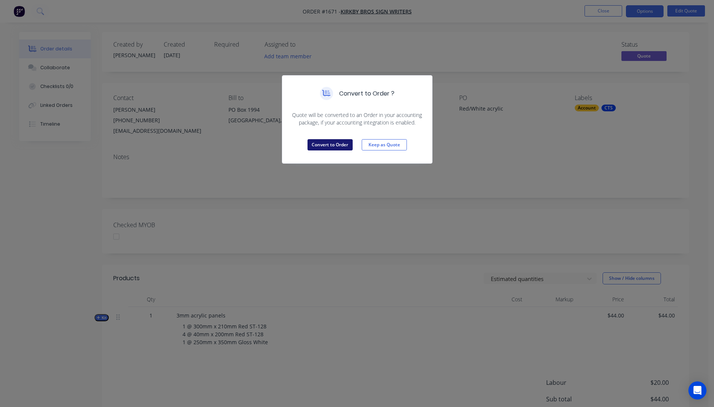
click at [327, 142] on button "Convert to Order" at bounding box center [329, 144] width 45 height 11
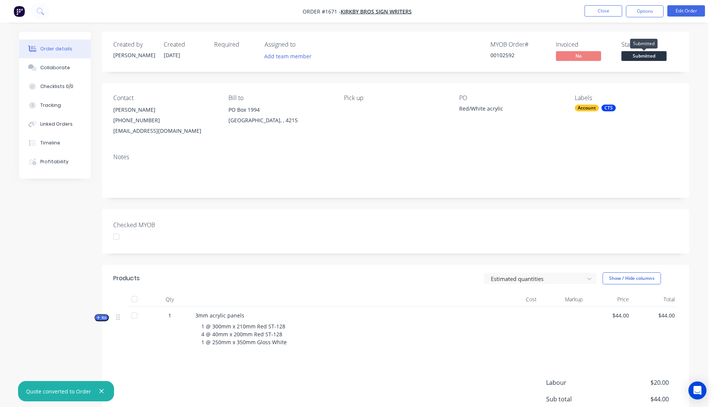
click at [648, 58] on span "Submitted" at bounding box center [643, 55] width 45 height 9
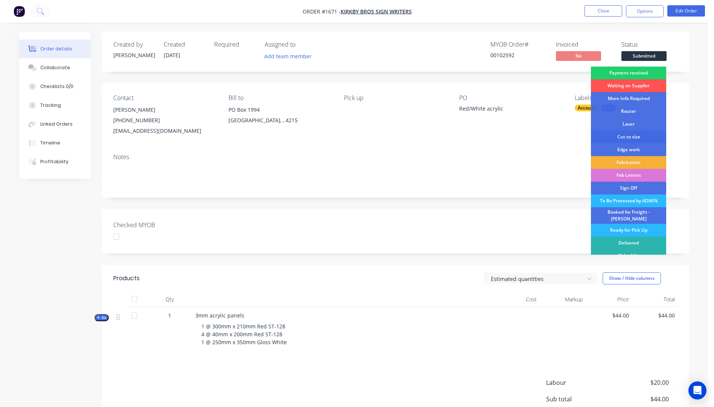
click at [624, 137] on div "Cut to size" at bounding box center [628, 137] width 75 height 13
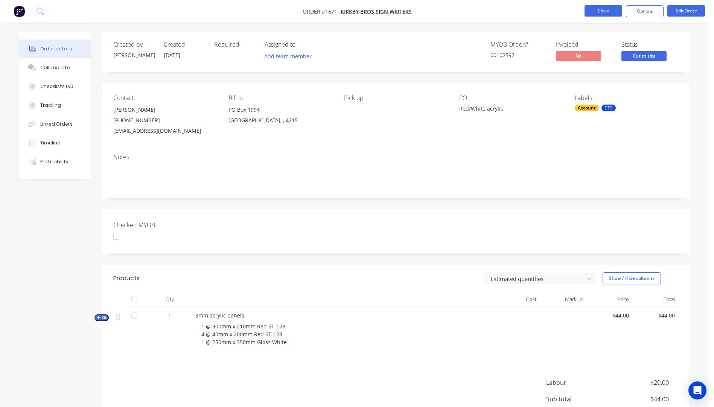
click at [609, 13] on button "Close" at bounding box center [603, 10] width 38 height 11
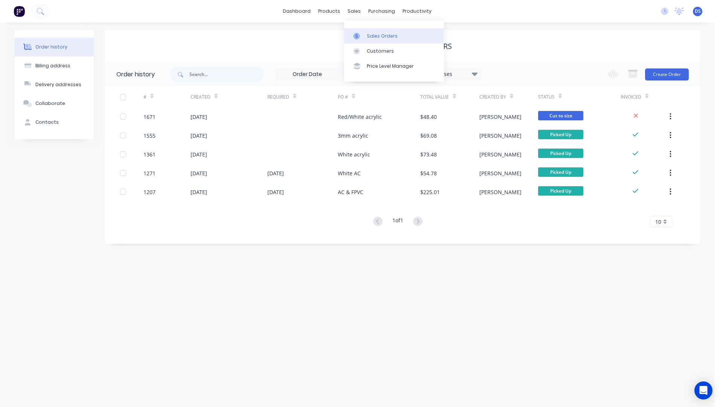
click at [382, 38] on div "Sales Orders" at bounding box center [382, 36] width 31 height 7
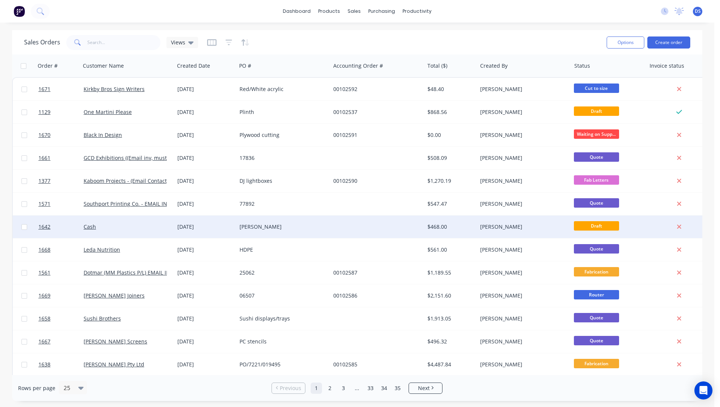
click at [271, 230] on div "Brad Wszola" at bounding box center [281, 227] width 84 height 8
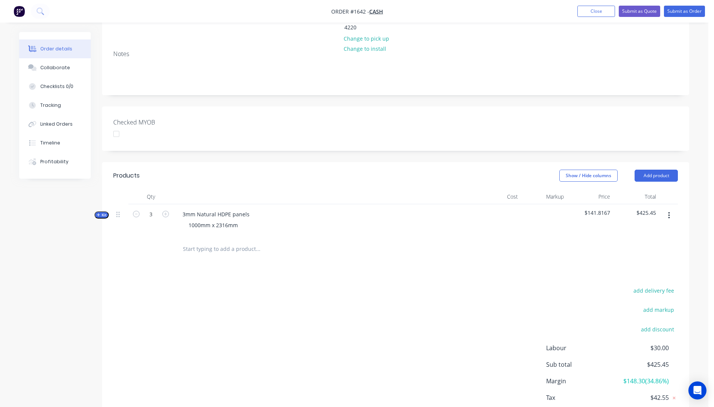
scroll to position [161, 0]
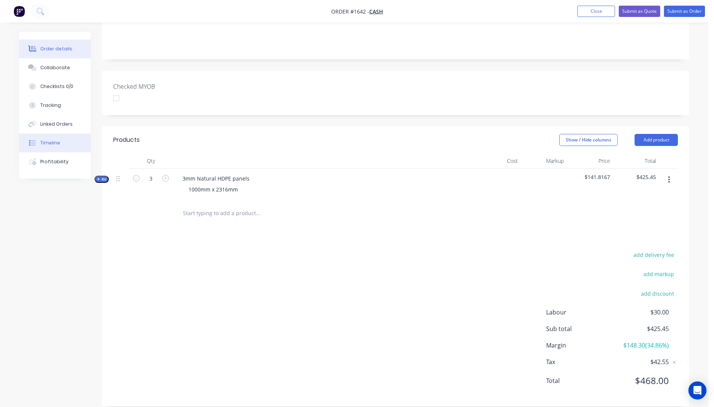
click at [49, 145] on div "Timeline" at bounding box center [50, 143] width 20 height 7
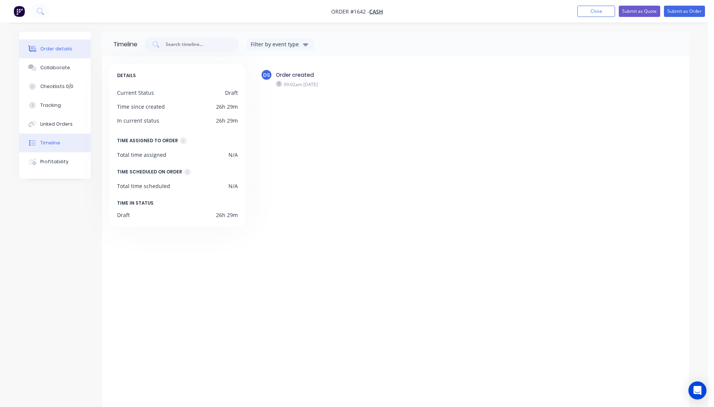
click at [59, 51] on div "Order details" at bounding box center [56, 49] width 32 height 7
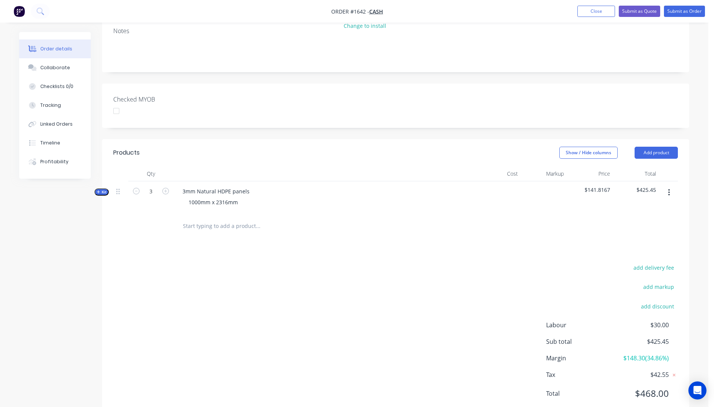
scroll to position [161, 0]
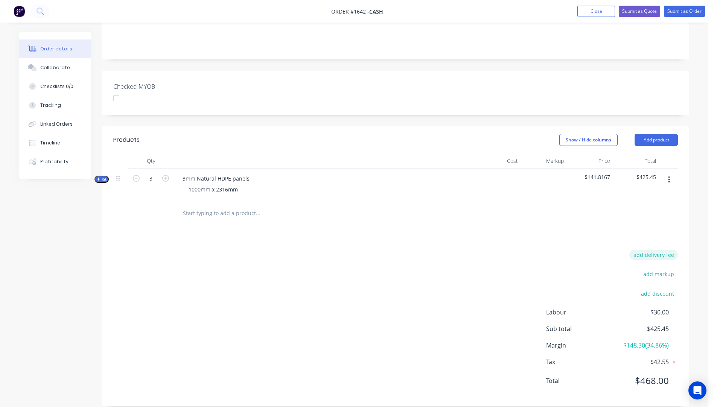
click at [660, 250] on button "add delivery fee" at bounding box center [653, 255] width 49 height 10
type input "31.82"
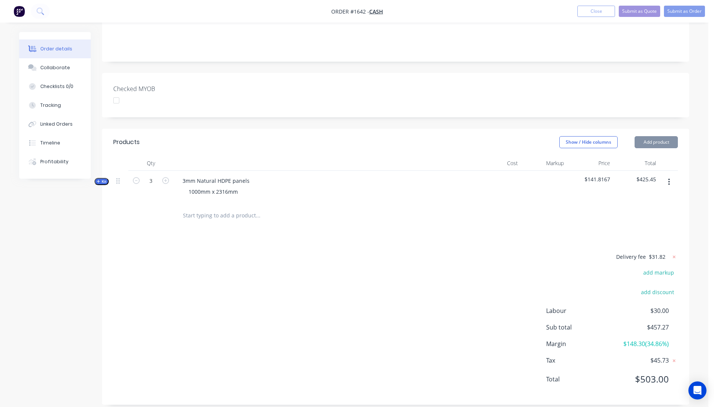
scroll to position [157, 0]
click at [495, 278] on div "Delivery fee $31.82 add markup add discount Labour $30.00 Sub total $457.27 Mar…" at bounding box center [395, 325] width 565 height 142
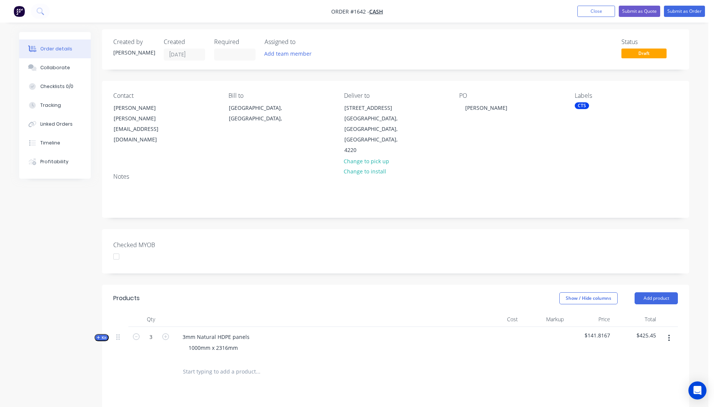
scroll to position [0, 0]
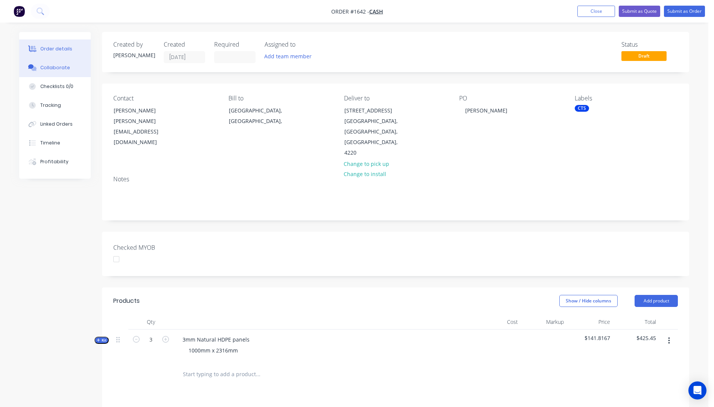
click at [56, 69] on div "Collaborate" at bounding box center [55, 67] width 30 height 7
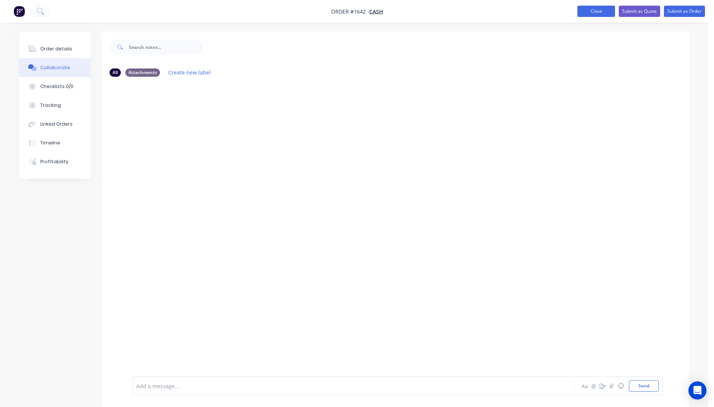
click at [604, 12] on button "Close" at bounding box center [596, 11] width 38 height 11
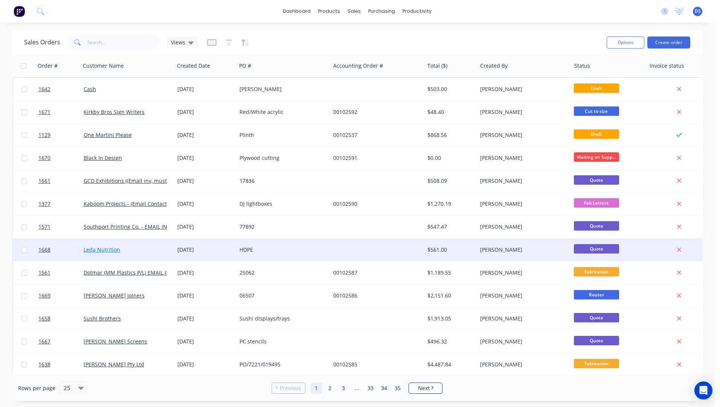
click at [106, 250] on link "Leda Nutrition" at bounding box center [102, 249] width 37 height 7
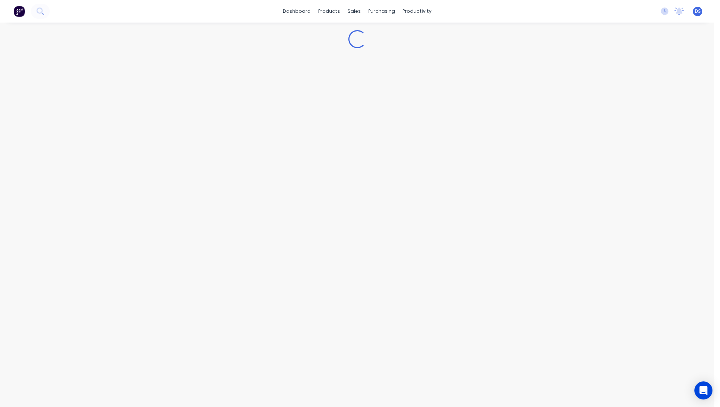
click at [106, 250] on div "Loading..." at bounding box center [357, 215] width 714 height 385
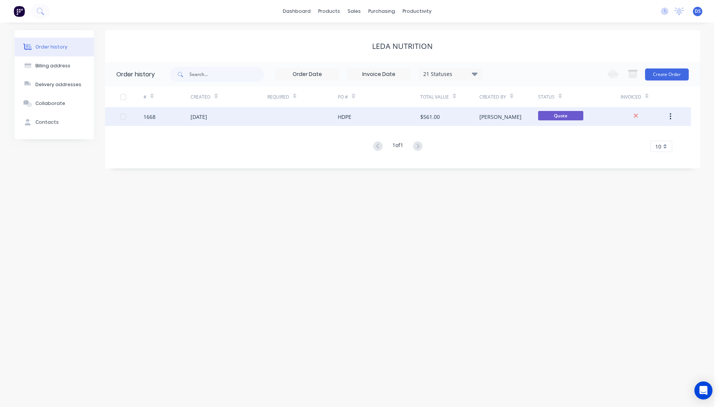
click at [204, 122] on div "24 Sep 2025" at bounding box center [228, 116] width 76 height 19
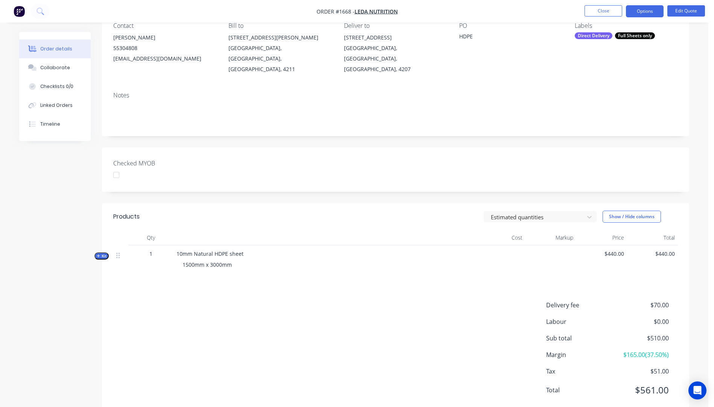
scroll to position [75, 0]
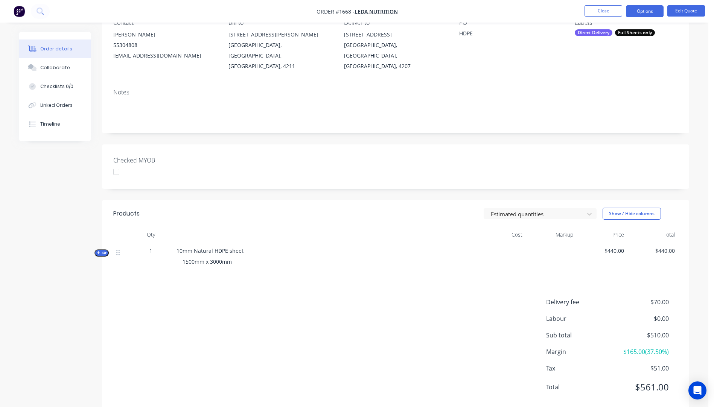
click at [99, 251] on icon "button" at bounding box center [98, 252] width 3 height 3
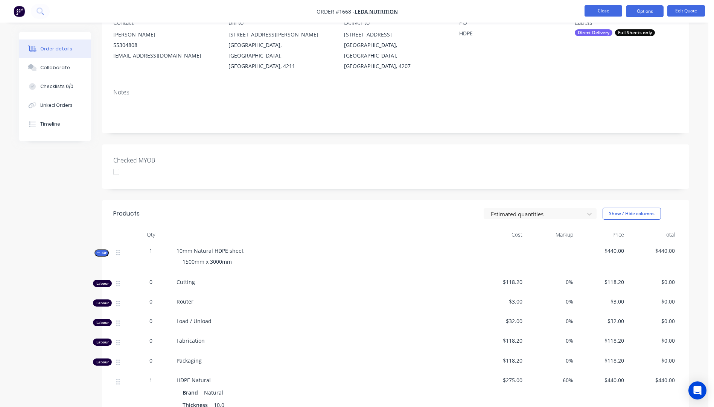
click at [598, 9] on button "Close" at bounding box center [603, 10] width 38 height 11
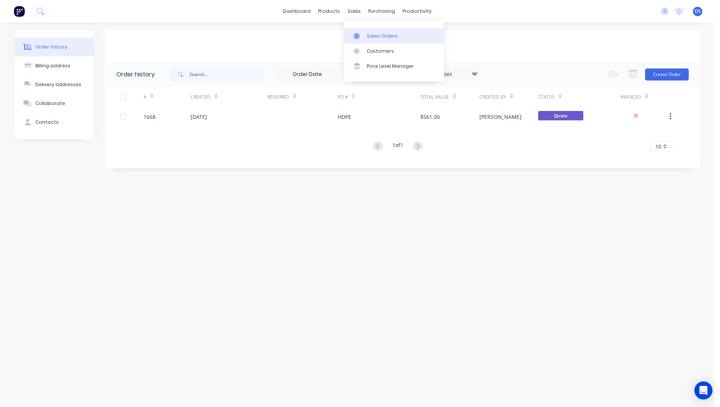
click at [380, 37] on div "Sales Orders" at bounding box center [382, 36] width 31 height 7
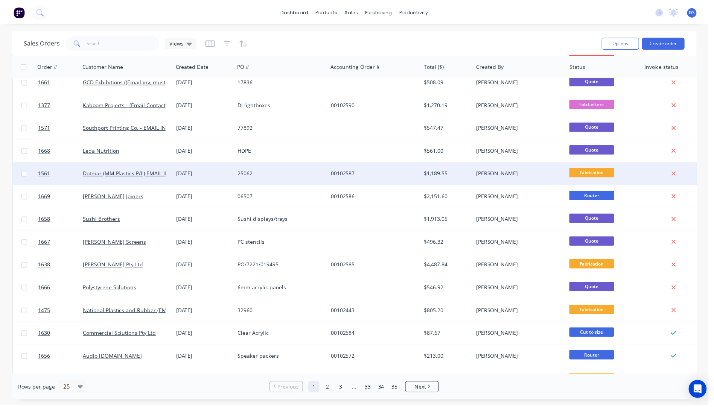
scroll to position [113, 0]
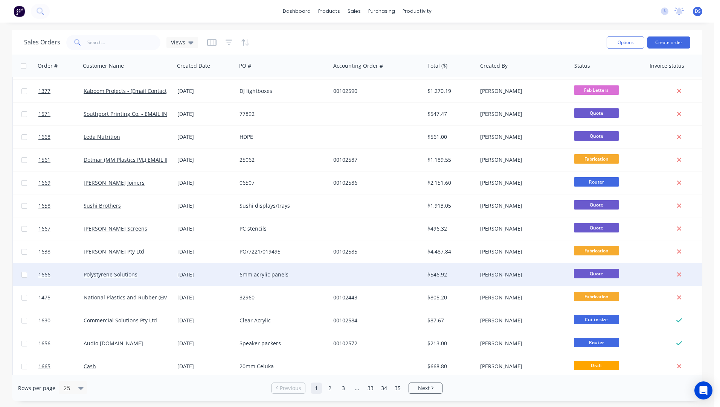
click at [260, 274] on div "6mm acrylic panels" at bounding box center [281, 275] width 84 height 8
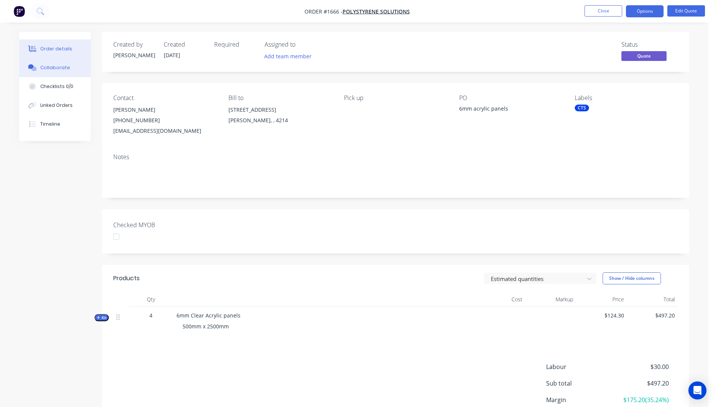
click at [59, 69] on div "Collaborate" at bounding box center [55, 67] width 30 height 7
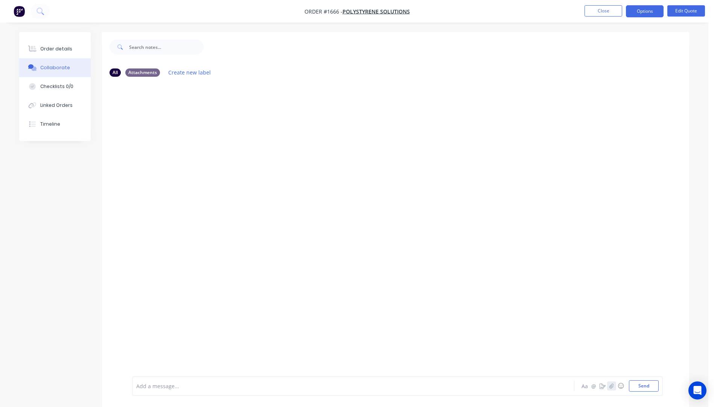
click at [611, 386] on icon "button" at bounding box center [611, 385] width 5 height 5
click at [646, 387] on button "Send" at bounding box center [644, 385] width 30 height 11
click at [602, 14] on button "Close" at bounding box center [603, 10] width 38 height 11
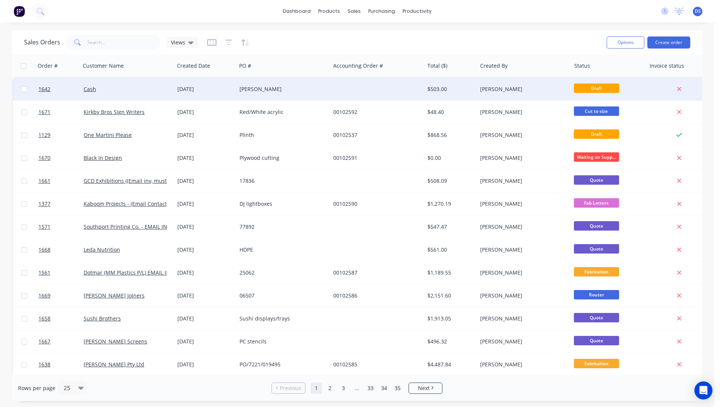
click at [249, 91] on div "Brad Wszola" at bounding box center [281, 89] width 84 height 8
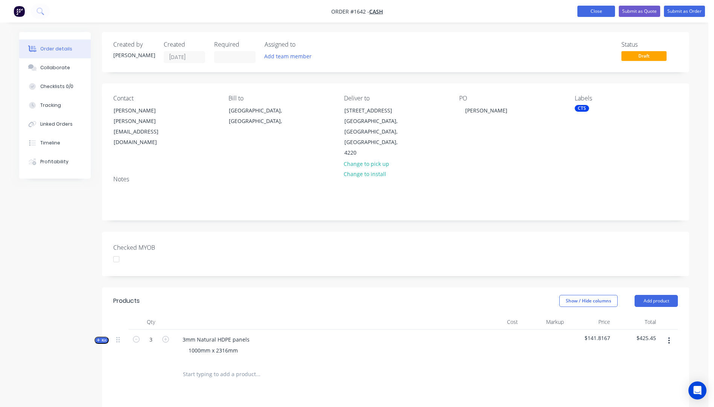
click at [588, 14] on button "Close" at bounding box center [596, 11] width 38 height 11
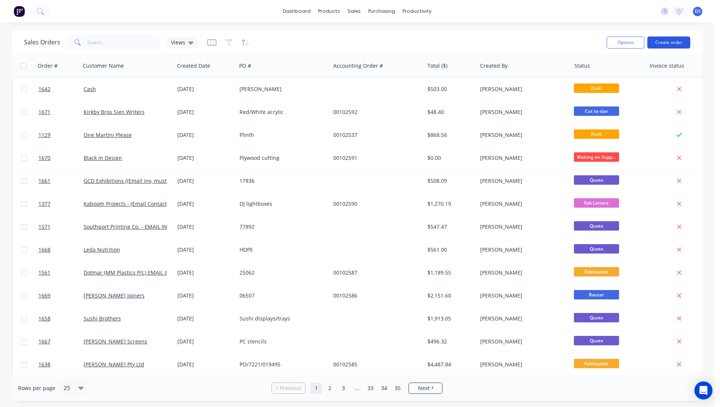
click at [668, 44] on button "Create order" at bounding box center [668, 43] width 43 height 12
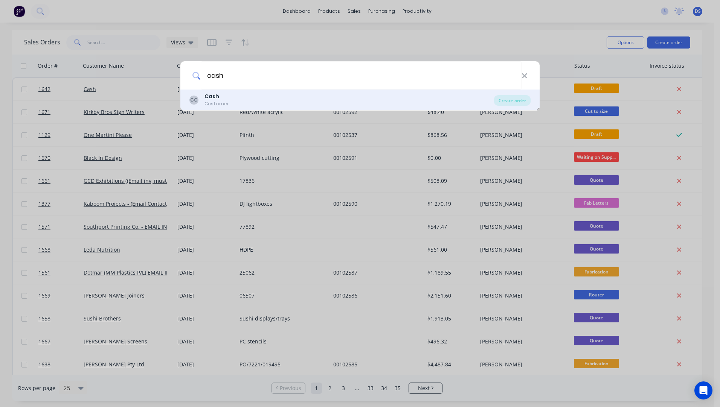
type input "cash"
click at [214, 101] on div "Customer" at bounding box center [216, 103] width 24 height 7
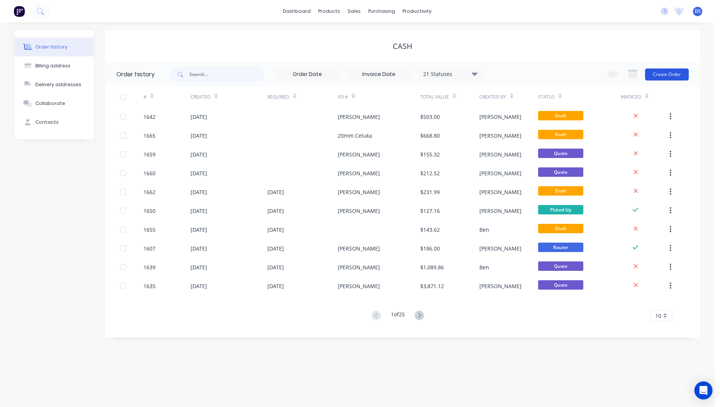
click at [672, 75] on button "Create Order" at bounding box center [667, 74] width 44 height 12
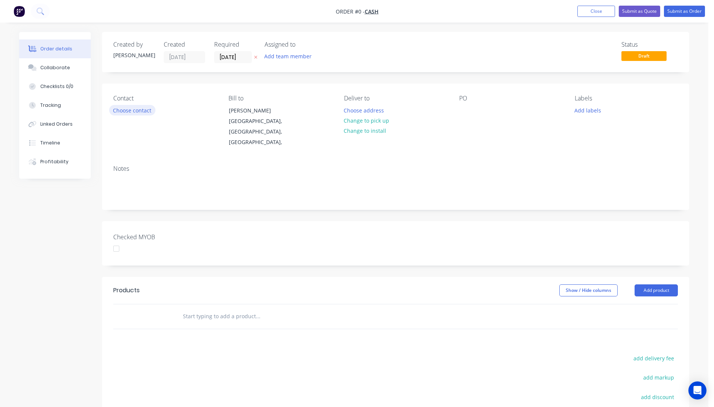
click at [133, 111] on button "Choose contact" at bounding box center [132, 110] width 46 height 10
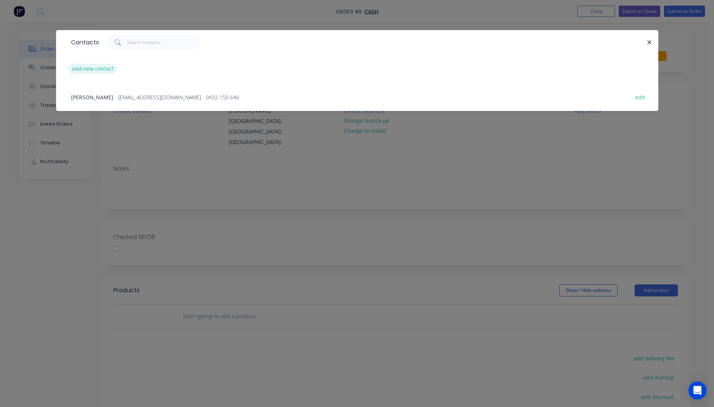
click at [94, 68] on button "add new contact" at bounding box center [93, 69] width 50 height 10
select select "AU"
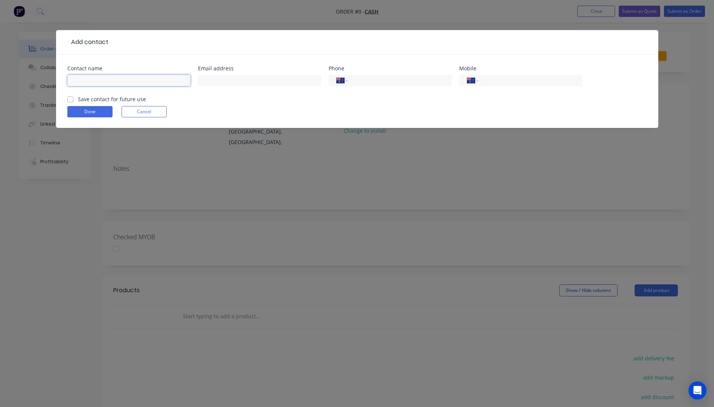
paste input "Craig 0400 454 201"
drag, startPoint x: 131, startPoint y: 79, endPoint x: 86, endPoint y: 80, distance: 45.2
click at [86, 80] on input "Craig 0400 454 201" at bounding box center [128, 80] width 123 height 11
type input "Craig"
paste input "0400 454 201"
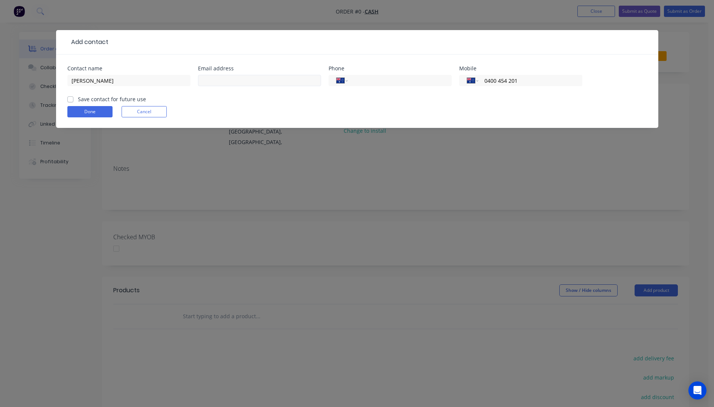
type input "0400 454 201"
click at [242, 79] on input "text" at bounding box center [259, 80] width 123 height 11
type input "craig@burling.net.au"
click at [91, 117] on button "Done" at bounding box center [89, 111] width 45 height 11
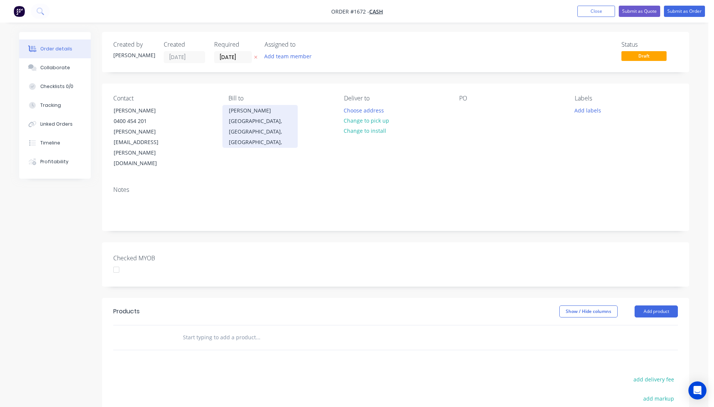
click at [249, 109] on div "Anthony" at bounding box center [260, 110] width 62 height 11
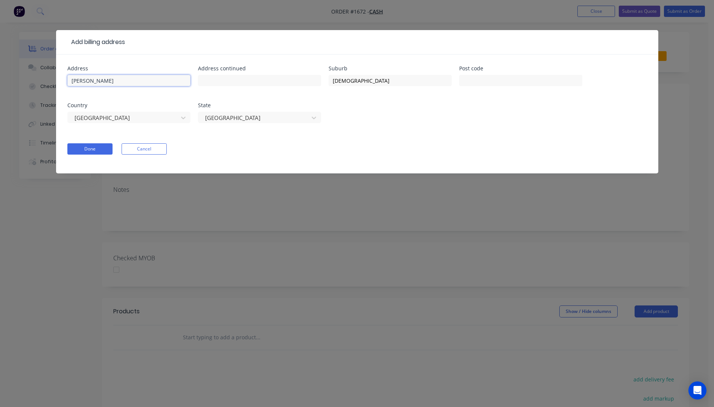
drag, startPoint x: 110, startPoint y: 79, endPoint x: 68, endPoint y: 81, distance: 42.5
click at [68, 81] on input "Anthony" at bounding box center [128, 80] width 123 height 11
drag, startPoint x: 350, startPoint y: 83, endPoint x: 324, endPoint y: 84, distance: 25.6
click at [324, 84] on div "Address Address continued Suburb Mt Isa Post code Country Australia State Queen…" at bounding box center [357, 99] width 580 height 66
click at [361, 118] on div "Address Address continued Suburb Post code Country Australia State Queensland" at bounding box center [357, 99] width 580 height 66
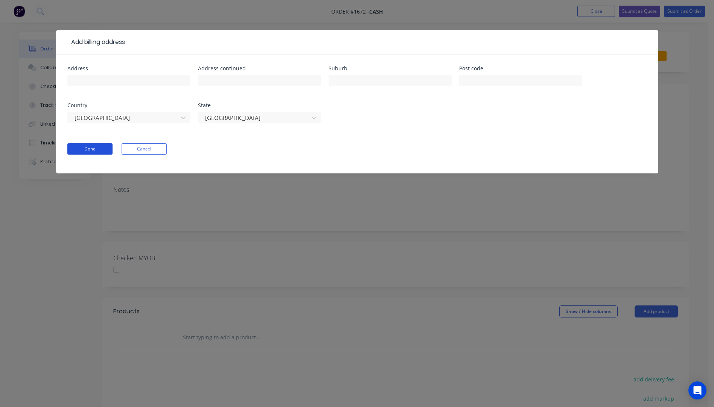
click at [107, 152] on button "Done" at bounding box center [89, 148] width 45 height 11
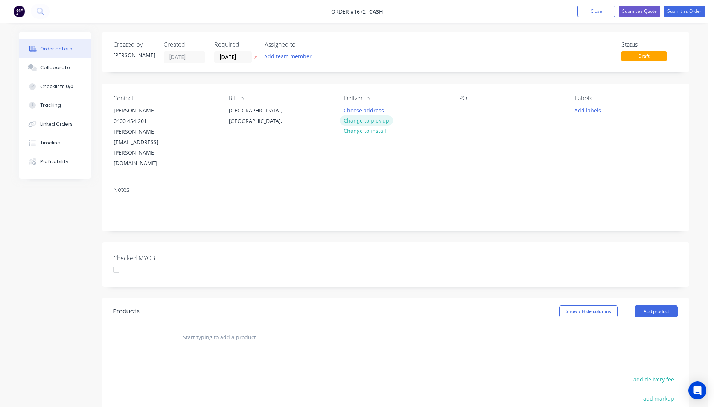
click at [359, 123] on button "Change to pick up" at bounding box center [366, 121] width 53 height 10
click at [350, 107] on div at bounding box center [350, 110] width 12 height 11
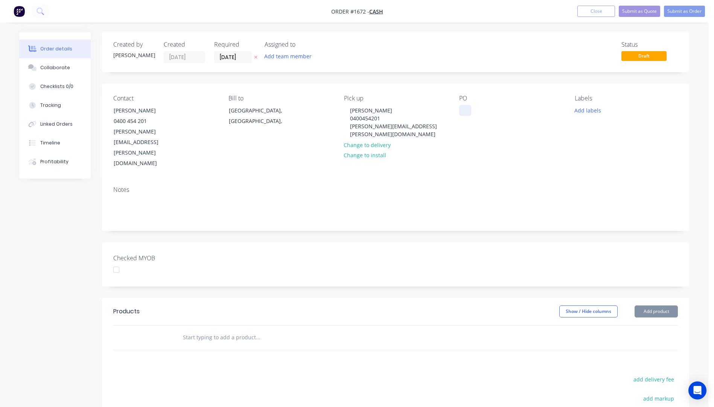
click at [470, 110] on div at bounding box center [465, 110] width 12 height 11
click at [256, 58] on icon "button" at bounding box center [255, 57] width 3 height 5
click at [578, 109] on button "Add labels" at bounding box center [587, 110] width 35 height 10
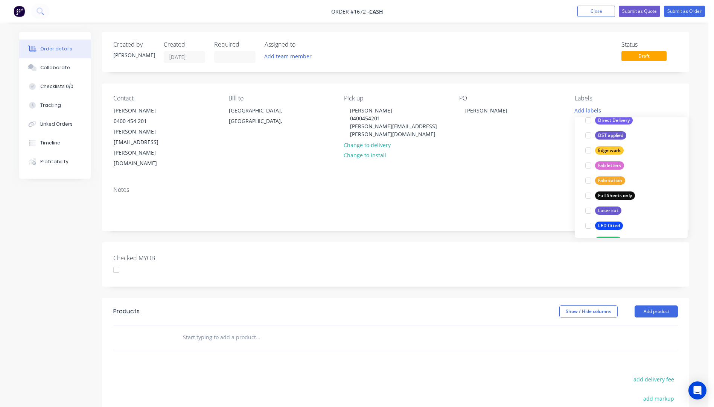
scroll to position [151, 0]
click at [610, 178] on div "Fabrication" at bounding box center [610, 177] width 30 height 8
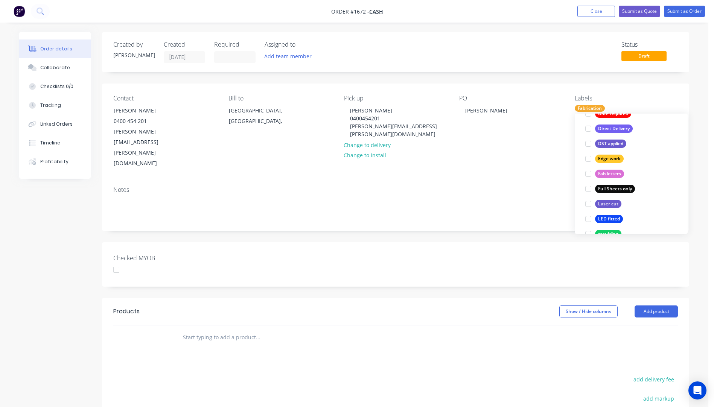
scroll to position [0, 0]
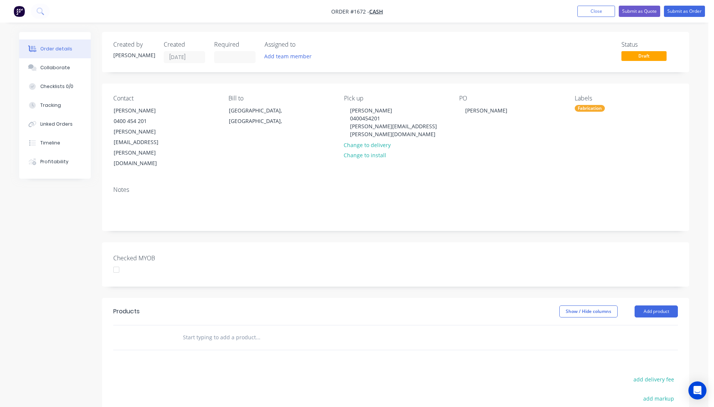
click at [544, 126] on div "PO Craig" at bounding box center [510, 132] width 103 height 74
click at [660, 306] on button "Add product" at bounding box center [656, 312] width 43 height 12
click at [638, 325] on div "Product catalogue" at bounding box center [642, 330] width 58 height 11
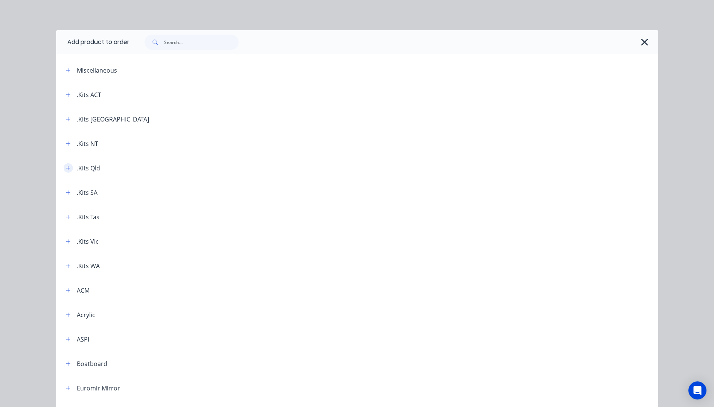
click at [67, 169] on icon "button" at bounding box center [68, 168] width 5 height 5
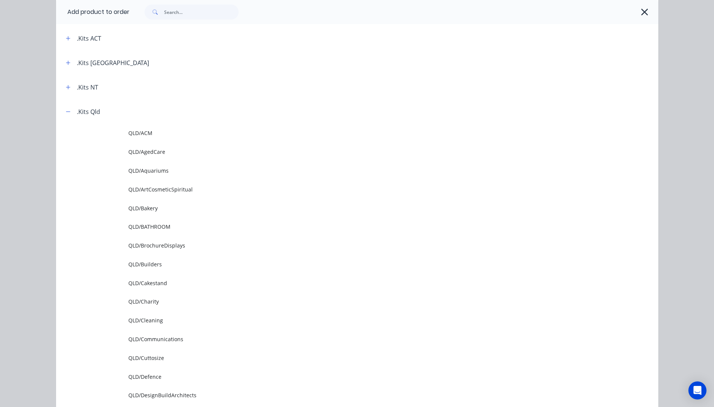
scroll to position [75, 0]
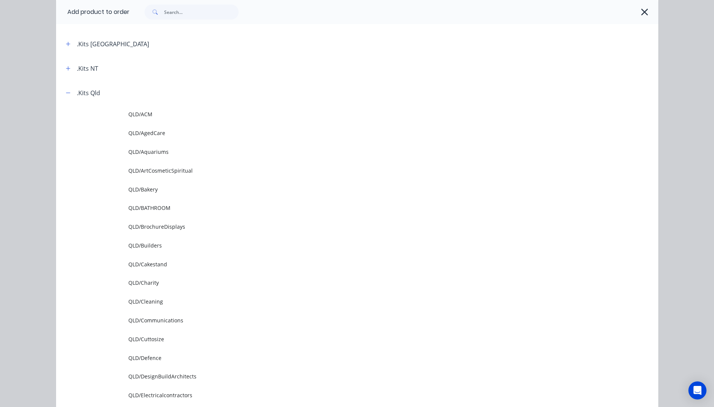
click at [152, 336] on span "QLD/Cuttosize" at bounding box center [340, 339] width 424 height 8
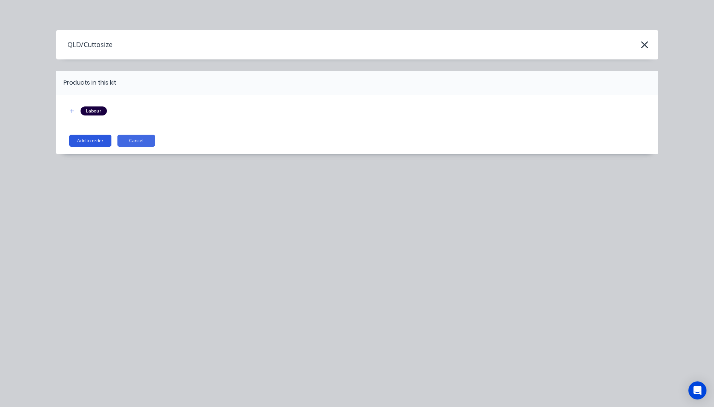
click at [99, 139] on button "Add to order" at bounding box center [90, 141] width 42 height 12
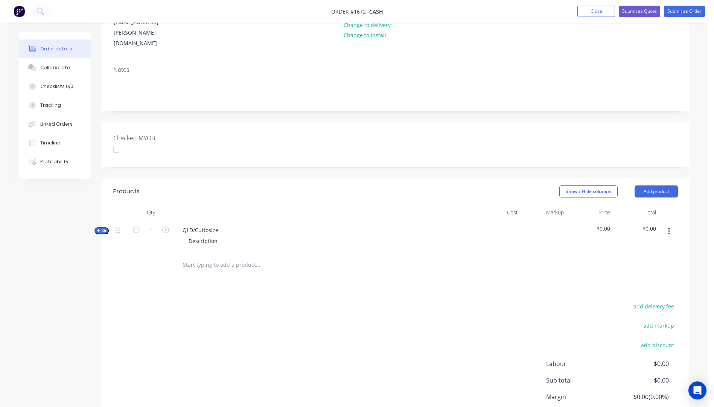
scroll to position [151, 0]
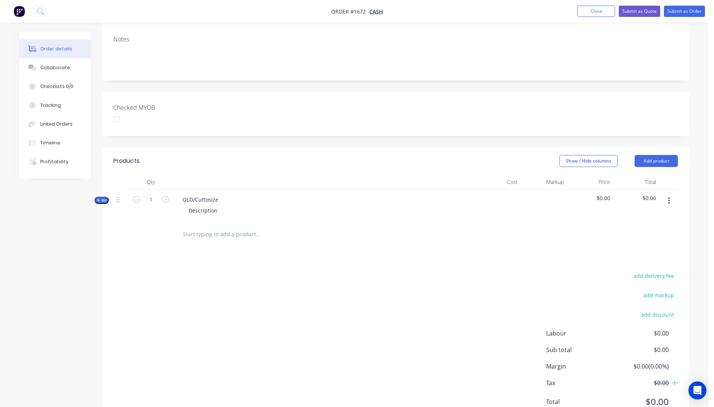
click at [98, 198] on span "Kit" at bounding box center [102, 201] width 10 height 6
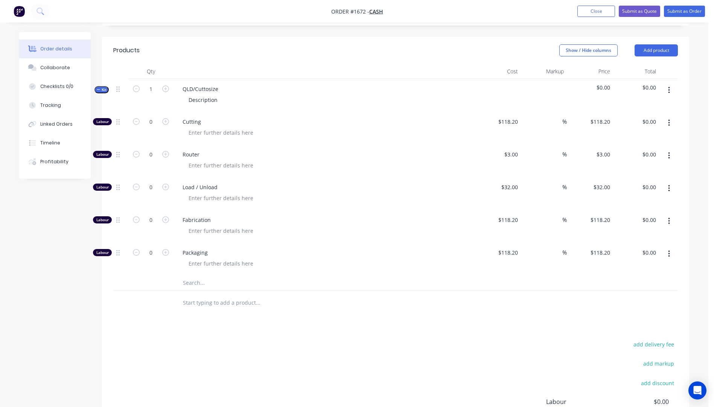
scroll to position [263, 0]
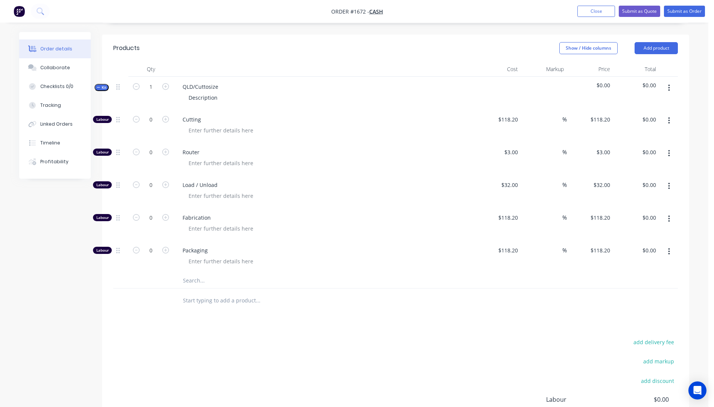
click at [196, 273] on input "text" at bounding box center [258, 280] width 151 height 15
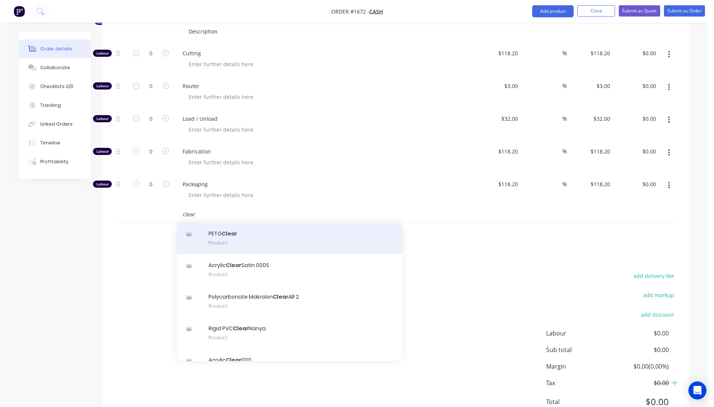
scroll to position [113, 0]
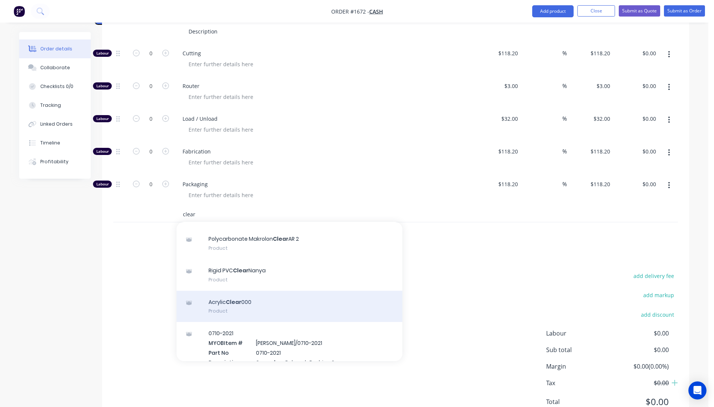
type input "clear"
click at [251, 291] on div "Acrylic Clear 000 Product" at bounding box center [290, 307] width 226 height 32
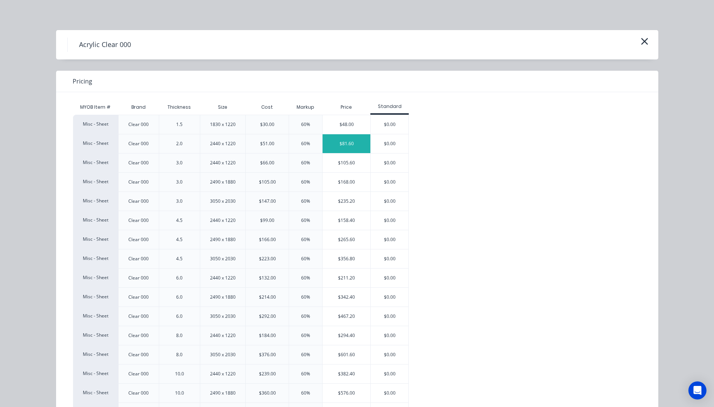
click at [339, 144] on div "$81.60" at bounding box center [347, 143] width 48 height 19
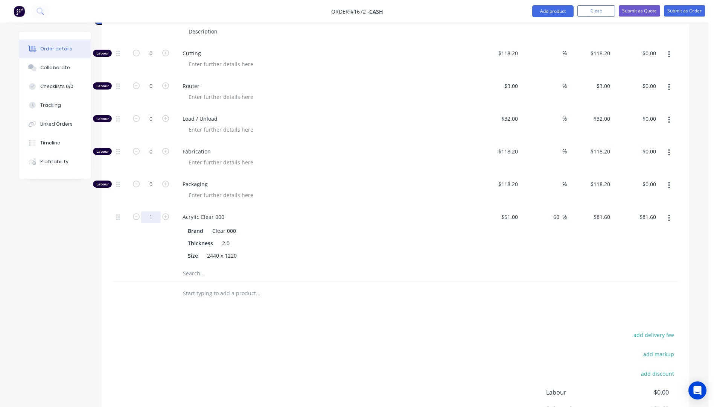
click at [156, 212] on input "1" at bounding box center [151, 217] width 20 height 11
type input "0.5"
type input "$40.80"
click at [342, 157] on div at bounding box center [327, 162] width 289 height 11
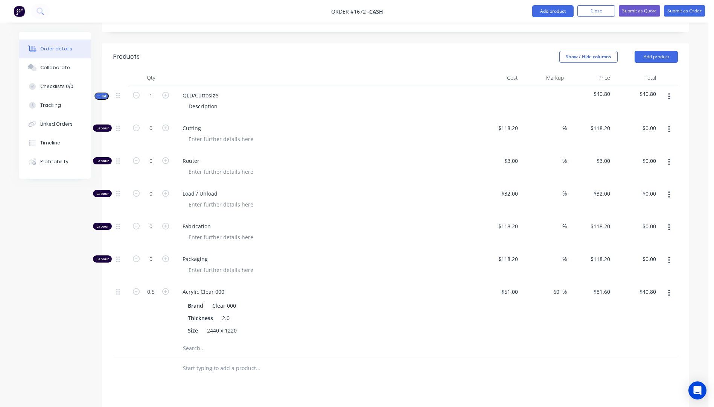
scroll to position [254, 0]
drag, startPoint x: 222, startPoint y: 64, endPoint x: 178, endPoint y: 64, distance: 44.4
click at [178, 90] on div "QLD/Cuttosize" at bounding box center [201, 95] width 48 height 11
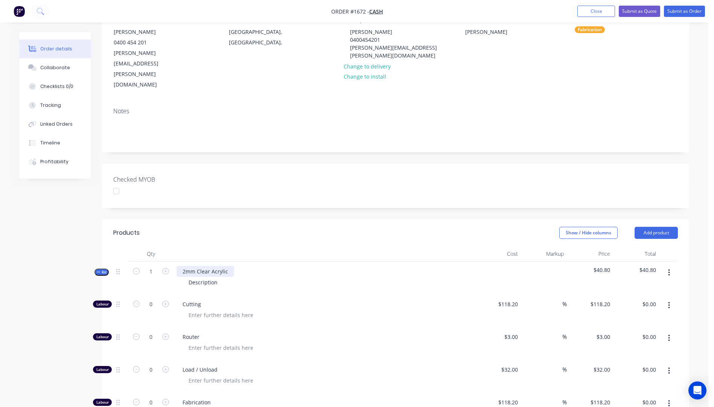
scroll to position [0, 0]
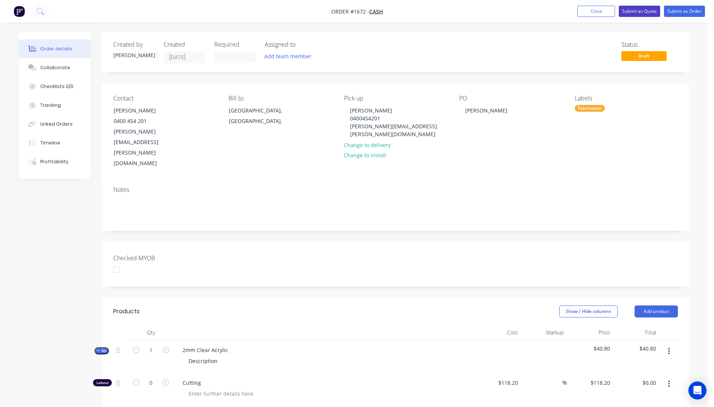
click at [631, 12] on button "Submit as Quote" at bounding box center [639, 11] width 41 height 11
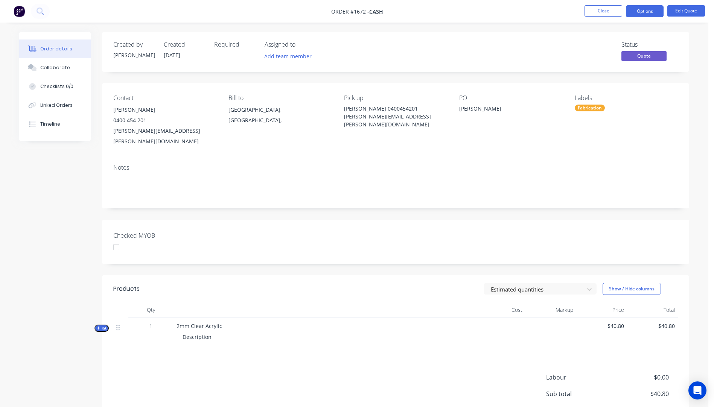
click at [631, 12] on button "Options" at bounding box center [645, 11] width 38 height 12
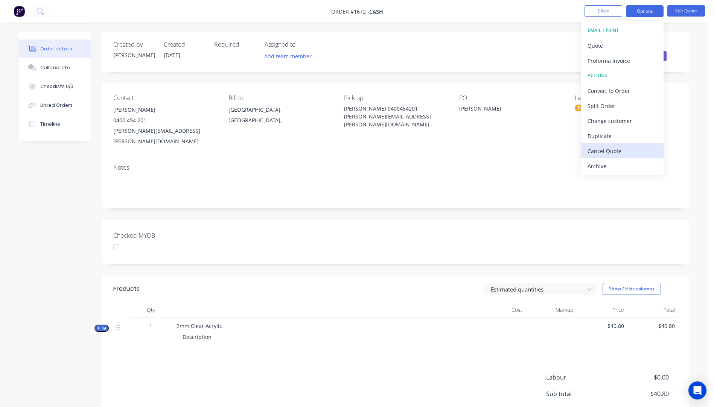
click at [616, 154] on div "Cancel Quote" at bounding box center [621, 151] width 69 height 11
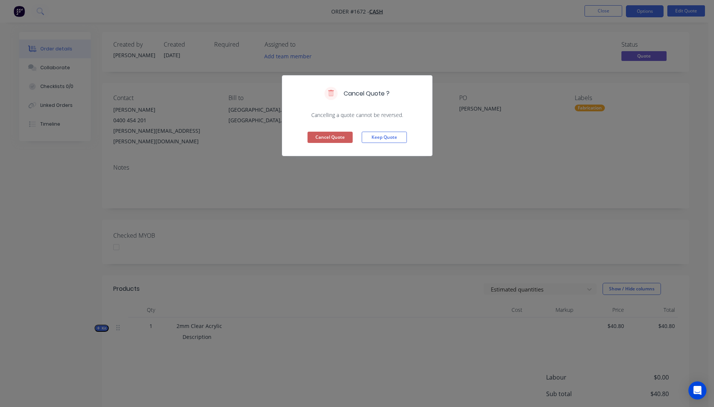
click at [339, 138] on button "Cancel Quote" at bounding box center [329, 137] width 45 height 11
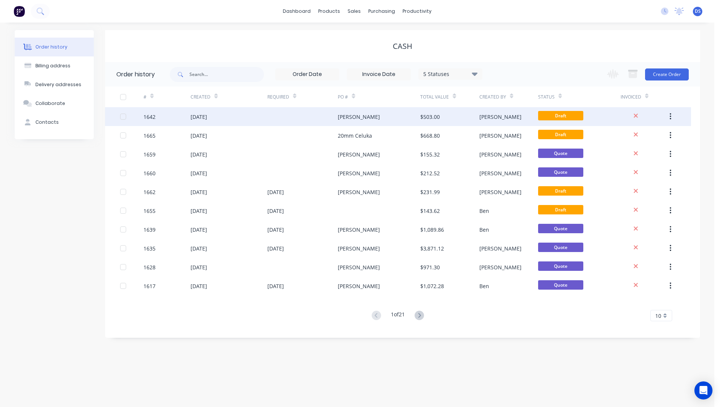
click at [353, 122] on div "Brad Wszola" at bounding box center [379, 116] width 82 height 19
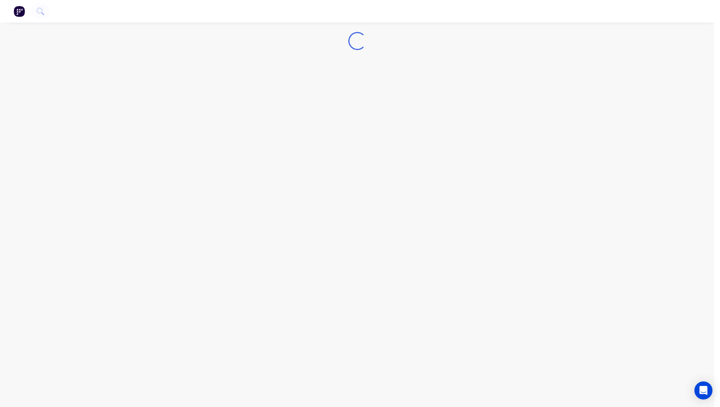
click at [353, 122] on div "Loading..." at bounding box center [357, 203] width 714 height 407
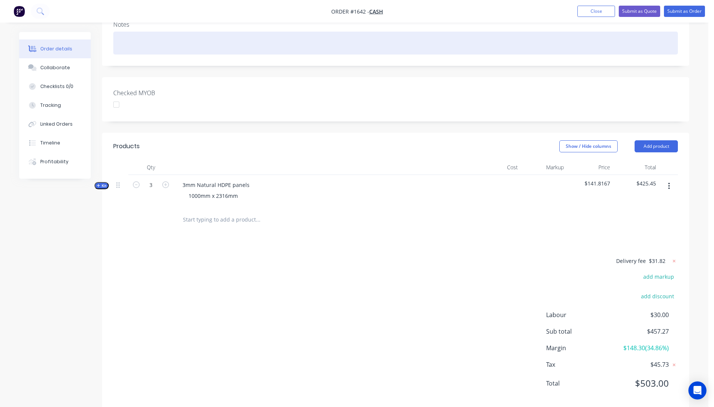
scroll to position [157, 0]
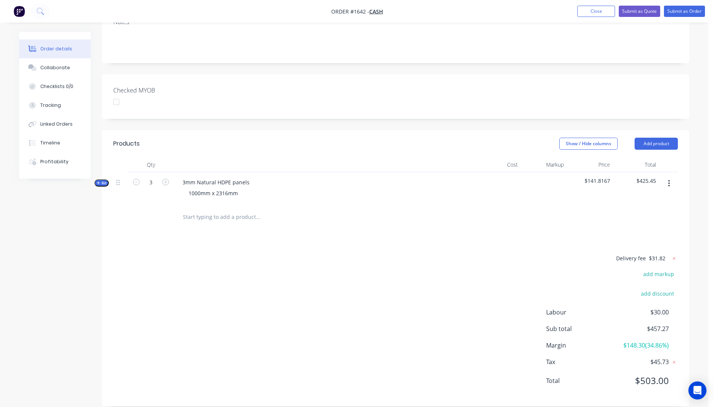
click at [97, 181] on icon "button" at bounding box center [98, 183] width 3 height 4
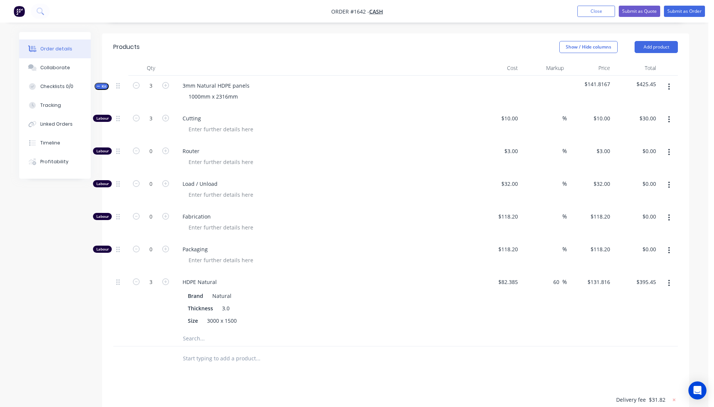
scroll to position [270, 0]
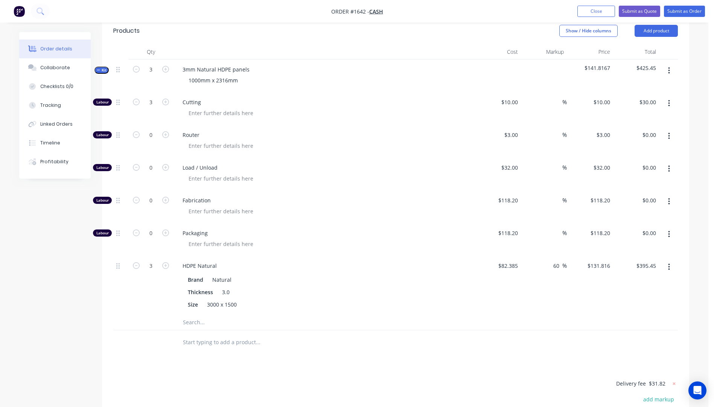
click at [197, 315] on input "text" at bounding box center [258, 322] width 151 height 15
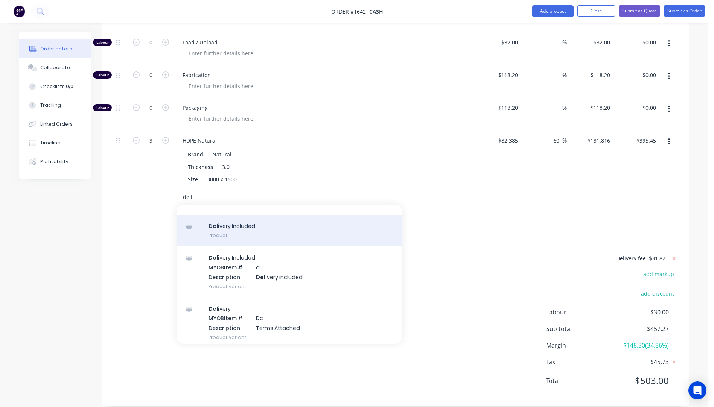
scroll to position [50, 0]
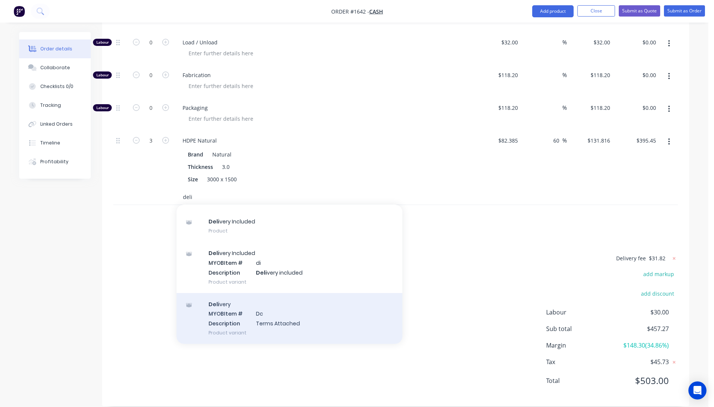
type input "deli"
click at [272, 303] on div "Deli very MYOB Item # Dc Description Terms Attached Product variant" at bounding box center [290, 318] width 226 height 51
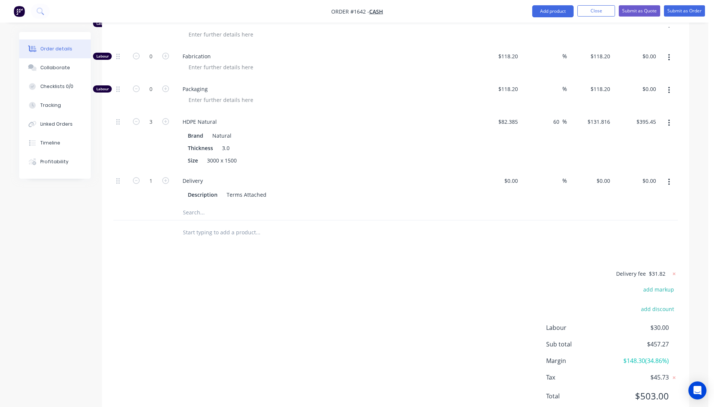
scroll to position [430, 0]
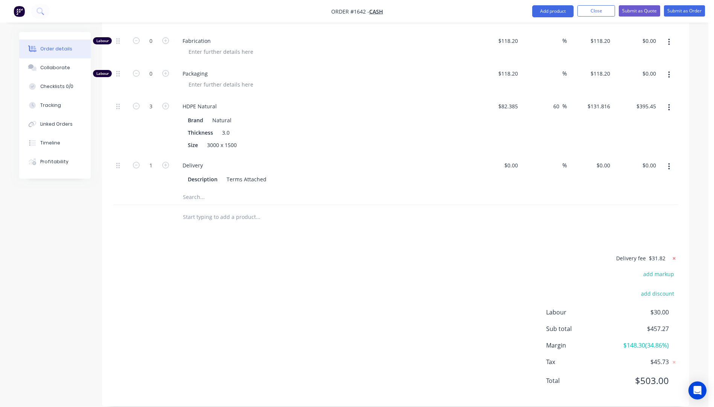
click at [673, 257] on icon at bounding box center [674, 258] width 3 height 3
click at [661, 254] on button "add delivery fee" at bounding box center [653, 259] width 49 height 10
type input "38"
click at [456, 278] on div "Delivery fee $38.00 add markup add discount Labour $30.00 Sub total $463.45 Mar…" at bounding box center [395, 325] width 565 height 142
click at [671, 255] on icon at bounding box center [674, 259] width 8 height 8
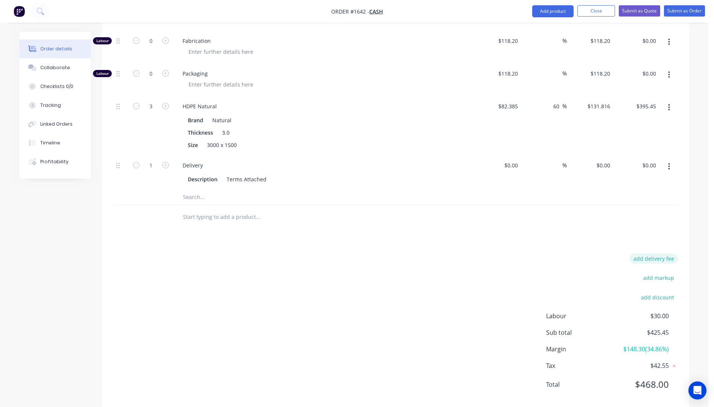
click at [665, 254] on button "add delivery fee" at bounding box center [653, 259] width 49 height 10
type input "40"
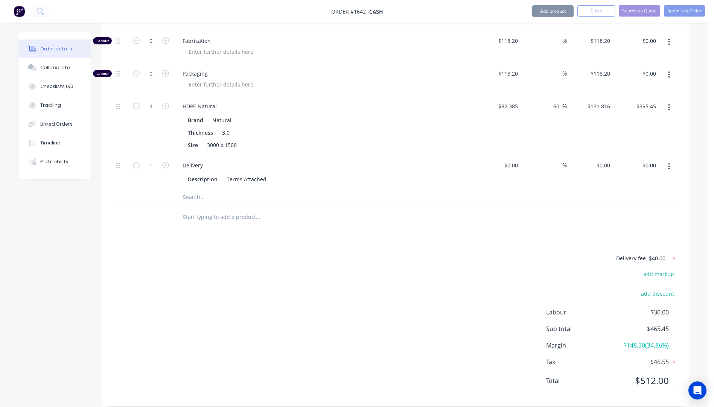
click at [502, 259] on div "Delivery fee $40.00 add markup add discount Labour $30.00 Sub total $465.45 Mar…" at bounding box center [395, 325] width 565 height 142
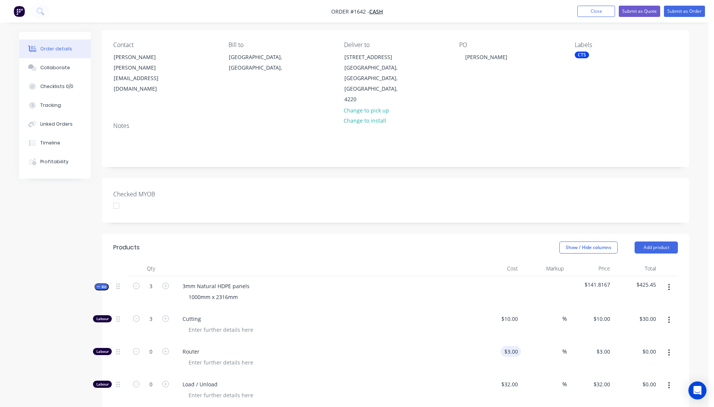
scroll to position [0, 0]
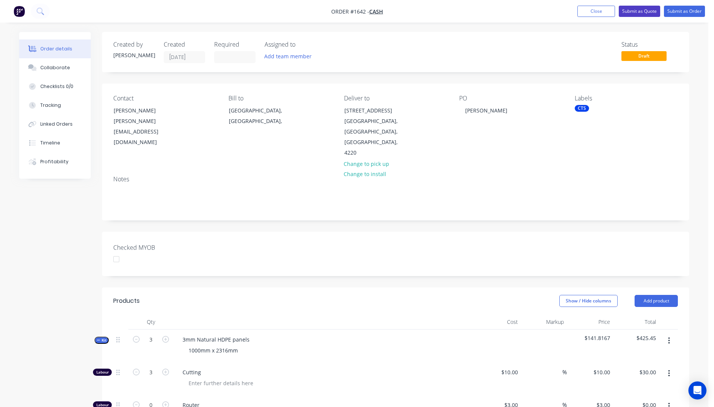
click at [636, 15] on button "Submit as Quote" at bounding box center [639, 11] width 41 height 11
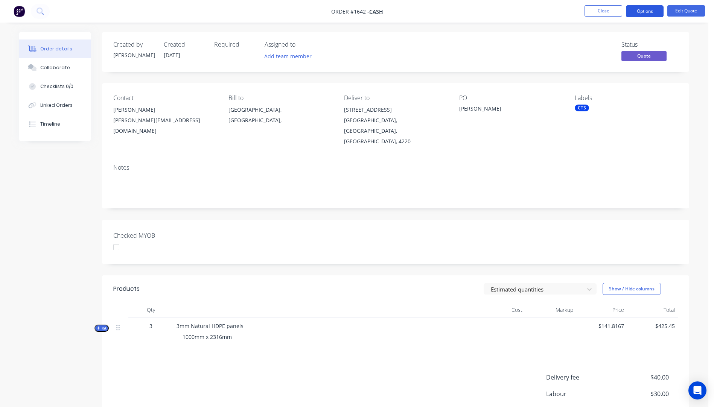
click at [646, 10] on button "Options" at bounding box center [645, 11] width 38 height 12
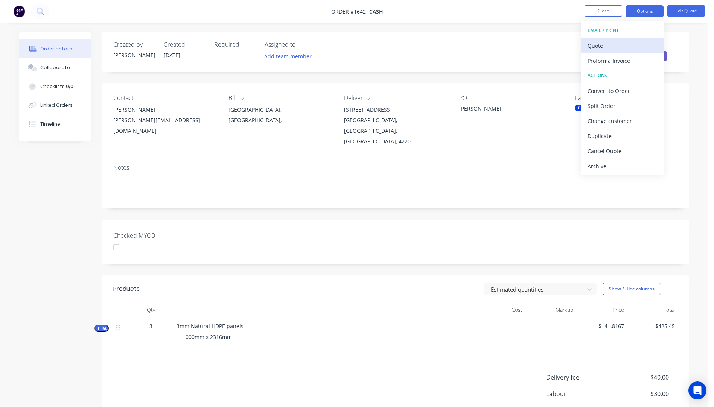
click at [590, 50] on div "Quote" at bounding box center [621, 45] width 69 height 11
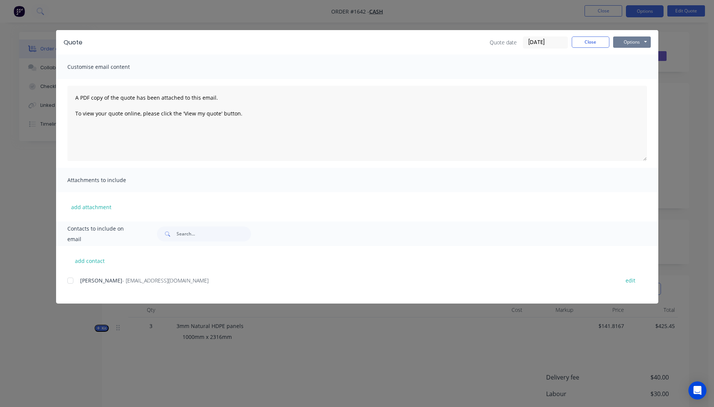
click at [630, 46] on button "Options" at bounding box center [632, 42] width 38 height 11
click at [633, 58] on button "Preview" at bounding box center [637, 55] width 48 height 12
click at [597, 44] on button "Close" at bounding box center [591, 42] width 38 height 11
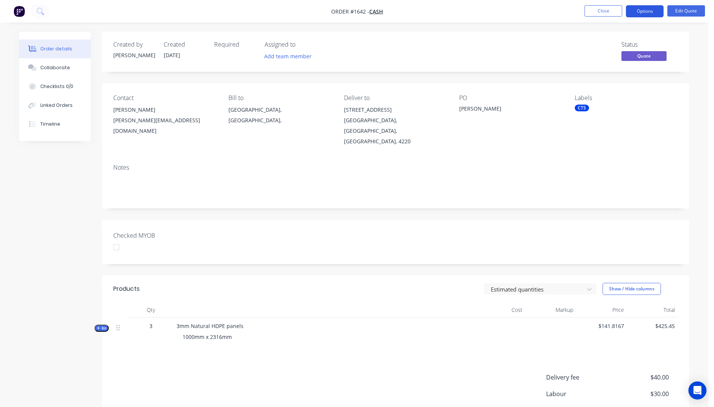
click at [652, 13] on button "Options" at bounding box center [645, 11] width 38 height 12
click at [603, 64] on div "Proforma Invoice" at bounding box center [621, 60] width 69 height 11
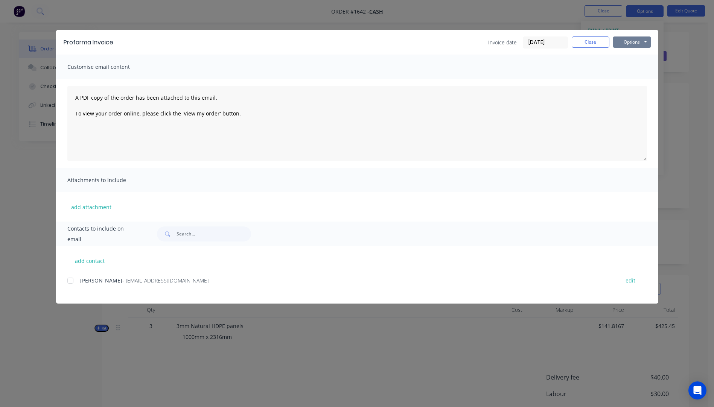
click at [625, 40] on button "Options" at bounding box center [632, 42] width 38 height 11
click at [634, 58] on button "Preview" at bounding box center [637, 55] width 48 height 12
click at [94, 265] on button "add contact" at bounding box center [89, 260] width 45 height 11
select select "AU"
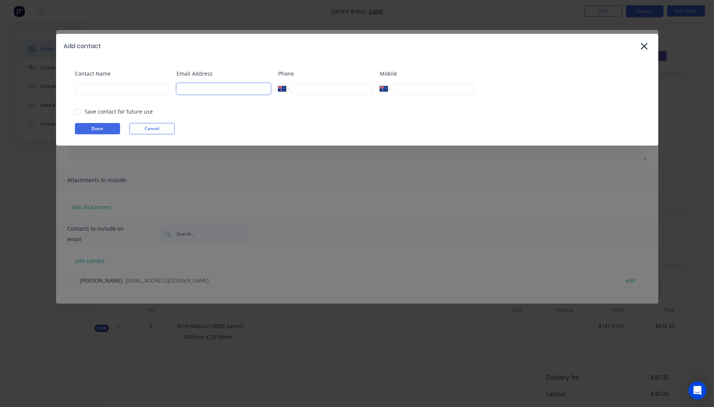
click at [198, 88] on input at bounding box center [224, 88] width 94 height 11
type input "wszola@hotmail.com"
click at [113, 91] on input at bounding box center [122, 88] width 94 height 11
type input "Brad Wszola"
click at [94, 127] on button "Done" at bounding box center [97, 128] width 45 height 11
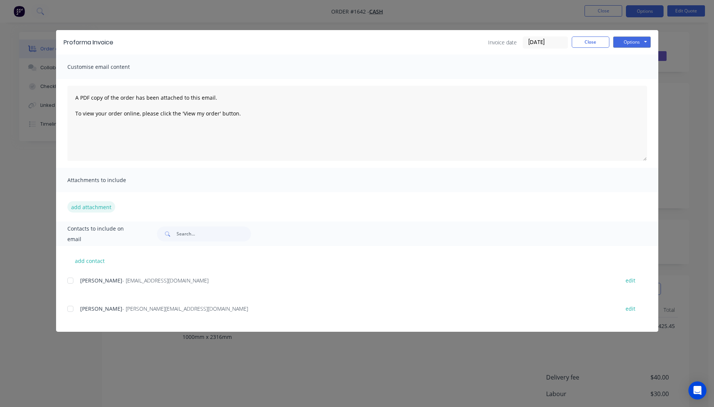
click at [89, 207] on button "add attachment" at bounding box center [91, 206] width 48 height 11
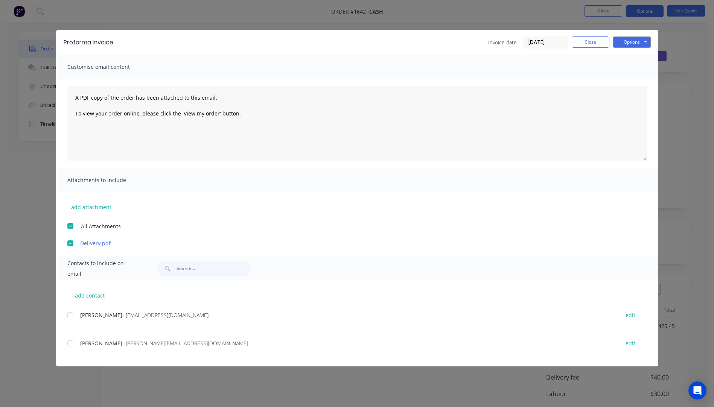
click at [68, 344] on div at bounding box center [70, 343] width 15 height 15
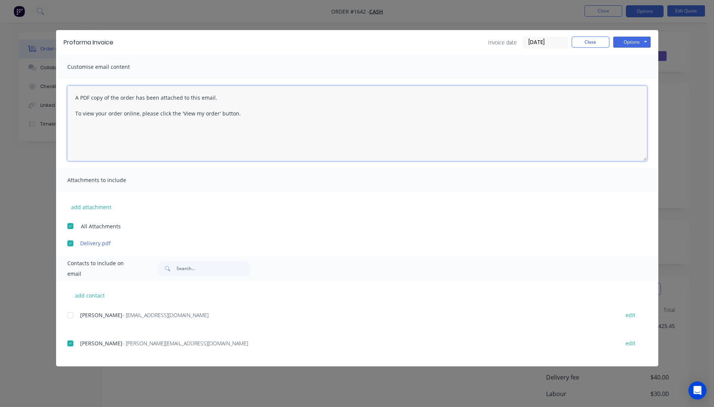
paste textarea "Hi, Please contact us if you have any questions. Regards, Darren sales@allstarp…"
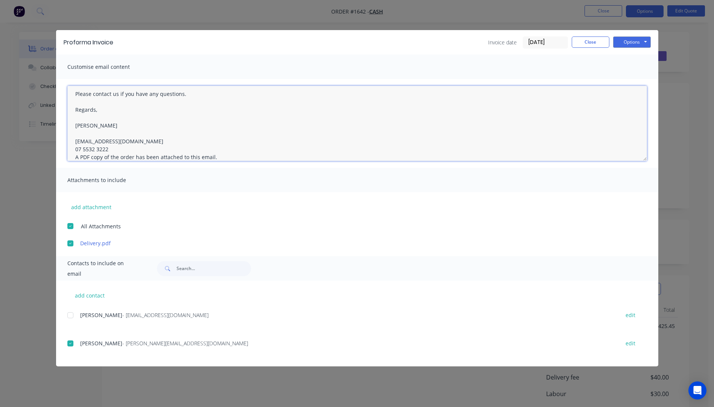
click at [113, 150] on textarea "Hi, Please contact us if you have any questions. Regards, Darren sales@allstarp…" at bounding box center [357, 123] width 580 height 75
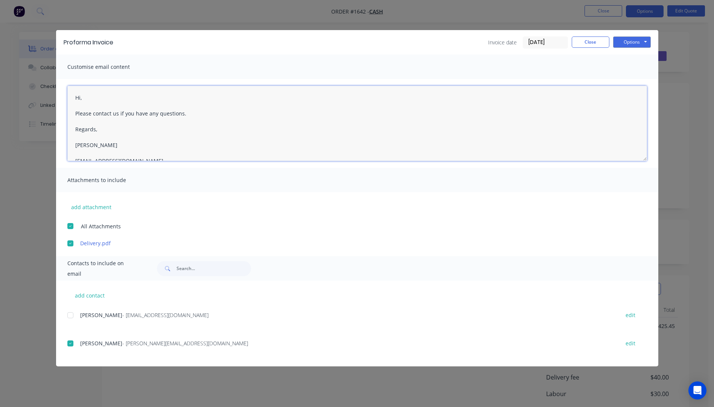
click at [82, 99] on textarea "Hi, Please contact us if you have any questions. Regards, Darren sales@allstarp…" at bounding box center [357, 123] width 580 height 75
click at [110, 97] on textarea "Hi Brad, Please contact us if you have any questions. Regards, Darren sales@all…" at bounding box center [357, 123] width 580 height 75
click at [245, 146] on textarea "Hi Brad, Please see attached pro forma invoice. We can have these panels ready …" at bounding box center [357, 123] width 580 height 75
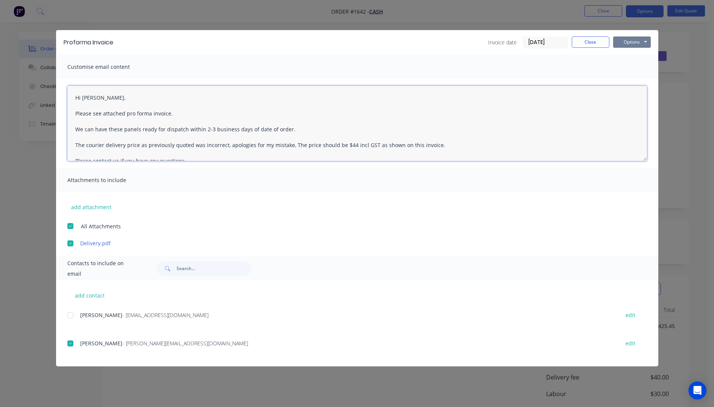
type textarea "Hi Brad, Please see attached pro forma invoice. We can have these panels ready …"
click at [630, 43] on button "Options" at bounding box center [632, 42] width 38 height 11
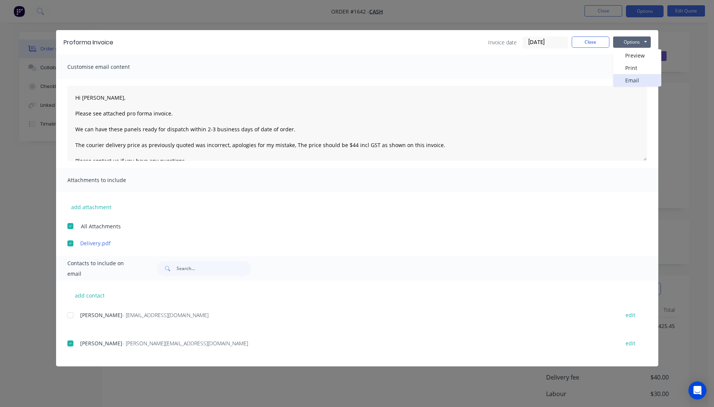
click at [630, 82] on button "Email" at bounding box center [637, 80] width 48 height 12
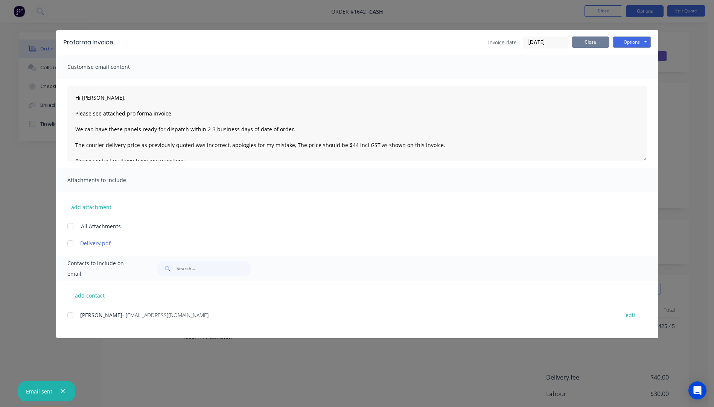
click at [598, 47] on button "Close" at bounding box center [591, 42] width 38 height 11
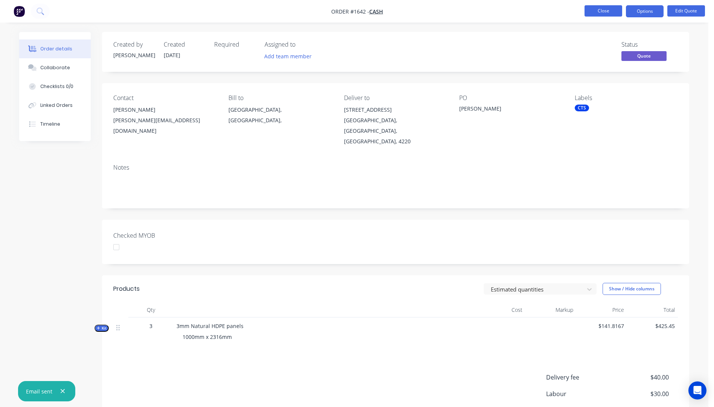
click at [605, 9] on button "Close" at bounding box center [603, 10] width 38 height 11
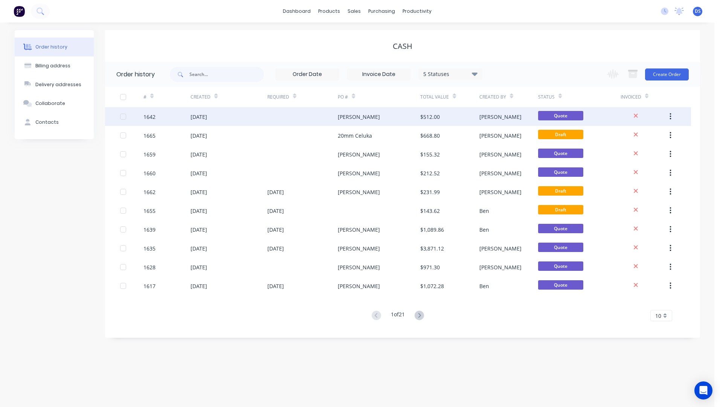
click at [350, 119] on div "Brad Wszola" at bounding box center [359, 117] width 42 height 8
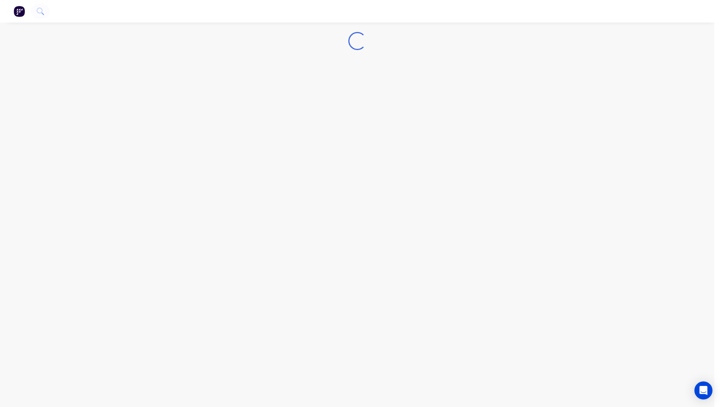
click at [350, 119] on div "Loading..." at bounding box center [357, 203] width 714 height 407
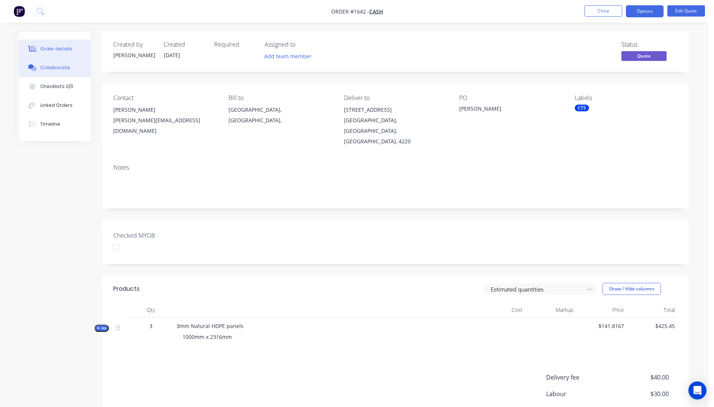
click at [44, 70] on div "Collaborate" at bounding box center [55, 67] width 30 height 7
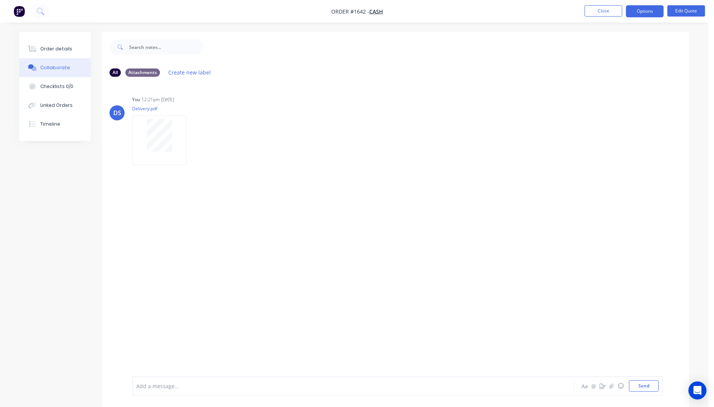
click at [163, 389] on div at bounding box center [332, 386] width 391 height 8
click at [169, 386] on div "Fastrider #" at bounding box center [332, 386] width 391 height 8
click at [642, 390] on button "Send" at bounding box center [644, 385] width 30 height 11
click at [57, 49] on div "Order details" at bounding box center [56, 49] width 32 height 7
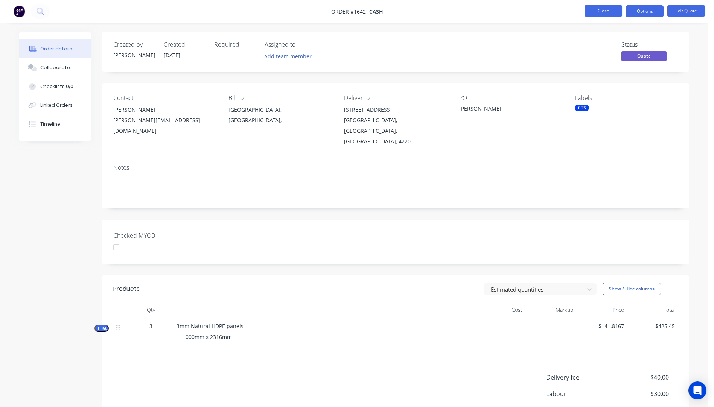
click at [604, 11] on button "Close" at bounding box center [603, 10] width 38 height 11
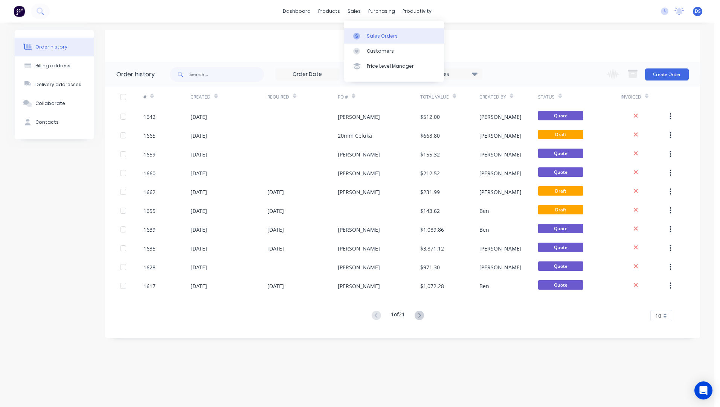
click at [370, 38] on div "Sales Orders" at bounding box center [382, 36] width 31 height 7
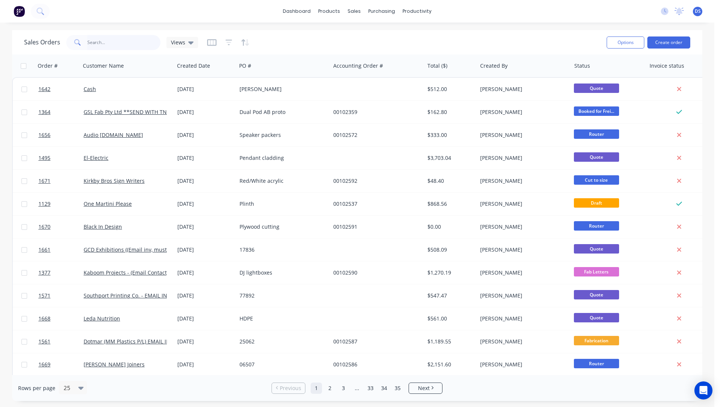
click at [116, 44] on input "text" at bounding box center [123, 42] width 73 height 15
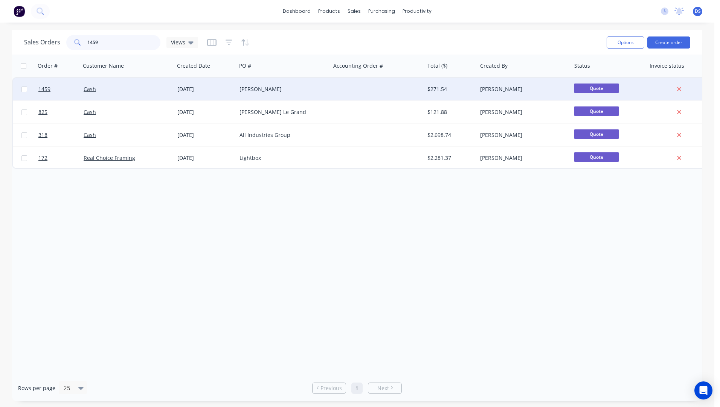
type input "1459"
click at [251, 89] on div "[PERSON_NAME]" at bounding box center [281, 89] width 84 height 8
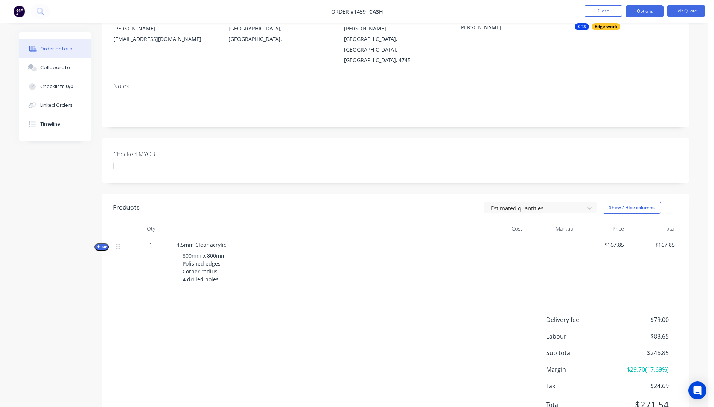
scroll to position [98, 0]
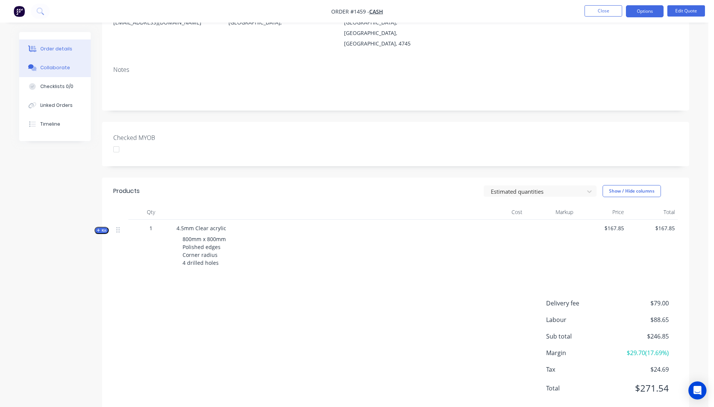
click at [61, 69] on div "Collaborate" at bounding box center [55, 67] width 30 height 7
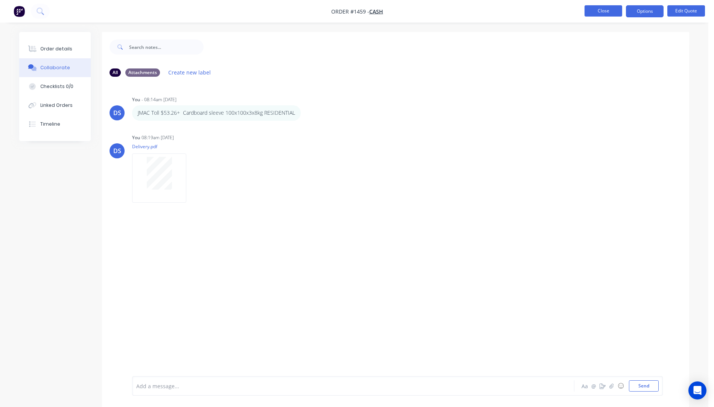
click at [599, 11] on button "Close" at bounding box center [603, 10] width 38 height 11
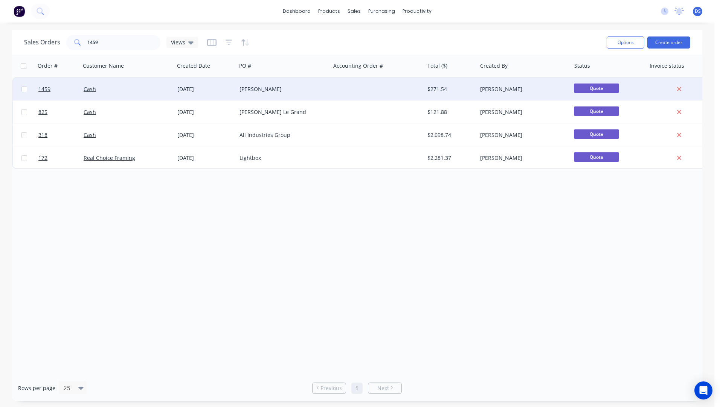
click at [249, 89] on div "[PERSON_NAME]" at bounding box center [281, 89] width 84 height 8
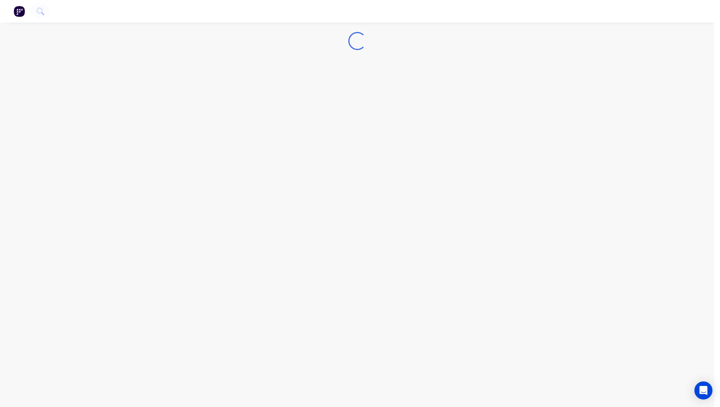
click at [249, 89] on div "Loading..." at bounding box center [357, 203] width 714 height 407
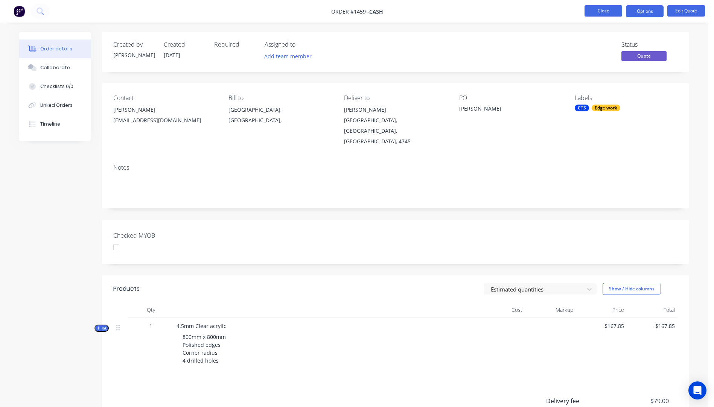
click at [613, 12] on button "Close" at bounding box center [603, 10] width 38 height 11
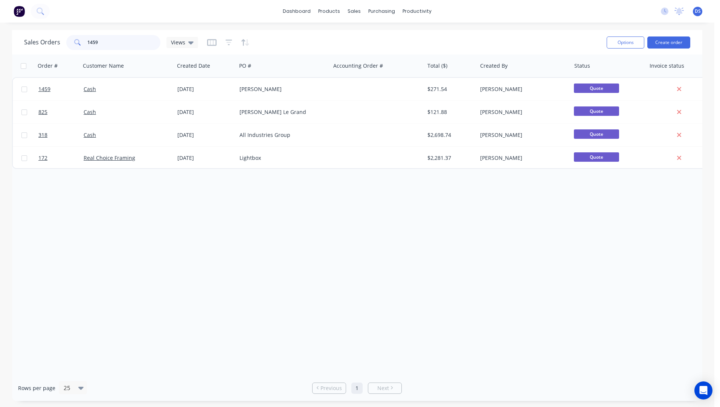
drag, startPoint x: 105, startPoint y: 42, endPoint x: 77, endPoint y: 44, distance: 27.9
click at [77, 44] on div "1459" at bounding box center [113, 42] width 94 height 15
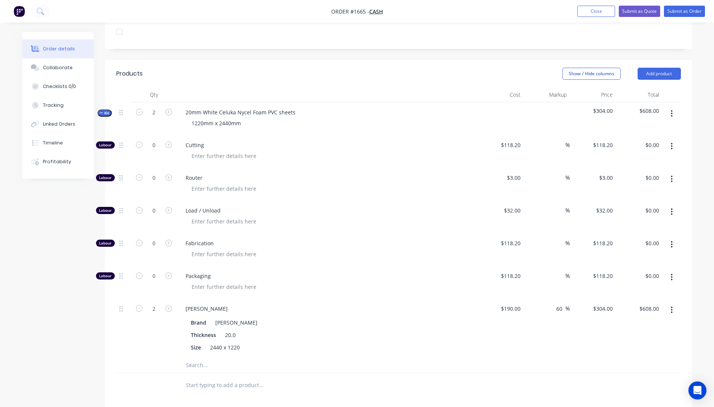
scroll to position [217, 0]
click at [604, 15] on button "Close" at bounding box center [596, 11] width 38 height 11
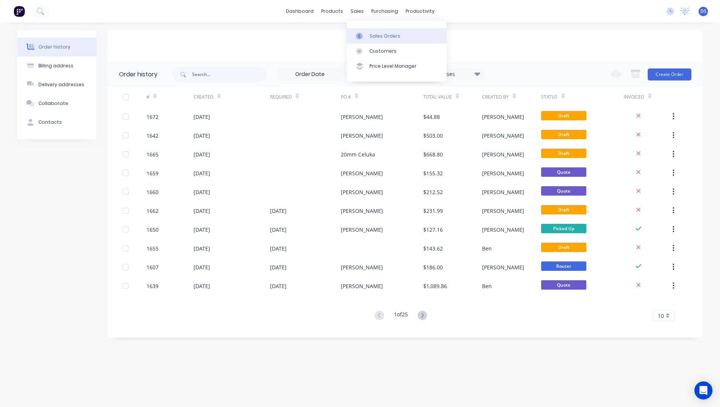
click at [380, 38] on div "Sales Orders" at bounding box center [384, 36] width 31 height 7
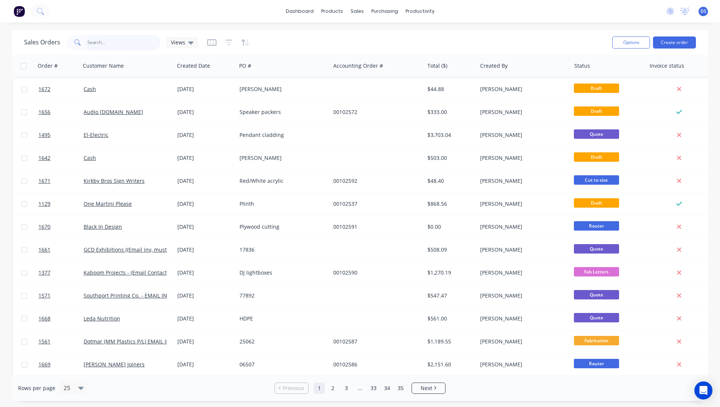
click at [131, 41] on input "text" at bounding box center [123, 42] width 73 height 15
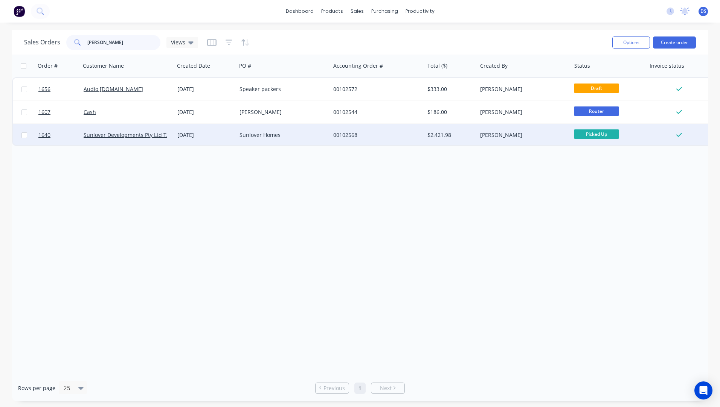
type input "[PERSON_NAME]"
click at [247, 138] on div "Sunlover Homes" at bounding box center [281, 135] width 84 height 8
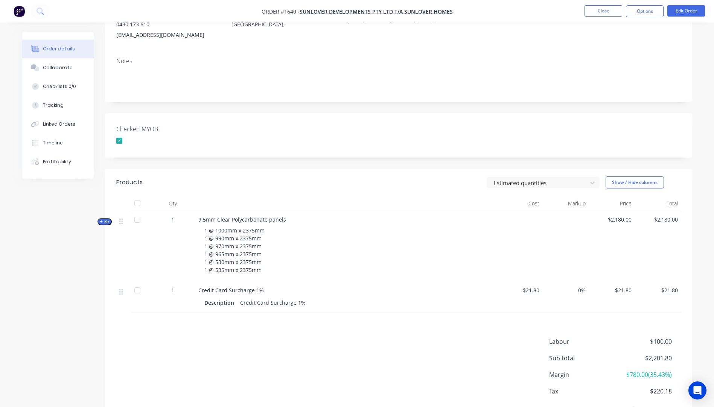
scroll to position [113, 0]
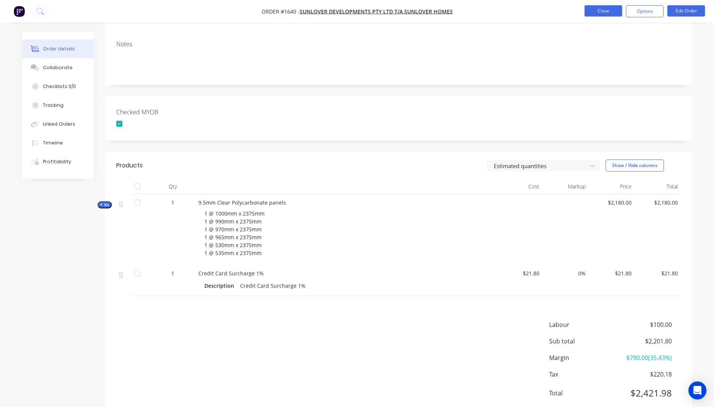
click at [595, 14] on button "Close" at bounding box center [603, 10] width 38 height 11
